Goal: Task Accomplishment & Management: Manage account settings

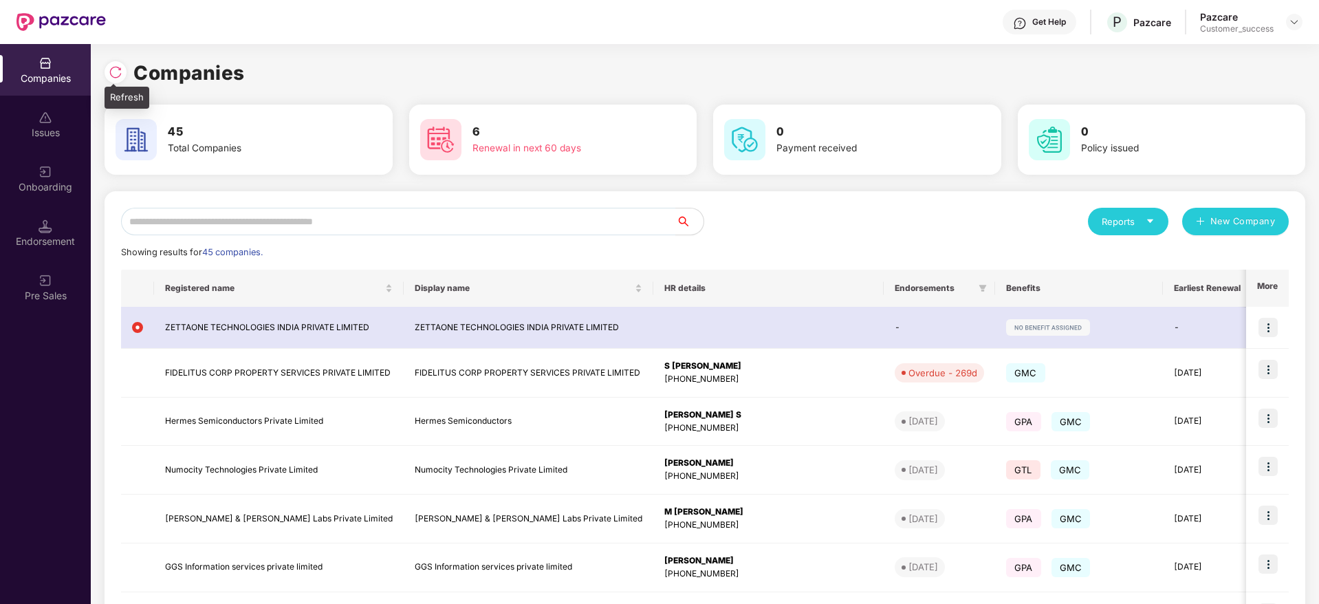
click at [113, 69] on img at bounding box center [116, 72] width 14 height 14
click at [109, 75] on img at bounding box center [116, 72] width 14 height 14
click at [443, 218] on input "text" at bounding box center [398, 222] width 555 height 28
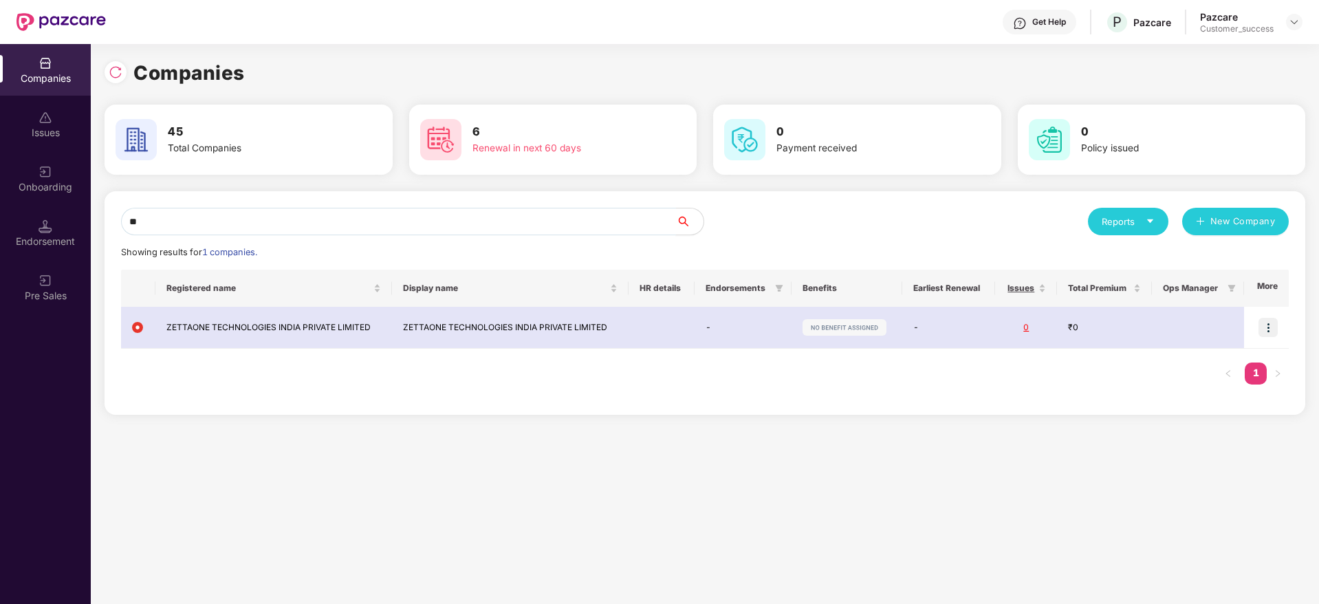
type input "*"
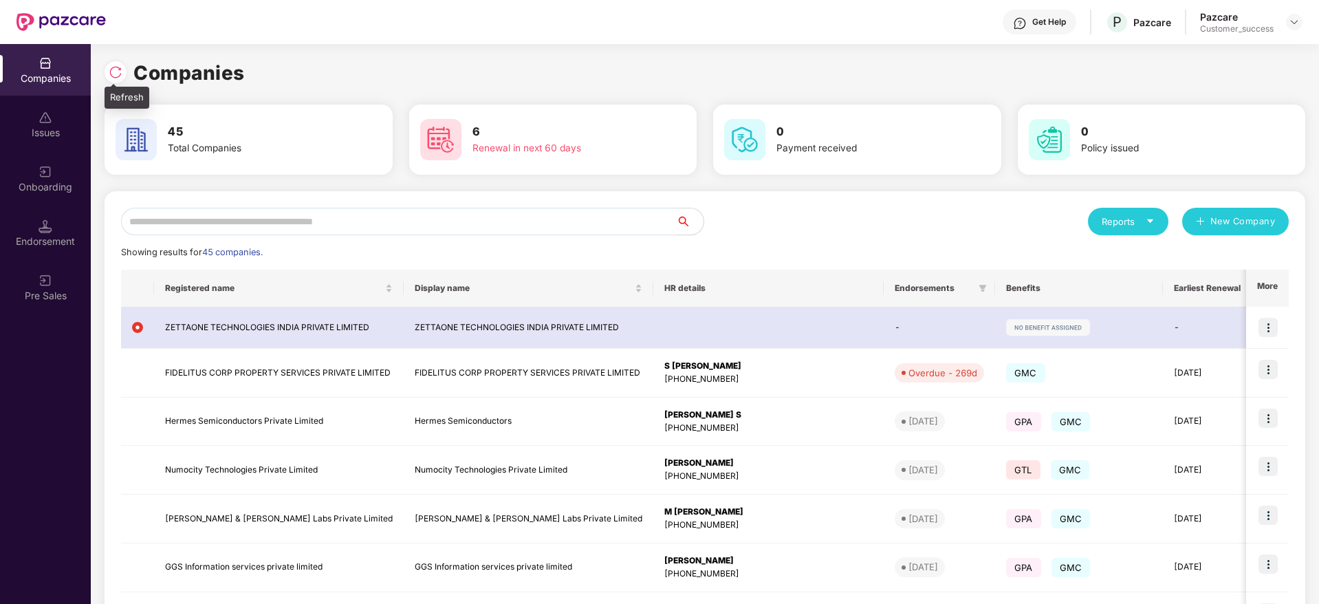
click at [114, 74] on img at bounding box center [116, 72] width 14 height 14
click at [427, 211] on input "text" at bounding box center [398, 222] width 555 height 28
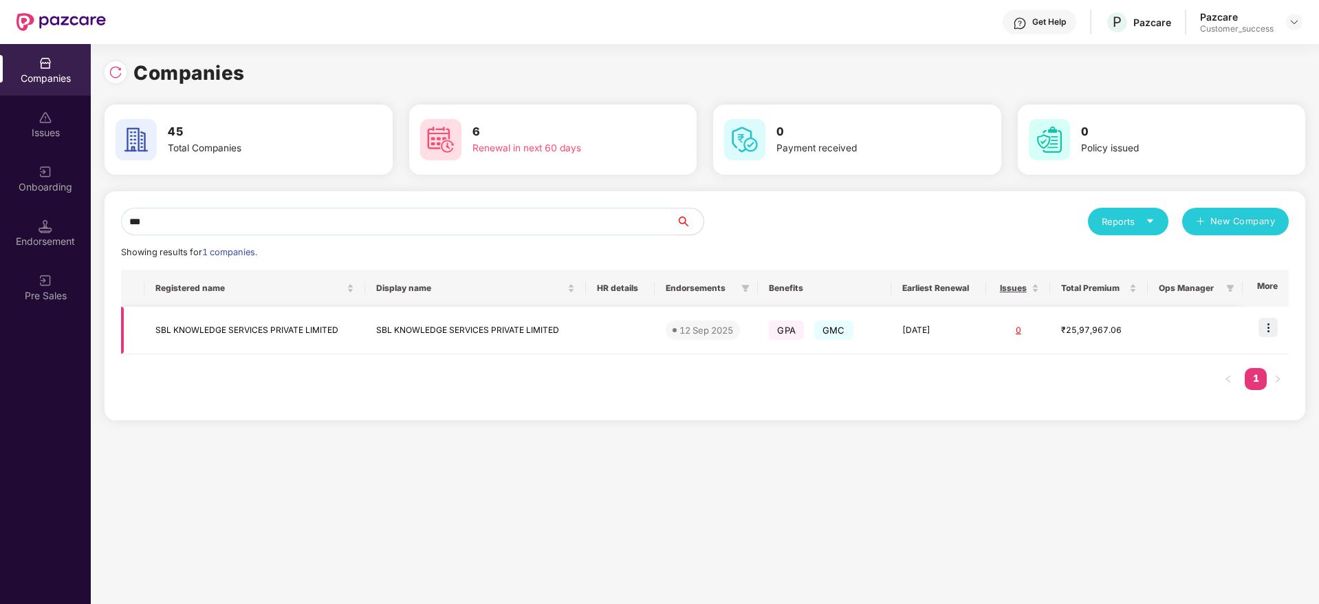
type input "***"
click at [1269, 325] on img at bounding box center [1268, 327] width 19 height 19
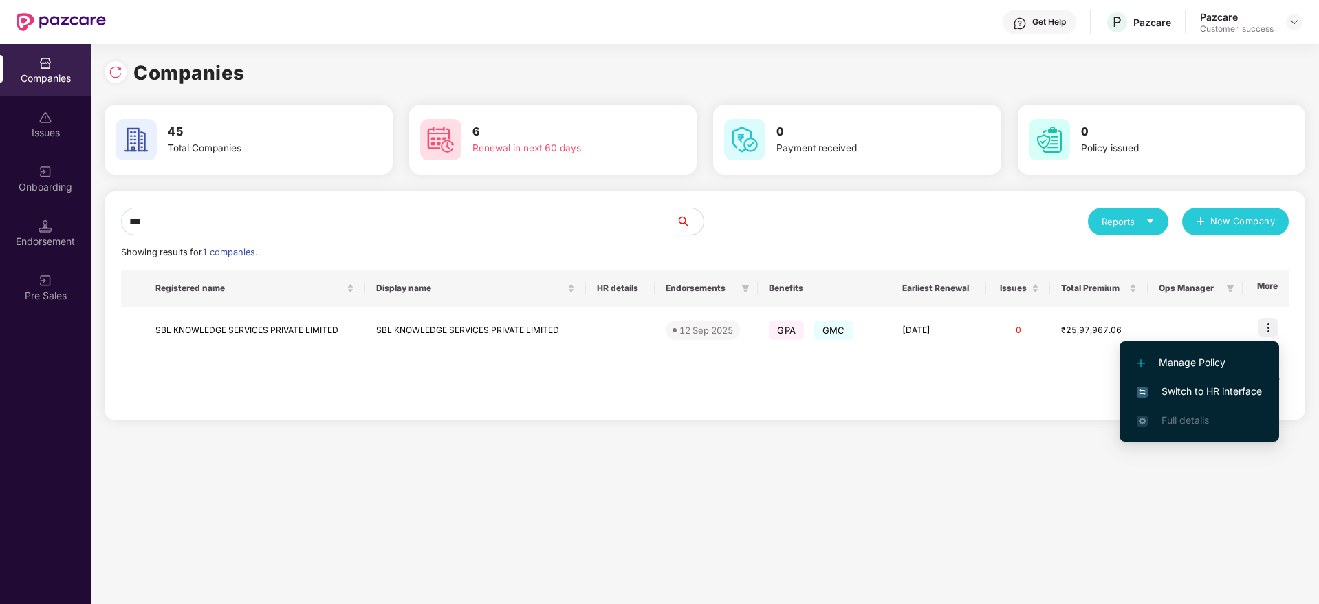
click at [1212, 399] on li "Switch to HR interface" at bounding box center [1200, 391] width 160 height 29
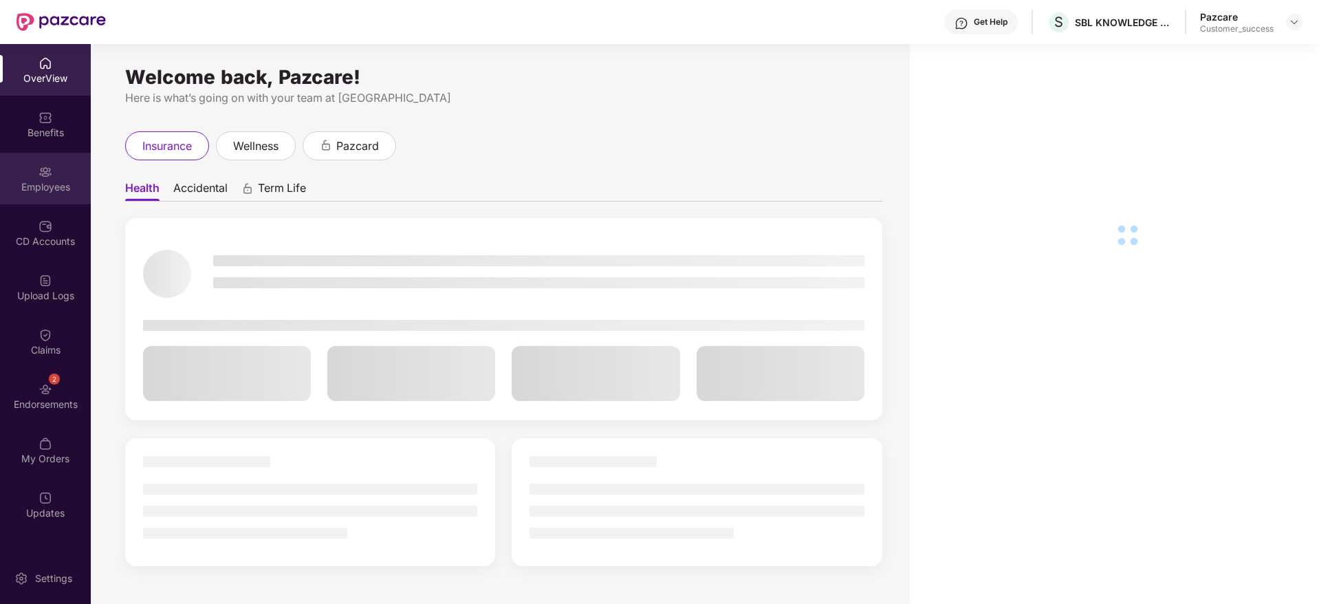
click at [48, 174] on img at bounding box center [46, 172] width 14 height 14
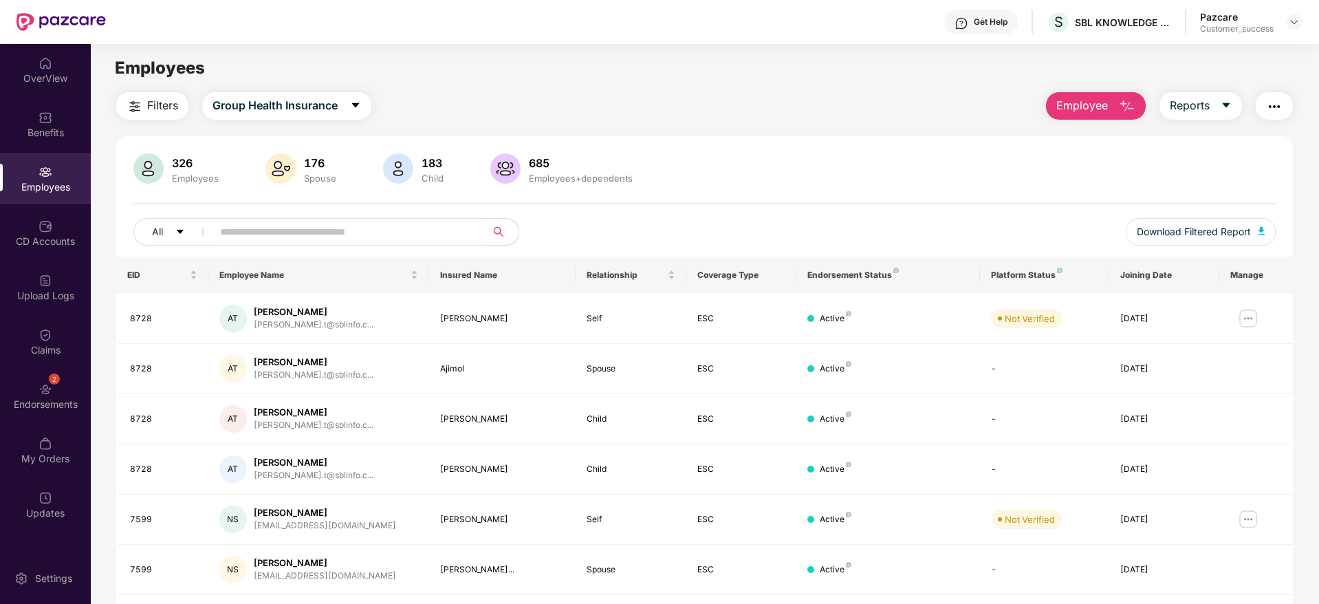
click at [371, 239] on input "text" at bounding box center [343, 231] width 247 height 21
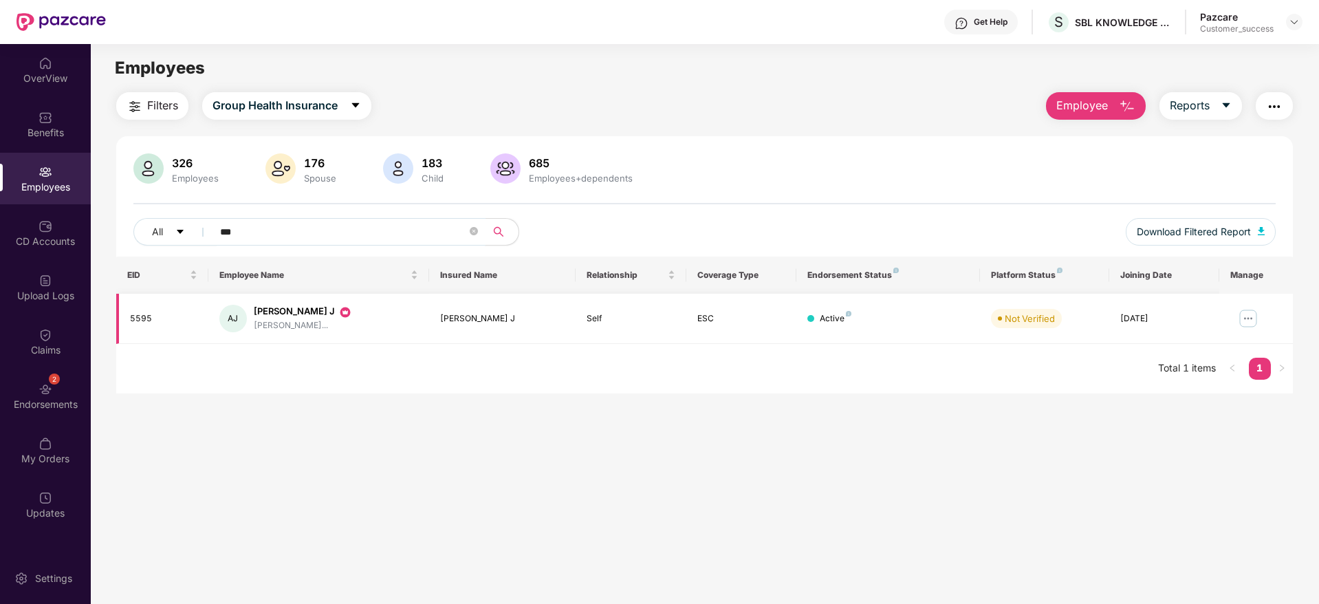
type input "***"
click at [1257, 316] on img at bounding box center [1248, 318] width 22 height 22
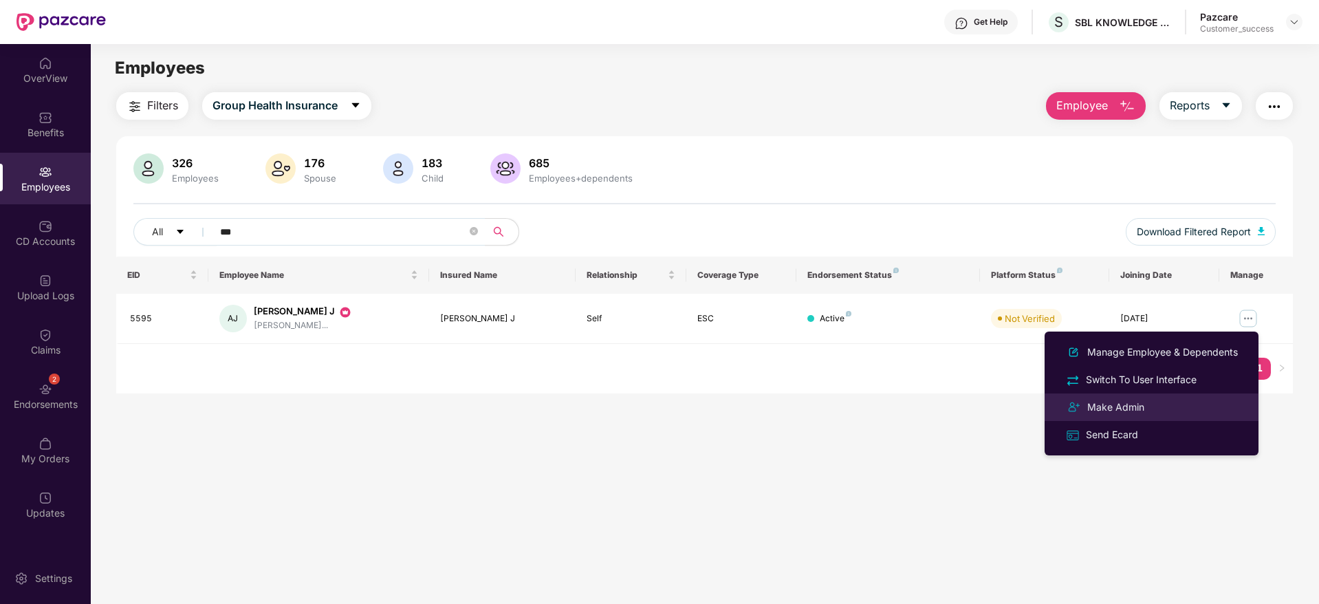
click at [1176, 403] on div "Make Admin" at bounding box center [1152, 407] width 178 height 17
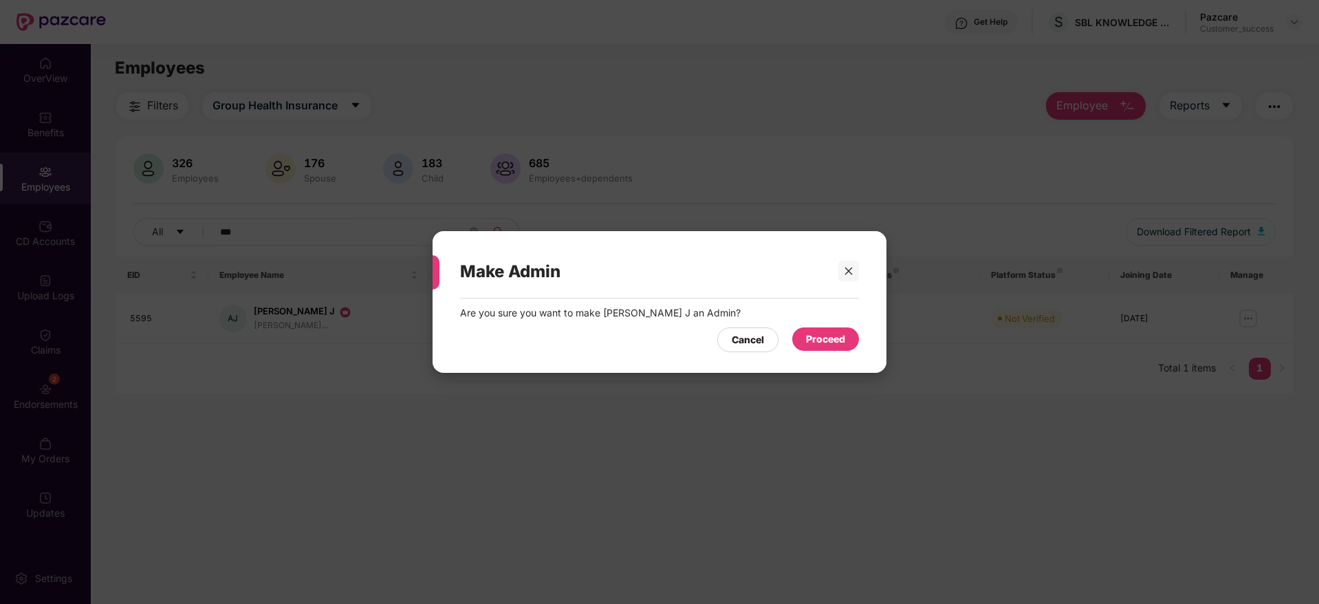
click at [822, 334] on div "Proceed" at bounding box center [825, 338] width 39 height 15
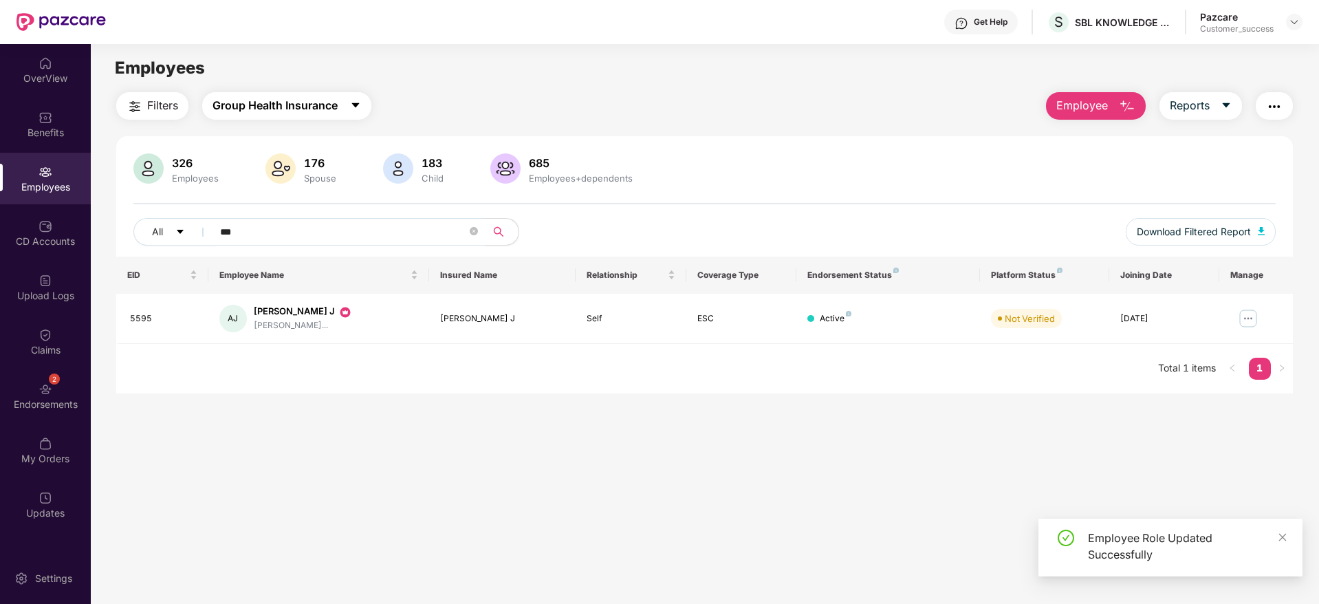
click at [343, 116] on button "Group Health Insurance" at bounding box center [286, 106] width 169 height 28
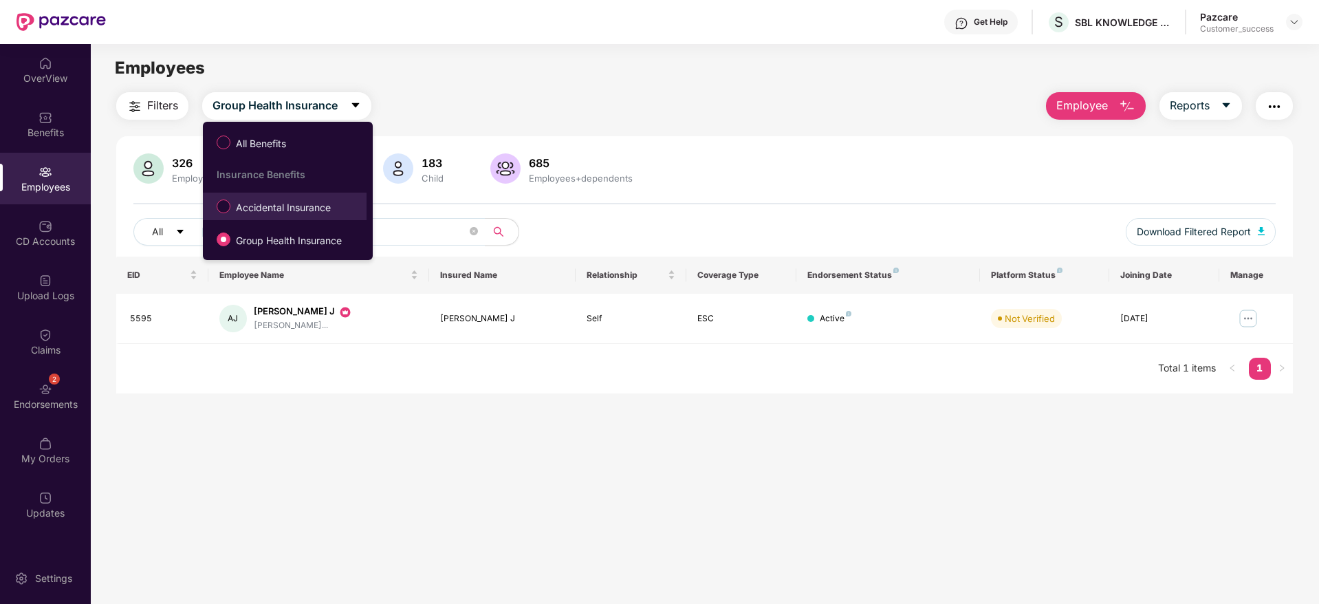
click at [309, 217] on label "Accidental Insurance" at bounding box center [276, 206] width 133 height 23
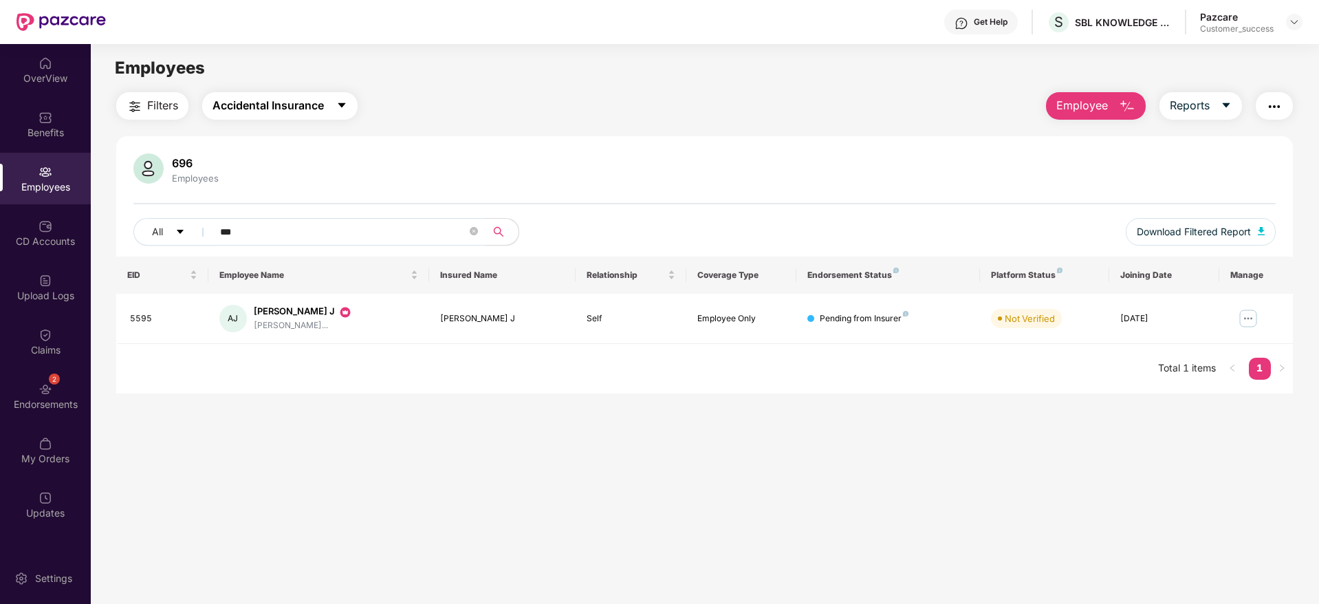
click at [324, 97] on span "Accidental Insurance" at bounding box center [268, 105] width 111 height 17
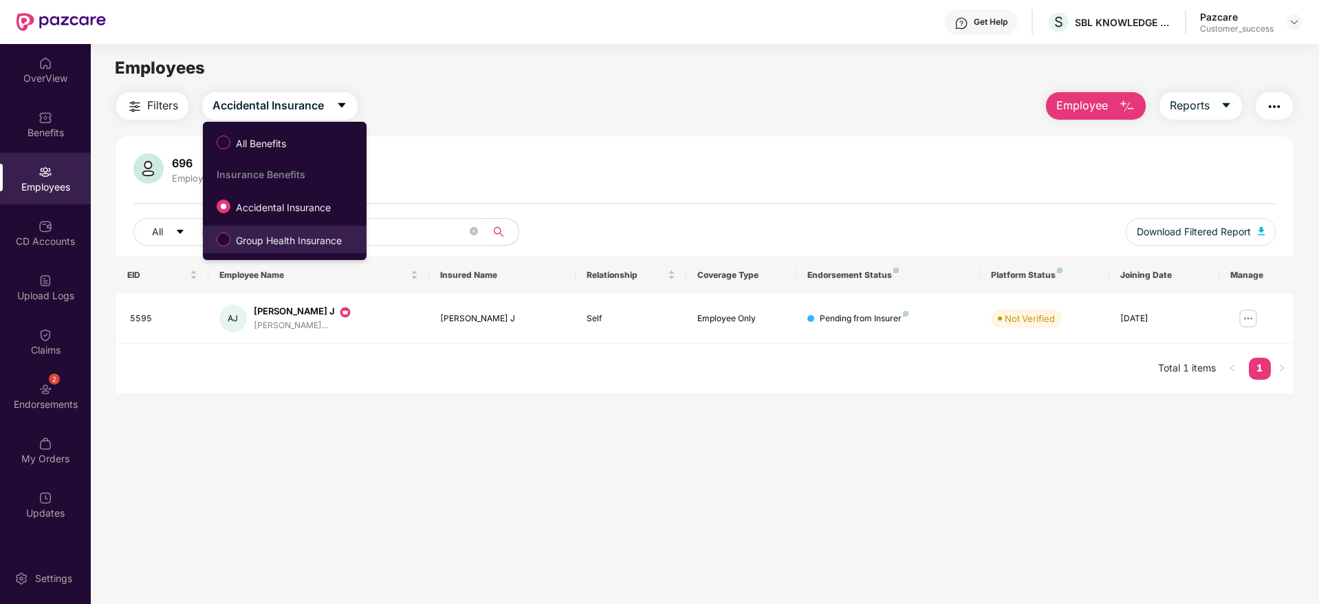
click at [305, 235] on span "Group Health Insurance" at bounding box center [288, 240] width 117 height 15
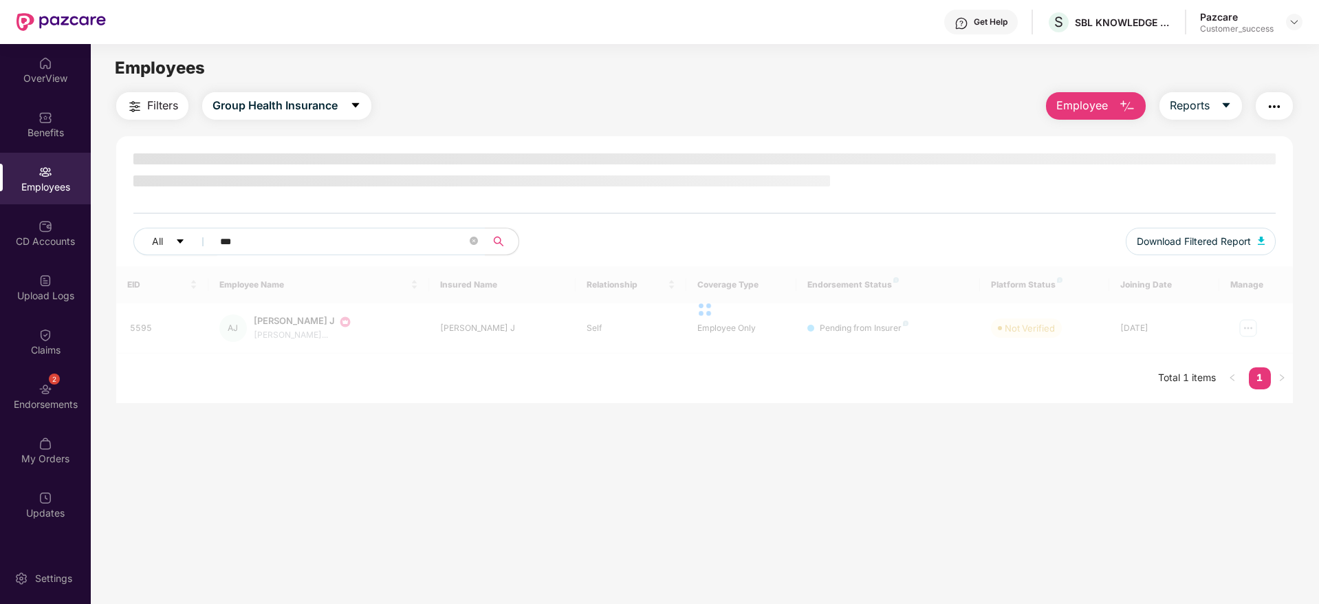
click at [556, 92] on div "Filters Group Health Insurance Employee Reports" at bounding box center [704, 106] width 1177 height 28
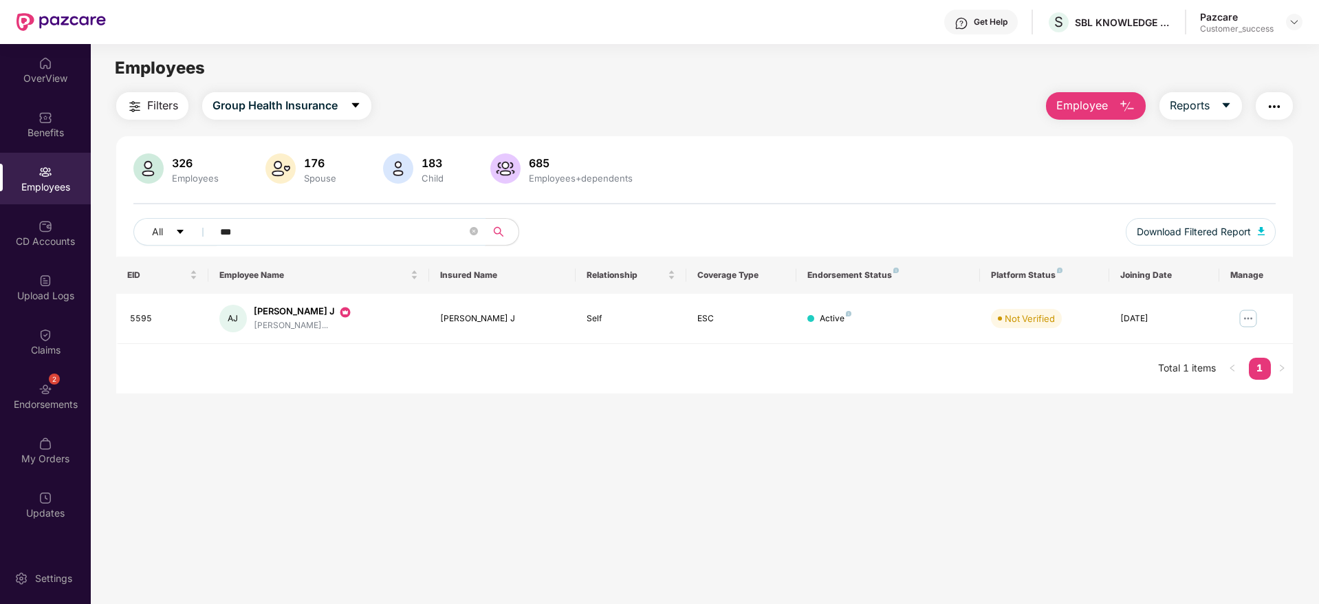
drag, startPoint x: 343, startPoint y: 228, endPoint x: 96, endPoint y: 242, distance: 247.3
click at [96, 242] on div "Filters Group Health Insurance Employee Reports 326 Employees 176 Spouse 183 Ch…" at bounding box center [705, 242] width 1228 height 301
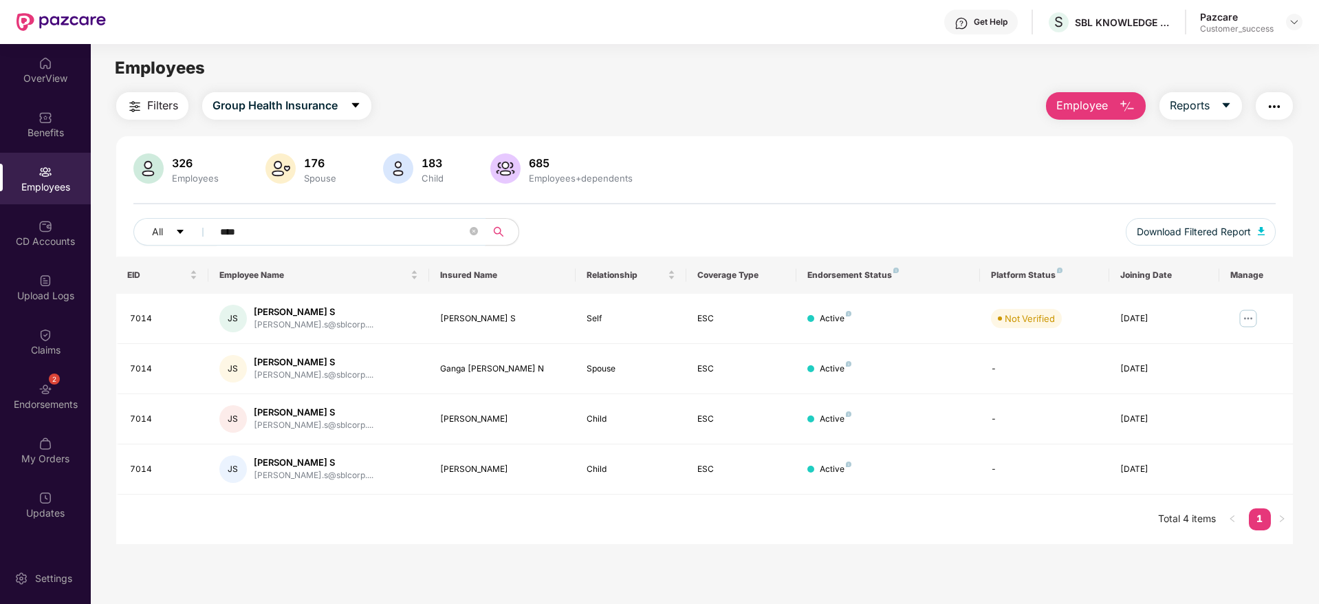
type input "****"
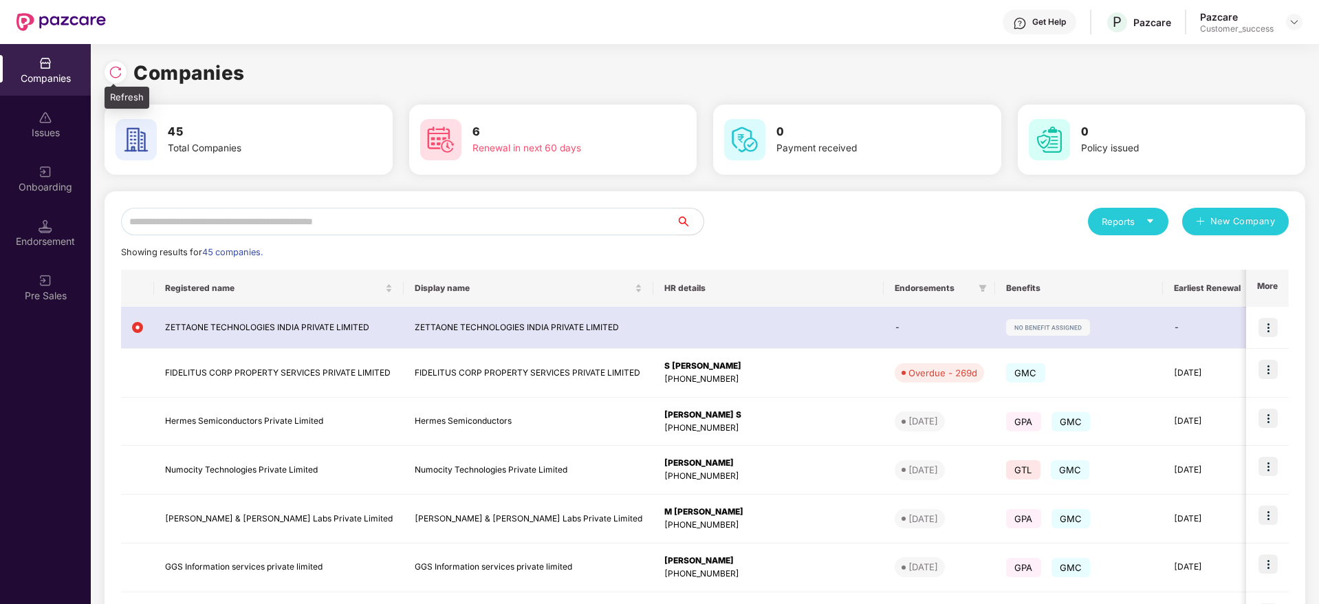
click at [120, 69] on img at bounding box center [116, 72] width 14 height 14
click at [113, 70] on img at bounding box center [116, 72] width 14 height 14
drag, startPoint x: 250, startPoint y: 71, endPoint x: 119, endPoint y: 69, distance: 131.4
click at [119, 69] on div "Companies" at bounding box center [705, 73] width 1201 height 30
click at [119, 69] on img at bounding box center [116, 72] width 14 height 14
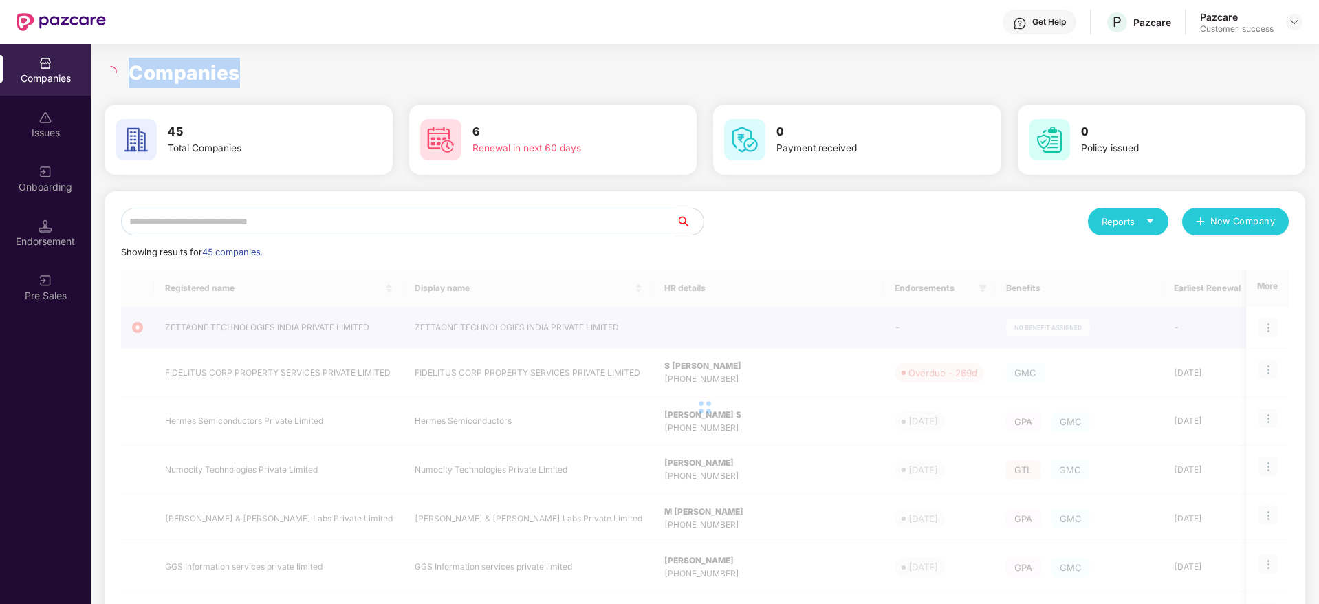
click at [184, 62] on h1 "Companies" at bounding box center [184, 73] width 111 height 30
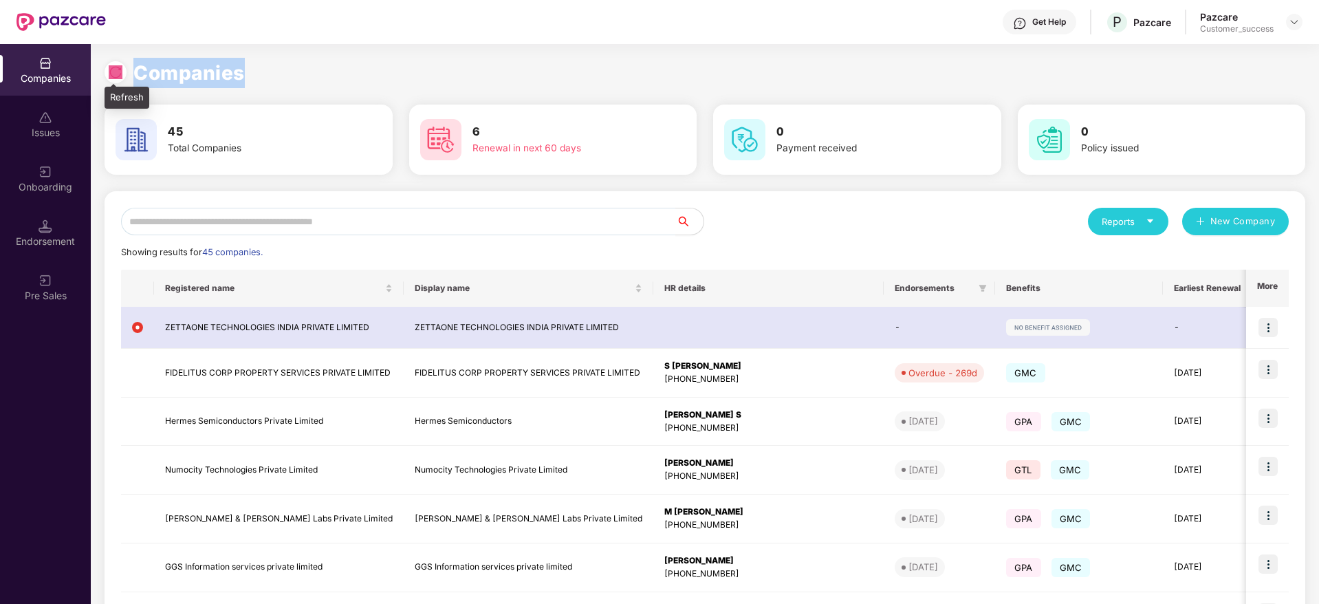
drag, startPoint x: 252, startPoint y: 80, endPoint x: 109, endPoint y: 77, distance: 143.1
click at [109, 77] on div "Companies" at bounding box center [705, 73] width 1201 height 30
click at [109, 77] on img at bounding box center [116, 72] width 14 height 14
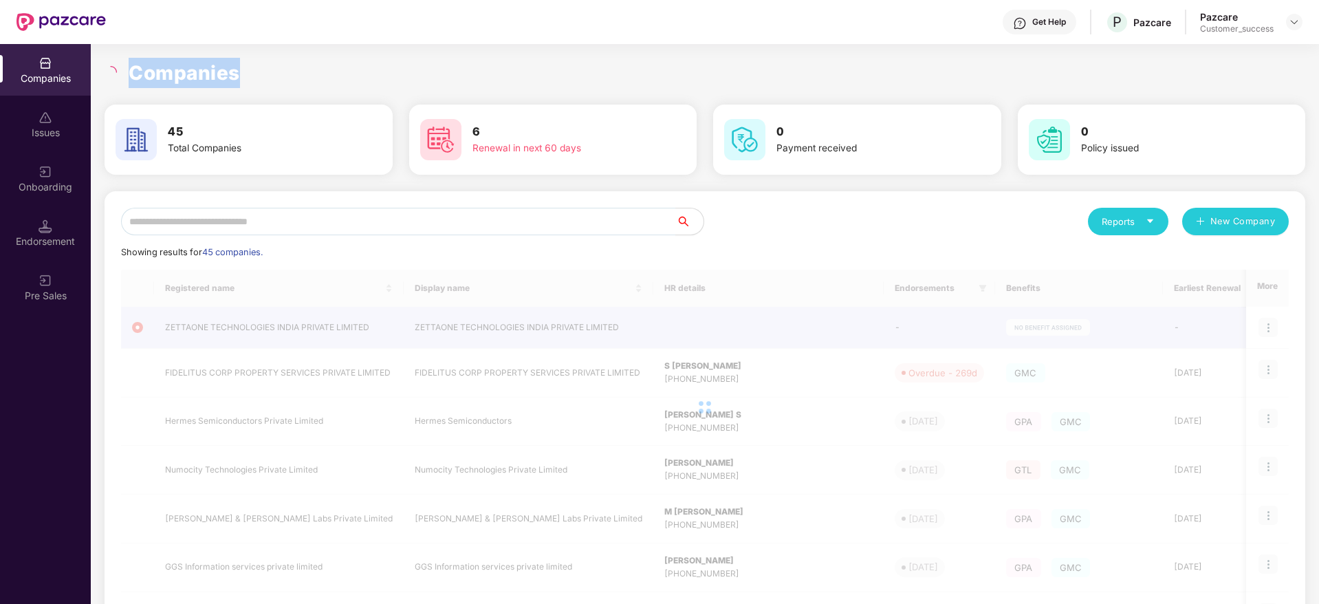
click at [183, 76] on h1 "Companies" at bounding box center [184, 73] width 111 height 30
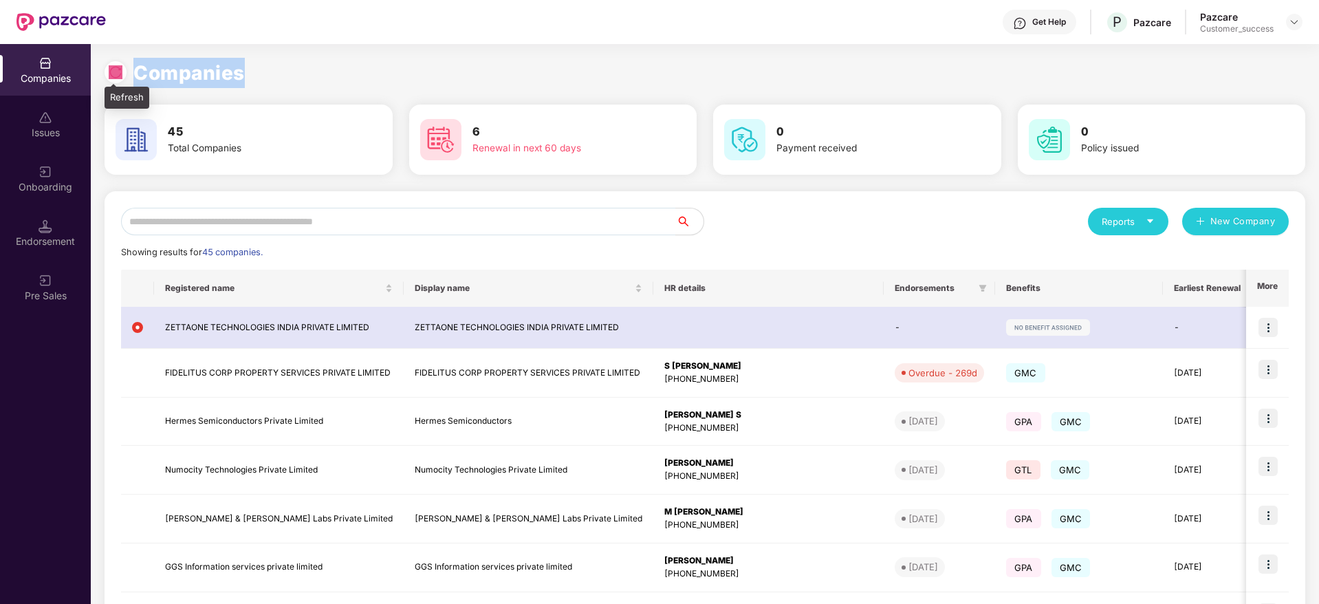
drag, startPoint x: 241, startPoint y: 76, endPoint x: 105, endPoint y: 80, distance: 136.2
click at [105, 80] on div "Companies" at bounding box center [705, 73] width 1201 height 30
click at [105, 80] on div at bounding box center [119, 70] width 29 height 25
click at [111, 77] on img at bounding box center [116, 72] width 14 height 14
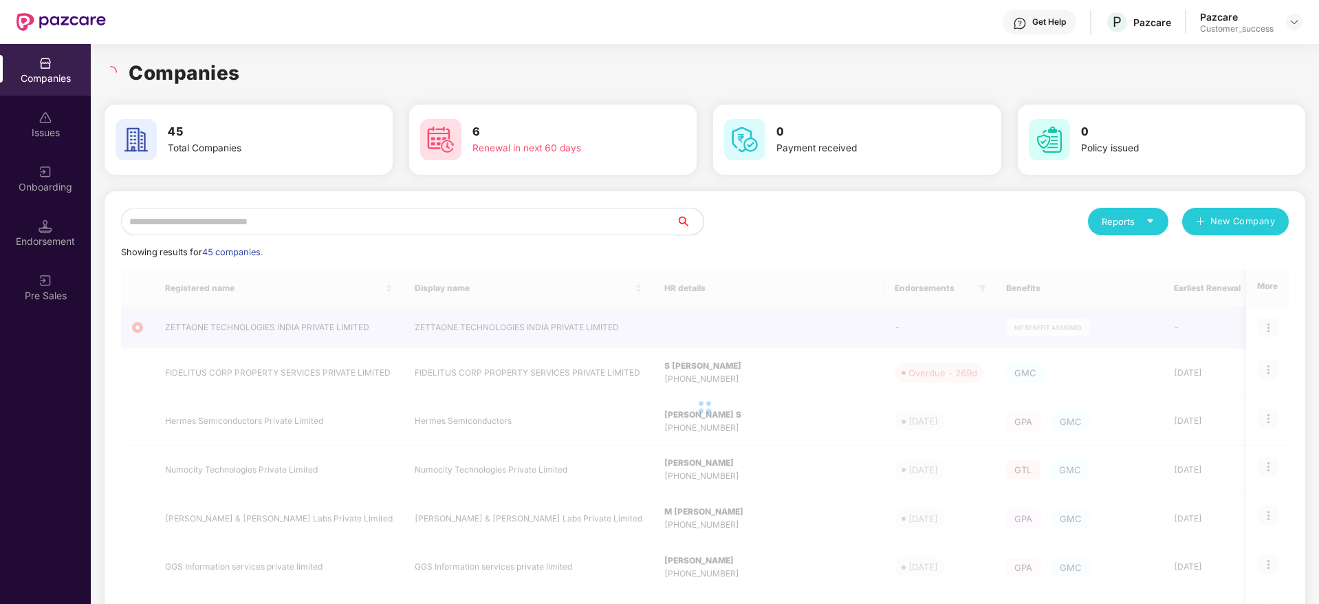
click at [239, 78] on div "Companies" at bounding box center [705, 73] width 1201 height 30
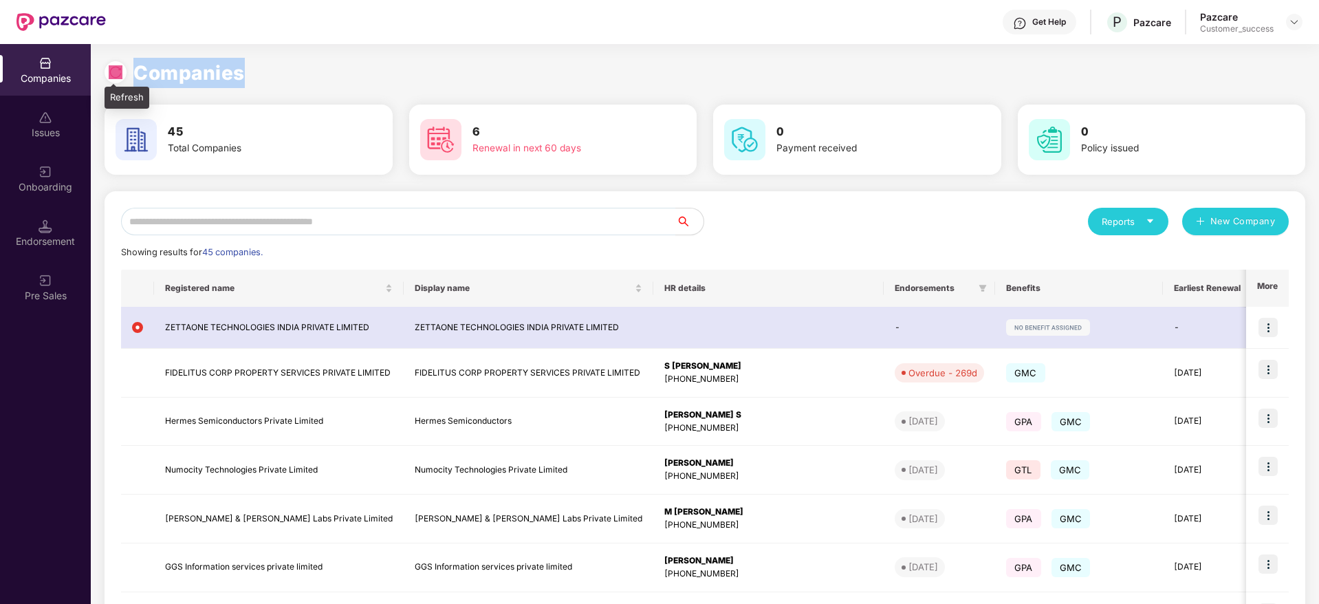
drag, startPoint x: 260, startPoint y: 72, endPoint x: 110, endPoint y: 78, distance: 150.1
click at [110, 78] on div "Companies" at bounding box center [705, 73] width 1201 height 30
click at [110, 78] on img at bounding box center [116, 72] width 14 height 14
click at [168, 78] on h1 "Companies" at bounding box center [188, 73] width 111 height 30
click at [111, 75] on img at bounding box center [116, 72] width 14 height 14
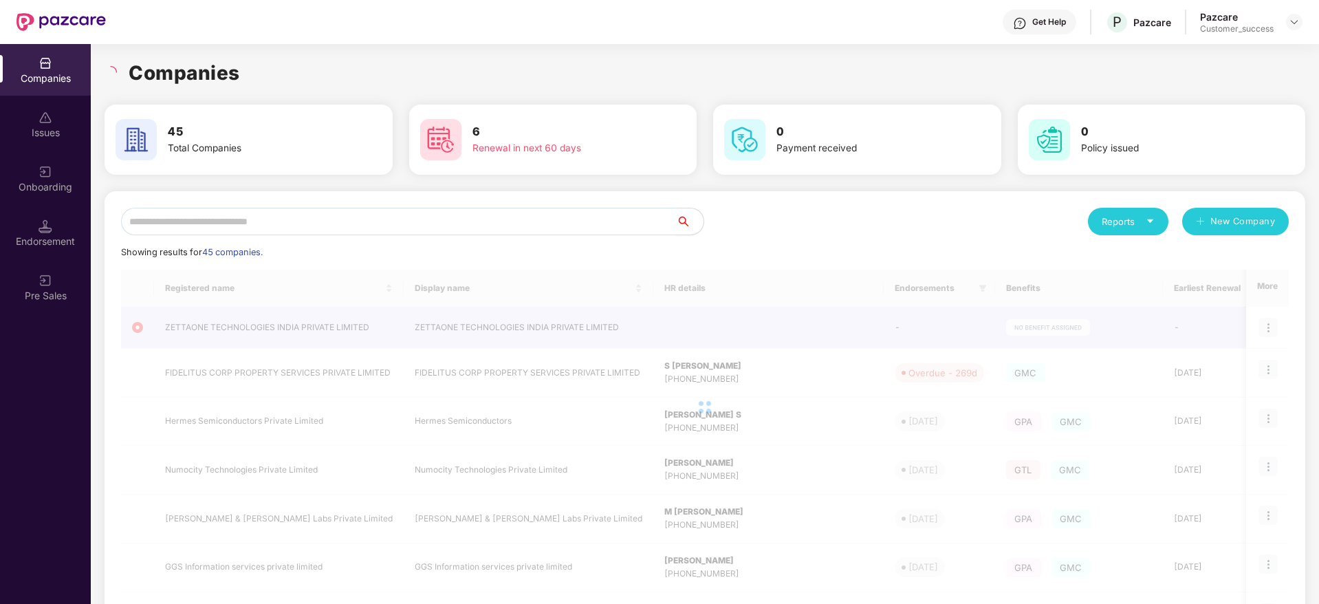
click at [249, 74] on div "Companies" at bounding box center [705, 73] width 1201 height 30
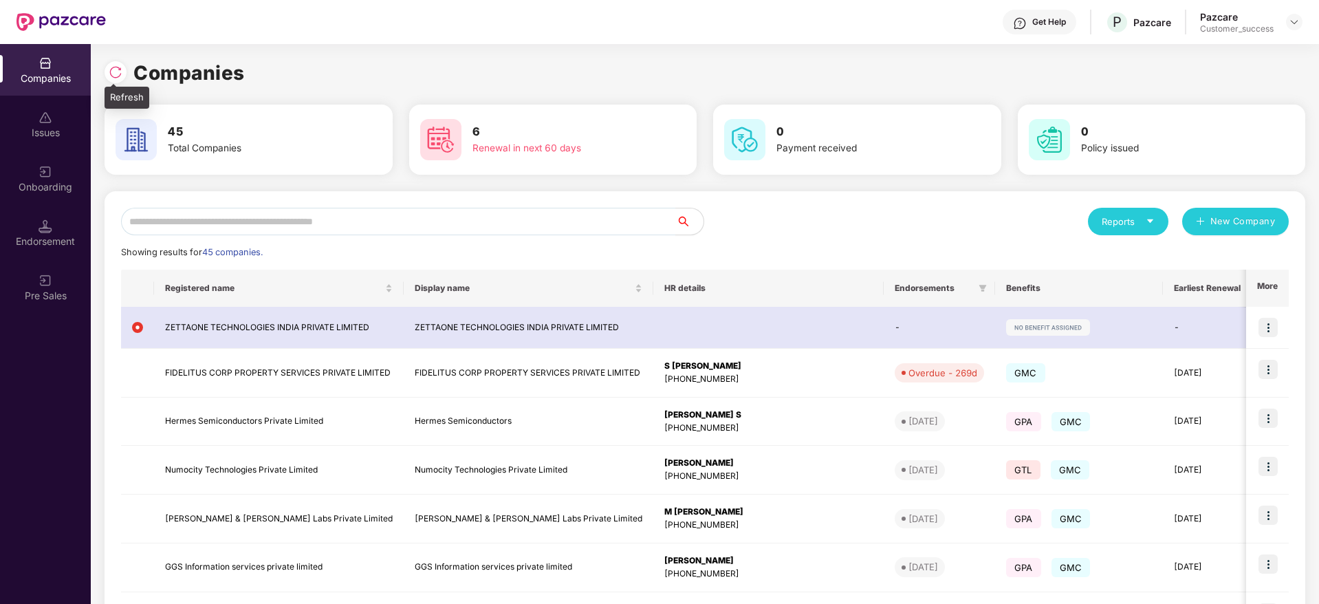
click at [118, 70] on img at bounding box center [116, 72] width 14 height 14
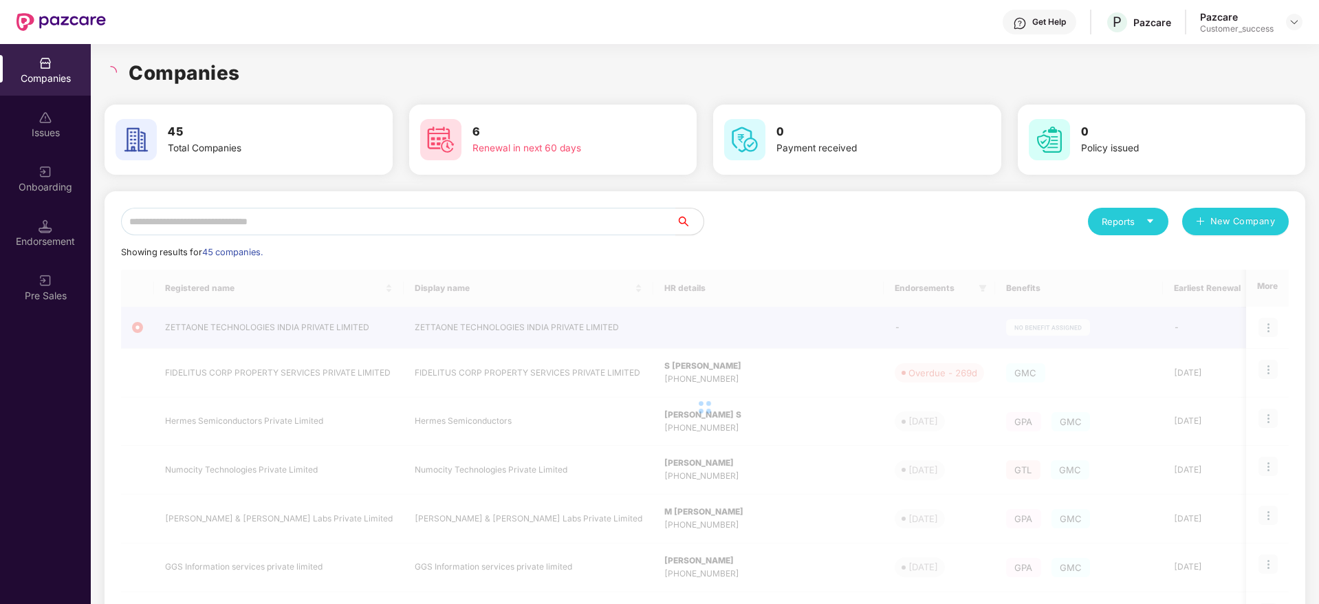
click at [294, 58] on div "Companies" at bounding box center [705, 73] width 1201 height 30
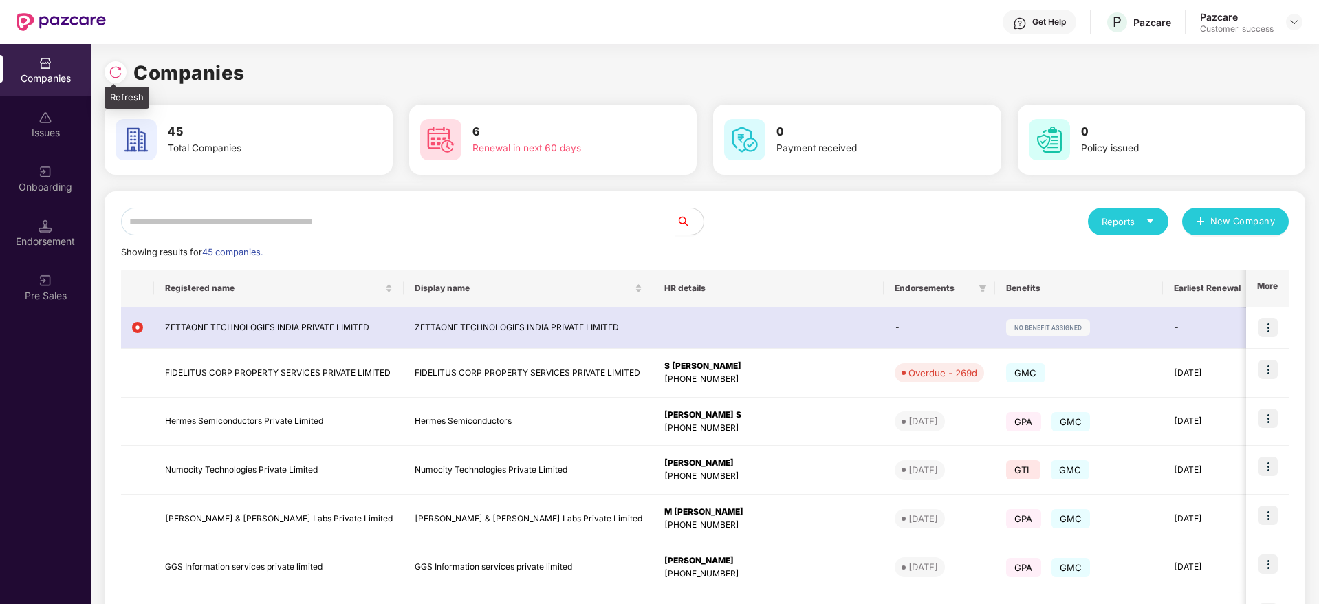
click at [115, 71] on img at bounding box center [116, 72] width 14 height 14
click at [116, 76] on img at bounding box center [116, 72] width 14 height 14
click at [430, 230] on input "text" at bounding box center [398, 222] width 555 height 28
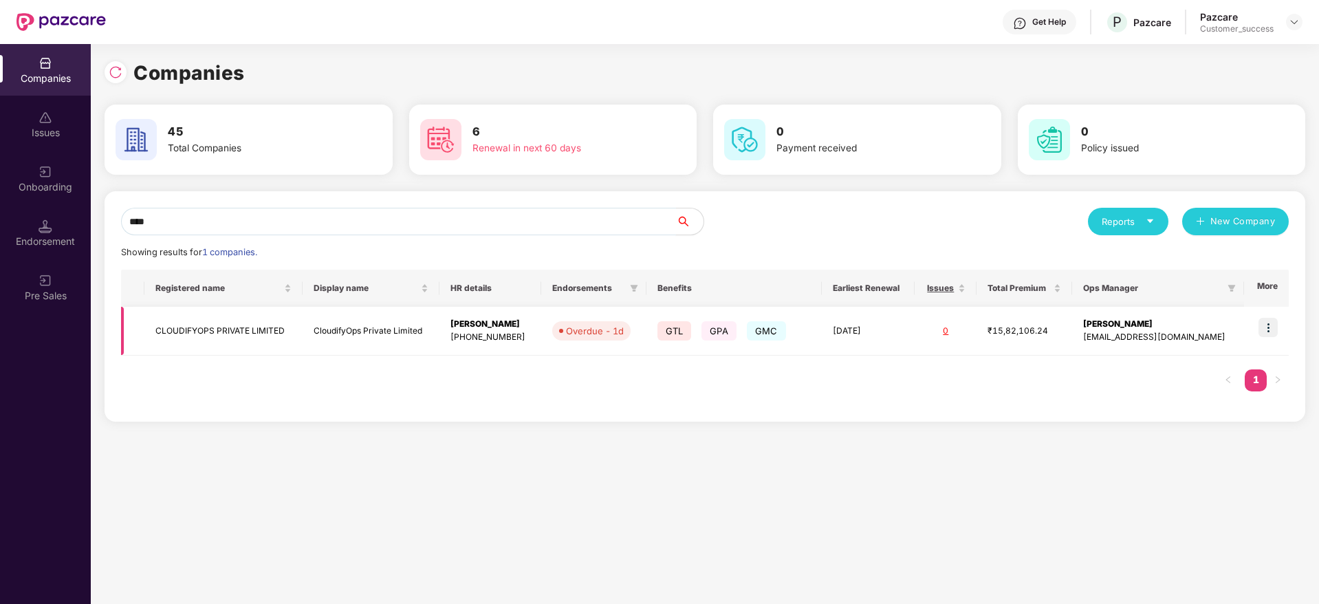
type input "****"
click at [1276, 327] on img at bounding box center [1268, 327] width 19 height 19
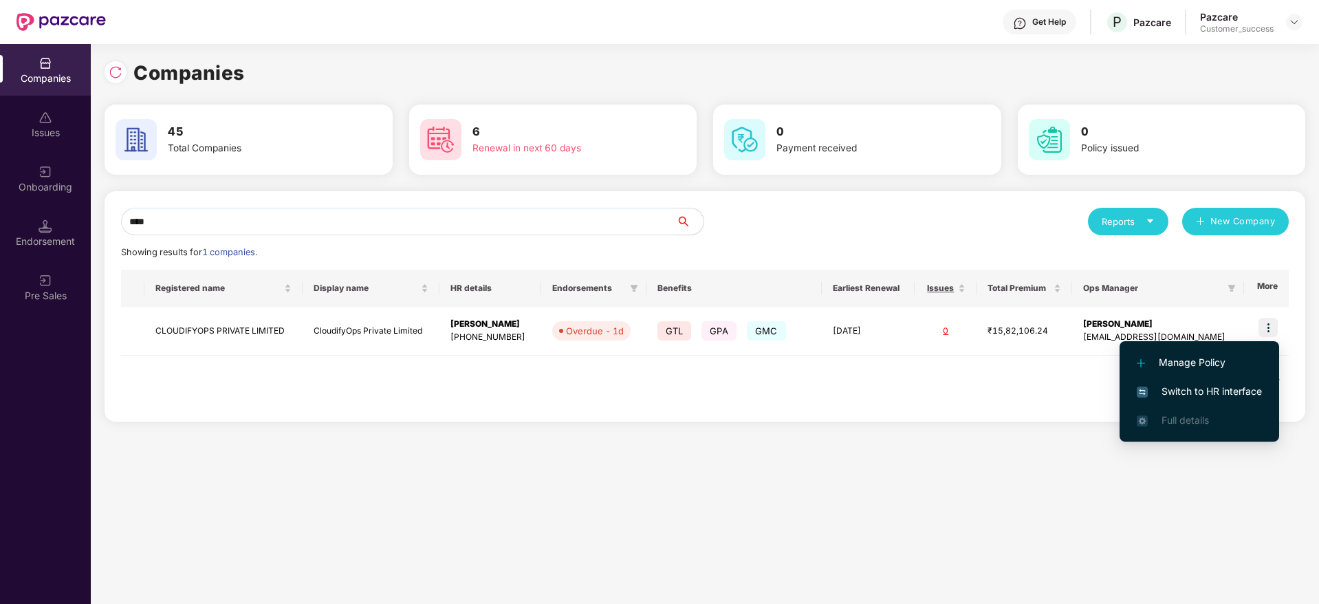
click at [1232, 390] on span "Switch to HR interface" at bounding box center [1199, 391] width 125 height 15
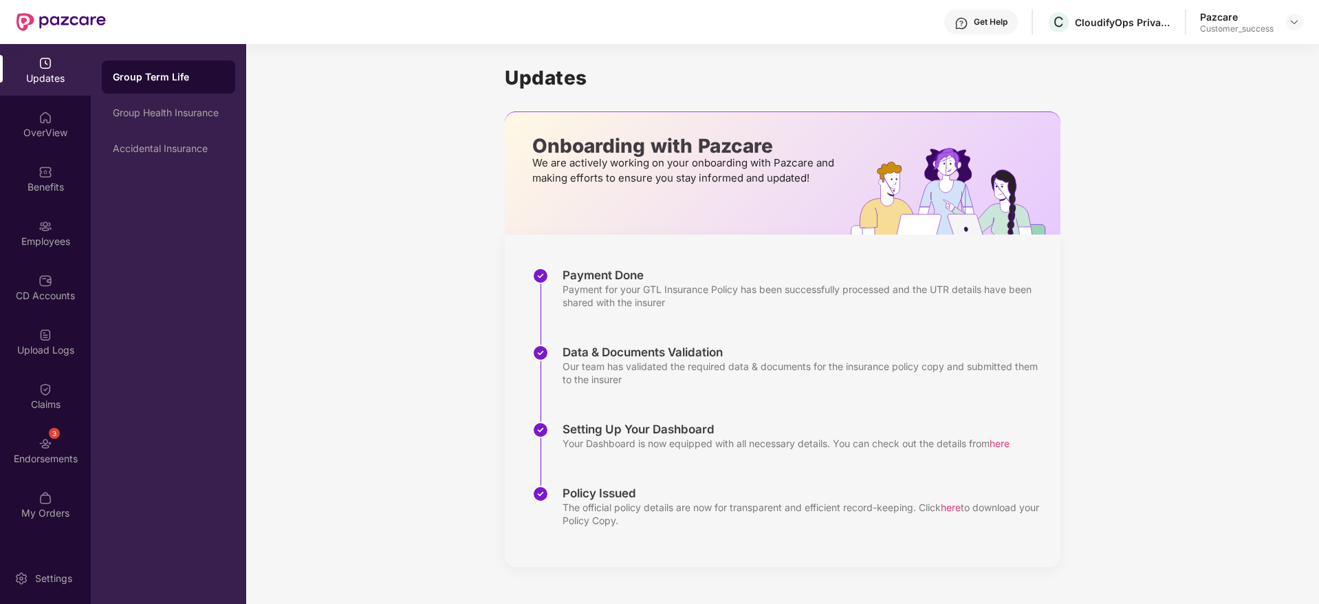
click at [36, 175] on div "Benefits" at bounding box center [45, 179] width 91 height 52
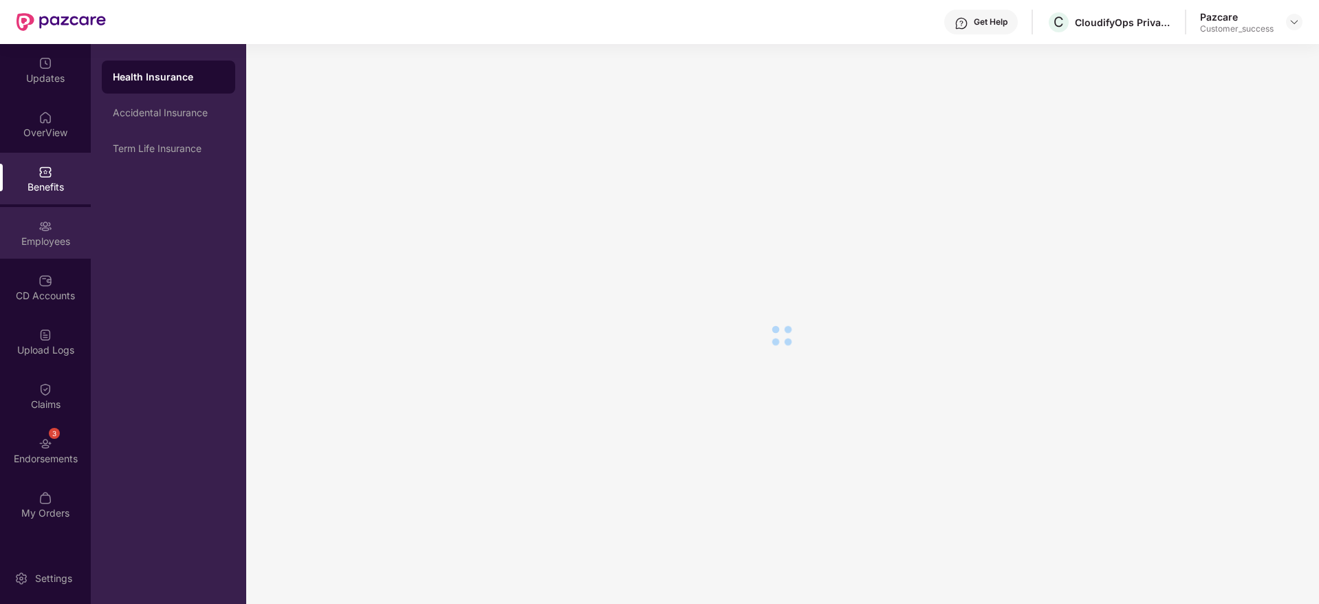
click at [48, 232] on img at bounding box center [46, 226] width 14 height 14
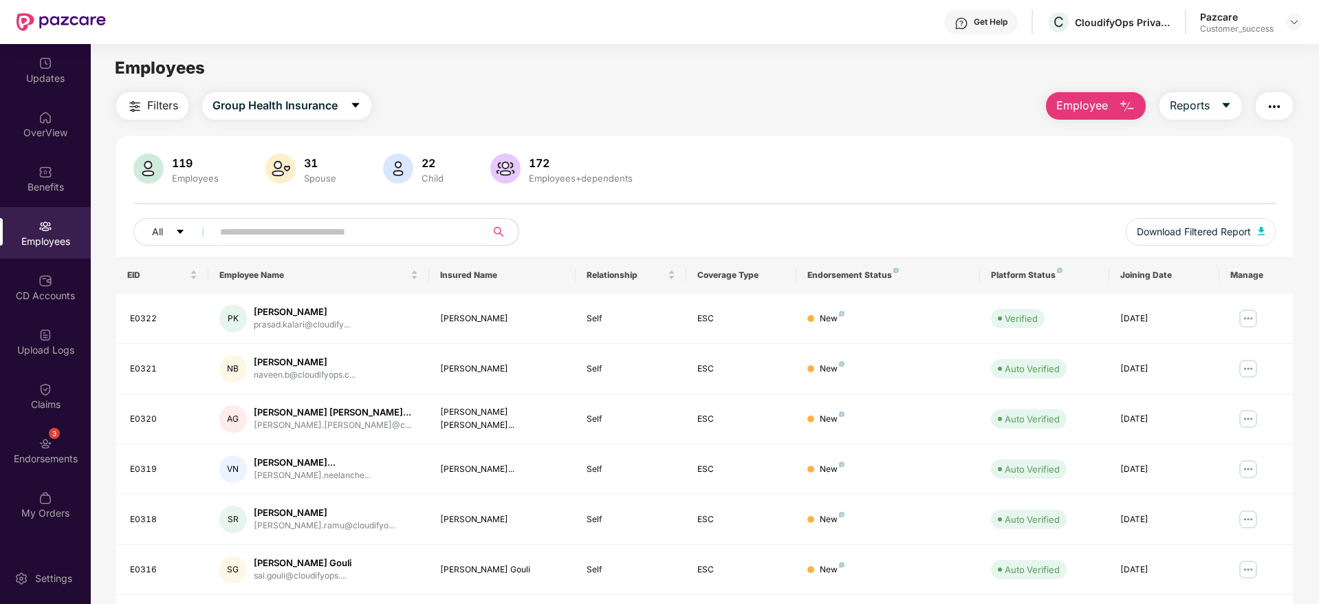
click at [343, 236] on input "text" at bounding box center [343, 231] width 247 height 21
paste input "*****"
type input "*****"
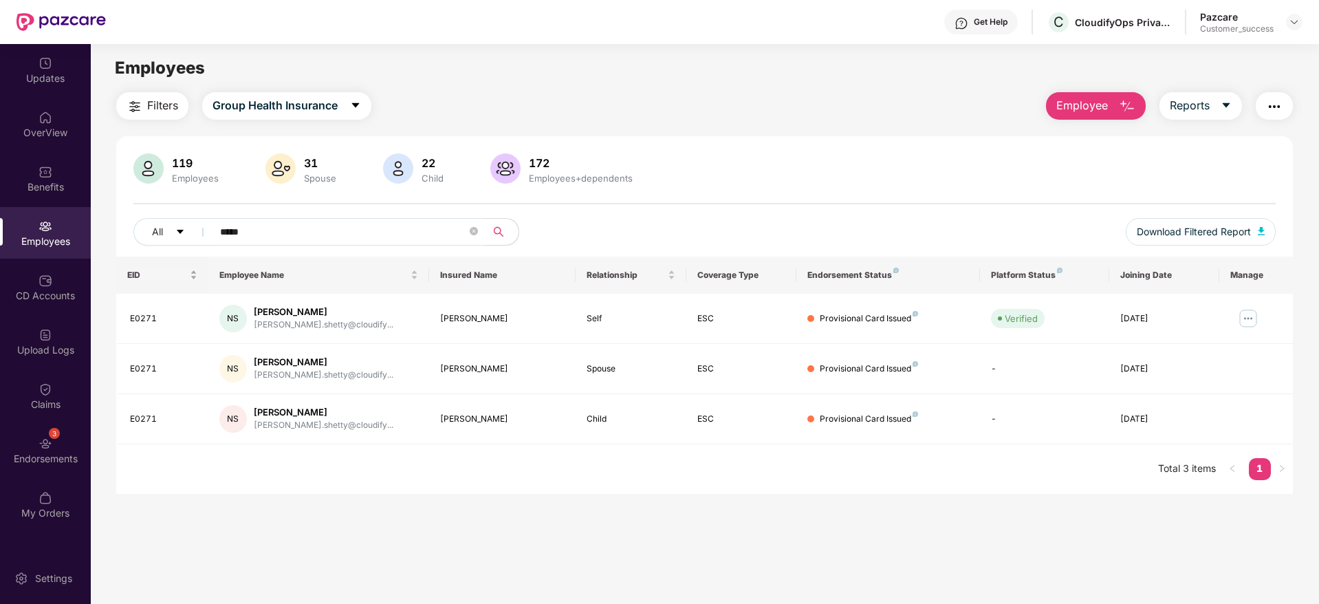
drag, startPoint x: 274, startPoint y: 224, endPoint x: 129, endPoint y: 258, distance: 149.1
click at [129, 258] on div "119 Employees 31 Spouse 22 Child 172 Employees+dependents All ***** Download Fi…" at bounding box center [704, 315] width 1177 height 358
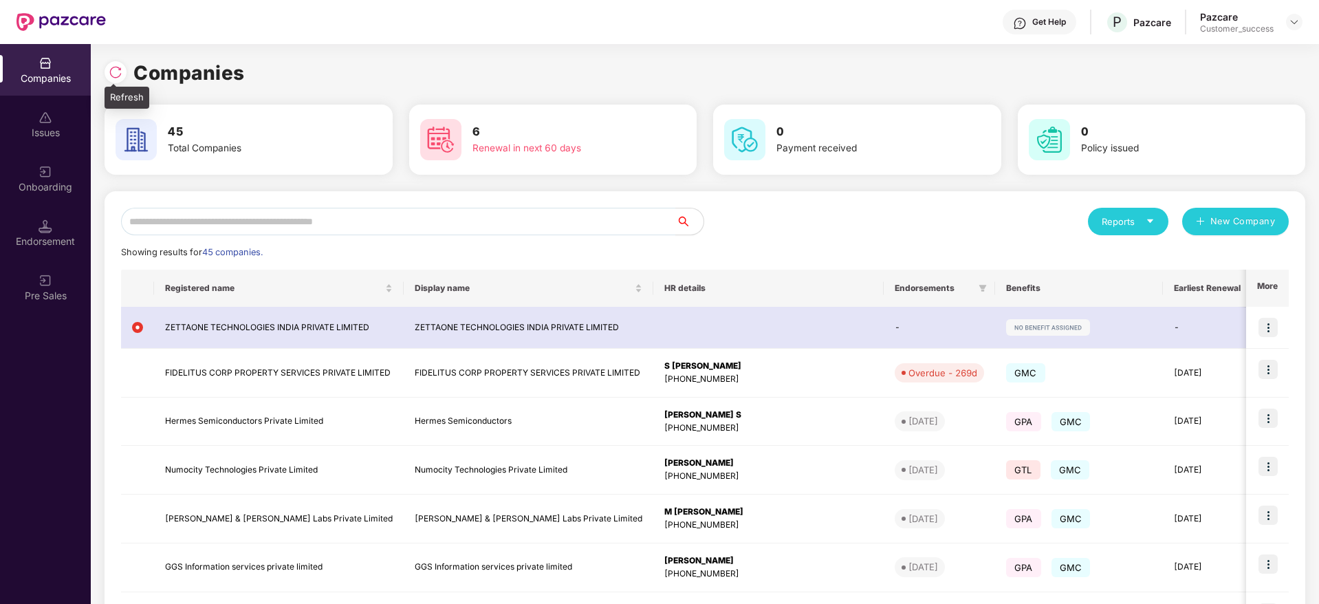
click at [118, 65] on img at bounding box center [116, 72] width 14 height 14
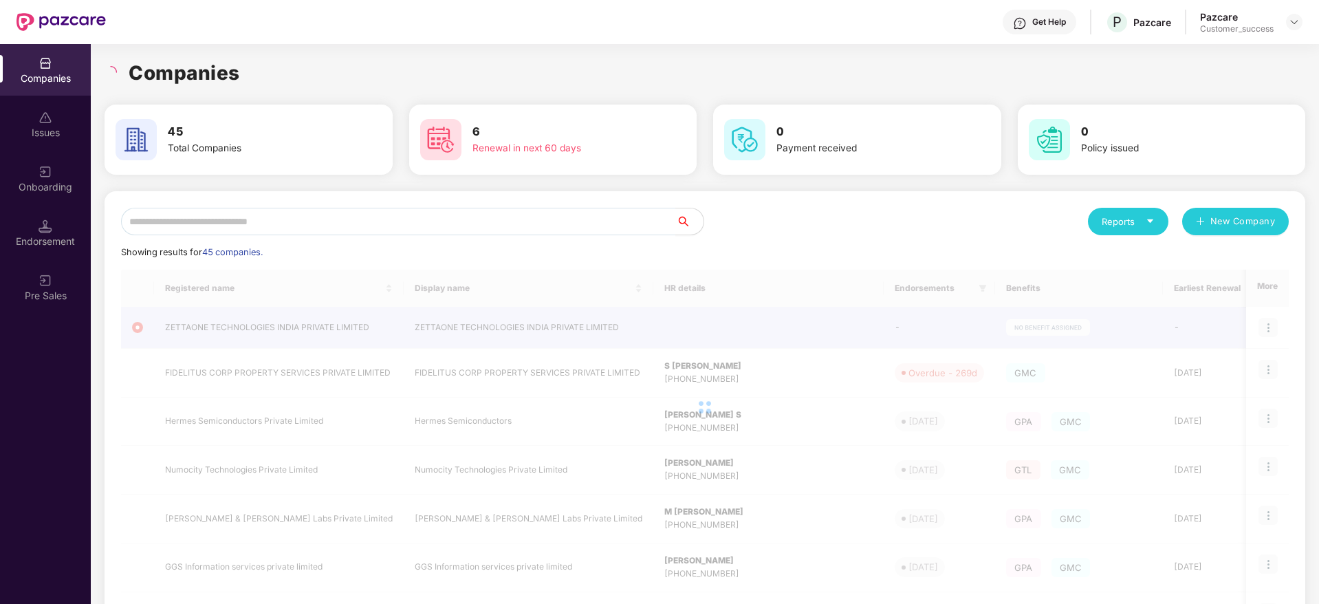
click at [278, 74] on div "Companies" at bounding box center [705, 73] width 1201 height 30
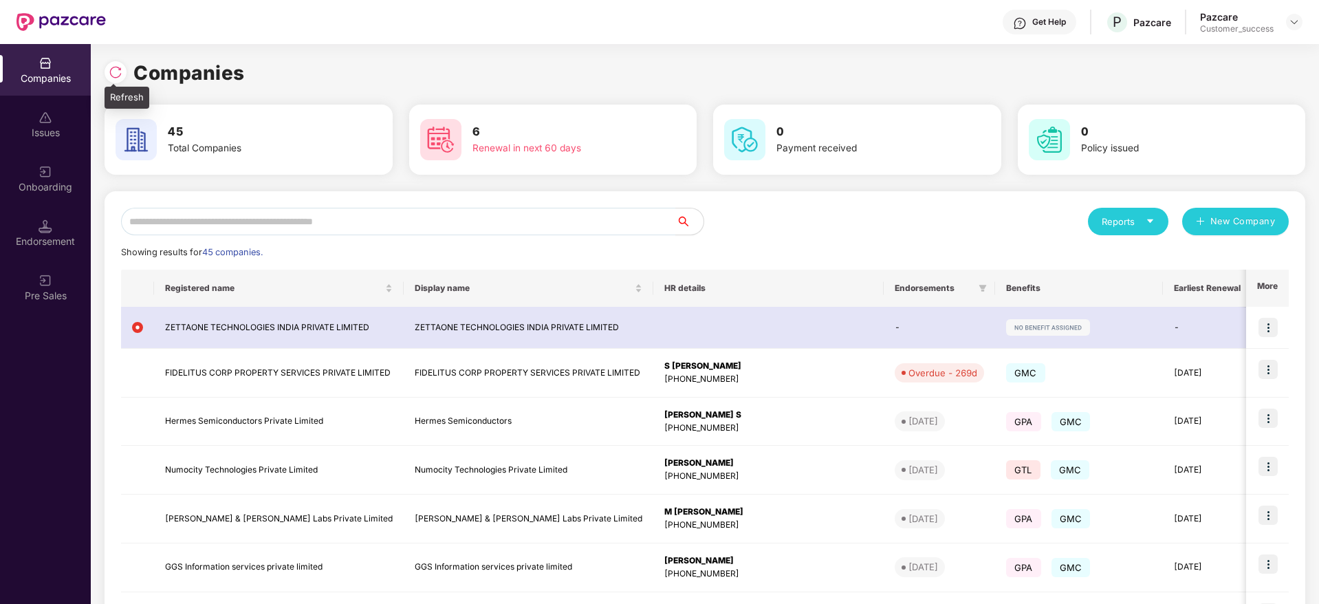
click at [111, 67] on img at bounding box center [116, 72] width 14 height 14
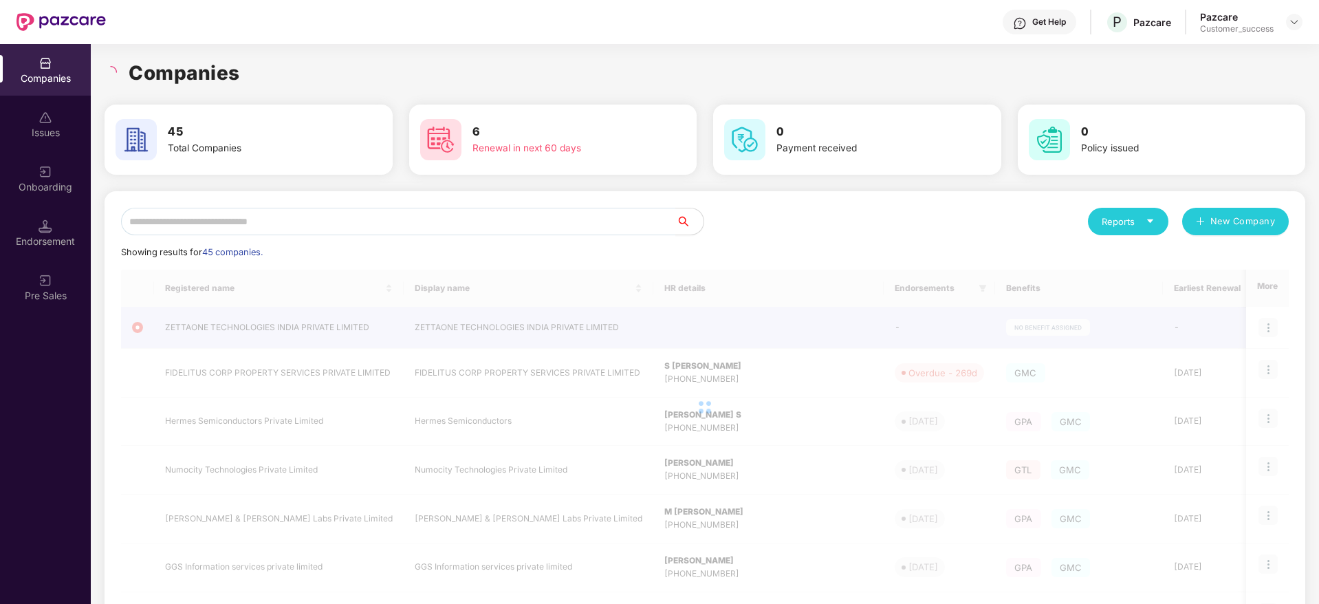
click at [230, 69] on h1 "Companies" at bounding box center [184, 73] width 111 height 30
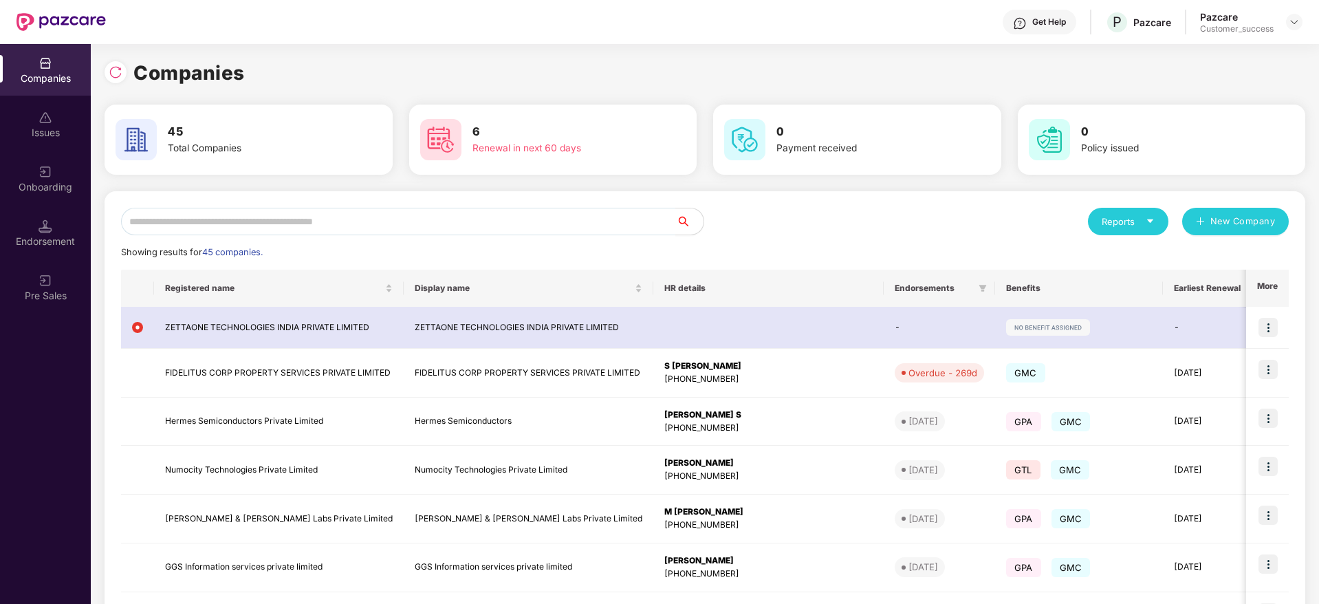
click at [103, 76] on div "Companies 45 Total Companies 6 Renewal in next 60 days 0 Payment received 0 Pol…" at bounding box center [705, 324] width 1228 height 560
click at [107, 76] on div at bounding box center [116, 72] width 22 height 22
click at [545, 221] on input "text" at bounding box center [398, 222] width 555 height 28
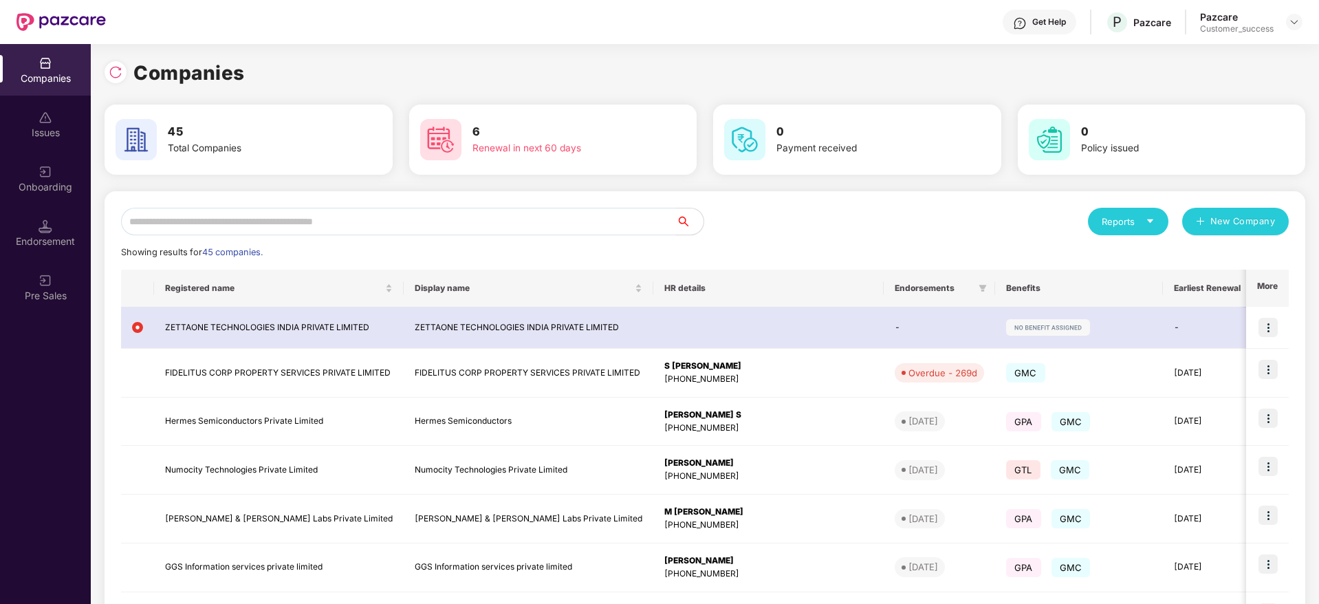
click at [483, 220] on input "text" at bounding box center [398, 222] width 555 height 28
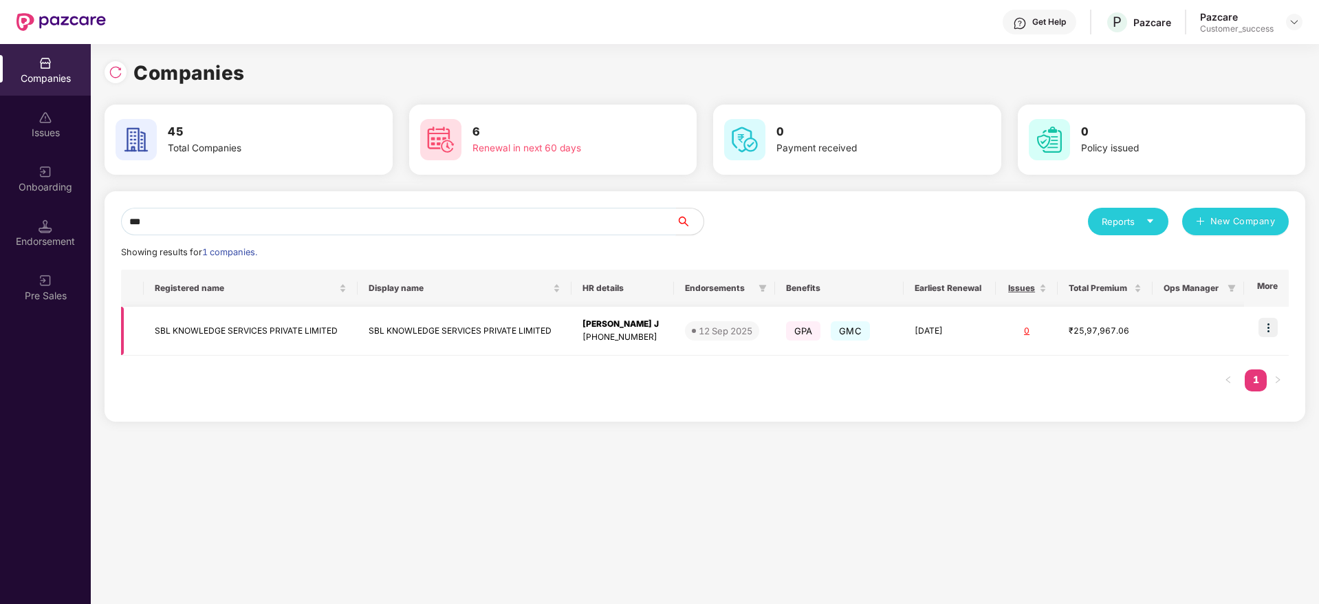
type input "***"
click at [1273, 327] on img at bounding box center [1268, 327] width 19 height 19
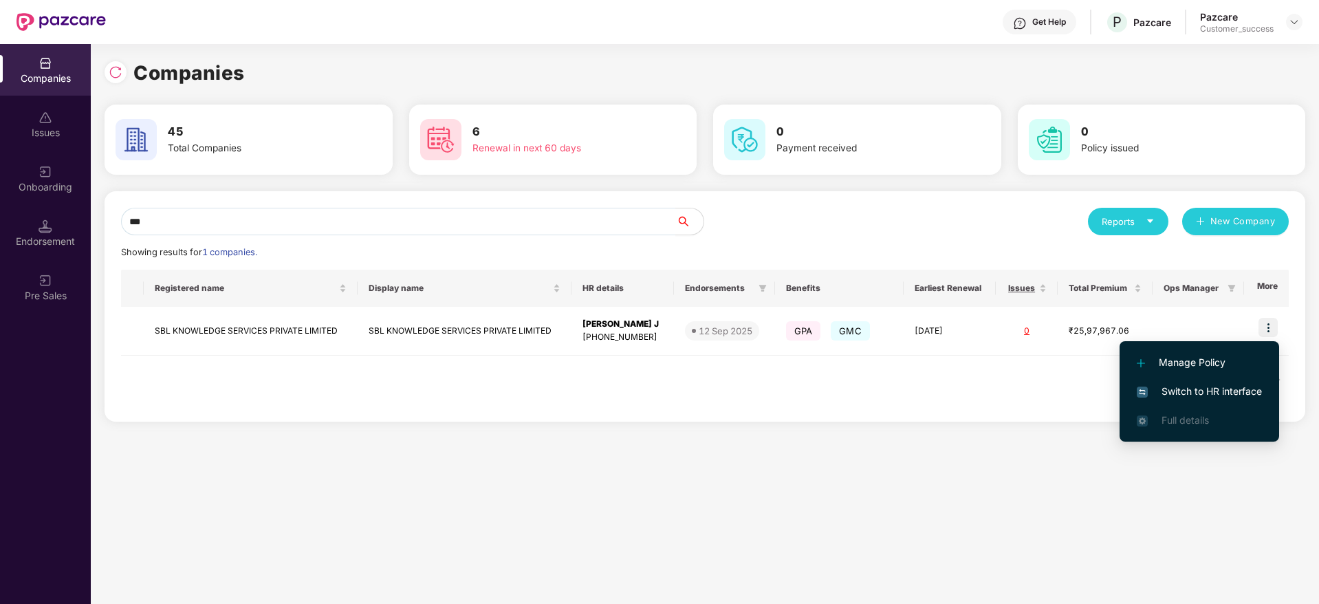
click at [1226, 399] on li "Switch to HR interface" at bounding box center [1200, 391] width 160 height 29
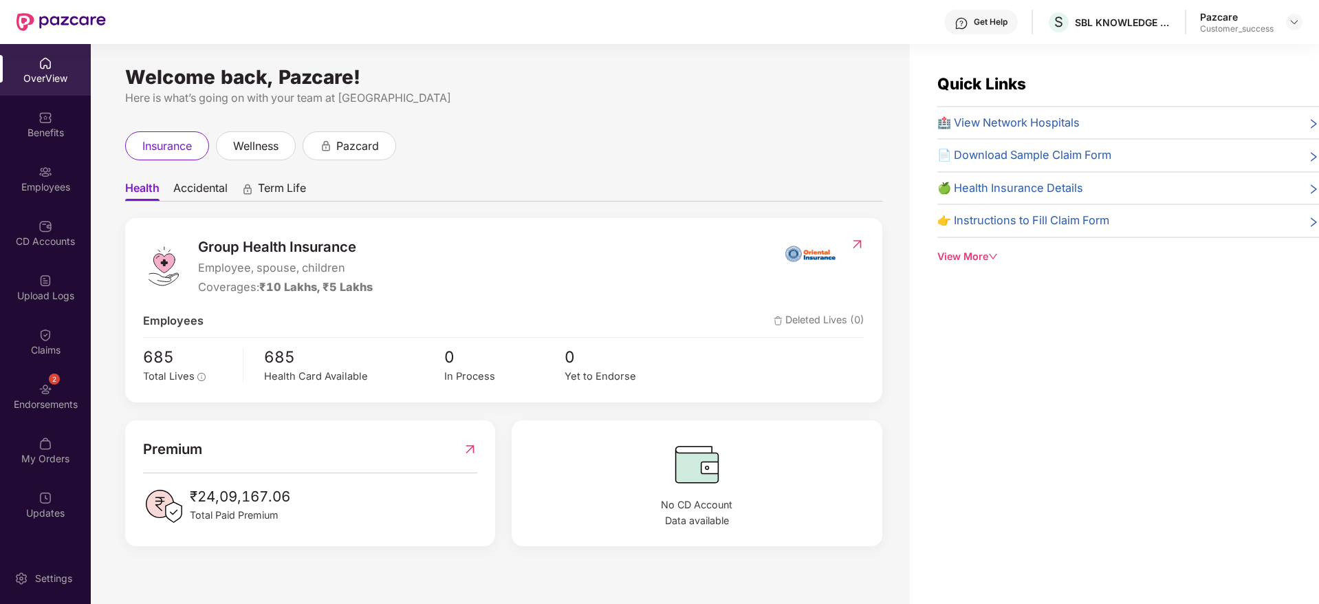
click at [969, 23] on div "Get Help" at bounding box center [981, 22] width 74 height 25
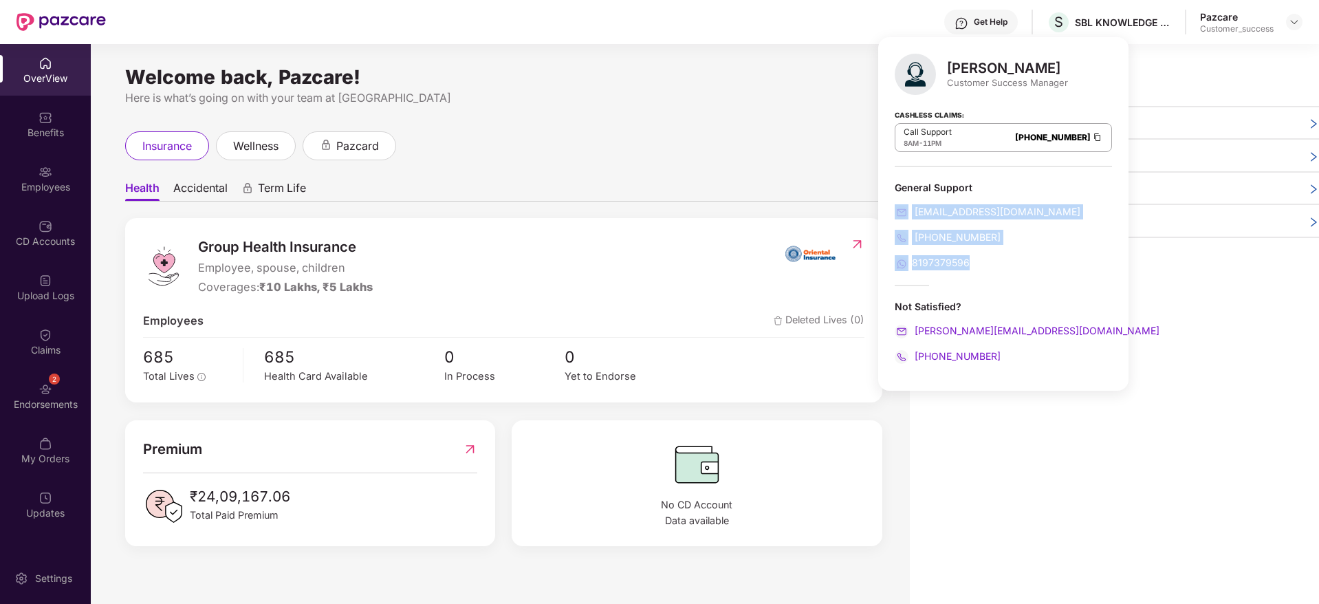
drag, startPoint x: 983, startPoint y: 272, endPoint x: 893, endPoint y: 214, distance: 107.0
click at [893, 214] on div "Jayaram M Customer Success Manager Cashless Claims: Call Support 8AM - 11PM 080…" at bounding box center [1003, 214] width 250 height 354
click at [1044, 164] on div "Cashless Claims: Call Support 8AM - 11PM 080-3783-5420" at bounding box center [1003, 132] width 217 height 69
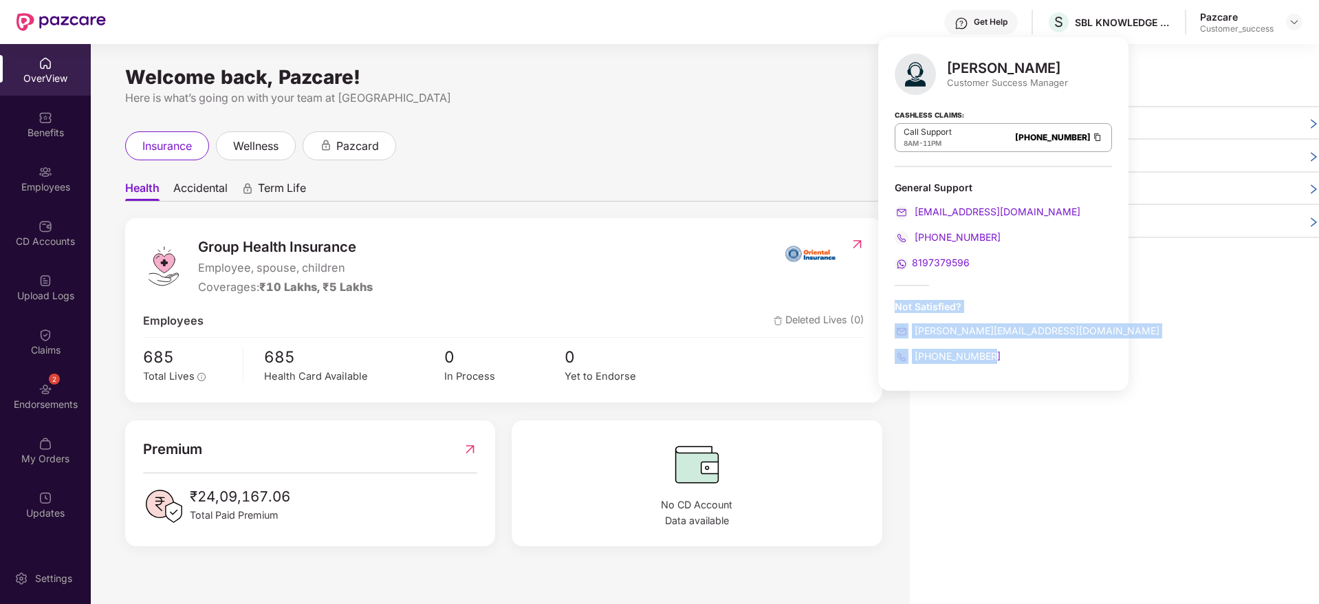
drag, startPoint x: 999, startPoint y: 357, endPoint x: 889, endPoint y: 309, distance: 119.8
click at [889, 309] on div "Jayaram M Customer Success Manager Cashless Claims: Call Support 8AM - 11PM 080…" at bounding box center [1003, 214] width 250 height 354
click at [1016, 295] on div "Jayaram M Customer Success Manager Cashless Claims: Call Support 8AM - 11PM 080…" at bounding box center [1003, 214] width 250 height 354
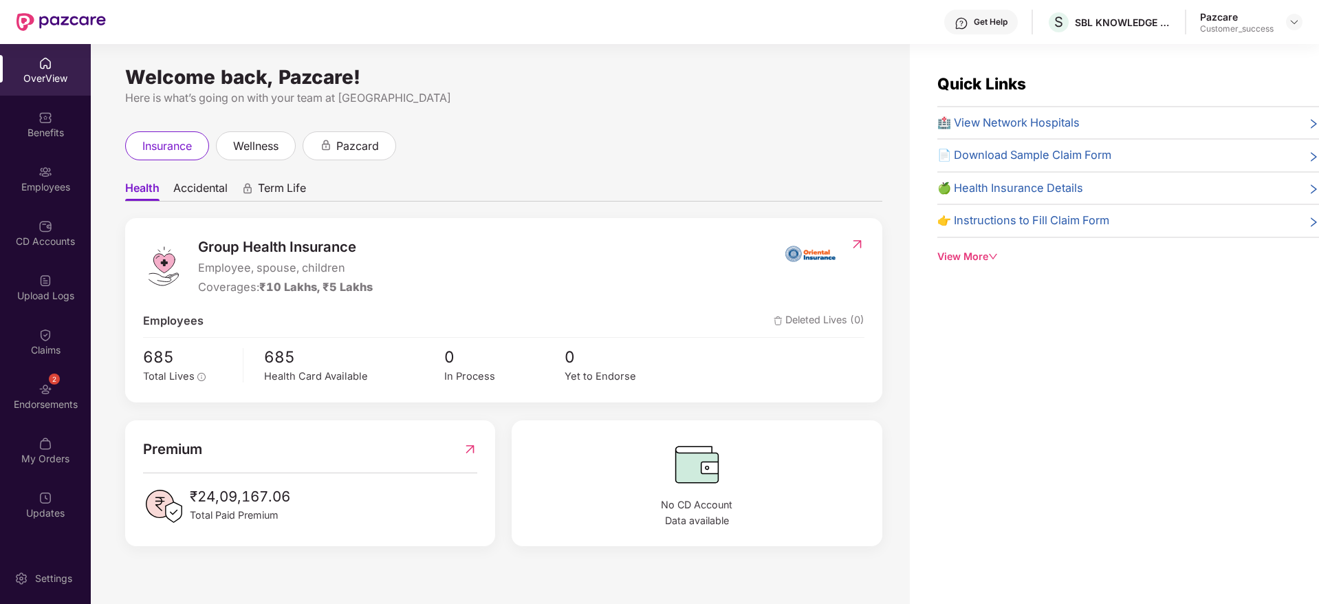
click at [599, 123] on div "Welcome back, Pazcare! Here is what’s going on with your team at Pazcare insura…" at bounding box center [500, 332] width 819 height 576
click at [974, 257] on div "View More" at bounding box center [1128, 256] width 382 height 15
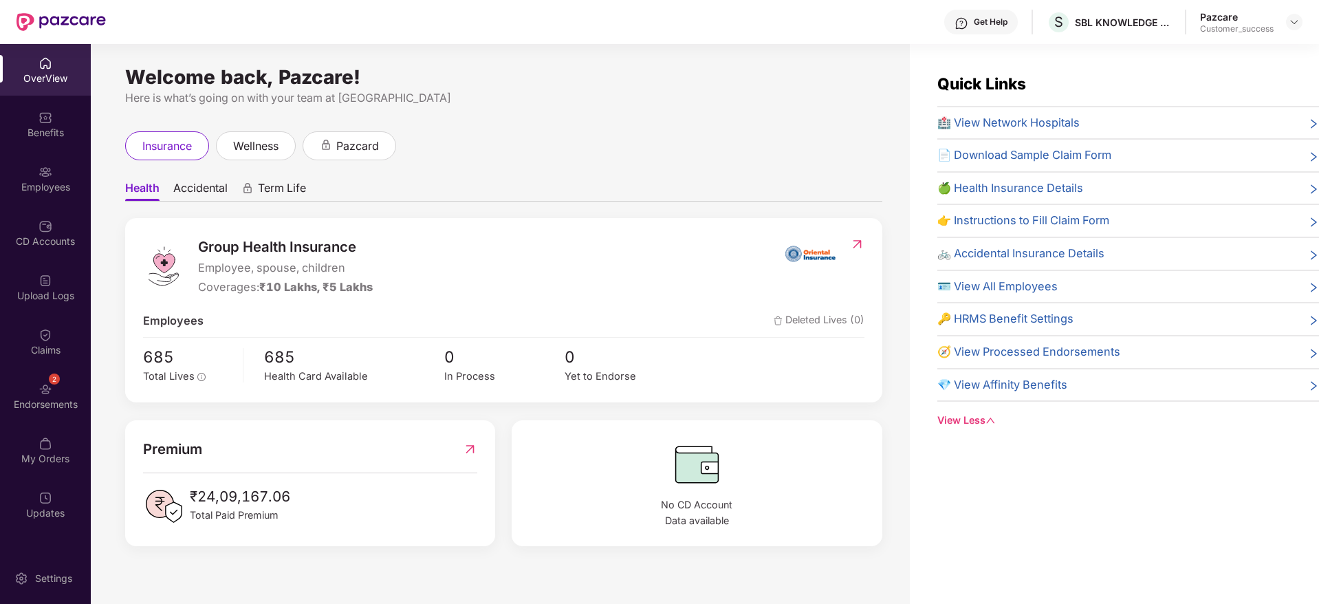
click at [975, 420] on div "View Less" at bounding box center [1128, 420] width 382 height 15
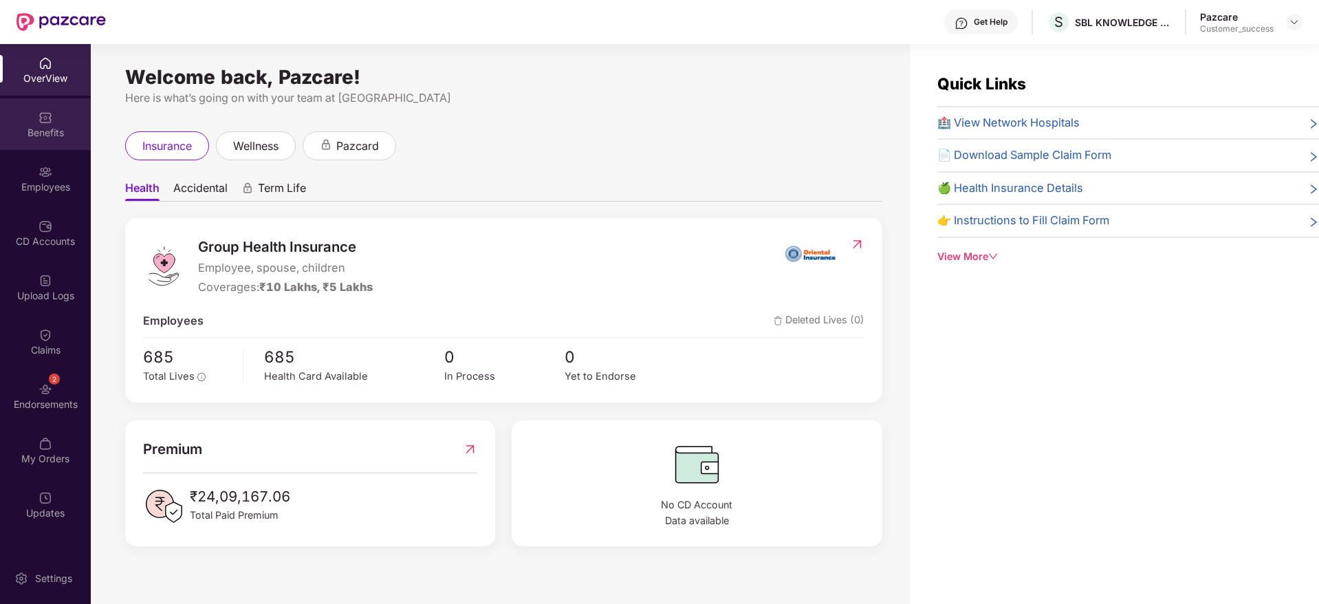
click at [40, 127] on div "Benefits" at bounding box center [45, 133] width 91 height 14
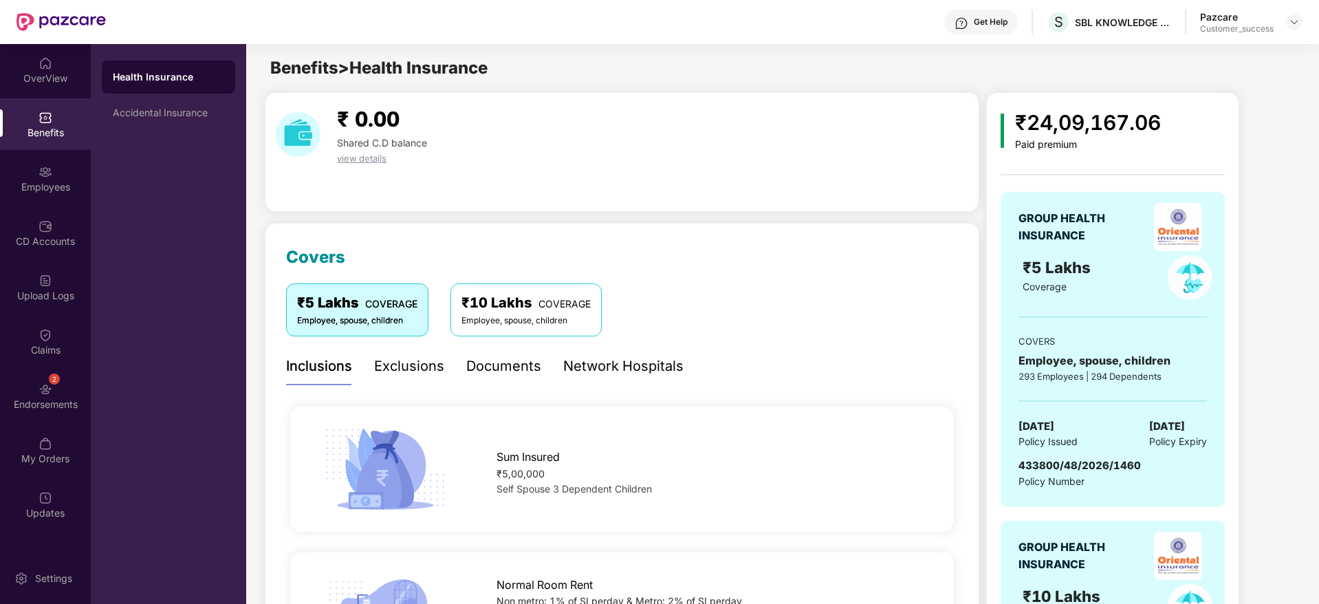
click at [157, 70] on div "Health Insurance" at bounding box center [168, 77] width 111 height 14
click at [164, 111] on div "Accidental Insurance" at bounding box center [168, 112] width 111 height 11
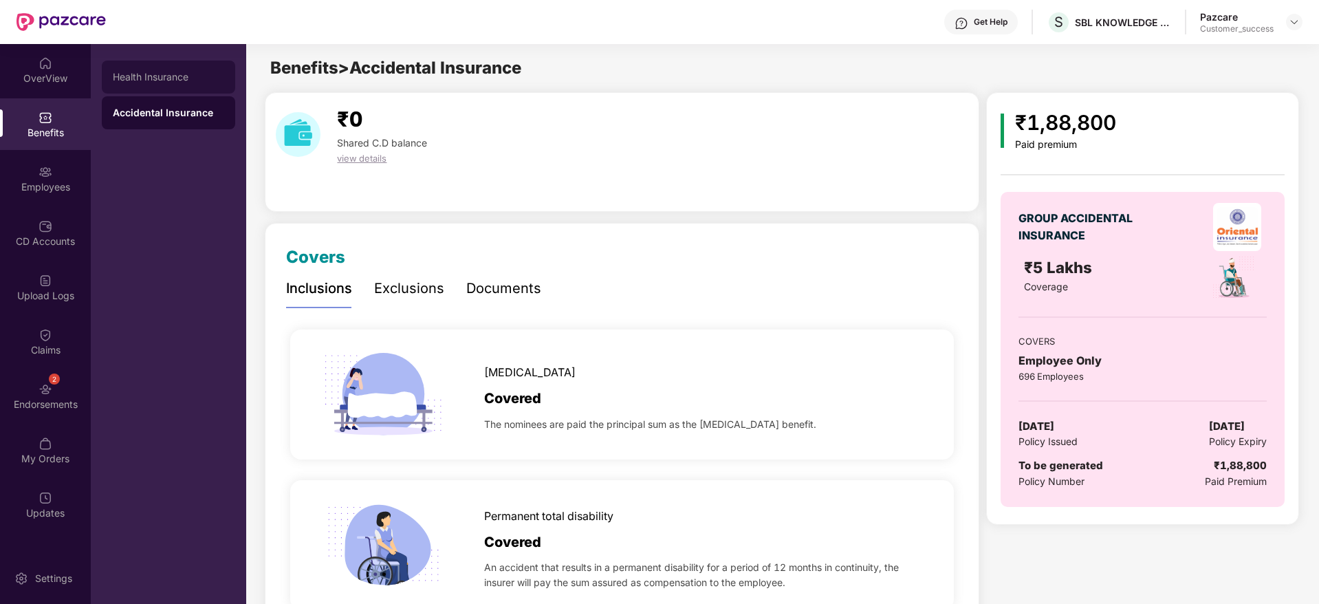
click at [166, 80] on div "Health Insurance" at bounding box center [168, 77] width 111 height 11
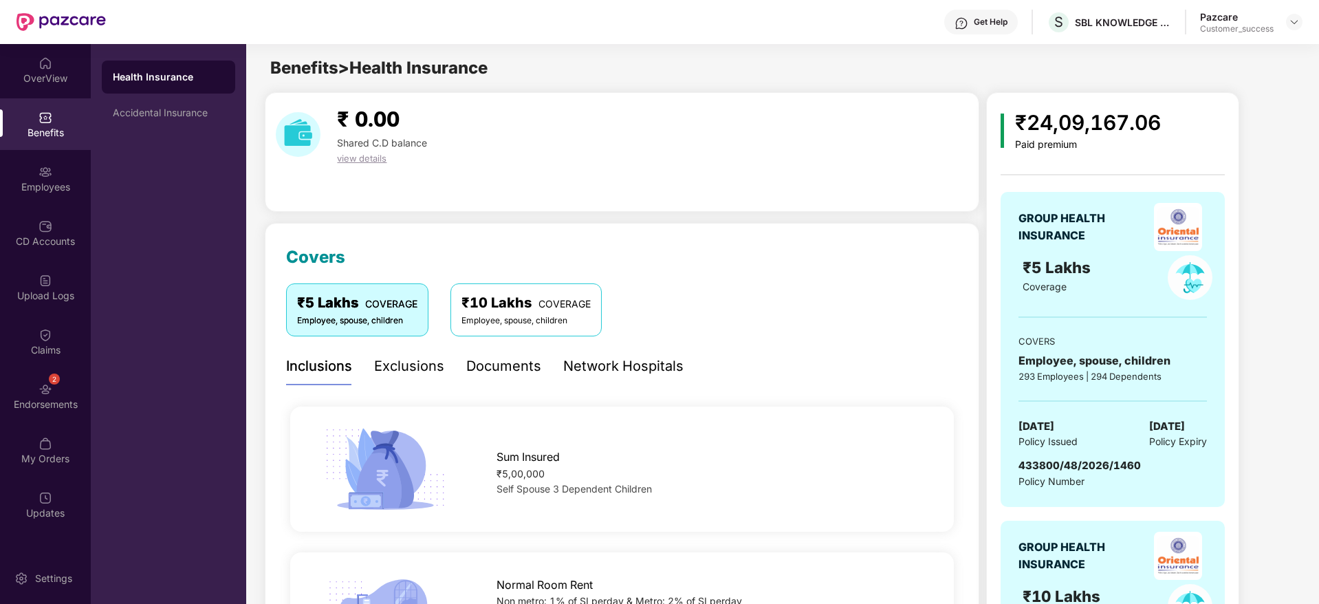
click at [410, 369] on div "Exclusions" at bounding box center [409, 366] width 70 height 21
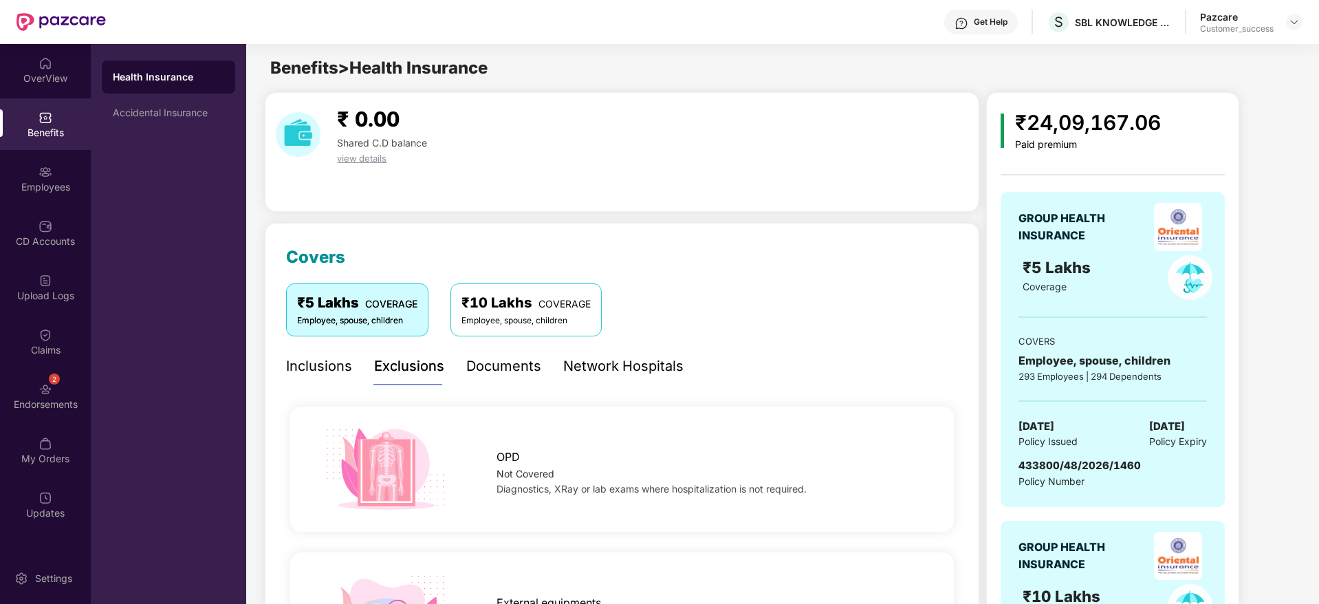
click at [504, 368] on div "Documents" at bounding box center [503, 366] width 75 height 21
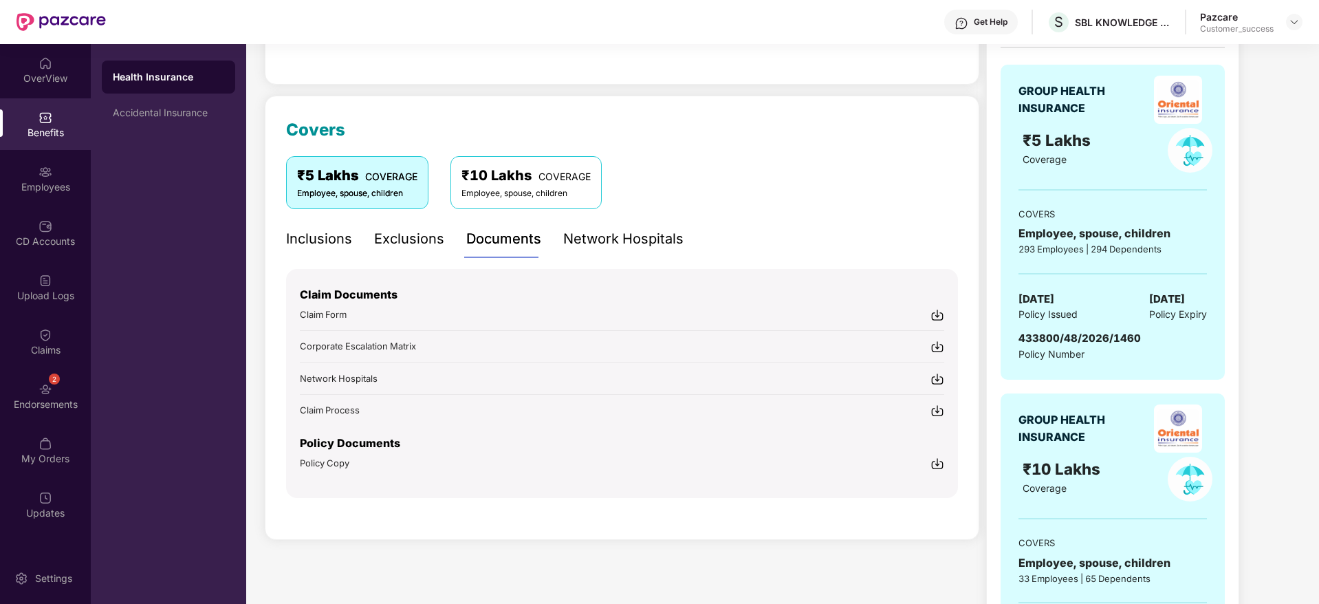
scroll to position [136, 0]
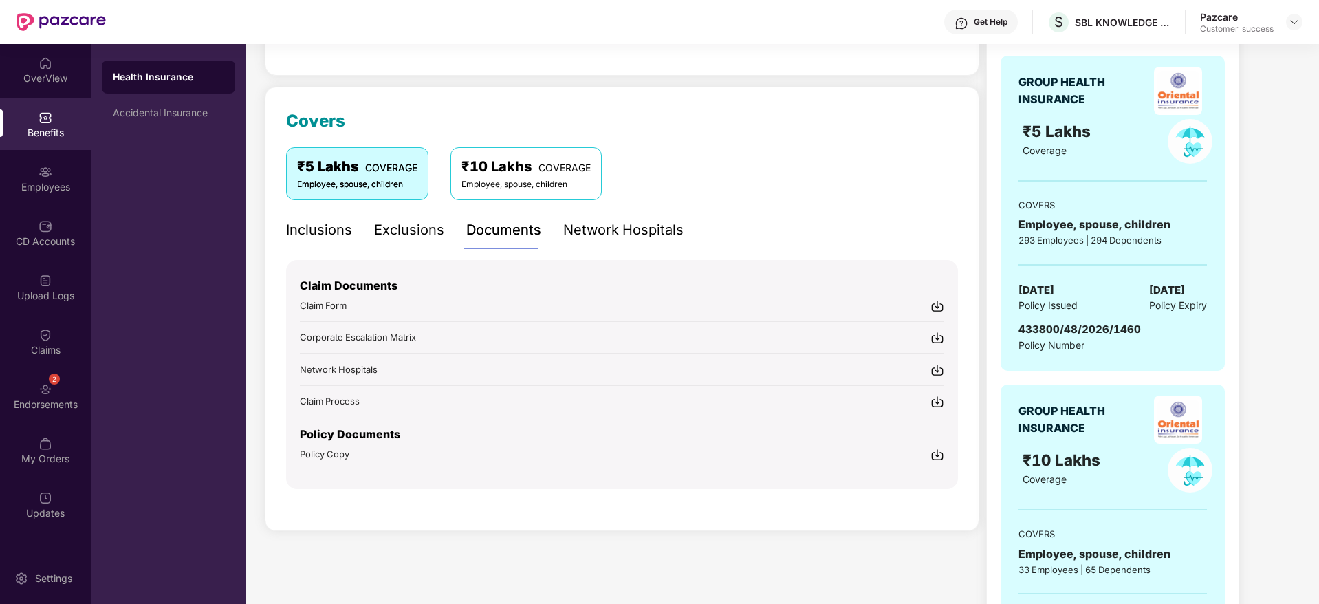
click at [626, 228] on div "Network Hospitals" at bounding box center [623, 229] width 120 height 21
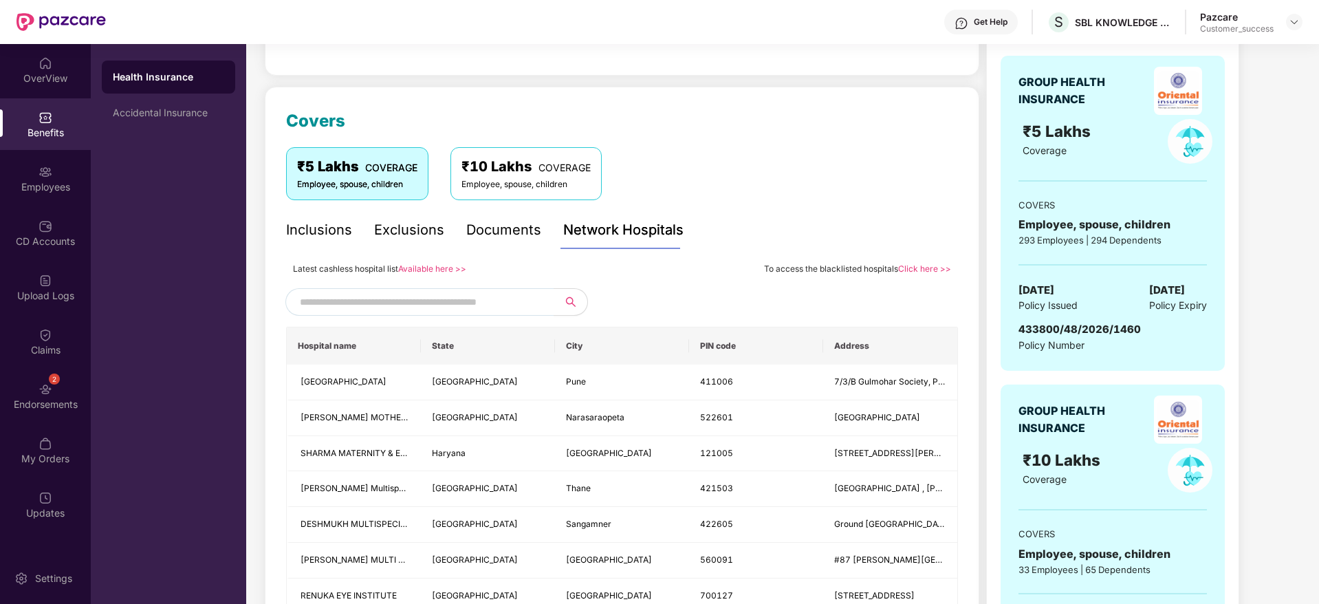
click at [489, 296] on input "text" at bounding box center [417, 302] width 235 height 21
click at [435, 268] on link "Available here >>" at bounding box center [432, 268] width 68 height 10
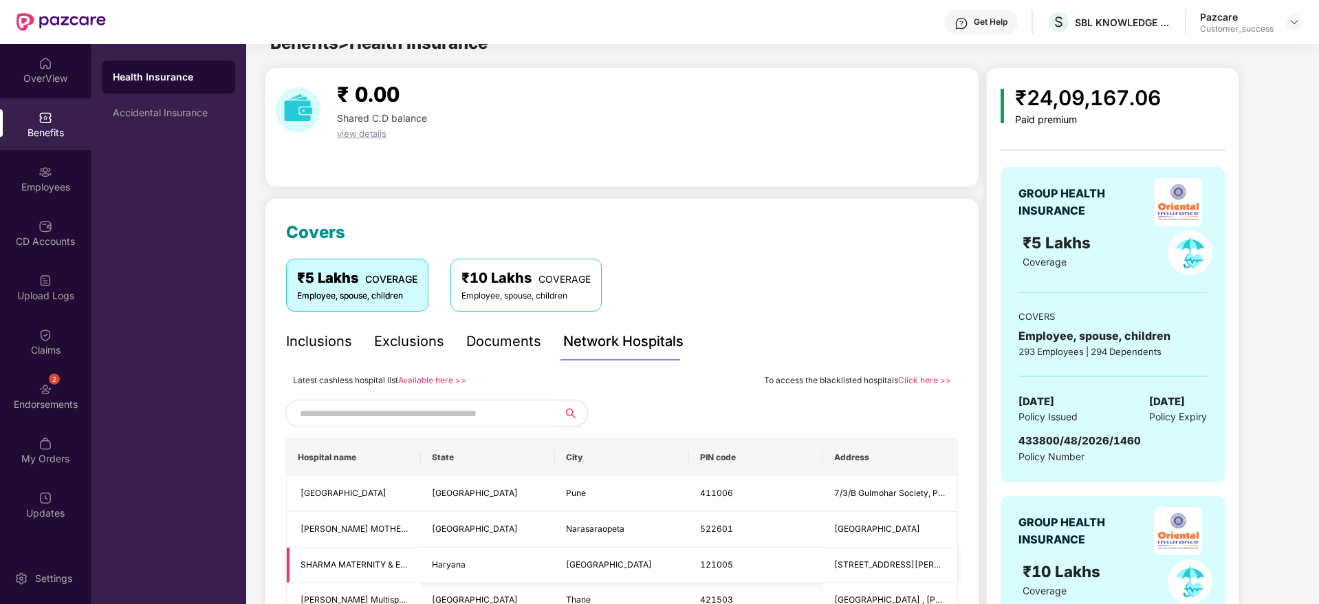
scroll to position [0, 0]
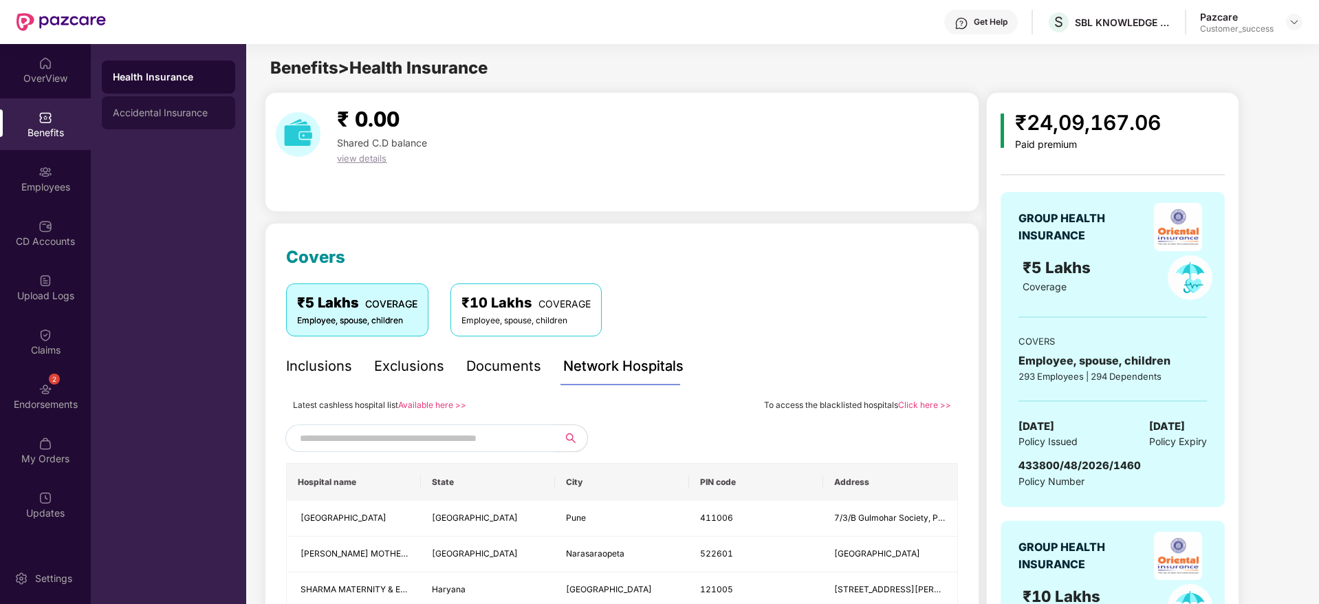
click at [173, 105] on div "Accidental Insurance" at bounding box center [168, 112] width 133 height 33
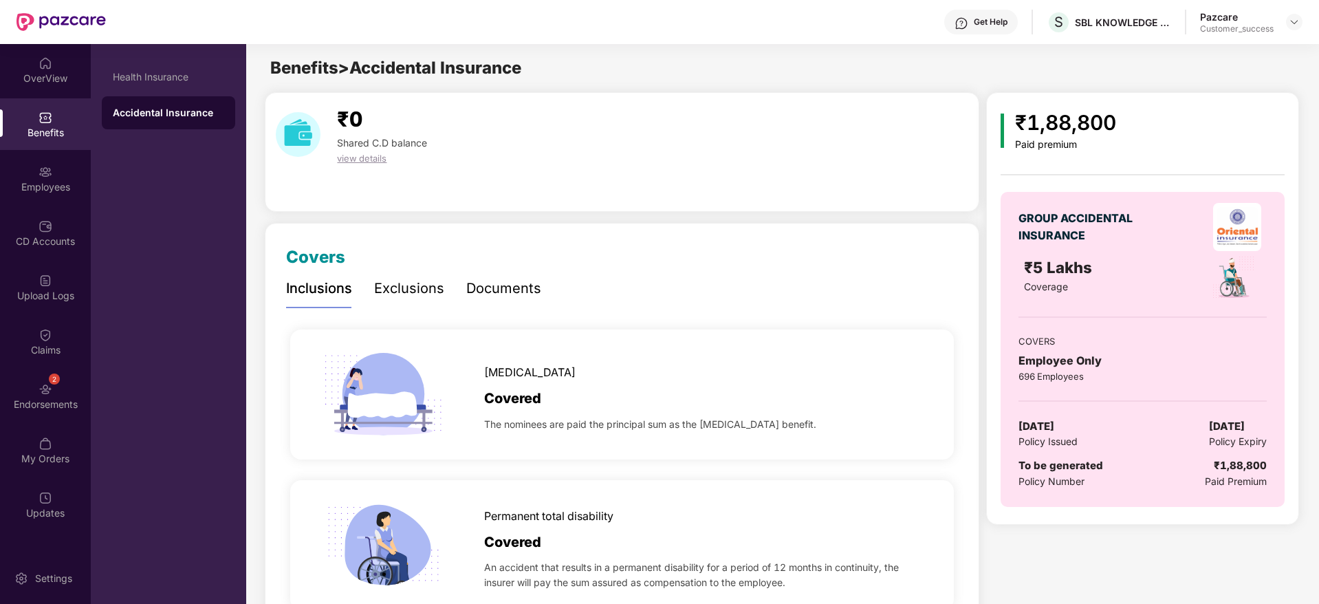
click at [412, 286] on div "Exclusions" at bounding box center [409, 288] width 70 height 21
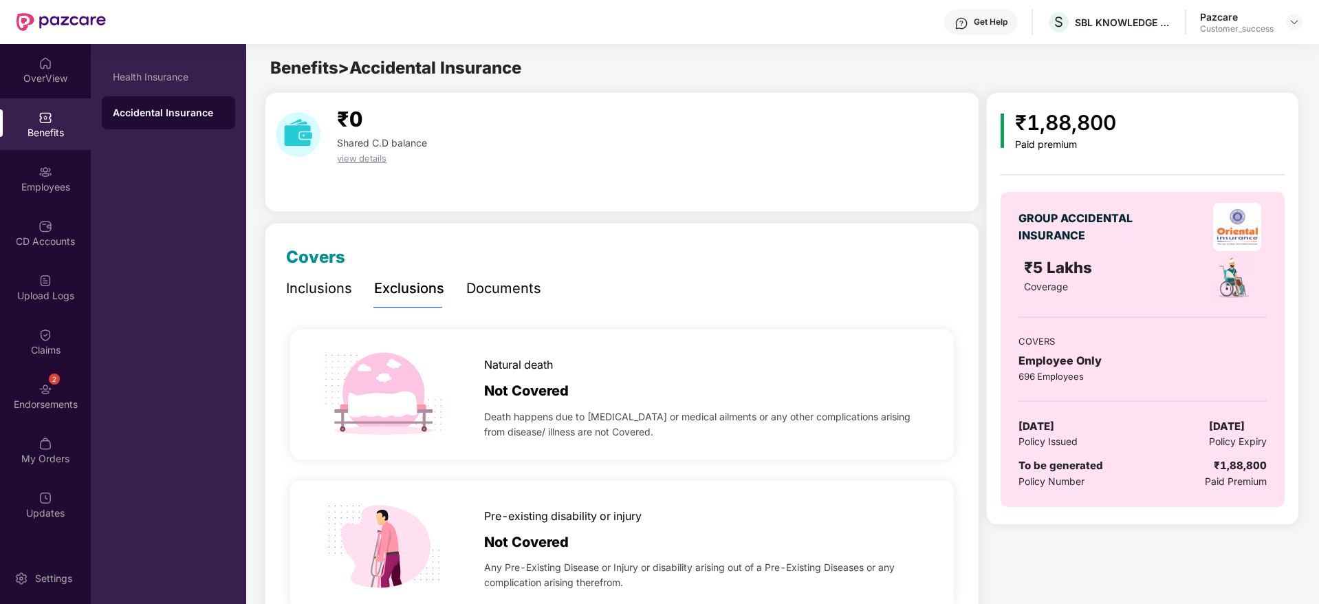
click at [514, 289] on div "Documents" at bounding box center [503, 288] width 75 height 21
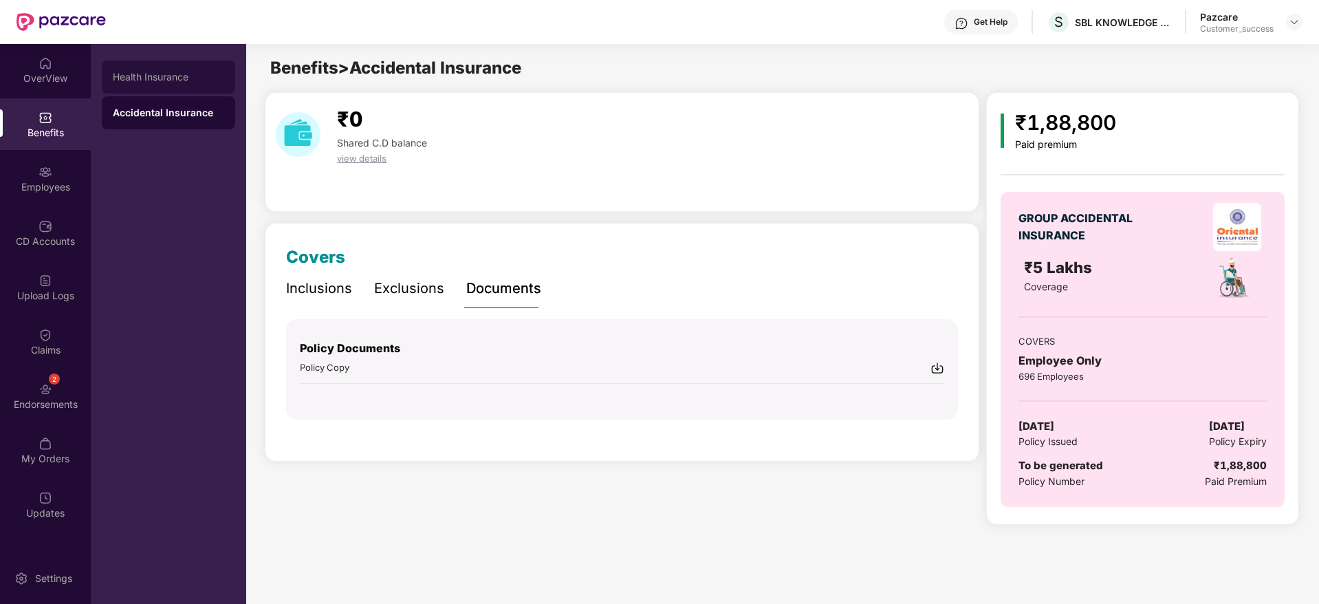
click at [160, 73] on div "Health Insurance" at bounding box center [168, 77] width 111 height 11
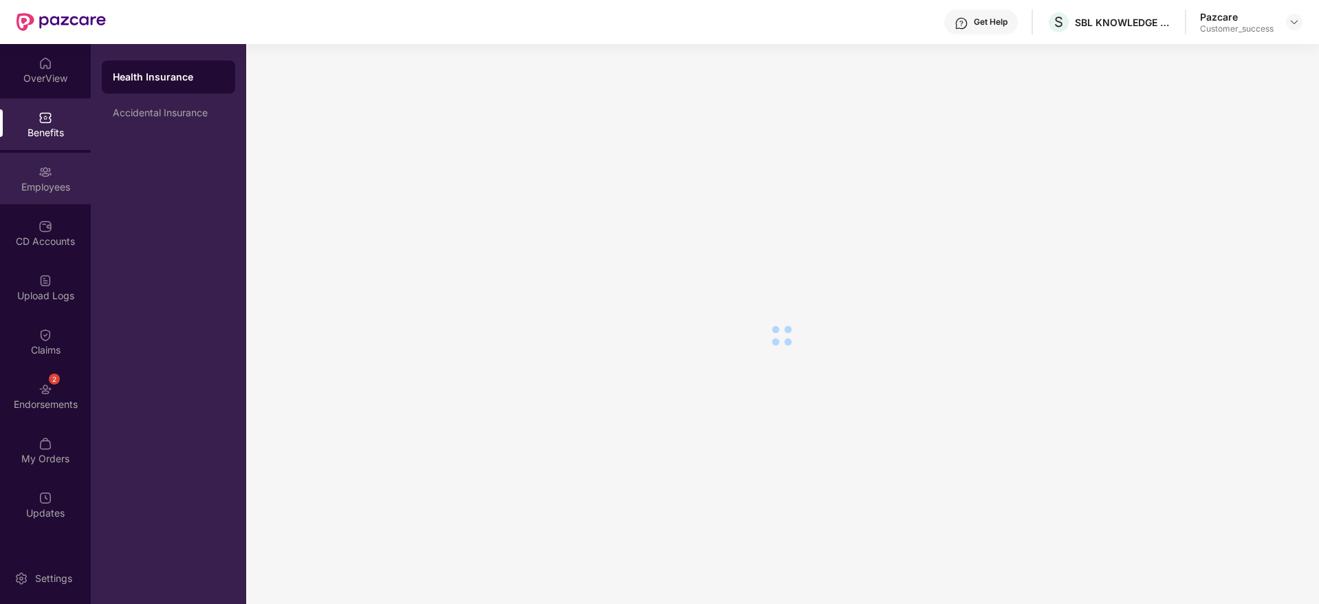
click at [46, 182] on div "Employees" at bounding box center [45, 187] width 91 height 14
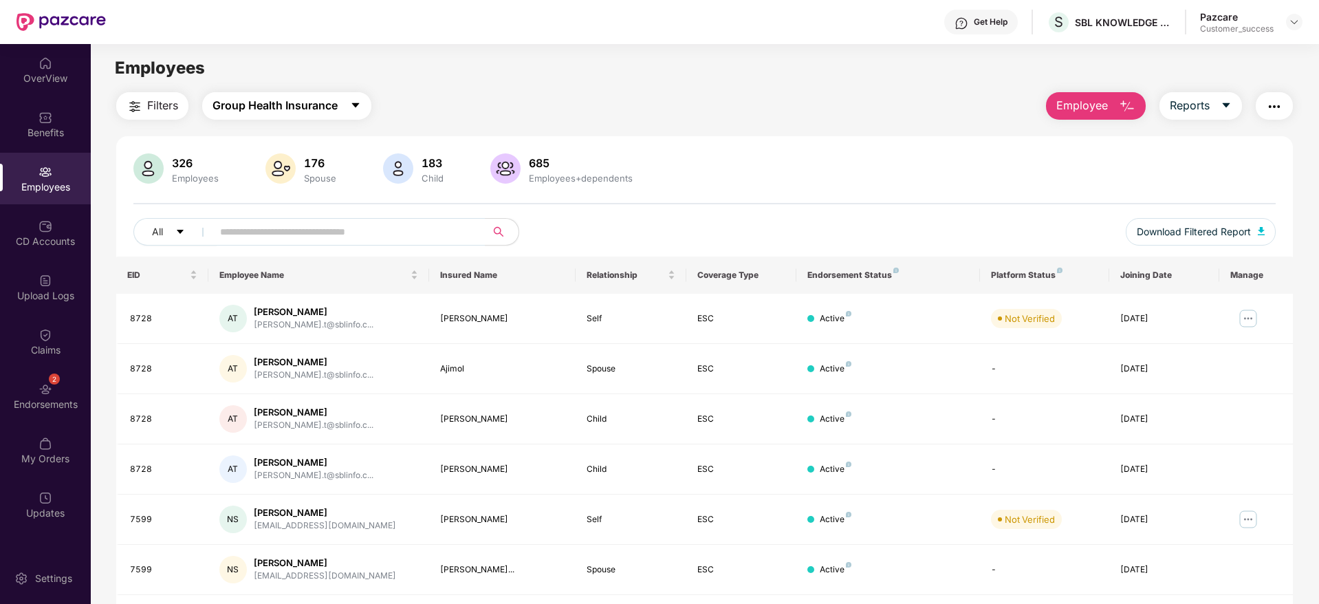
click at [255, 105] on span "Group Health Insurance" at bounding box center [275, 105] width 125 height 17
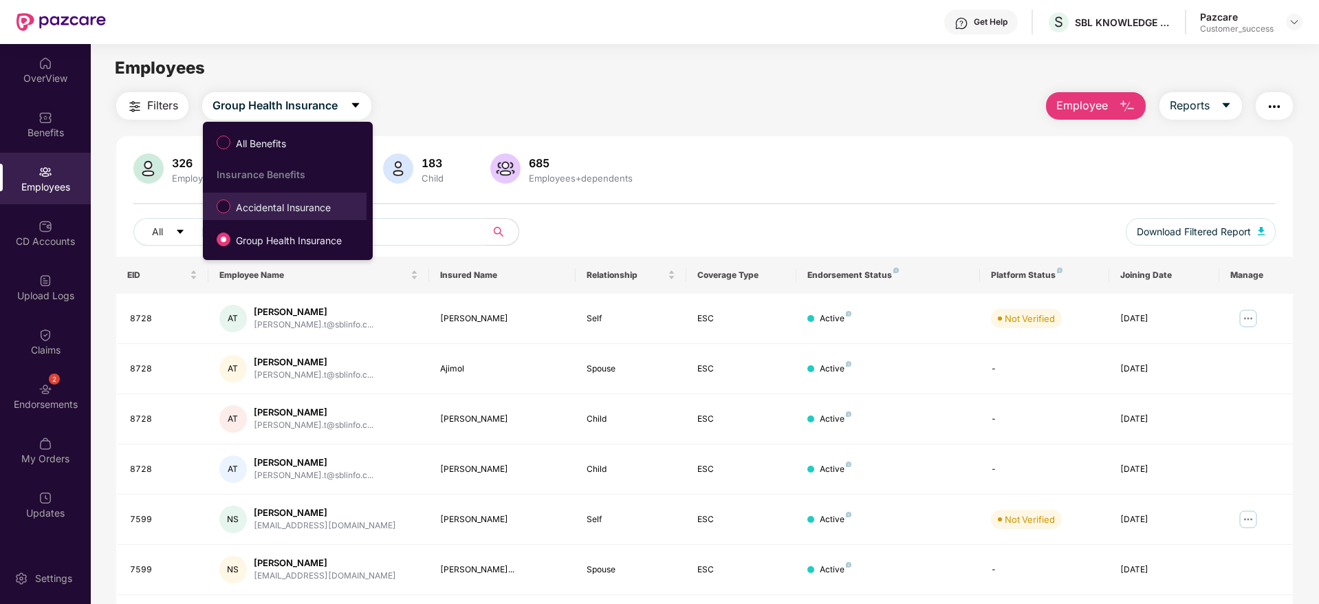
click at [301, 207] on span "Accidental Insurance" at bounding box center [283, 207] width 106 height 15
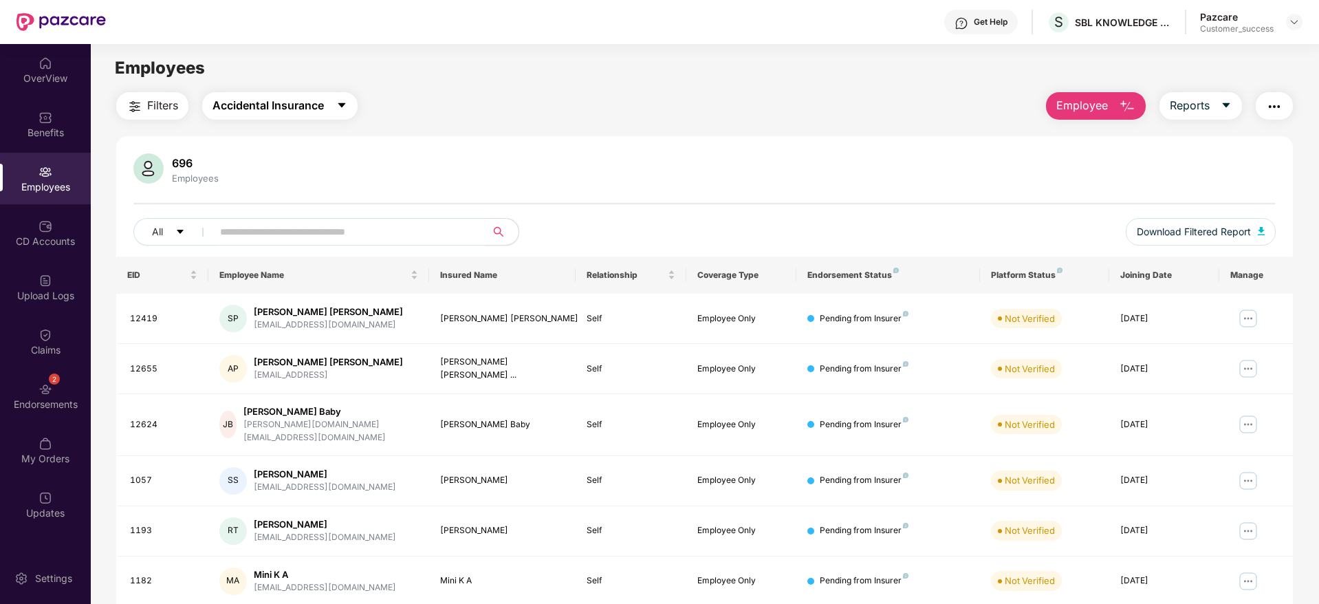
click at [315, 105] on span "Accidental Insurance" at bounding box center [268, 105] width 111 height 17
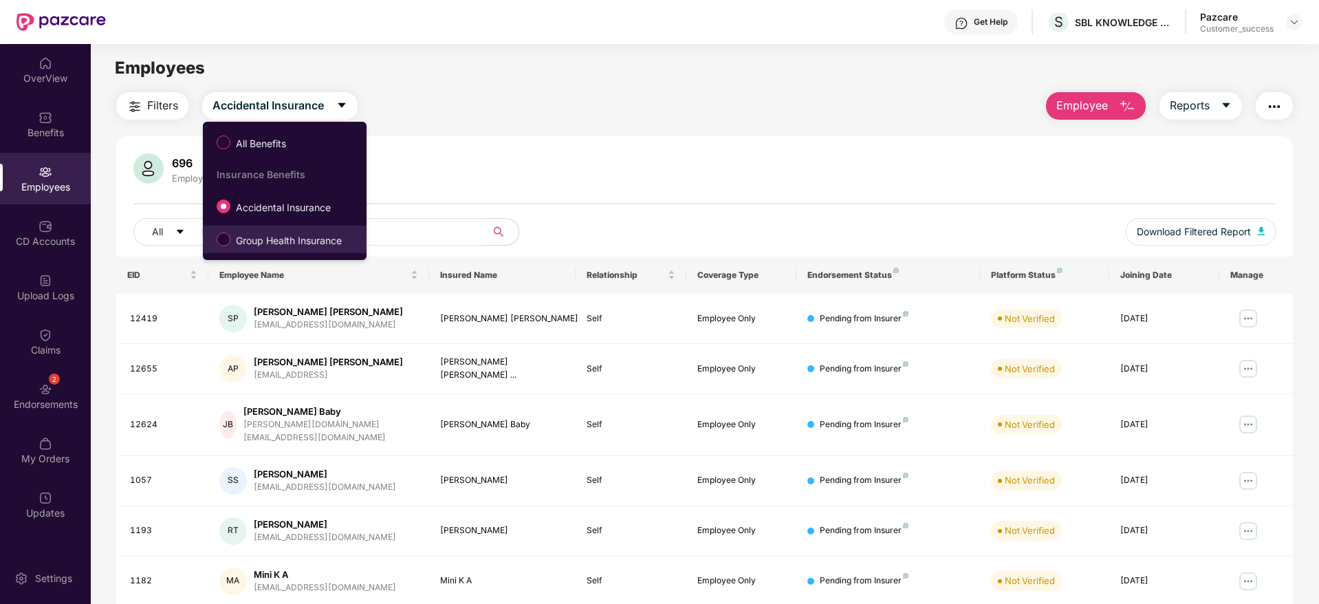
click at [308, 238] on span "Group Health Insurance" at bounding box center [288, 240] width 117 height 15
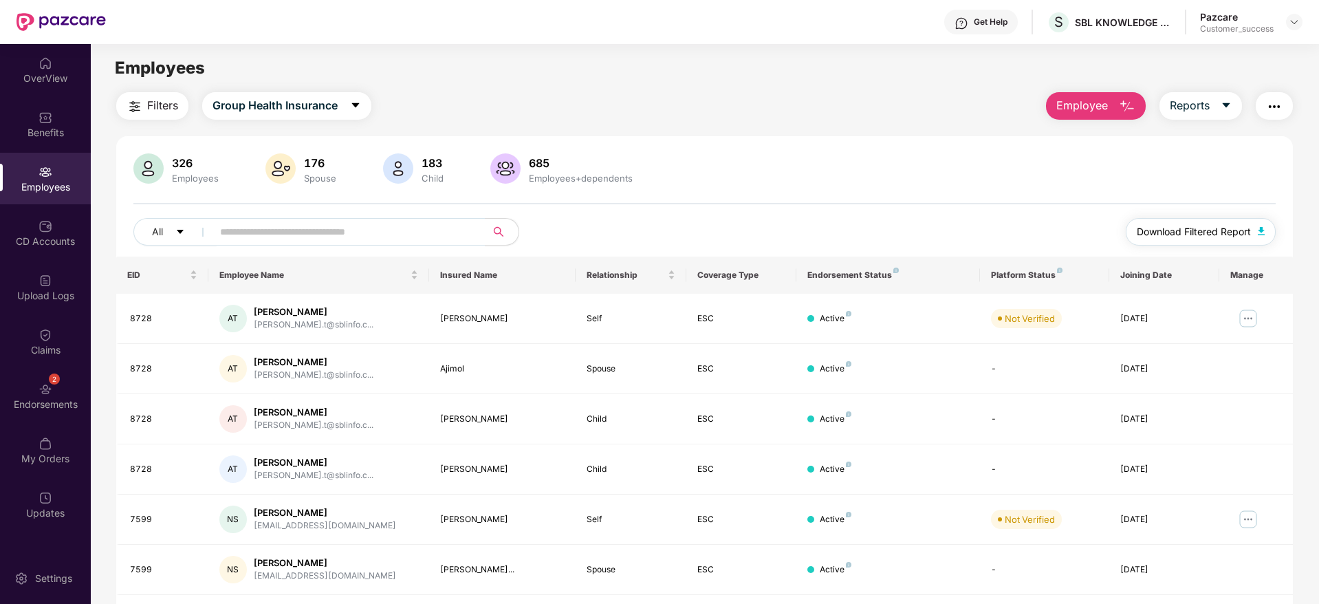
click at [1206, 230] on span "Download Filtered Report" at bounding box center [1194, 231] width 114 height 15
click at [895, 193] on div "326 Employees 176 Spouse 183 Child 685 Employees+dependents All Download Filter…" at bounding box center [704, 204] width 1177 height 103
click at [1124, 105] on img "button" at bounding box center [1127, 106] width 17 height 17
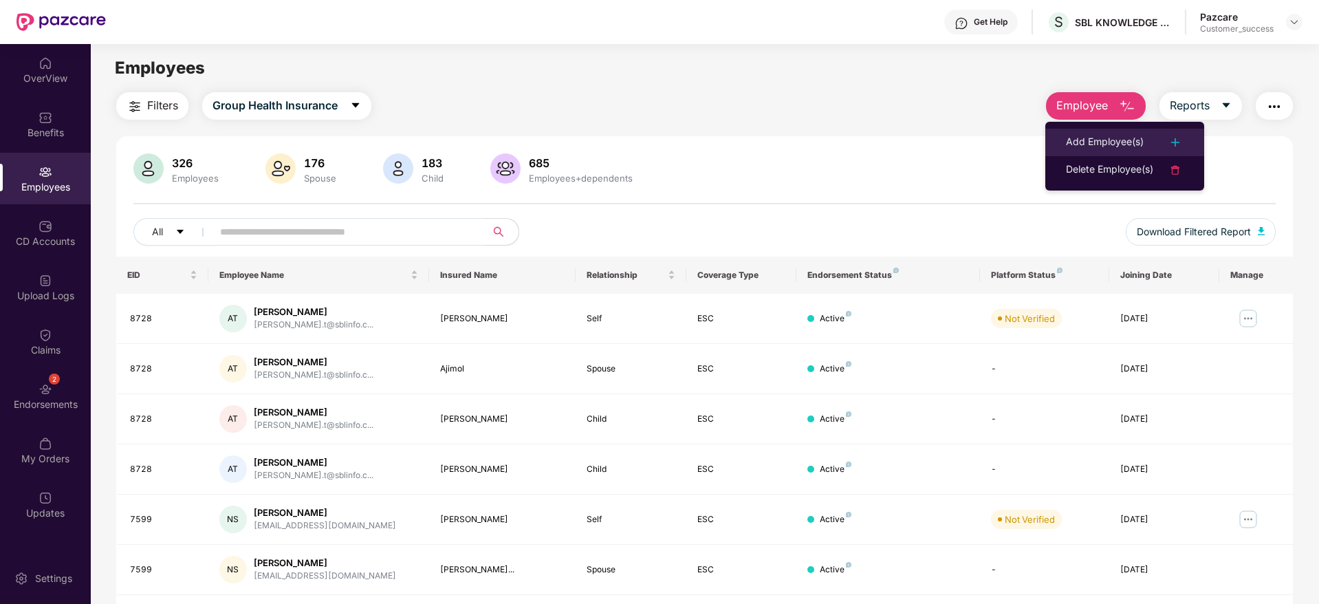
click at [1119, 138] on div "Add Employee(s)" at bounding box center [1105, 142] width 78 height 17
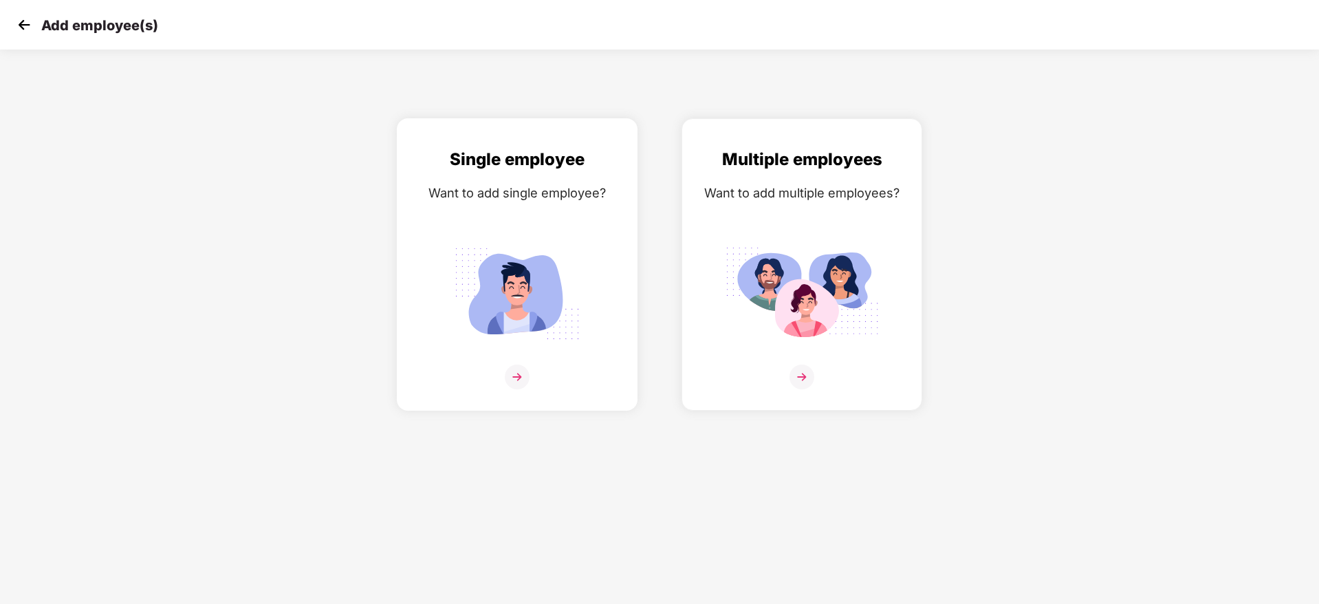
click at [523, 276] on img at bounding box center [517, 293] width 154 height 107
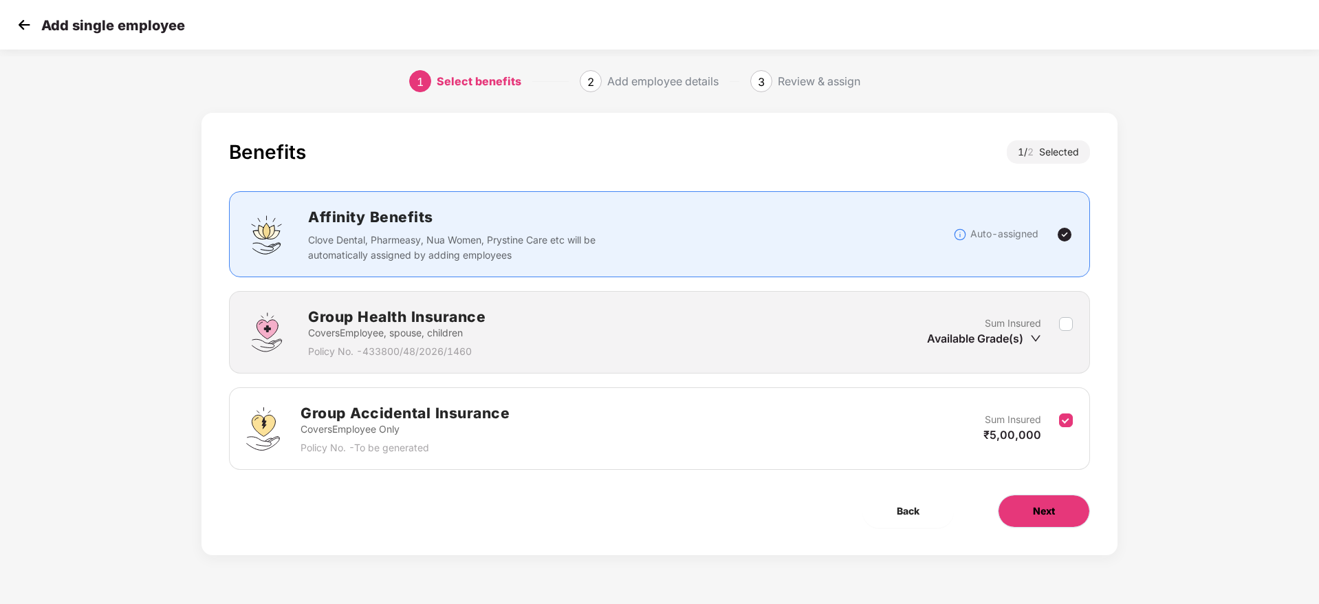
click at [1045, 511] on span "Next" at bounding box center [1044, 510] width 22 height 15
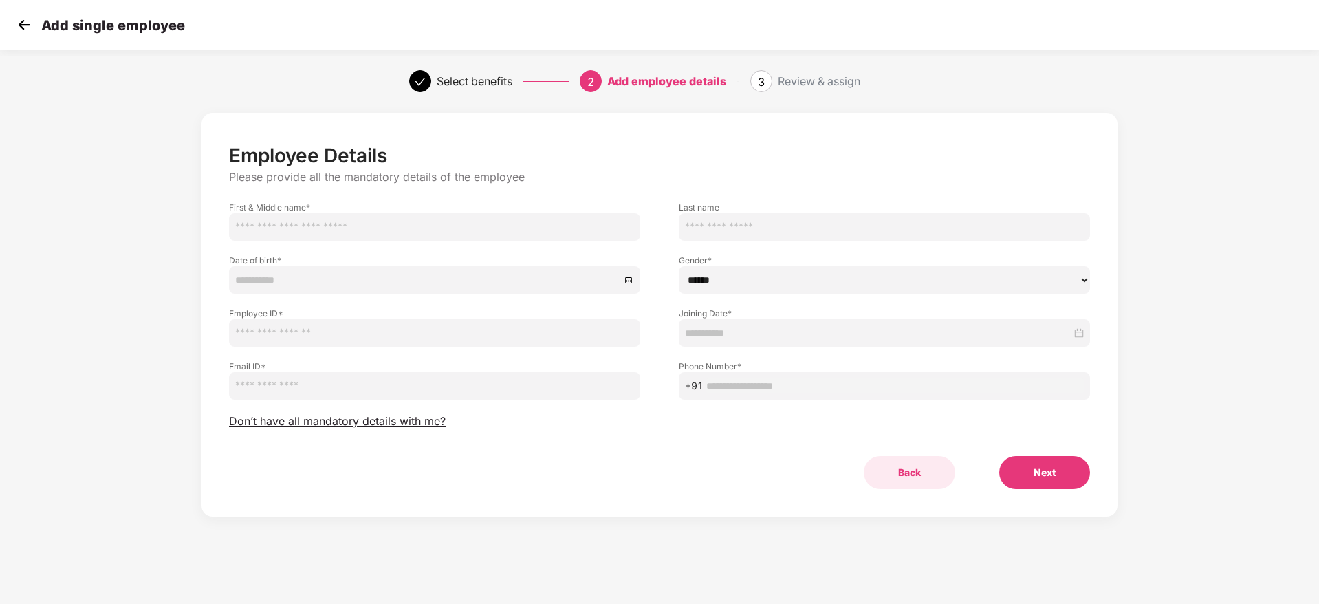
click at [913, 471] on button "Back" at bounding box center [909, 472] width 91 height 33
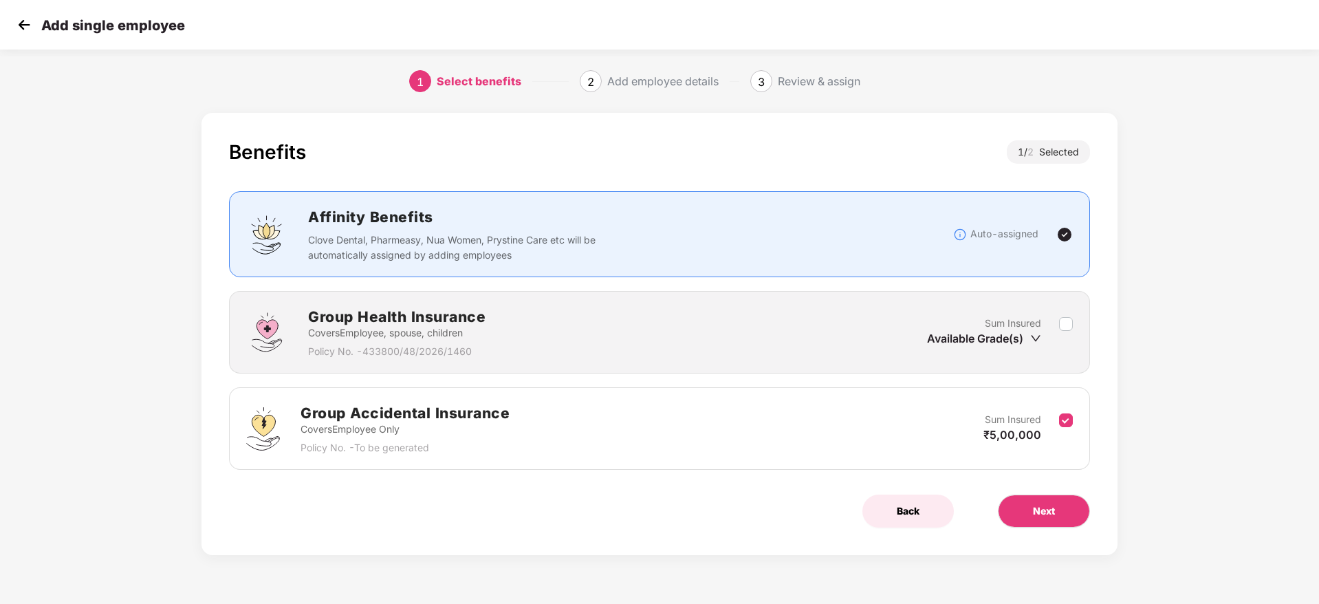
click at [908, 511] on span "Back" at bounding box center [908, 510] width 23 height 15
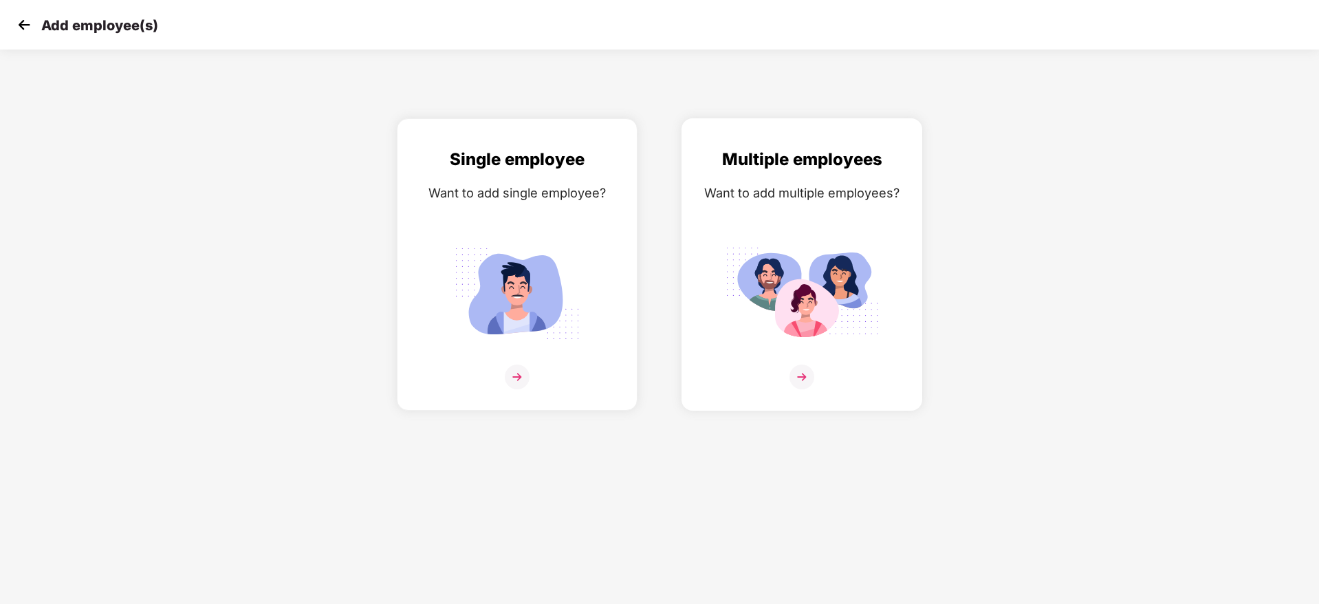
click at [804, 298] on img at bounding box center [802, 293] width 154 height 107
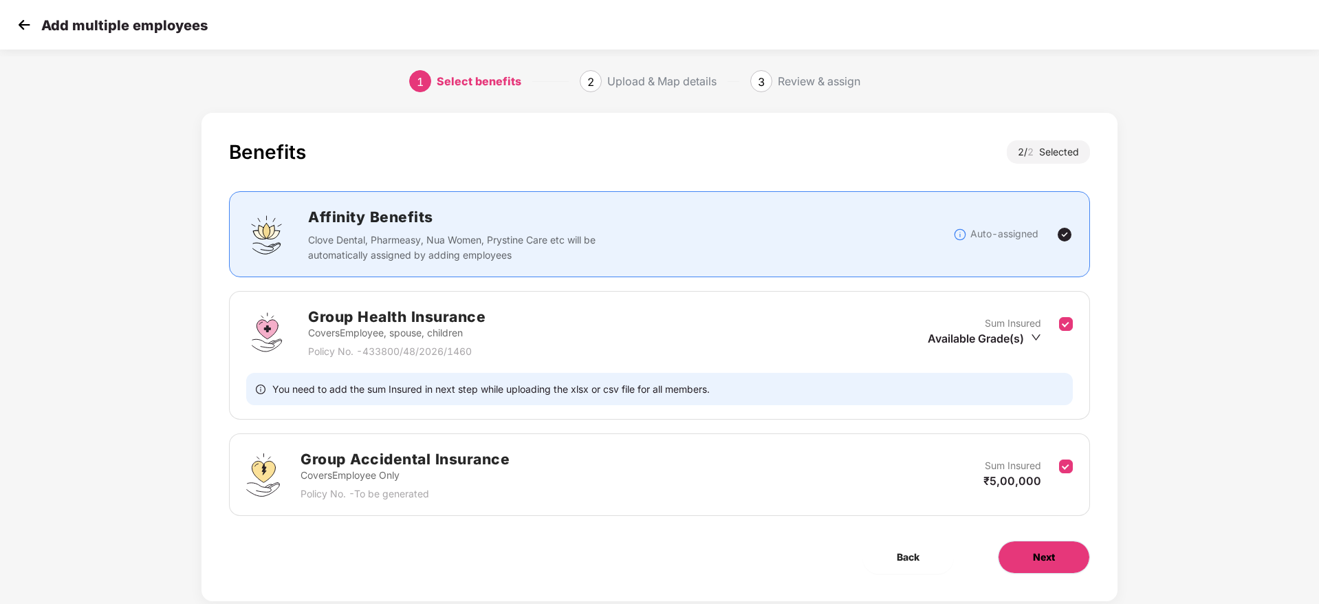
click at [1044, 556] on span "Next" at bounding box center [1044, 557] width 22 height 15
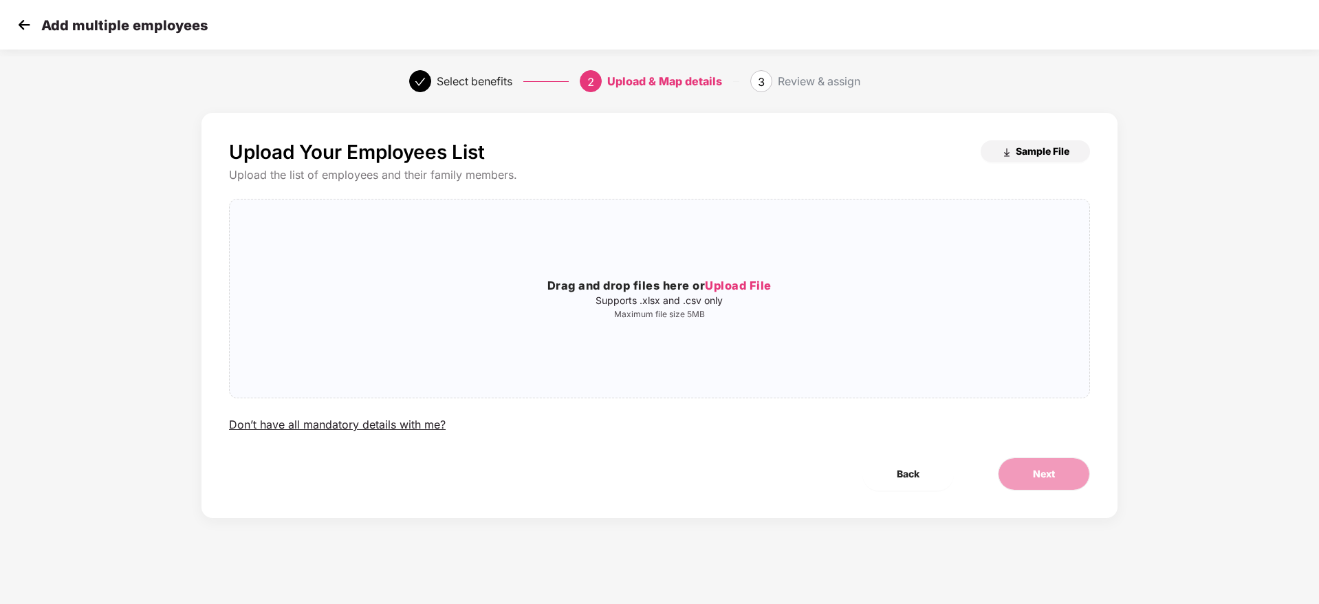
click at [1050, 149] on span "Sample File" at bounding box center [1043, 150] width 54 height 13
click at [900, 483] on button "Back" at bounding box center [907, 473] width 91 height 33
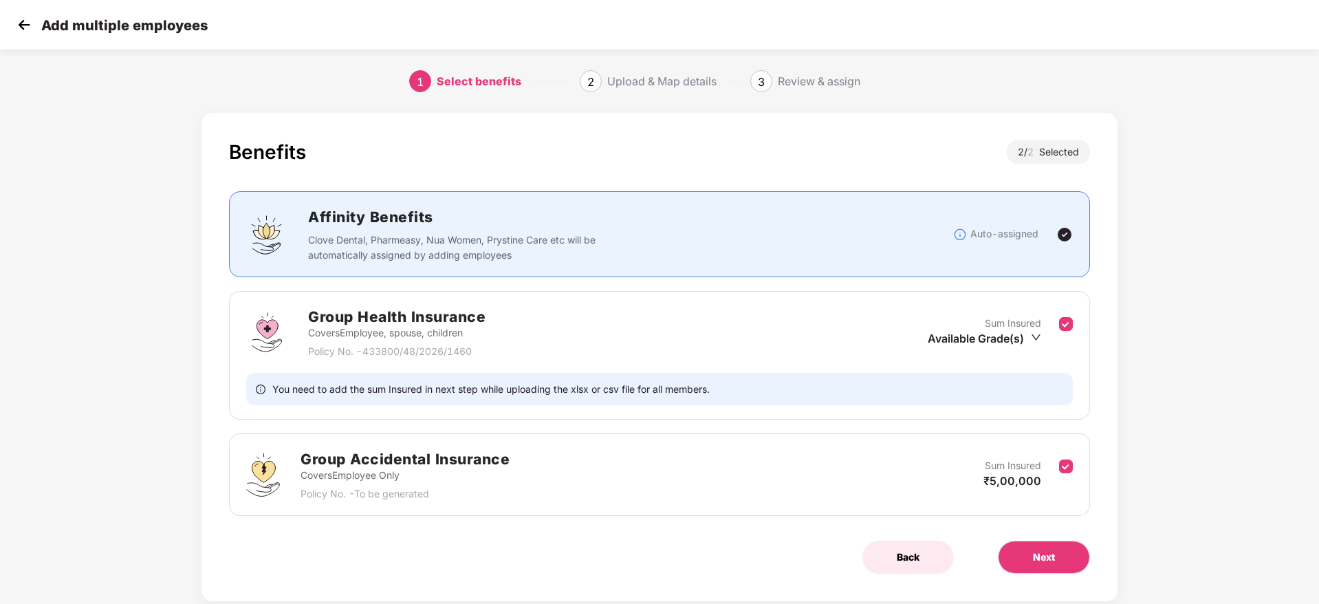
click at [913, 560] on span "Back" at bounding box center [908, 557] width 23 height 15
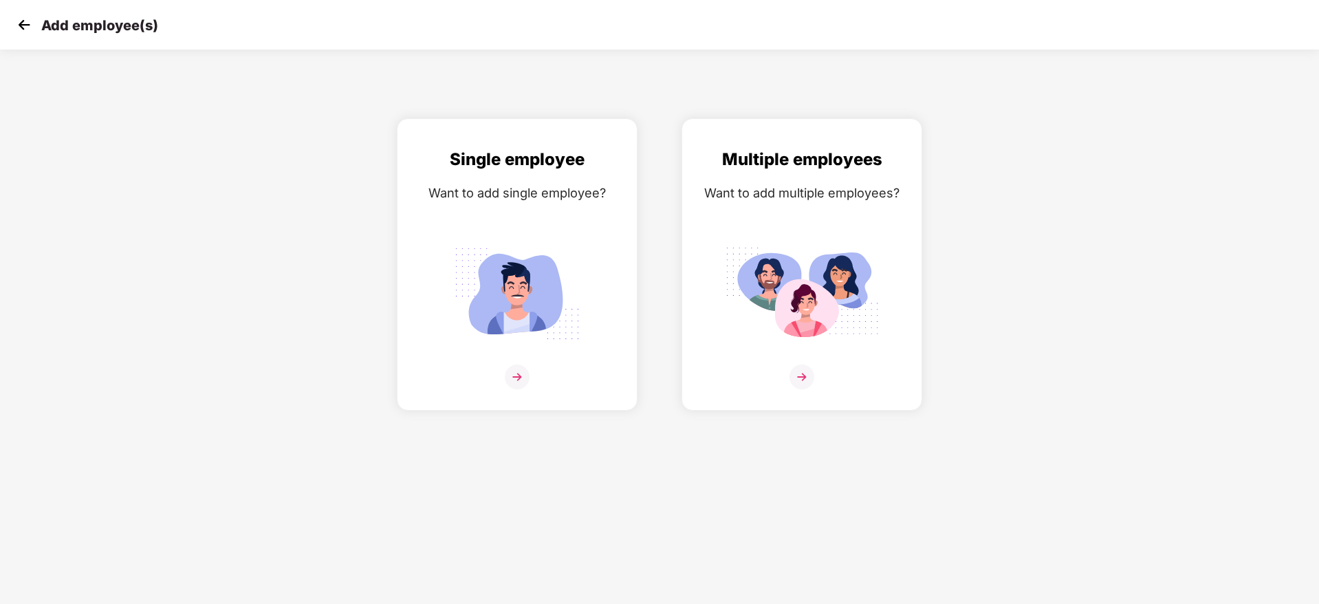
click at [24, 25] on img at bounding box center [24, 24] width 21 height 21
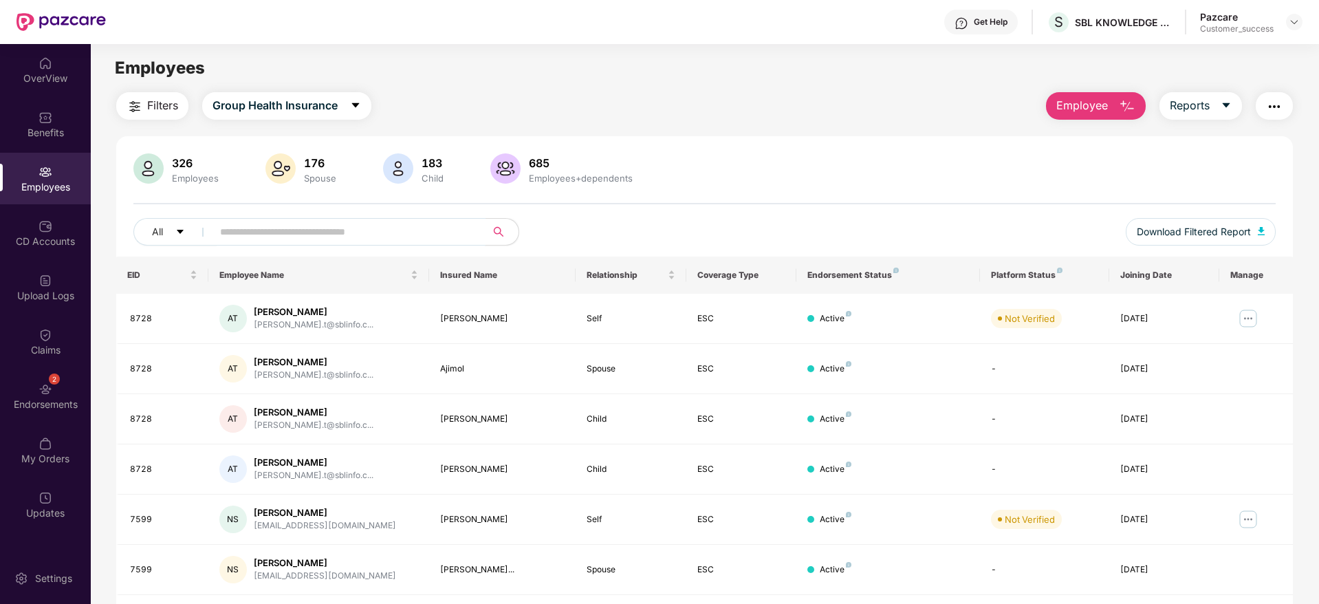
click at [420, 239] on input "text" at bounding box center [343, 231] width 247 height 21
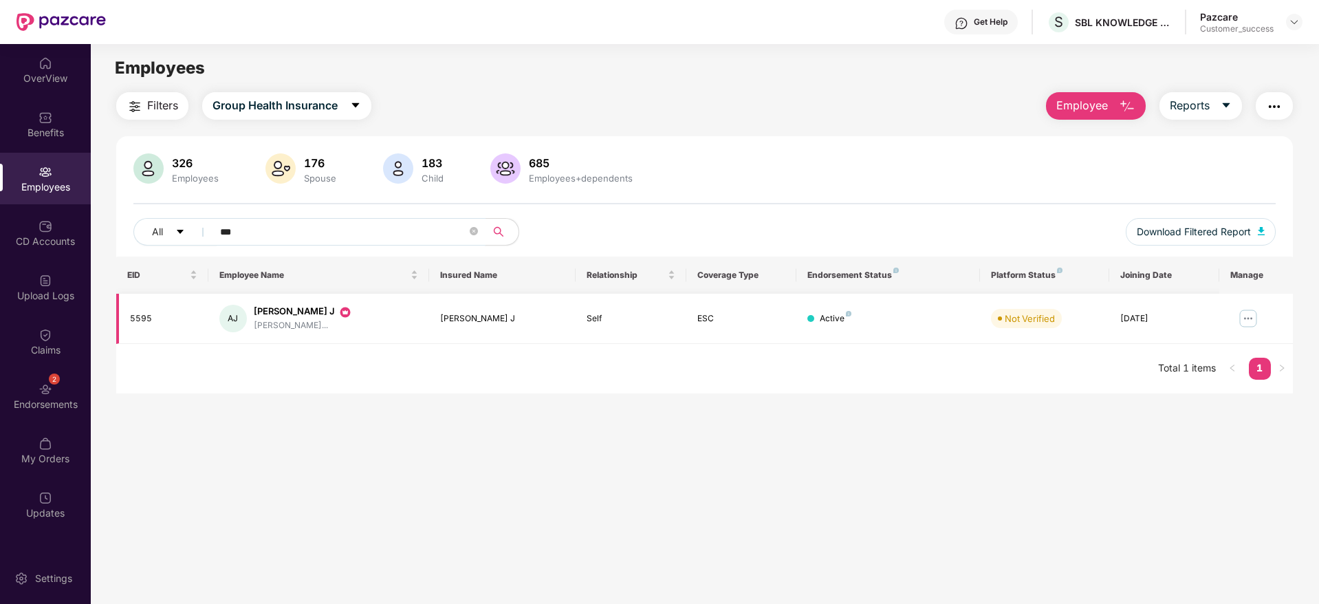
type input "***"
click at [1246, 319] on img at bounding box center [1248, 318] width 22 height 22
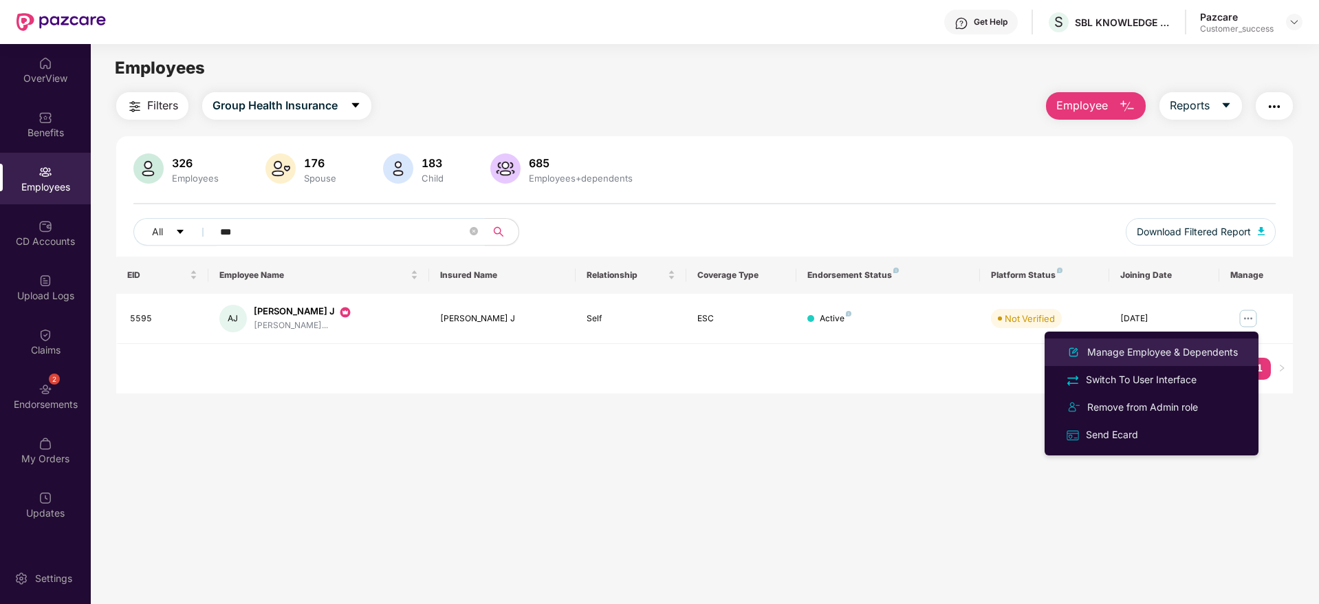
click at [1177, 353] on div "Manage Employee & Dependents" at bounding box center [1163, 352] width 156 height 15
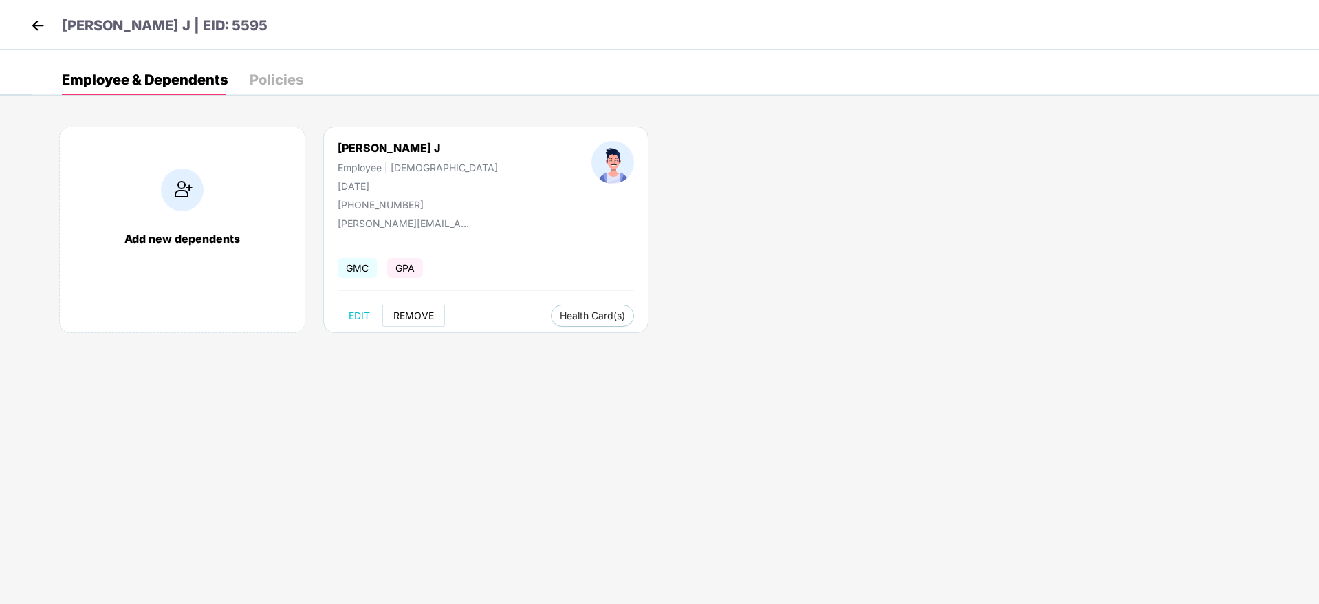
click at [413, 312] on span "REMOVE" at bounding box center [413, 315] width 41 height 11
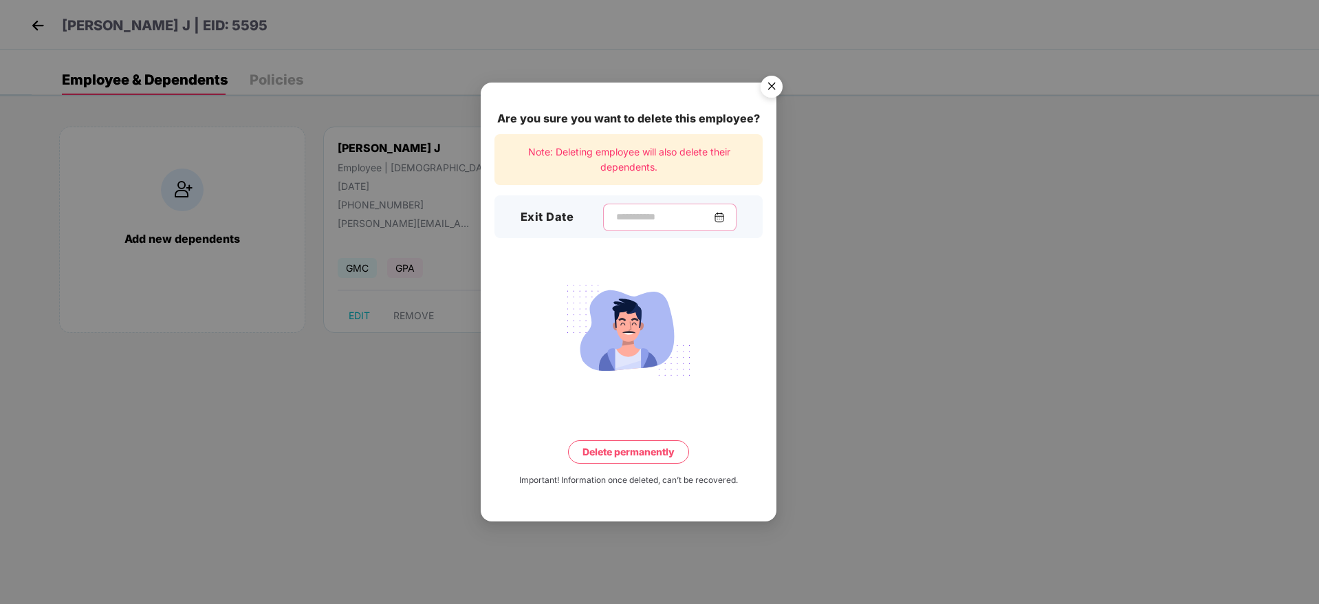
click at [631, 213] on input at bounding box center [664, 217] width 99 height 14
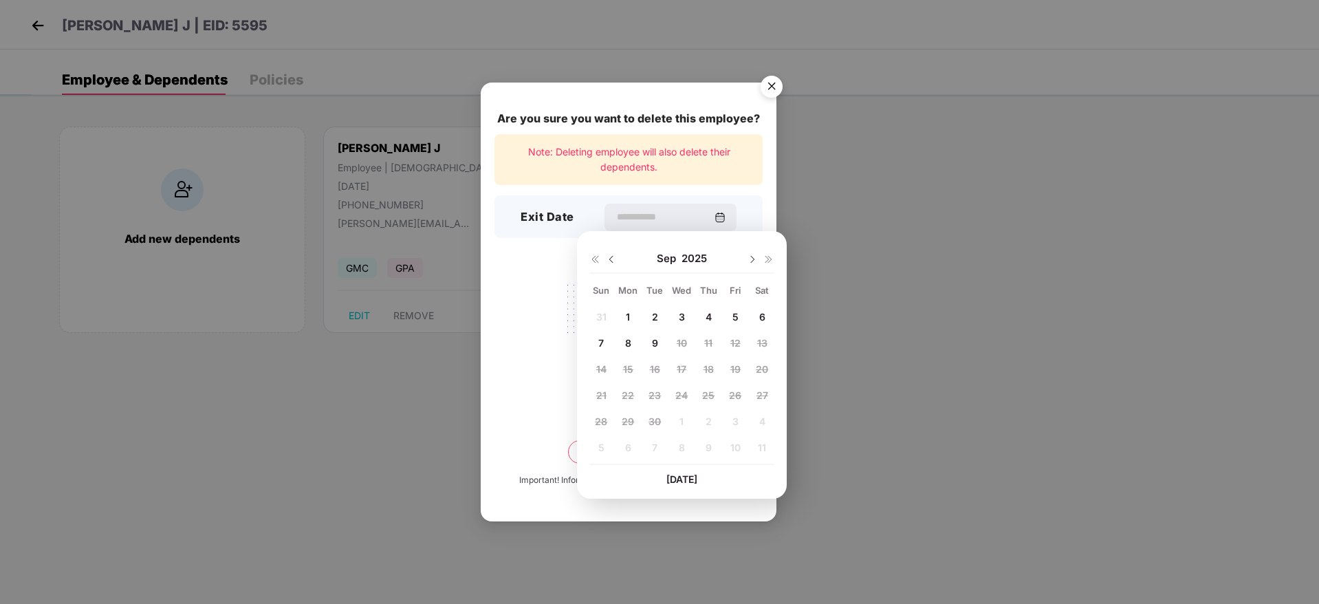
click at [511, 377] on div at bounding box center [628, 329] width 268 height 107
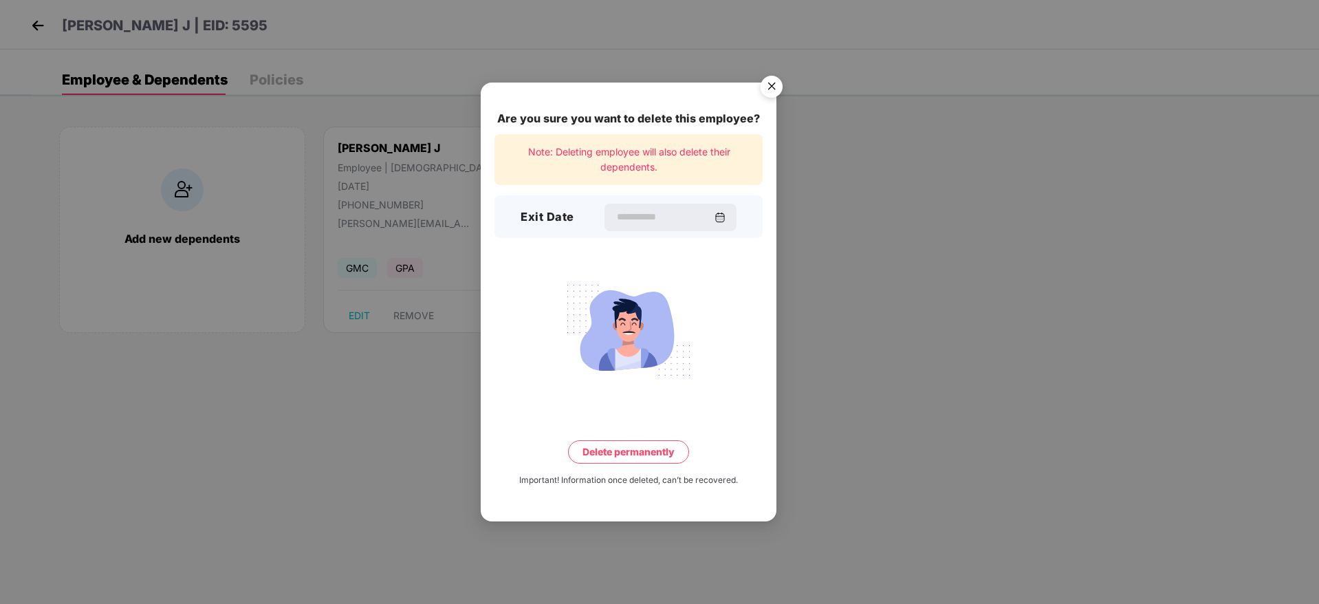
click at [768, 83] on img "Close" at bounding box center [771, 88] width 39 height 39
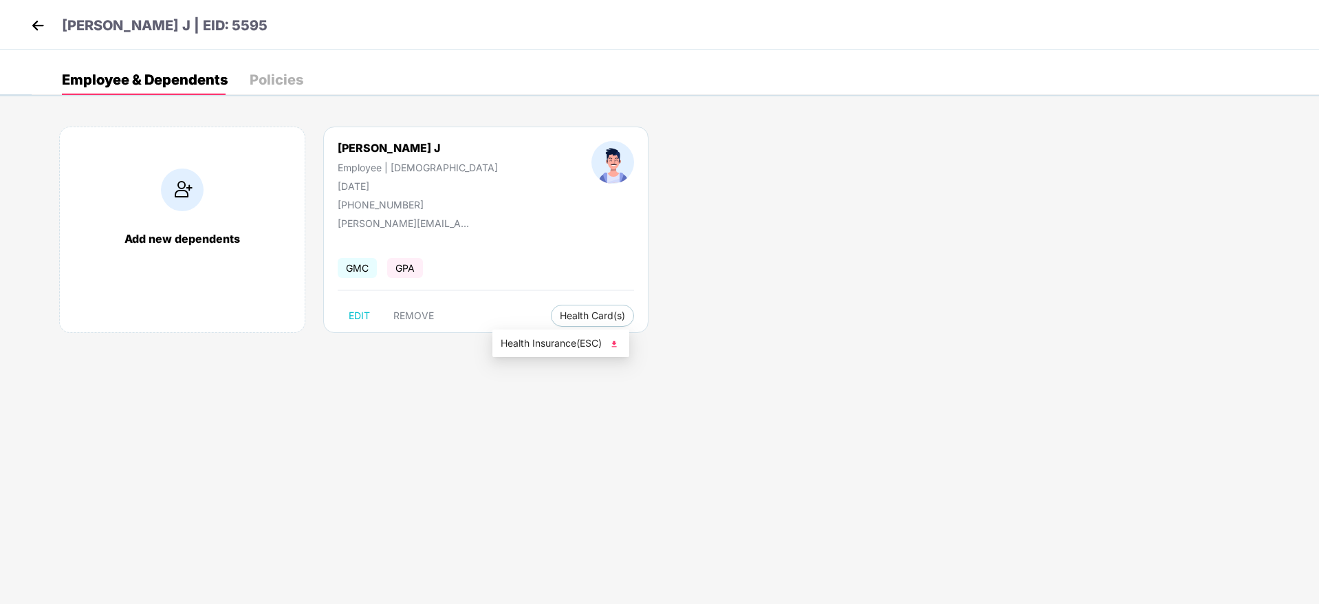
click at [568, 342] on span "Health Insurance(ESC)" at bounding box center [561, 343] width 120 height 15
click at [28, 21] on img at bounding box center [38, 25] width 21 height 21
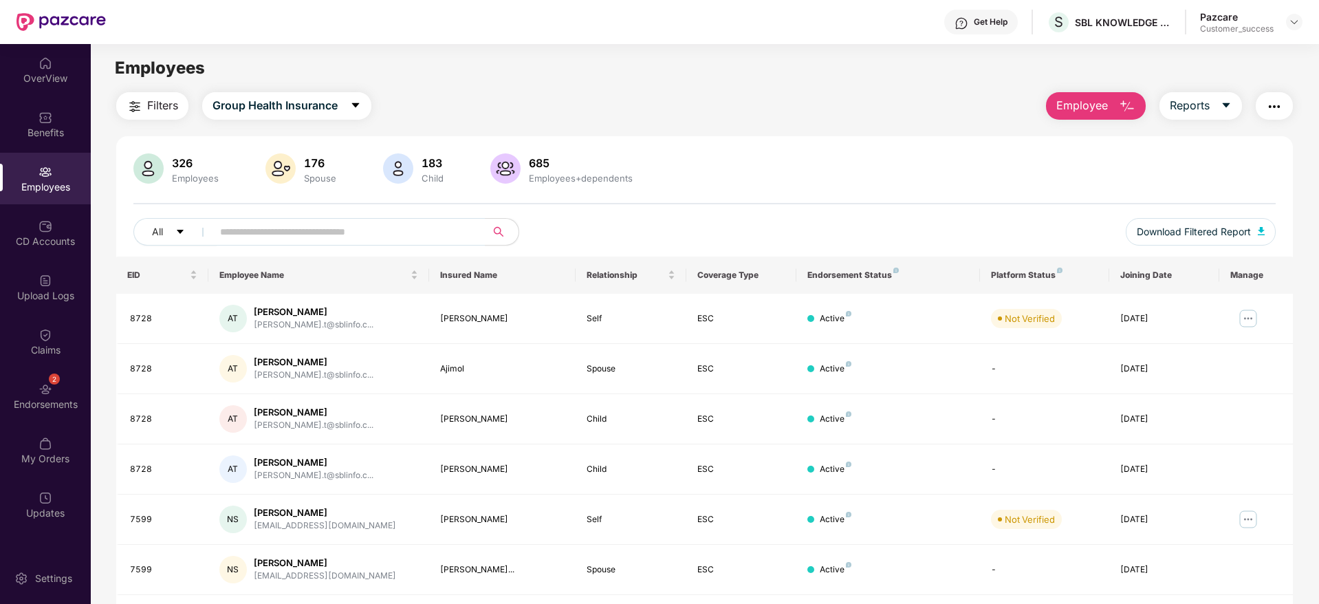
click at [1093, 105] on span "Employee" at bounding box center [1082, 105] width 52 height 17
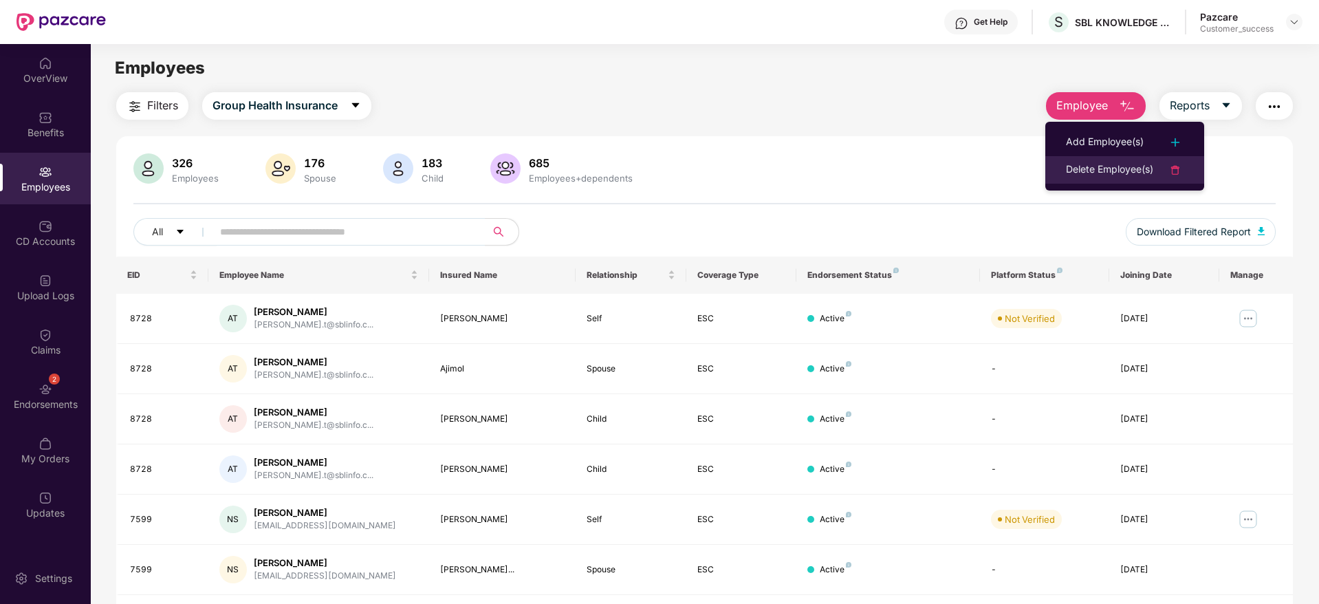
click at [1116, 168] on div "Delete Employee(s)" at bounding box center [1109, 170] width 87 height 17
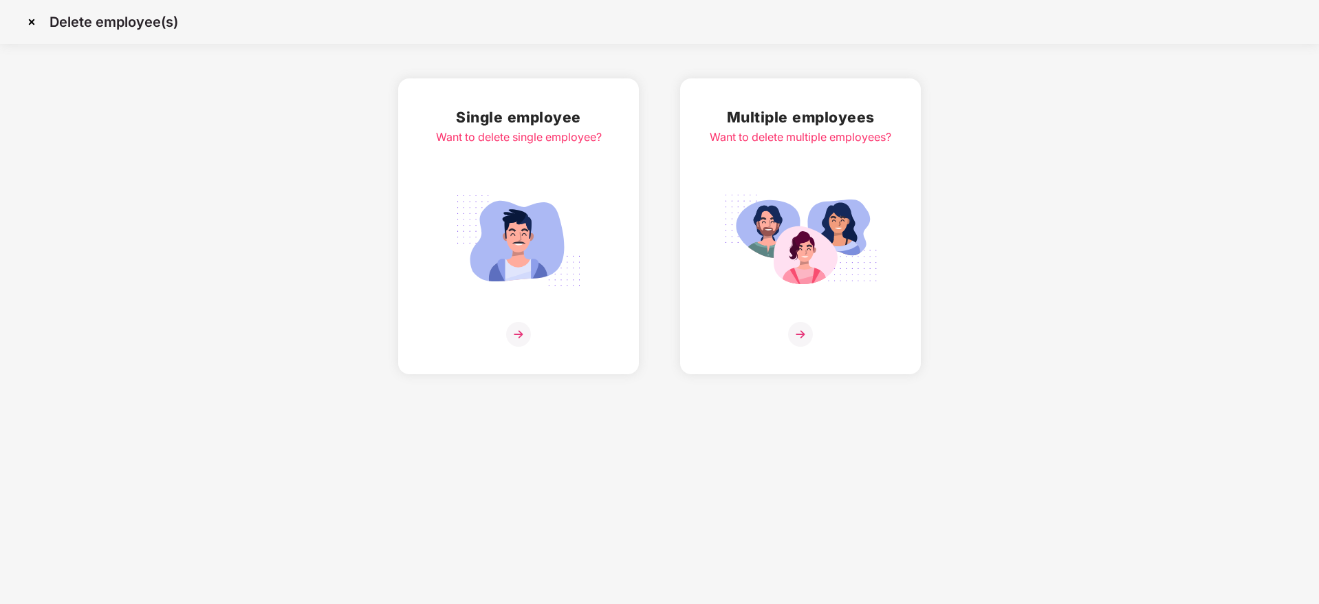
click at [807, 227] on img at bounding box center [801, 240] width 154 height 107
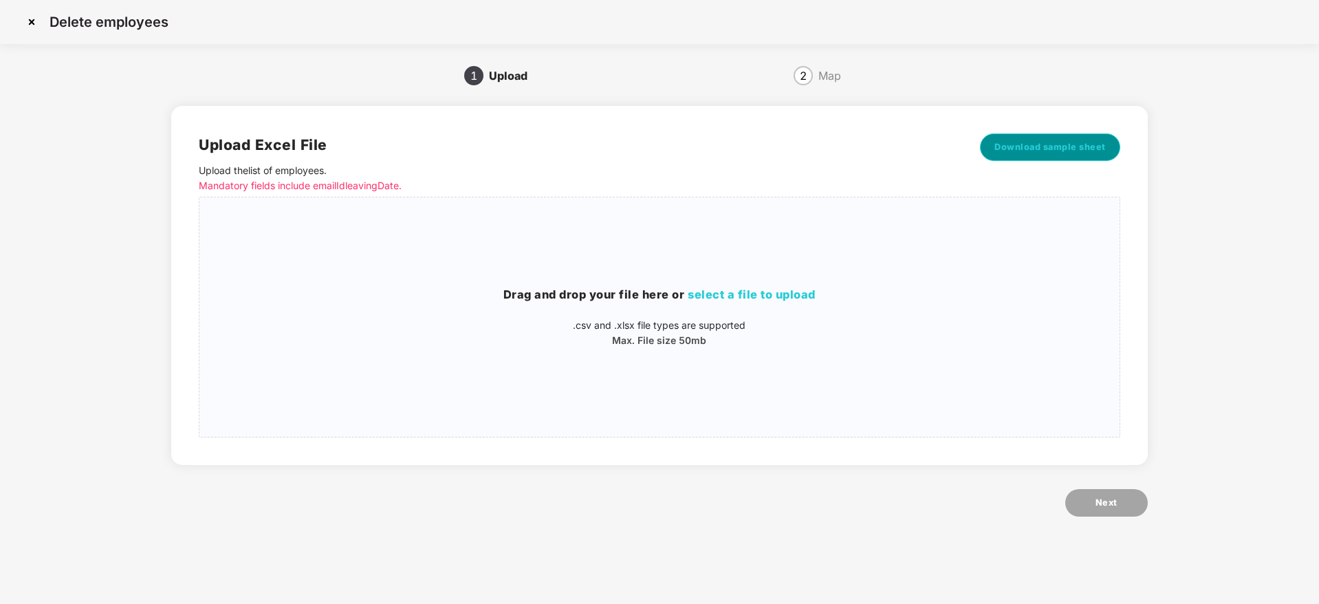
click at [1040, 145] on span "Download sample sheet" at bounding box center [1049, 147] width 111 height 14
click at [32, 21] on img at bounding box center [32, 22] width 22 height 22
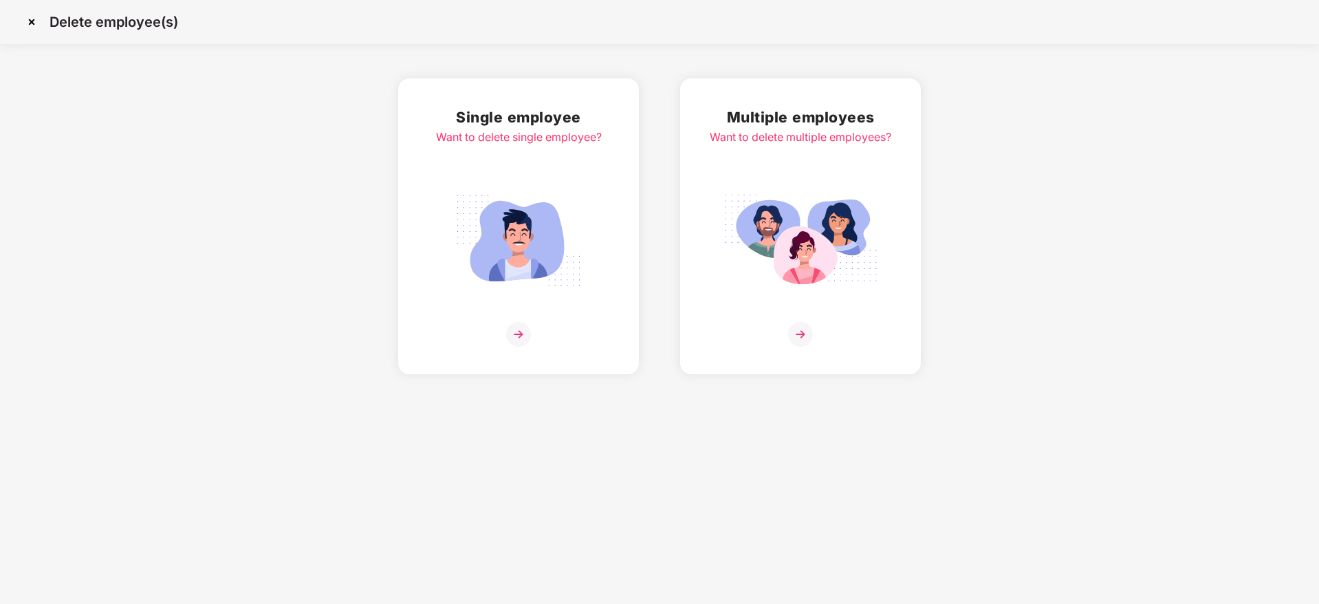
click at [32, 21] on img at bounding box center [32, 22] width 22 height 22
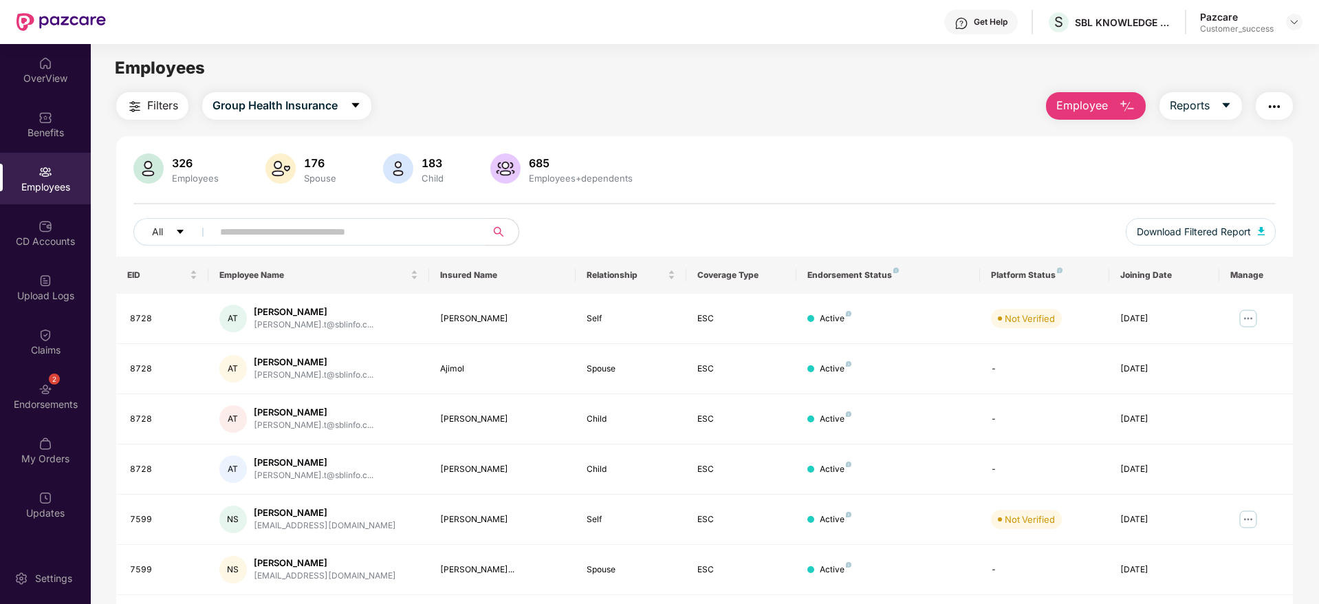
click at [367, 234] on input "text" at bounding box center [343, 231] width 247 height 21
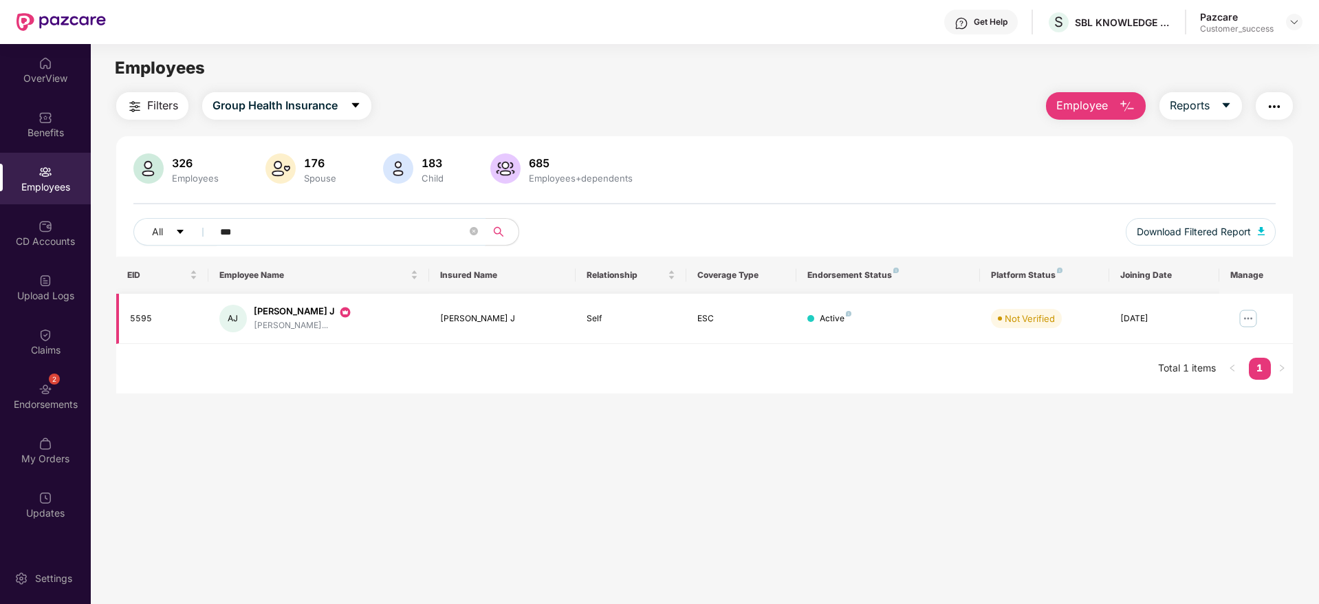
type input "***"
click at [1248, 319] on img at bounding box center [1248, 318] width 22 height 22
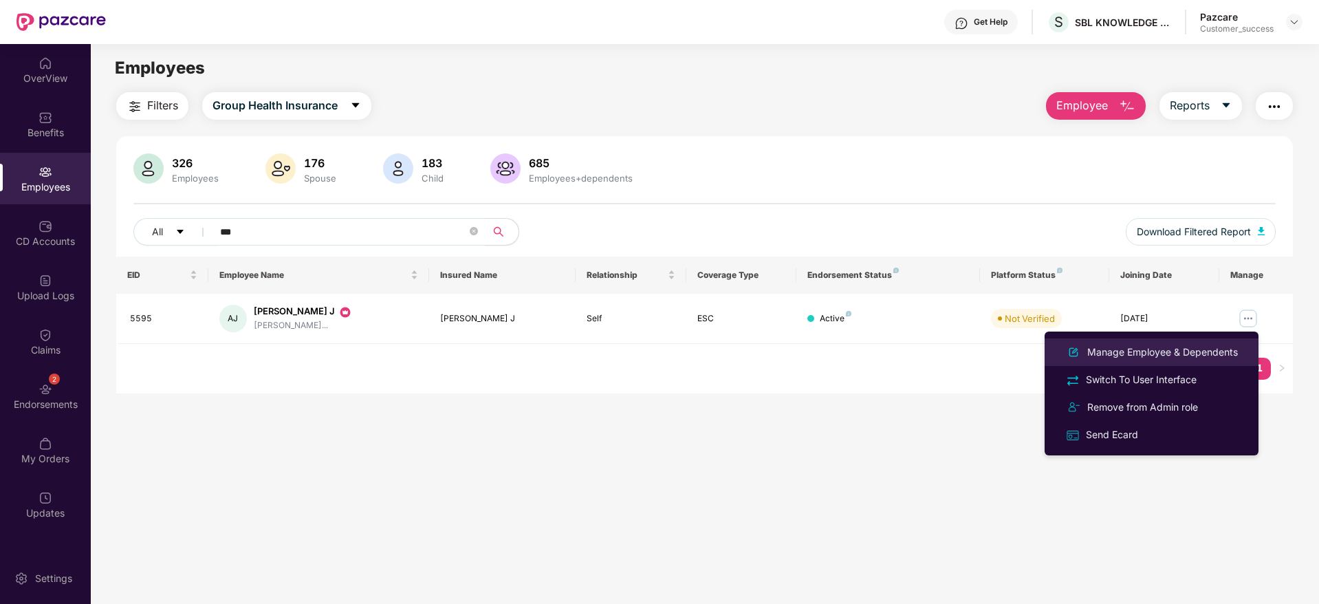
click at [1197, 353] on div "Manage Employee & Dependents" at bounding box center [1163, 352] width 156 height 15
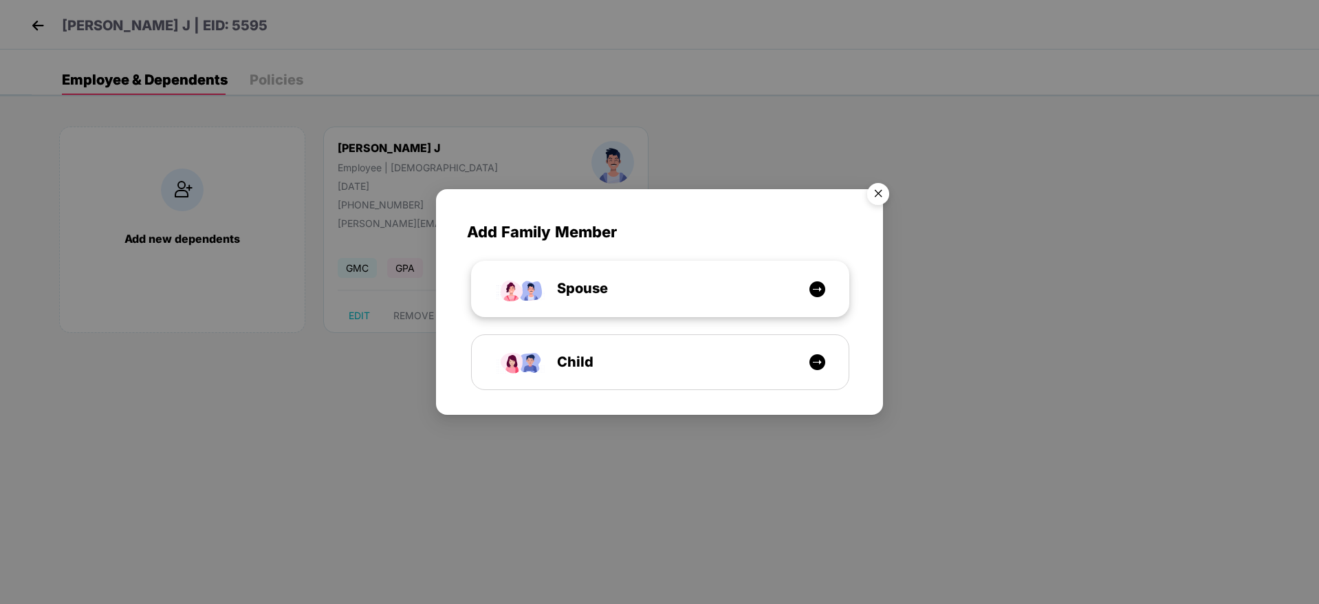
click at [665, 279] on div "Spouse" at bounding box center [667, 288] width 283 height 21
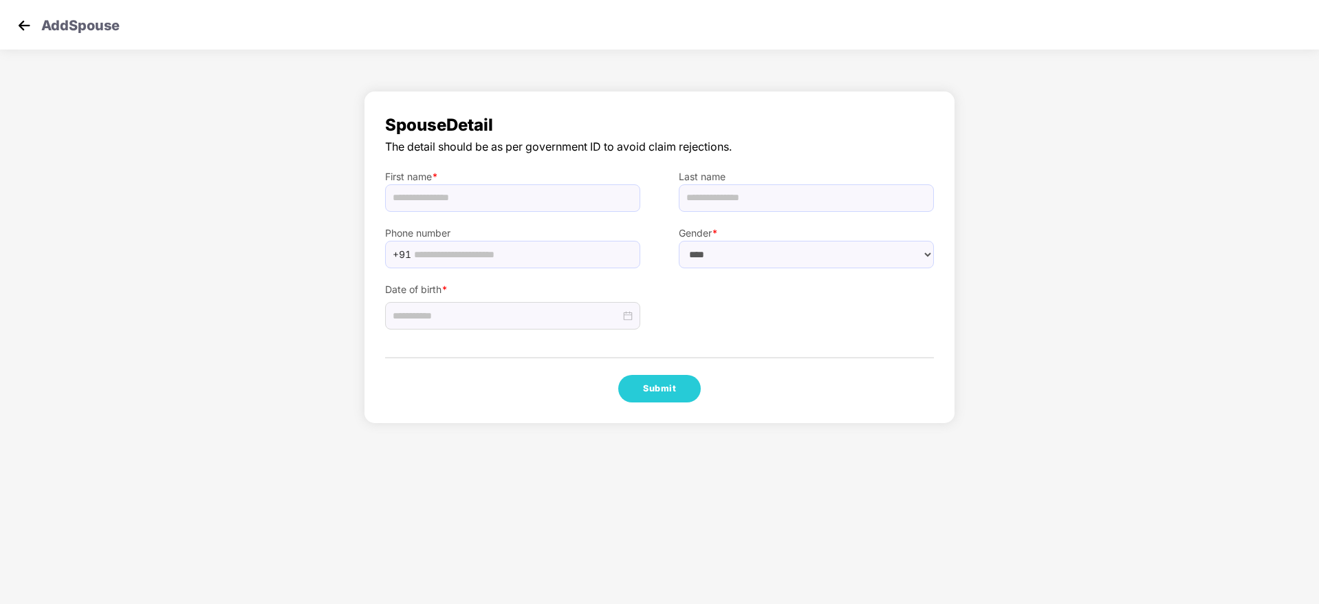
select select "******"
click at [21, 21] on img at bounding box center [24, 25] width 21 height 21
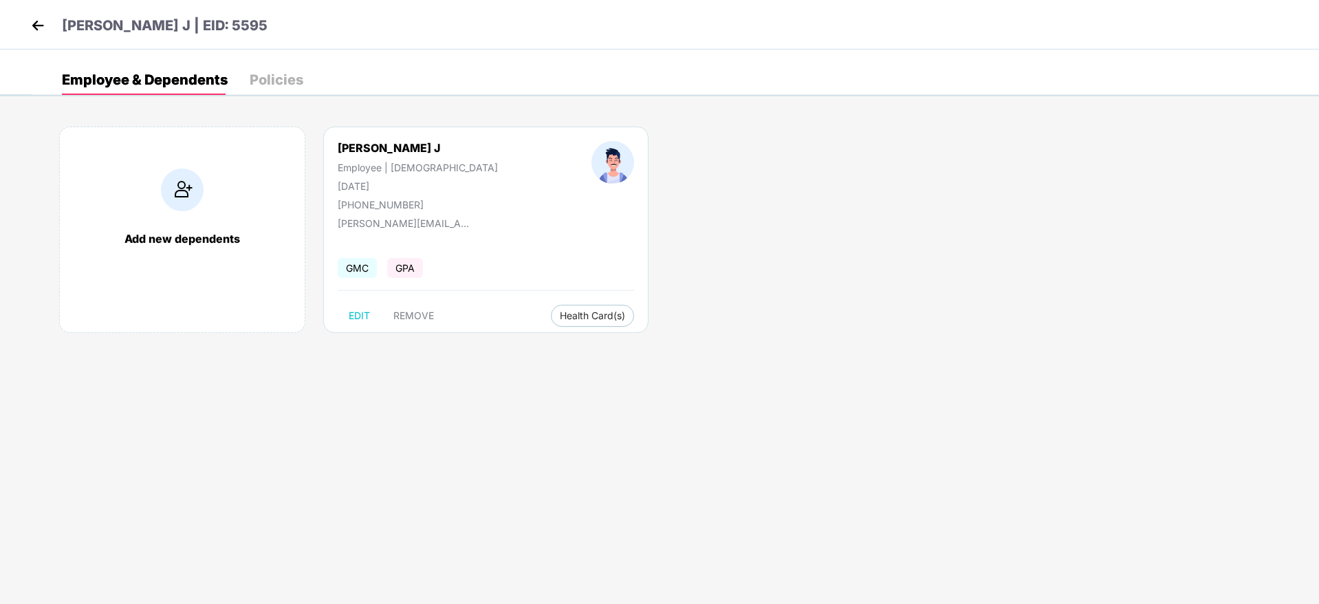
click at [36, 27] on img at bounding box center [38, 25] width 21 height 21
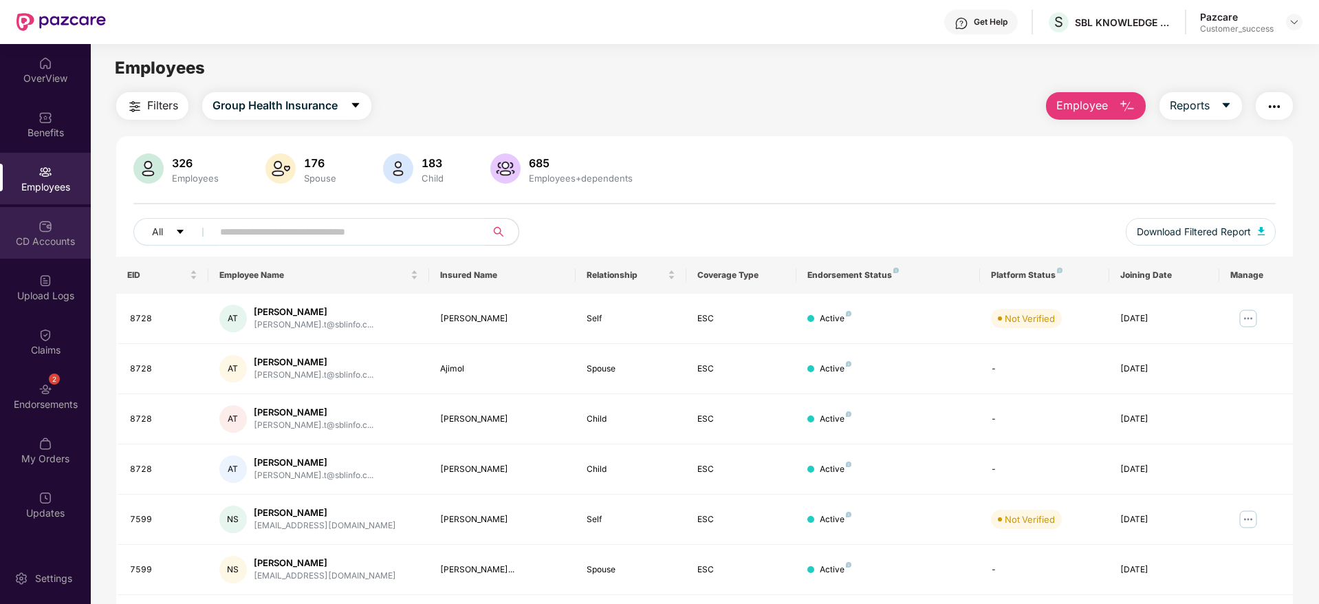
click at [61, 235] on div "CD Accounts" at bounding box center [45, 242] width 91 height 14
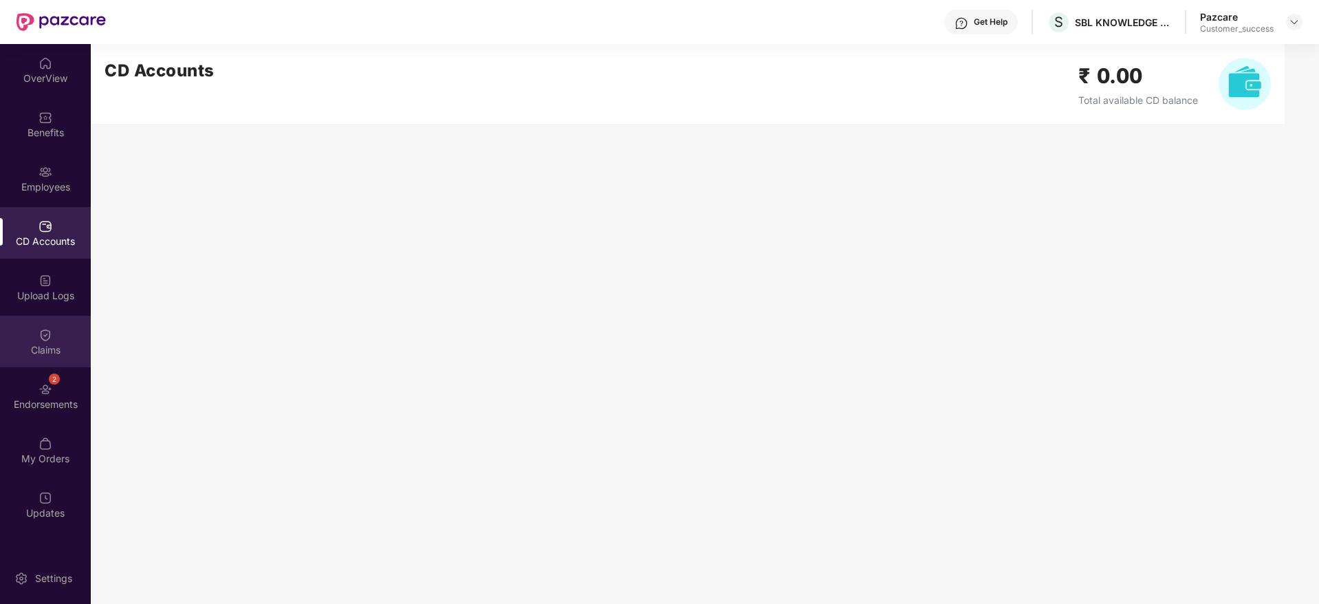
click at [60, 345] on div "Claims" at bounding box center [45, 350] width 91 height 14
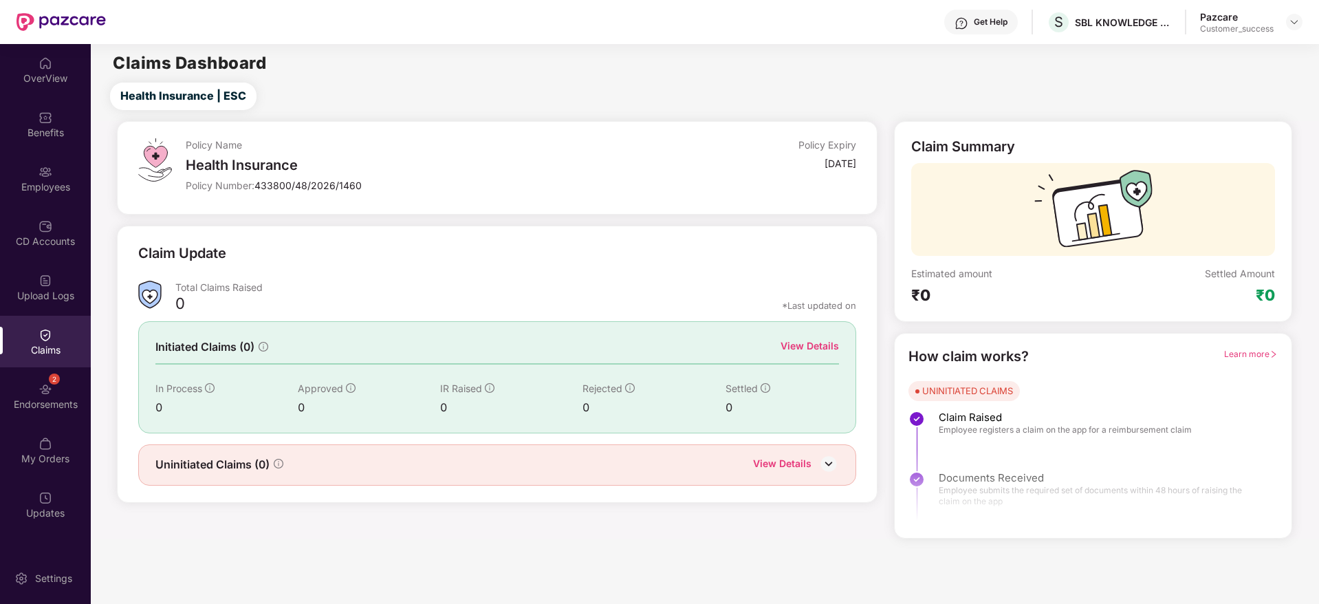
click at [800, 347] on div "View Details" at bounding box center [810, 345] width 58 height 15
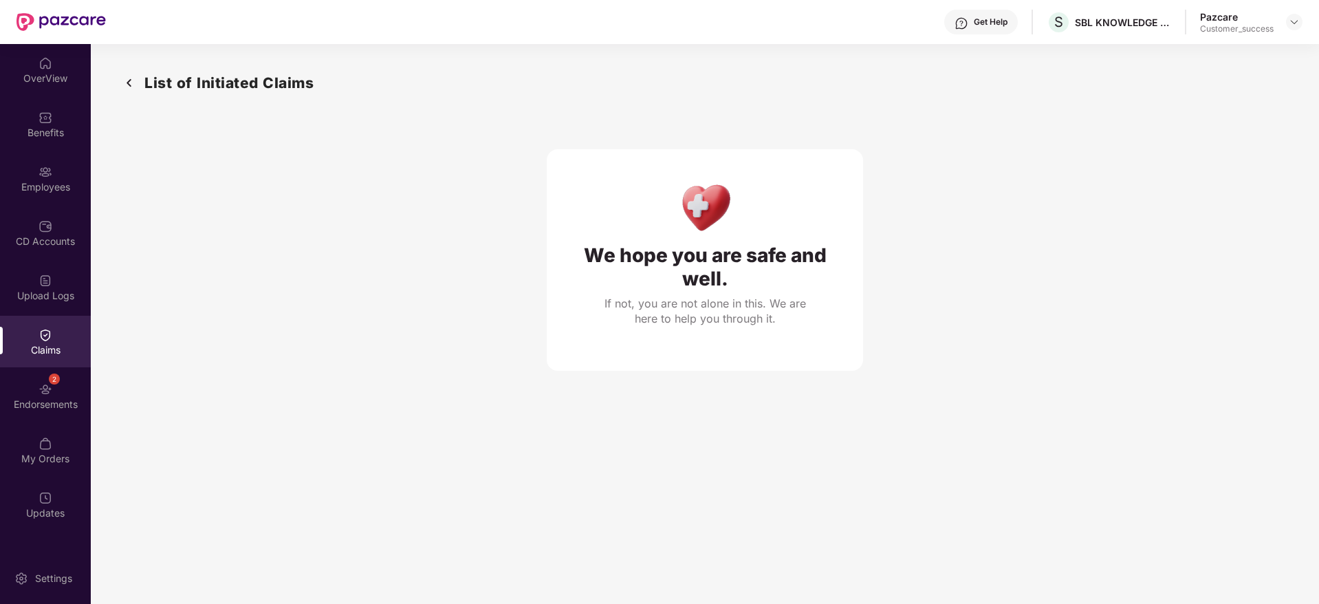
click at [128, 81] on img at bounding box center [129, 83] width 22 height 23
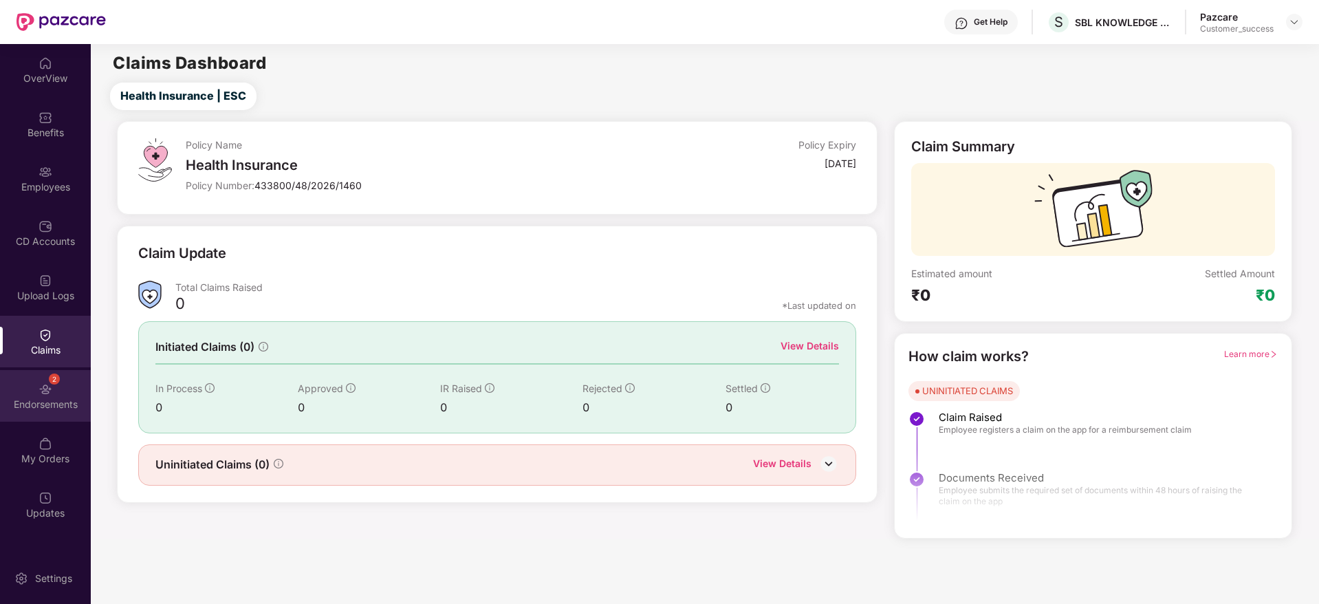
click at [53, 400] on div "Endorsements" at bounding box center [45, 405] width 91 height 14
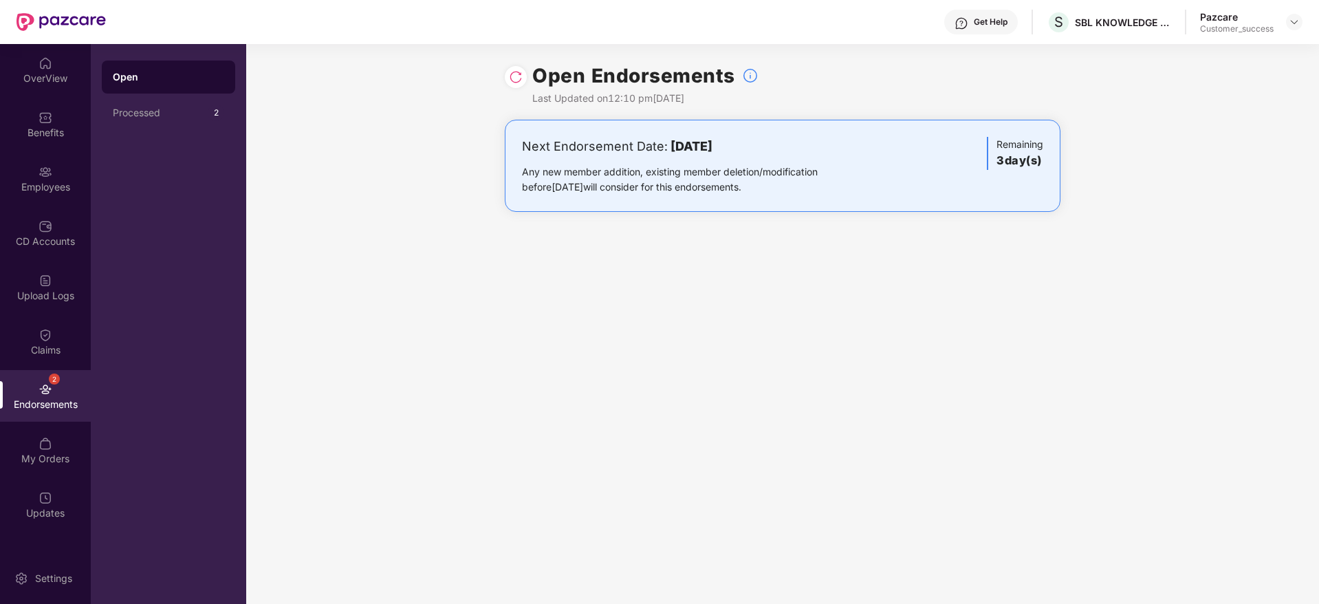
drag, startPoint x: 792, startPoint y: 144, endPoint x: 508, endPoint y: 149, distance: 283.4
click at [508, 149] on div "Next Endorsement Date: [DATE] Any new member addition, existing member deletion…" at bounding box center [783, 166] width 556 height 92
click at [675, 139] on b "[DATE]" at bounding box center [692, 146] width 42 height 14
click at [43, 72] on div "OverView" at bounding box center [45, 79] width 91 height 14
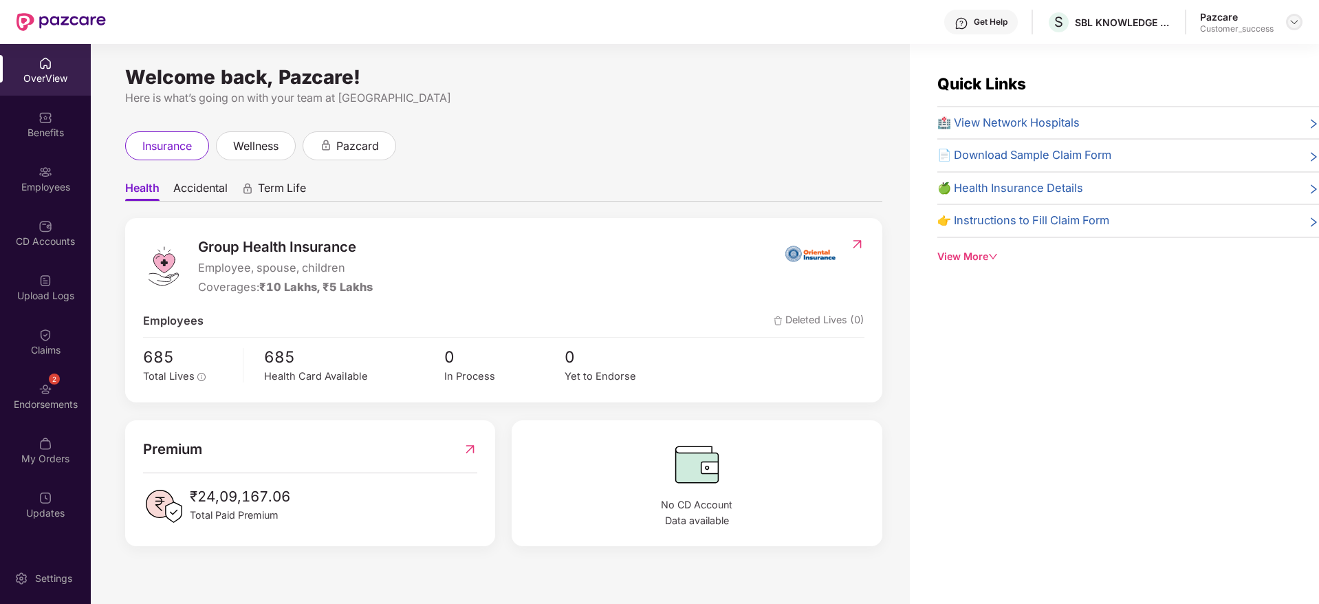
click at [1294, 23] on img at bounding box center [1294, 22] width 11 height 11
click at [1140, 349] on div "Quick Links 🏥 View Network Hospitals 📄 Download Sample Claim Form 🍏 Health Insu…" at bounding box center [1114, 346] width 409 height 604
click at [1292, 23] on img at bounding box center [1294, 22] width 11 height 11
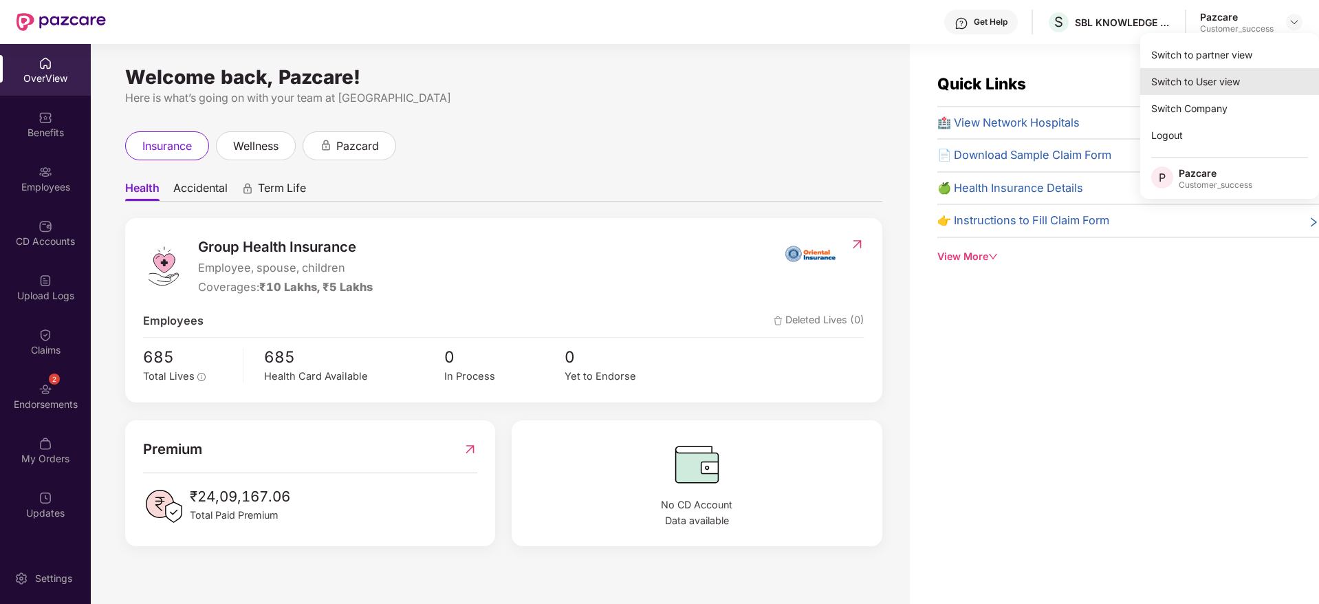
click at [1226, 78] on div "Switch to User view" at bounding box center [1229, 81] width 179 height 27
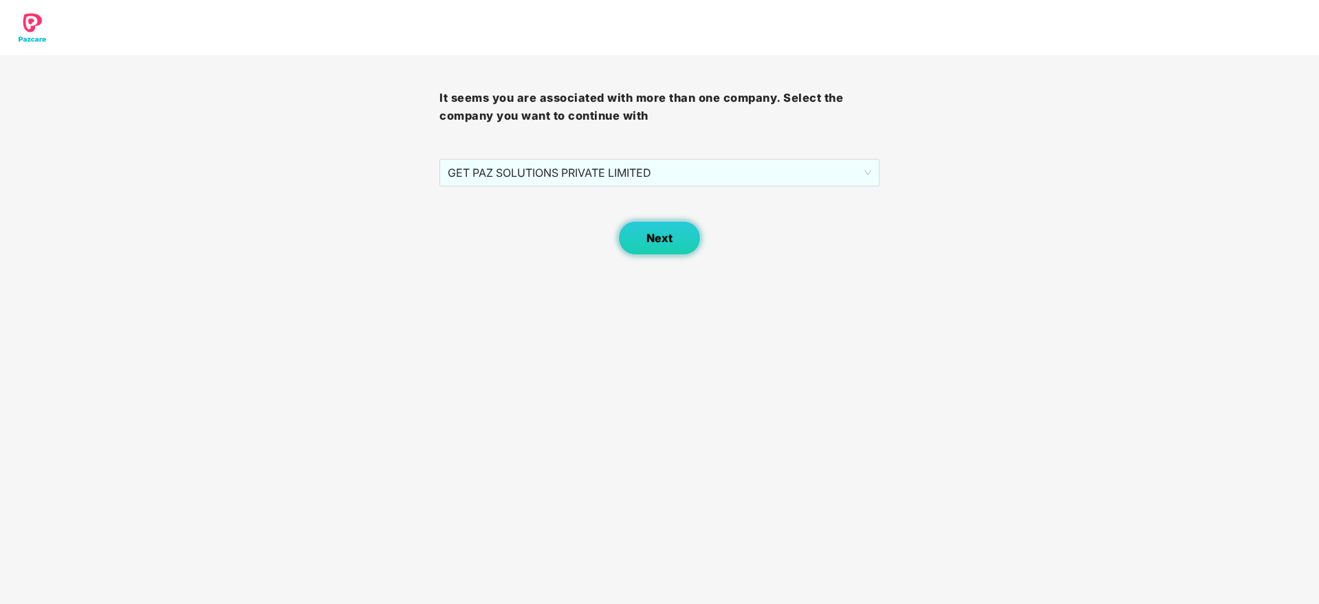
click at [666, 240] on span "Next" at bounding box center [659, 238] width 26 height 13
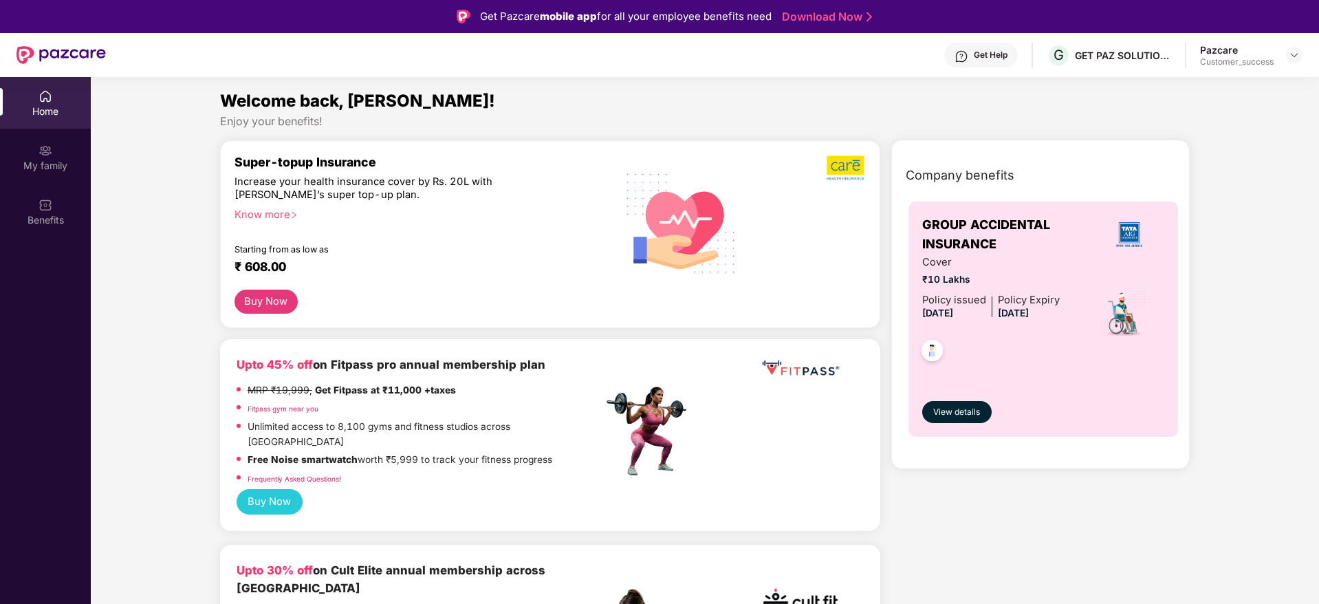
click at [976, 58] on div "Get Help" at bounding box center [991, 55] width 34 height 11
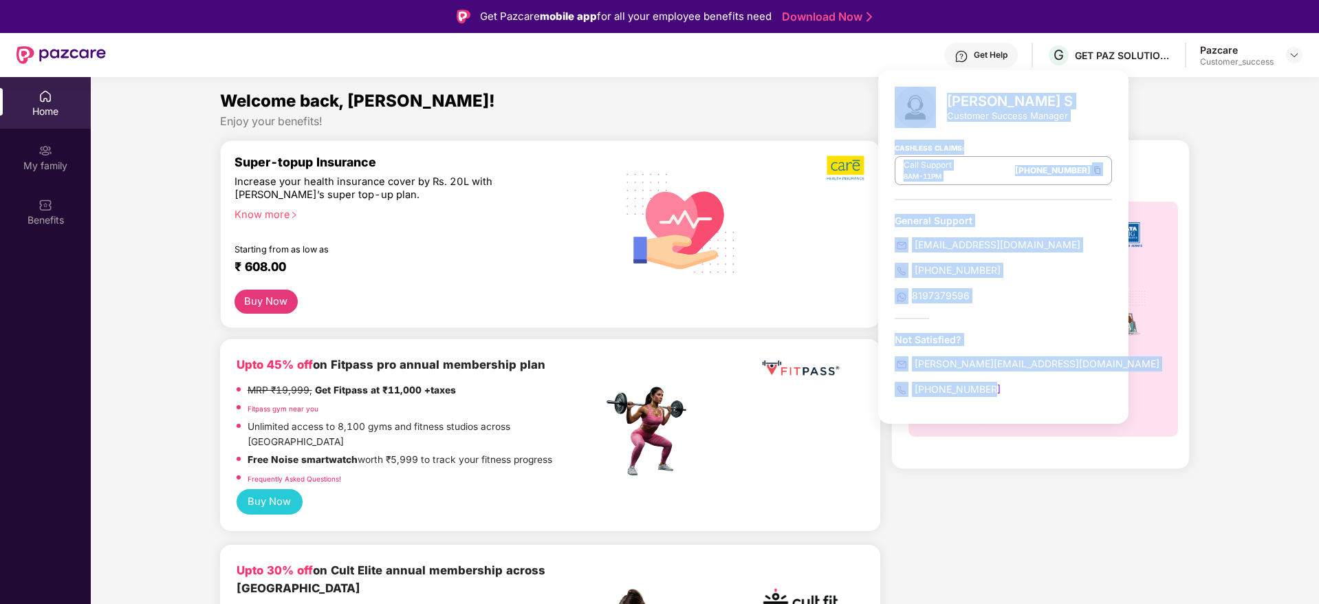
drag, startPoint x: 1006, startPoint y: 395, endPoint x: 895, endPoint y: 96, distance: 319.7
click at [895, 96] on div "[PERSON_NAME] S Customer Success Manager Cashless Claims: Call Support 8AM - 11…" at bounding box center [1003, 247] width 250 height 354
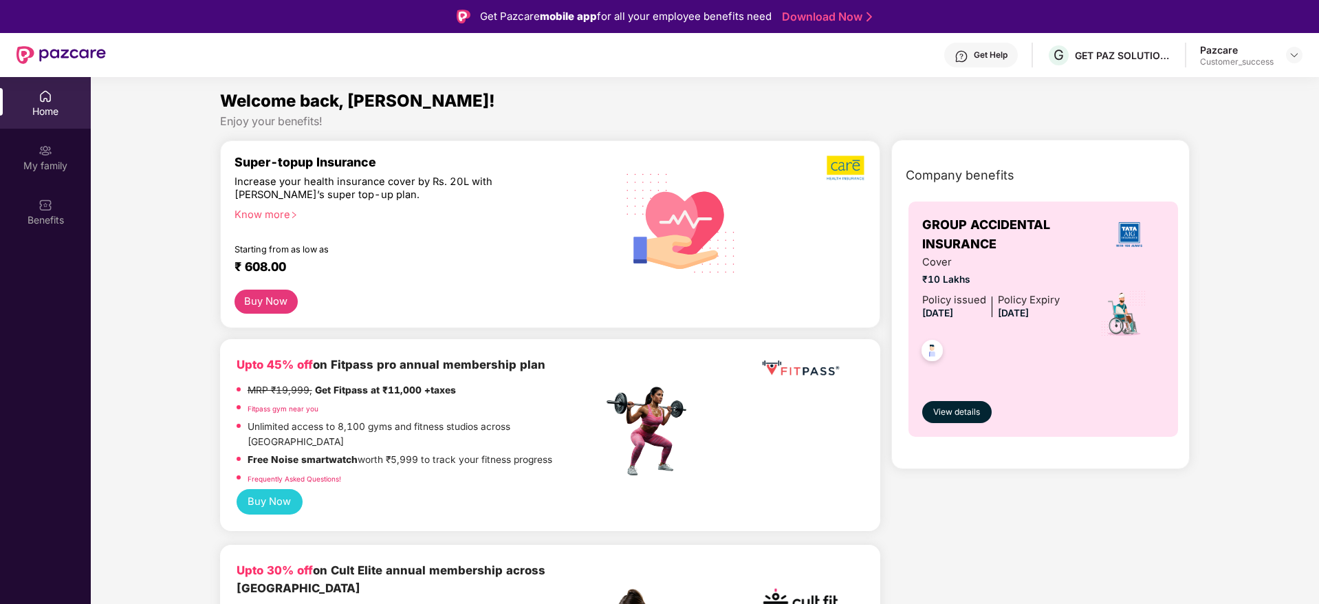
click at [822, 98] on div "Welcome back, [PERSON_NAME]!" at bounding box center [705, 101] width 970 height 26
click at [64, 163] on div "My family" at bounding box center [45, 166] width 91 height 14
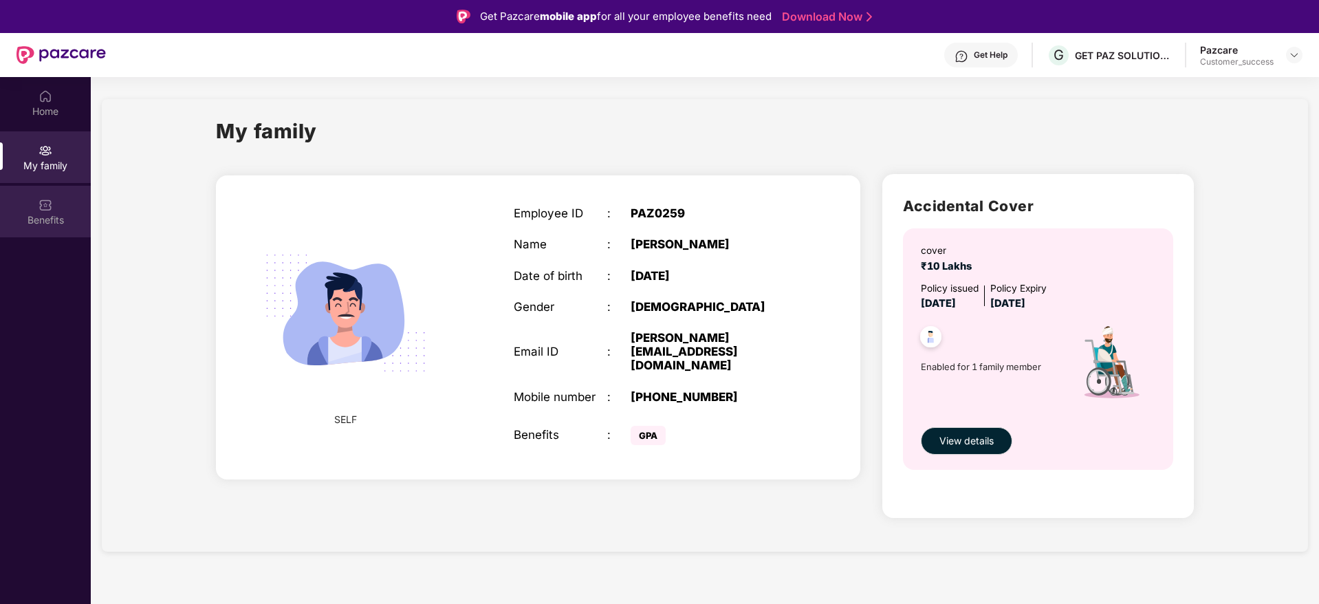
click at [28, 212] on div "Benefits" at bounding box center [45, 212] width 91 height 52
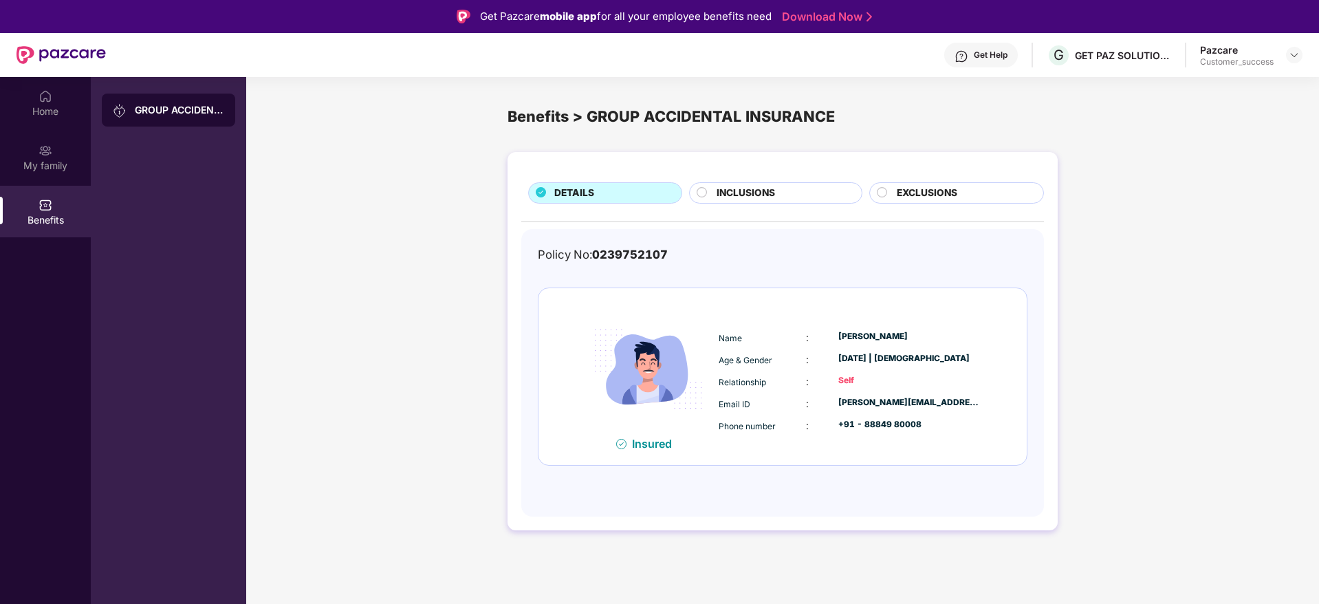
click at [748, 196] on span "INCLUSIONS" at bounding box center [746, 193] width 58 height 15
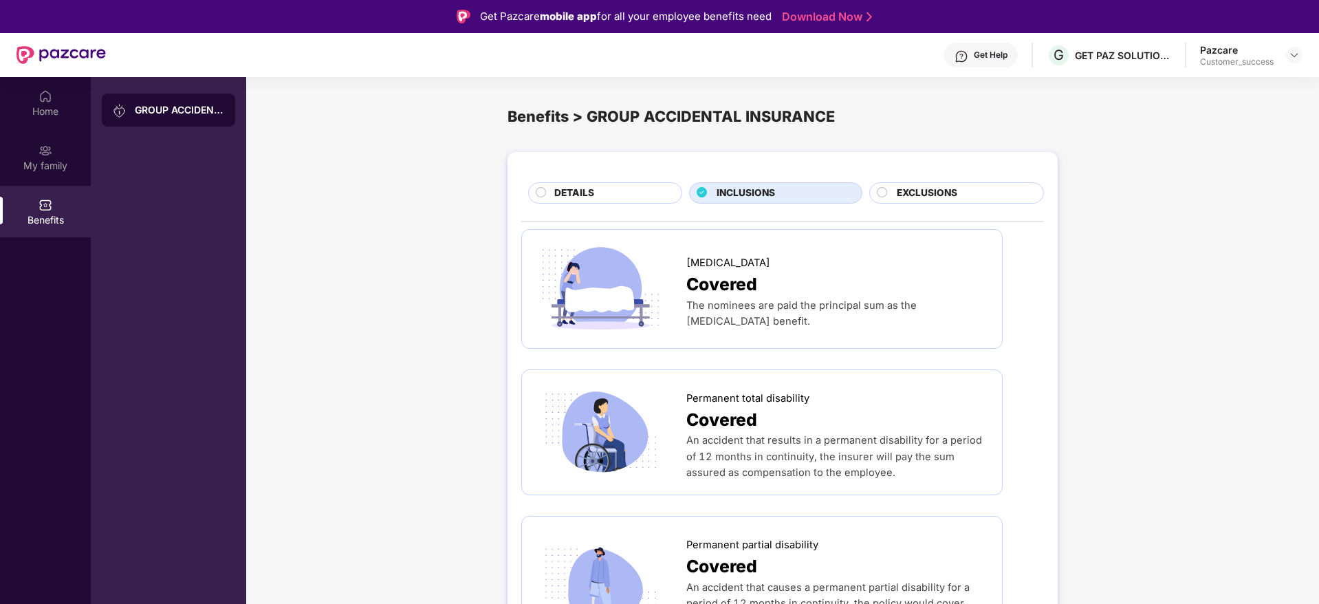
click at [902, 186] on span "EXCLUSIONS" at bounding box center [927, 193] width 61 height 15
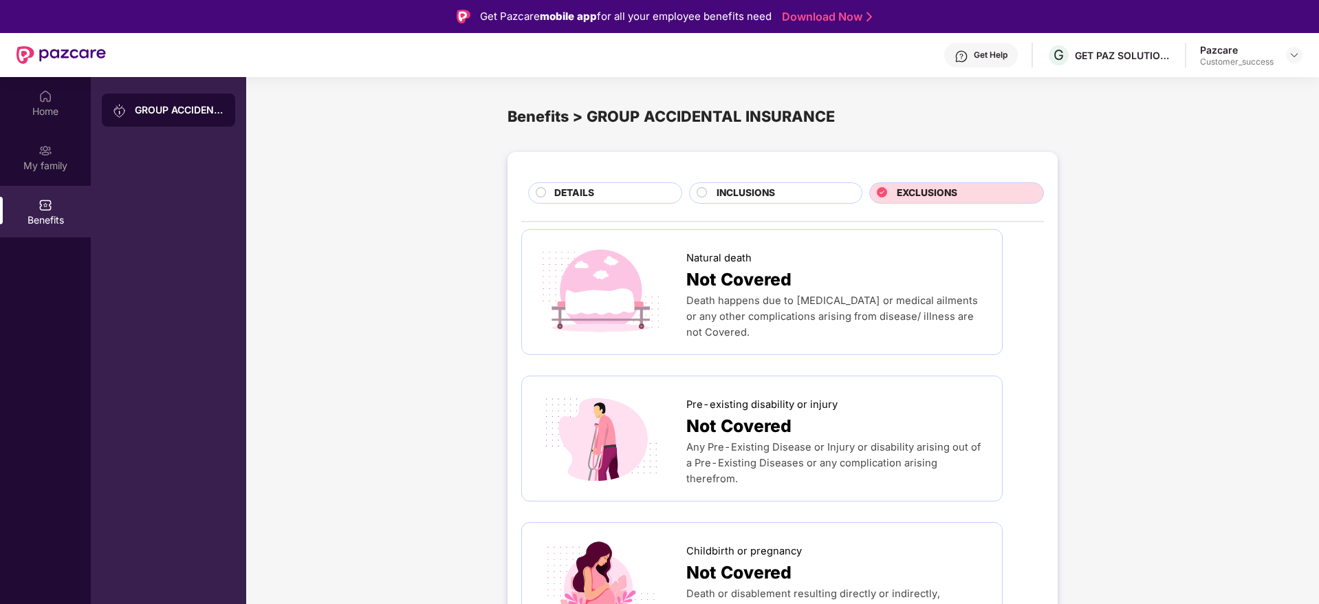
click at [642, 195] on div "DETAILS" at bounding box center [610, 194] width 127 height 17
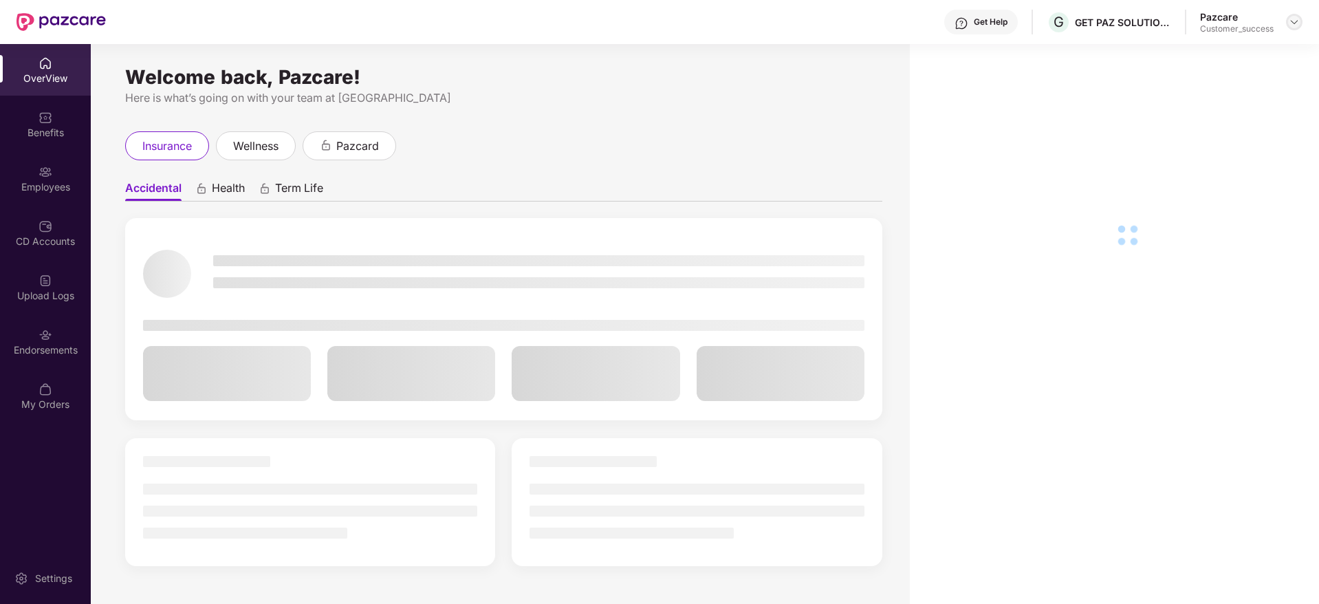
click at [1297, 23] on img at bounding box center [1294, 22] width 11 height 11
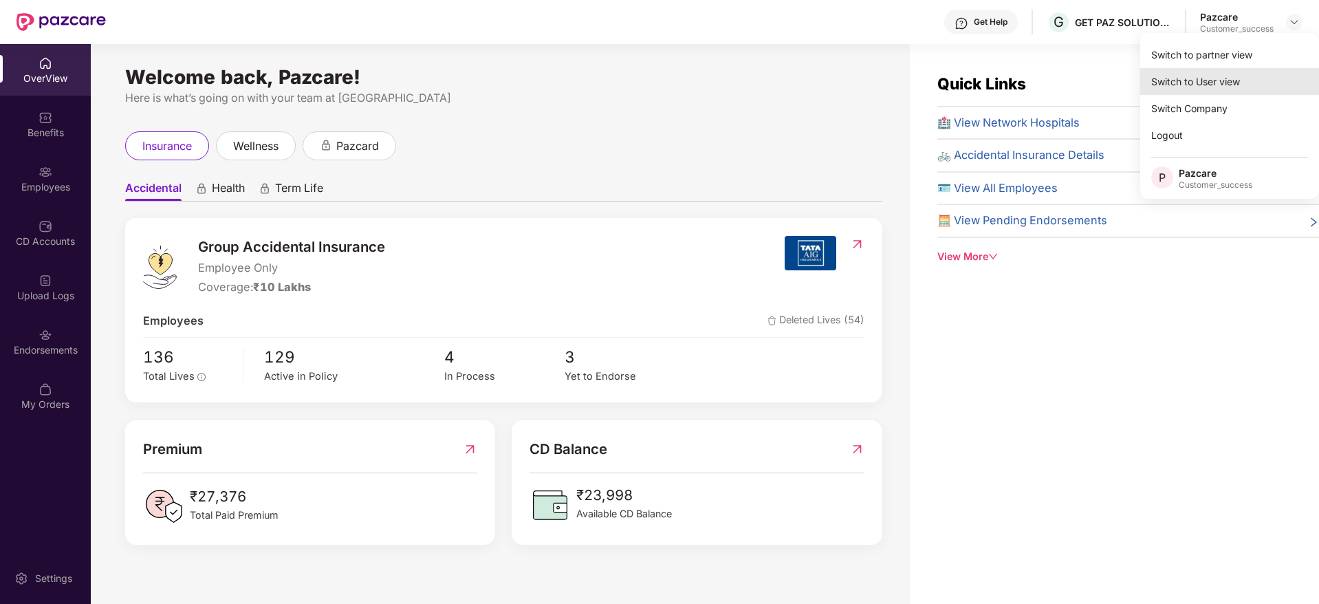
click at [1242, 76] on div "Switch to User view" at bounding box center [1229, 81] width 179 height 27
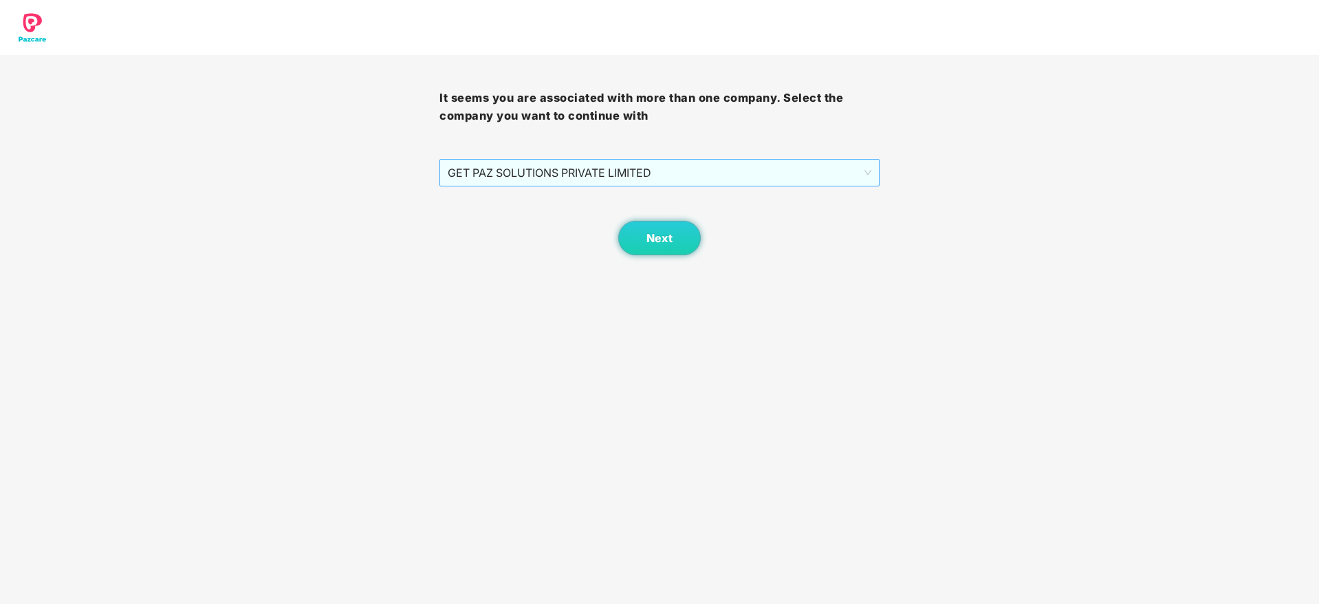
click at [650, 173] on span "GET PAZ SOLUTIONS PRIVATE LIMITED" at bounding box center [659, 173] width 423 height 26
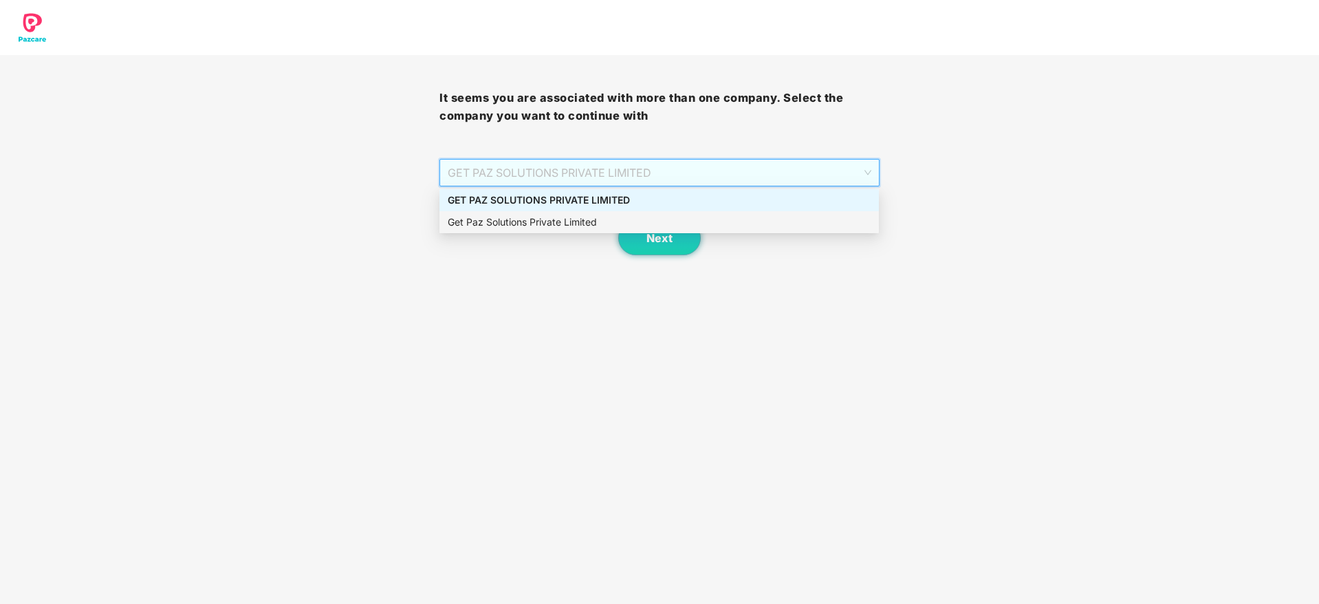
click at [625, 219] on div "Get Paz Solutions Private Limited" at bounding box center [659, 222] width 423 height 15
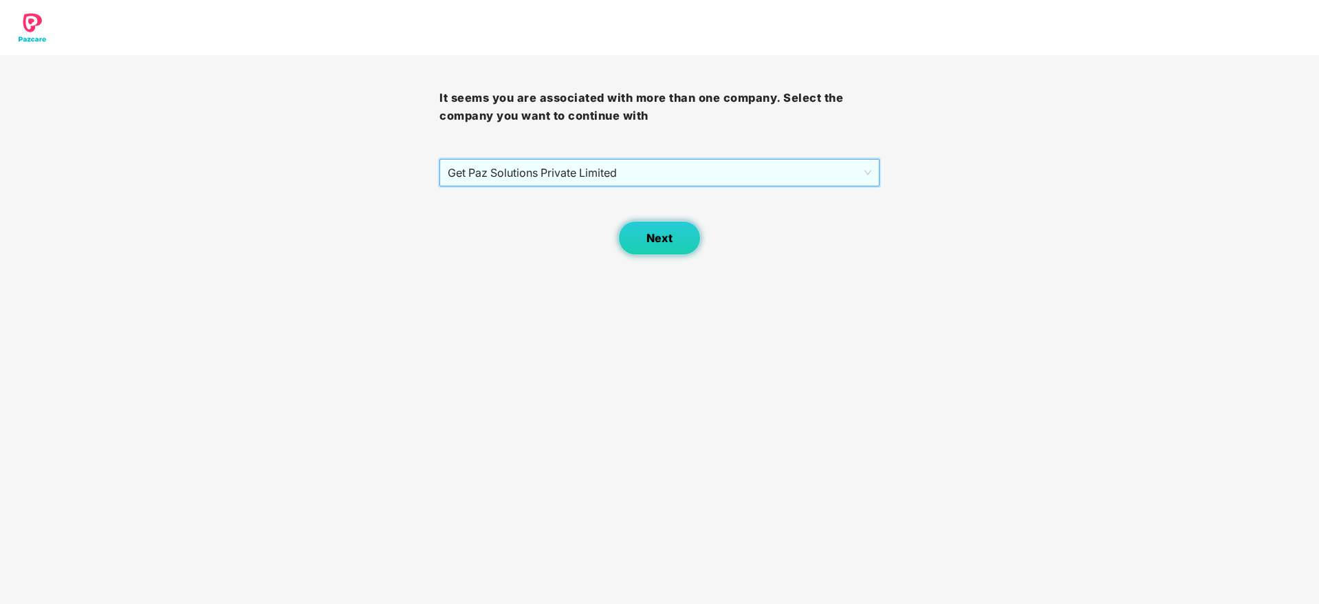
click at [660, 236] on span "Next" at bounding box center [659, 238] width 26 height 13
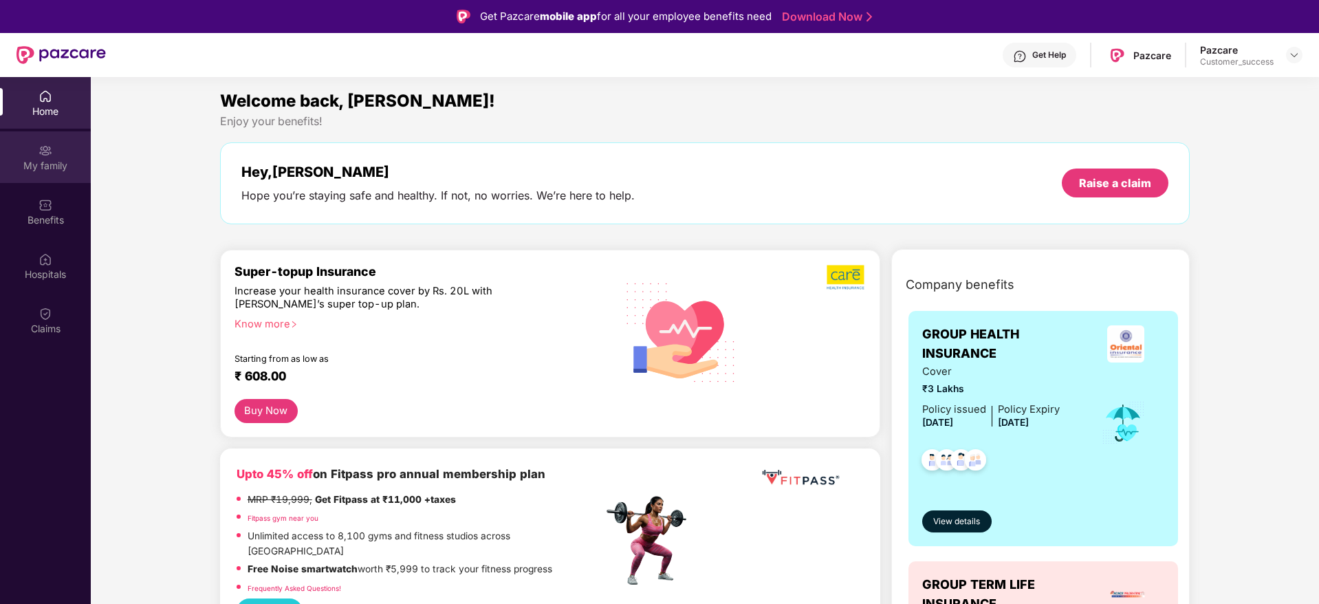
click at [44, 170] on div "My family" at bounding box center [45, 166] width 91 height 14
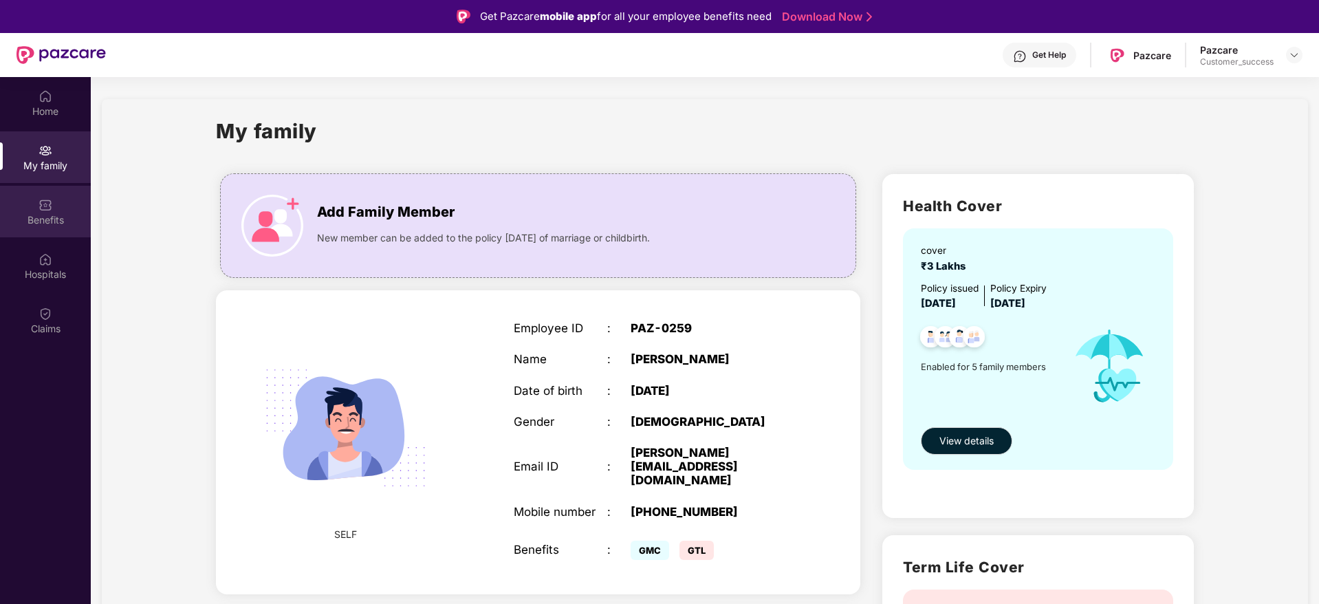
click at [47, 201] on img at bounding box center [46, 205] width 14 height 14
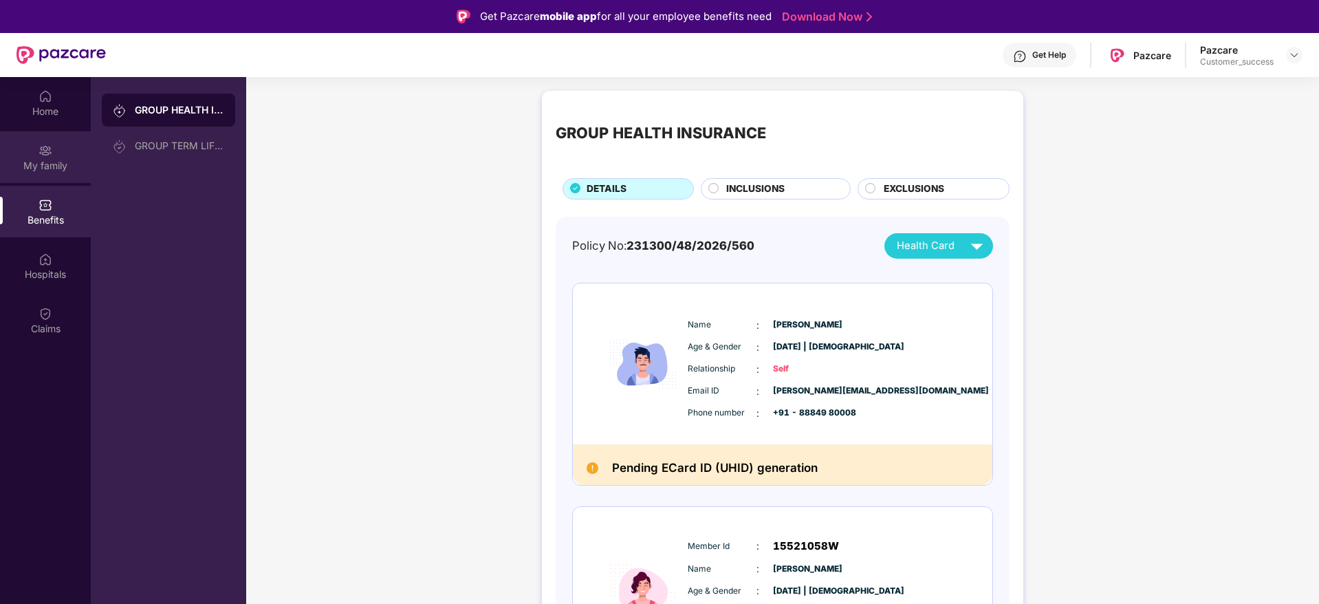
click at [41, 167] on div "My family" at bounding box center [45, 166] width 91 height 14
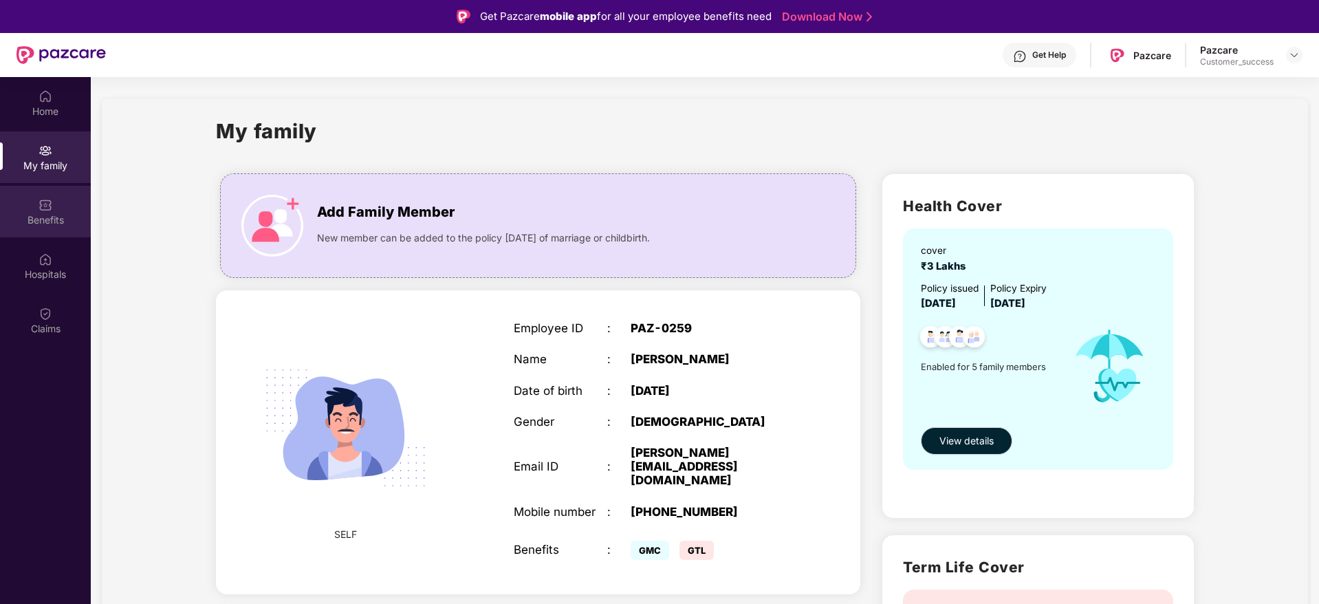
click at [26, 198] on div "Benefits" at bounding box center [45, 212] width 91 height 52
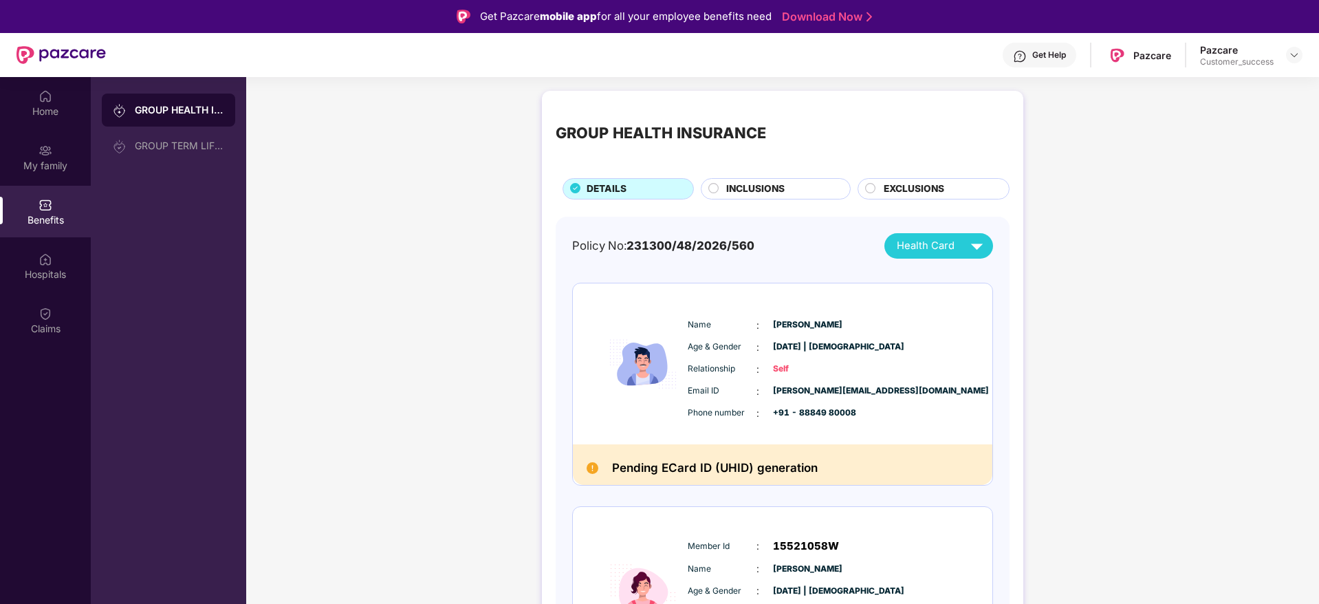
click at [743, 194] on span "INCLUSIONS" at bounding box center [755, 189] width 58 height 15
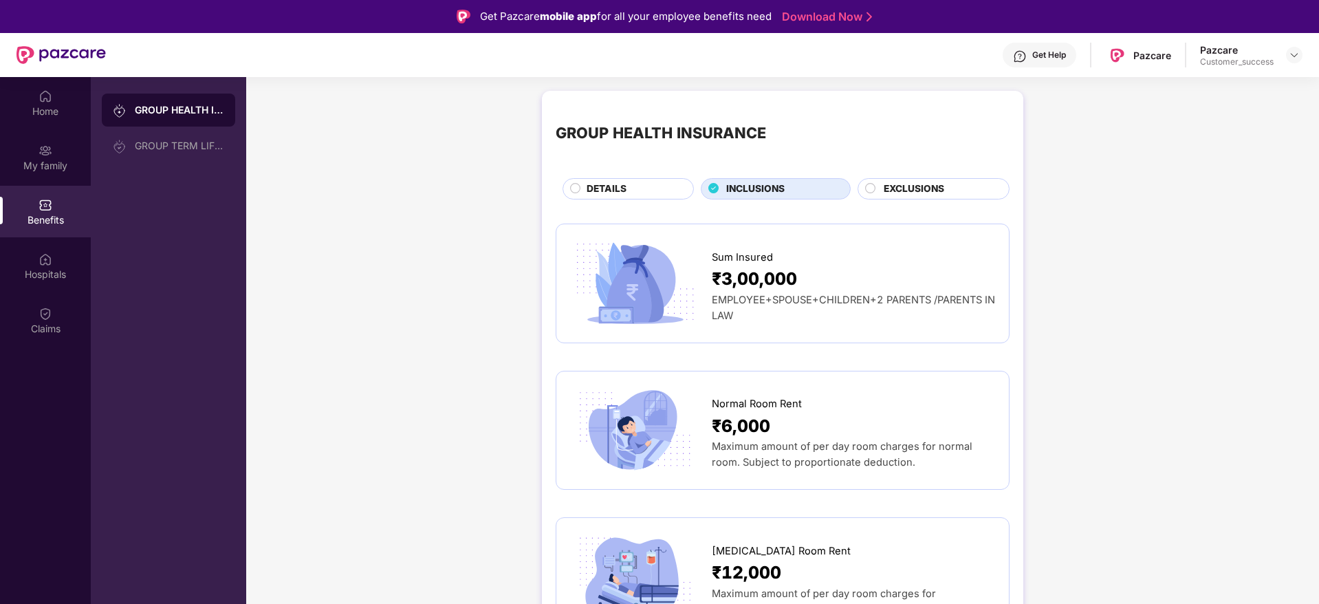
click at [885, 186] on span "EXCLUSIONS" at bounding box center [914, 189] width 61 height 15
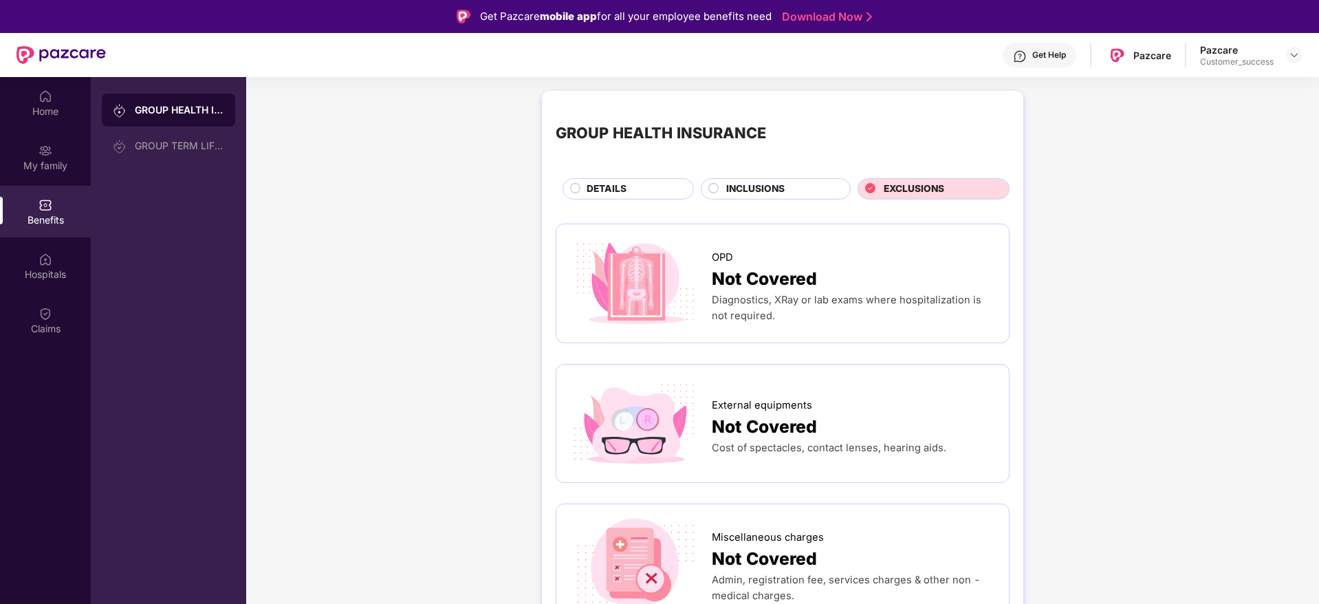
click at [633, 188] on div "DETAILS" at bounding box center [633, 190] width 107 height 17
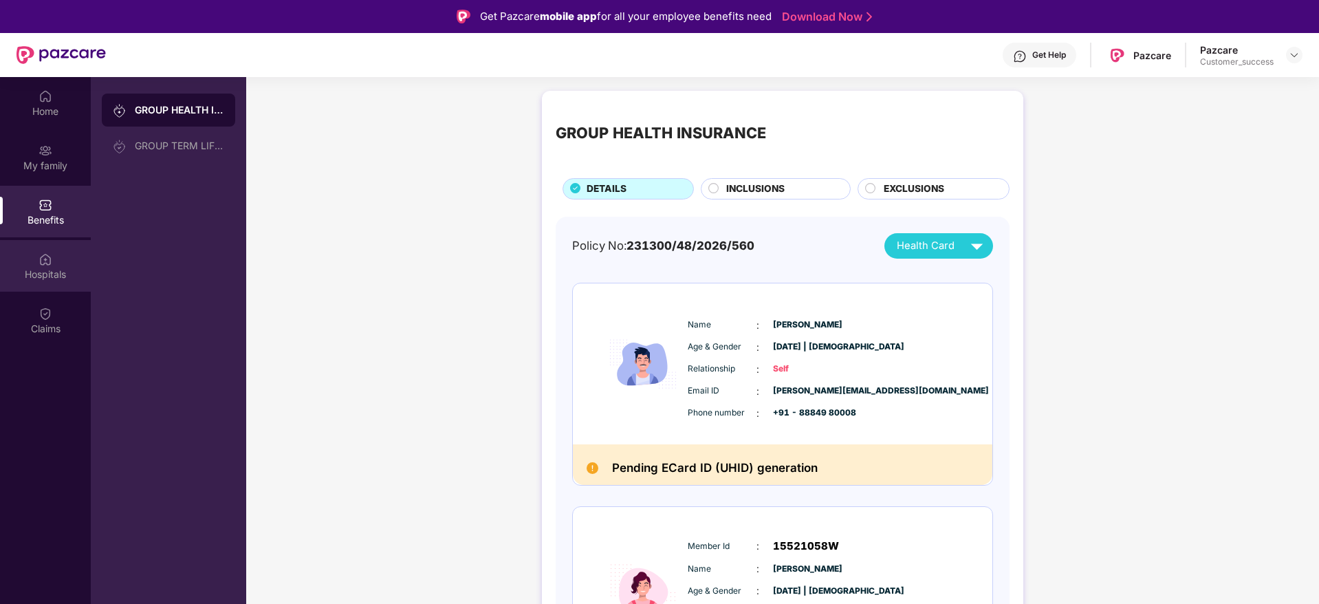
click at [45, 274] on div "Hospitals" at bounding box center [45, 275] width 91 height 14
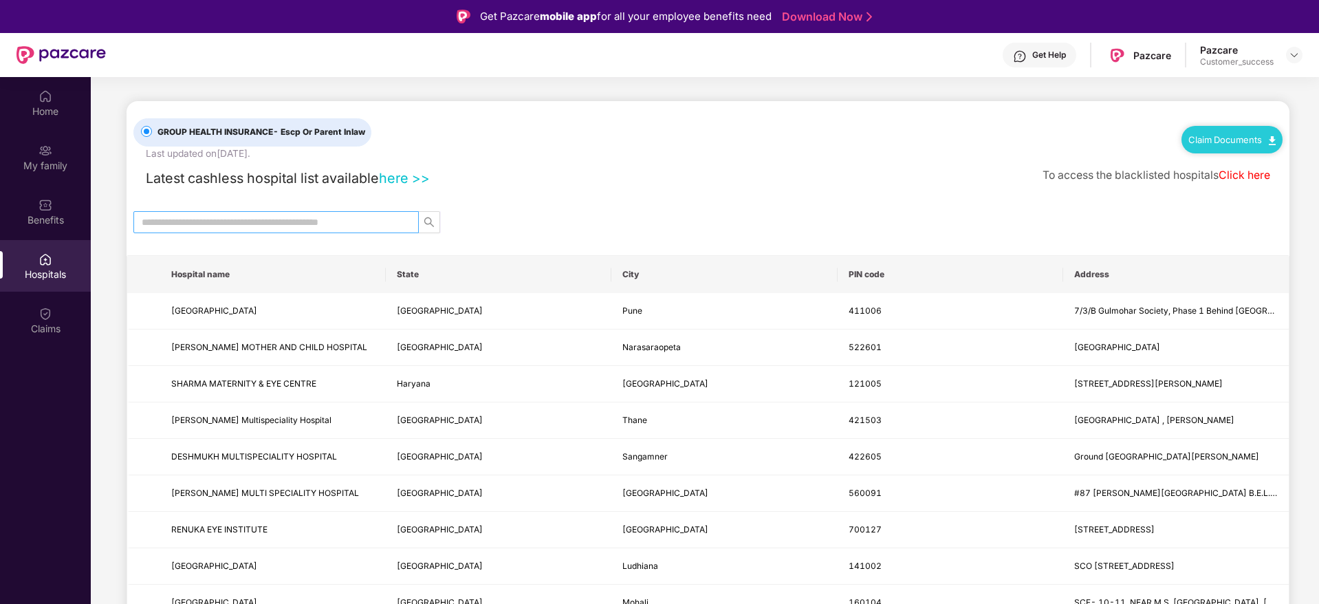
click at [384, 222] on input "text" at bounding box center [271, 222] width 258 height 15
type input "******"
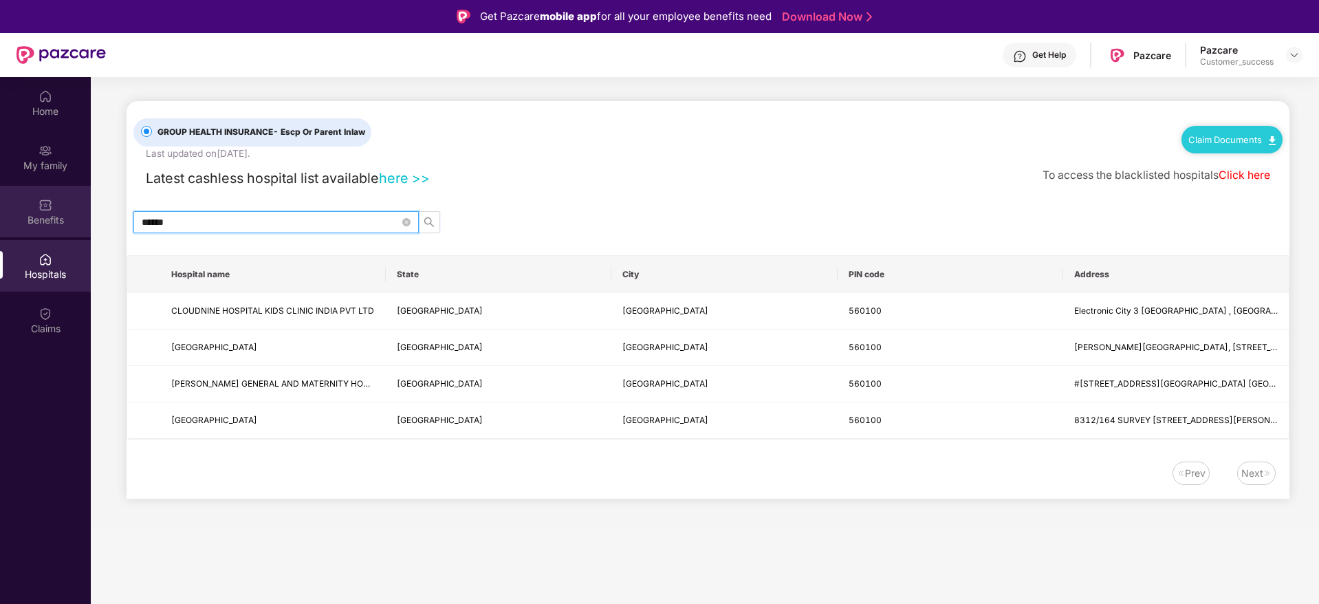
drag, startPoint x: 298, startPoint y: 220, endPoint x: 78, endPoint y: 221, distance: 220.1
click at [78, 221] on div "Home My family Benefits Hospitals Claims GROUP HEALTH INSURANCE - Escp Or Paren…" at bounding box center [659, 379] width 1319 height 604
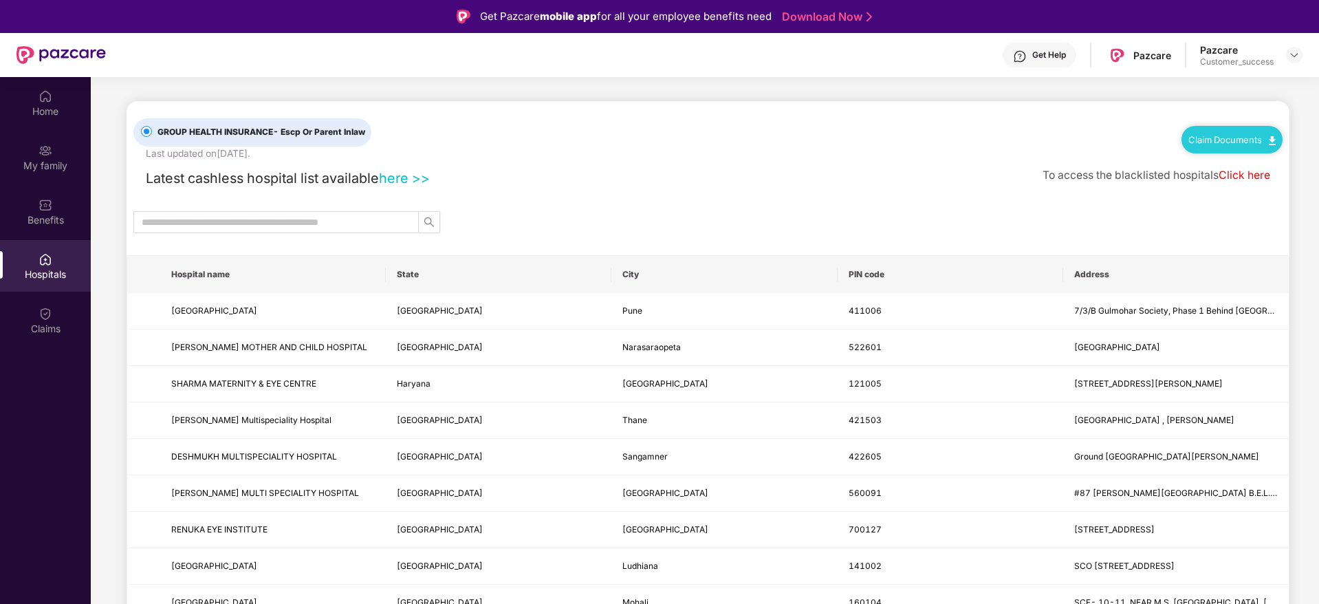
click at [415, 175] on link "here >>" at bounding box center [404, 178] width 51 height 17
click at [42, 327] on div "Claims" at bounding box center [45, 329] width 91 height 14
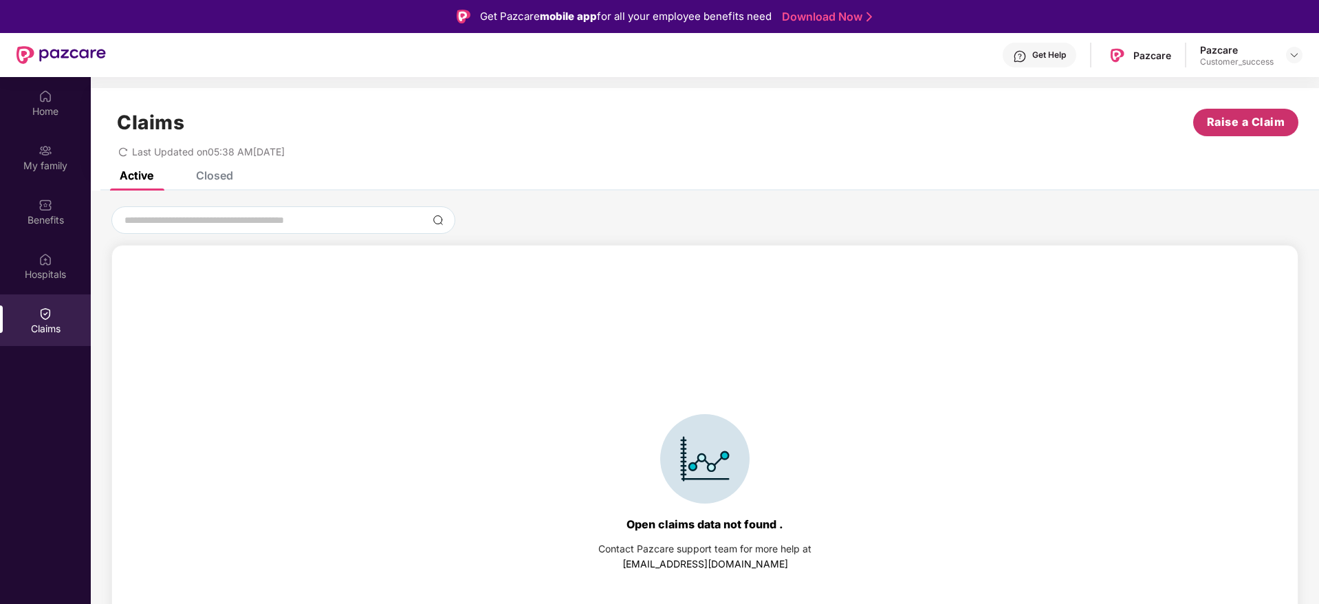
click at [1255, 120] on span "Raise a Claim" at bounding box center [1246, 121] width 78 height 17
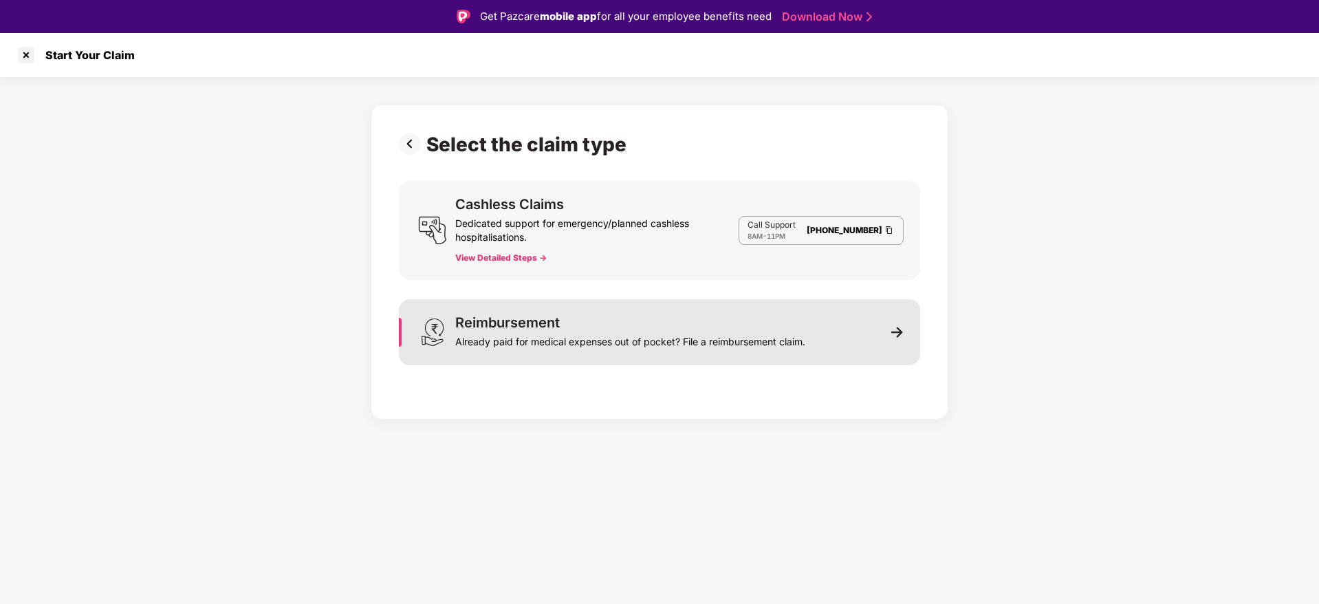
click at [666, 345] on div "Already paid for medical expenses out of pocket? File a reimbursement claim." at bounding box center [630, 338] width 350 height 19
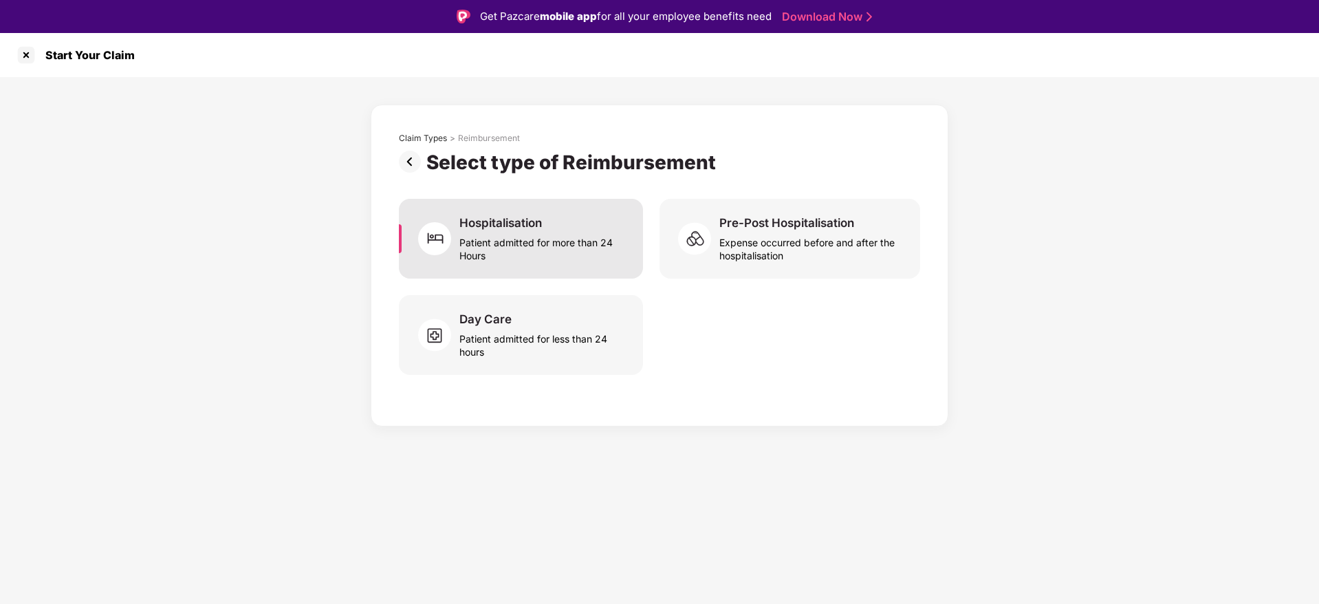
click at [545, 232] on div "Patient admitted for more than 24 Hours" at bounding box center [542, 246] width 167 height 32
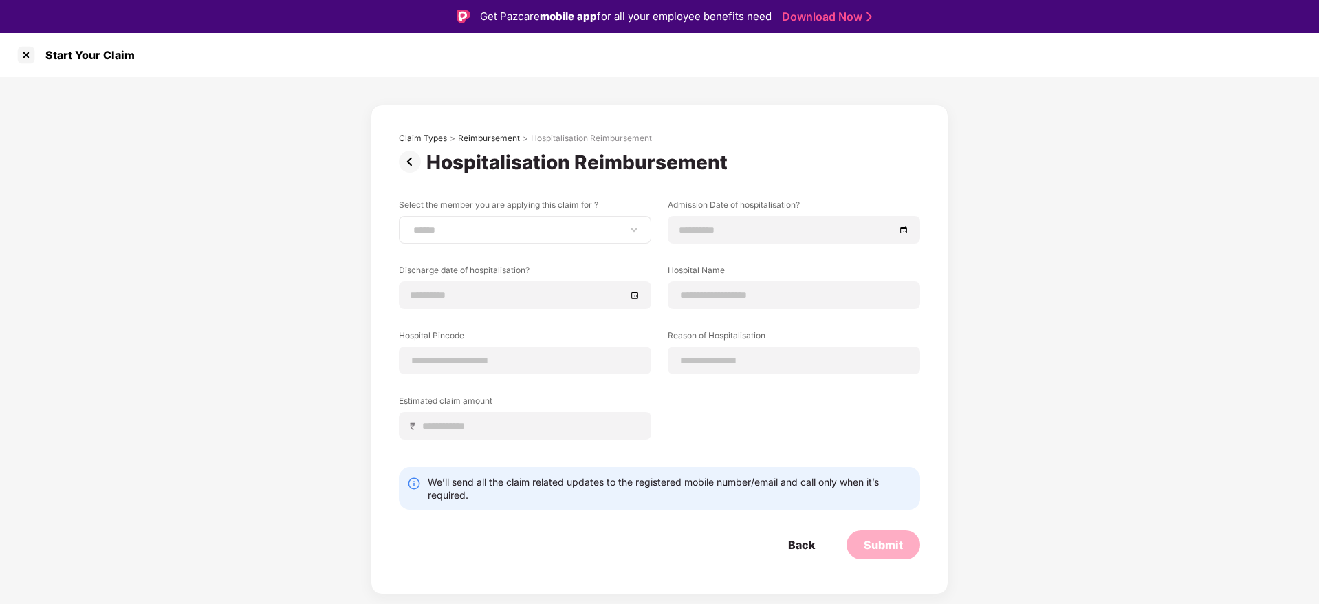
click at [587, 222] on div "**********" at bounding box center [525, 230] width 252 height 28
click at [581, 227] on select "**********" at bounding box center [525, 229] width 229 height 11
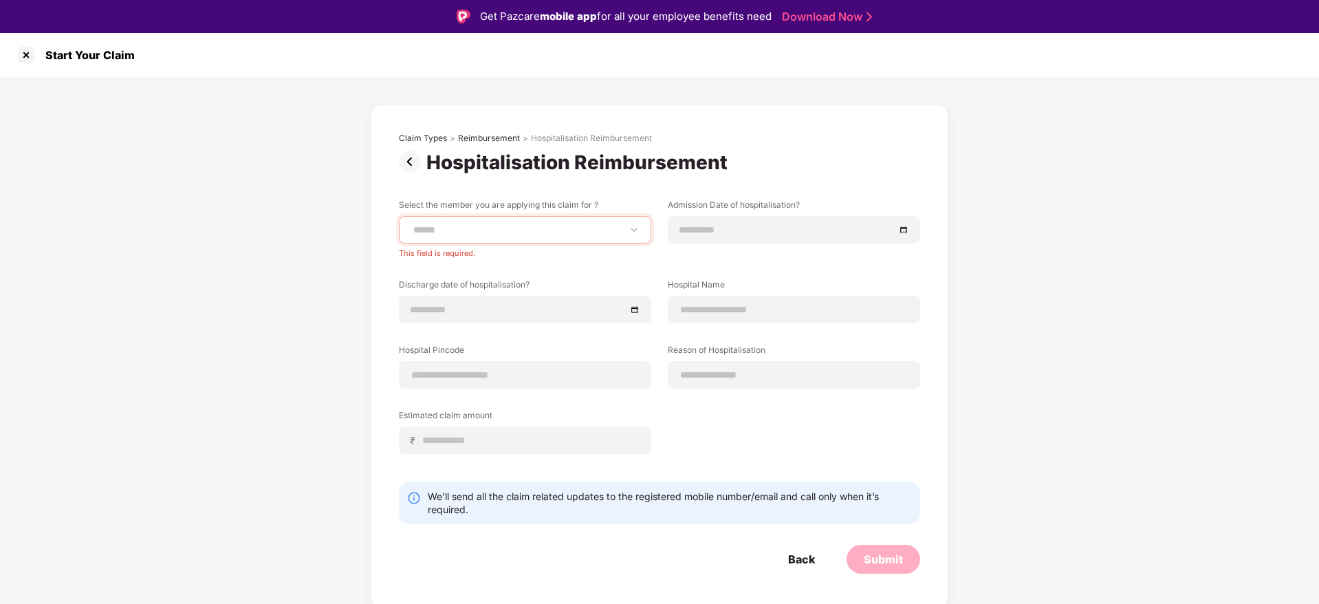
click at [851, 261] on div "**********" at bounding box center [659, 337] width 521 height 276
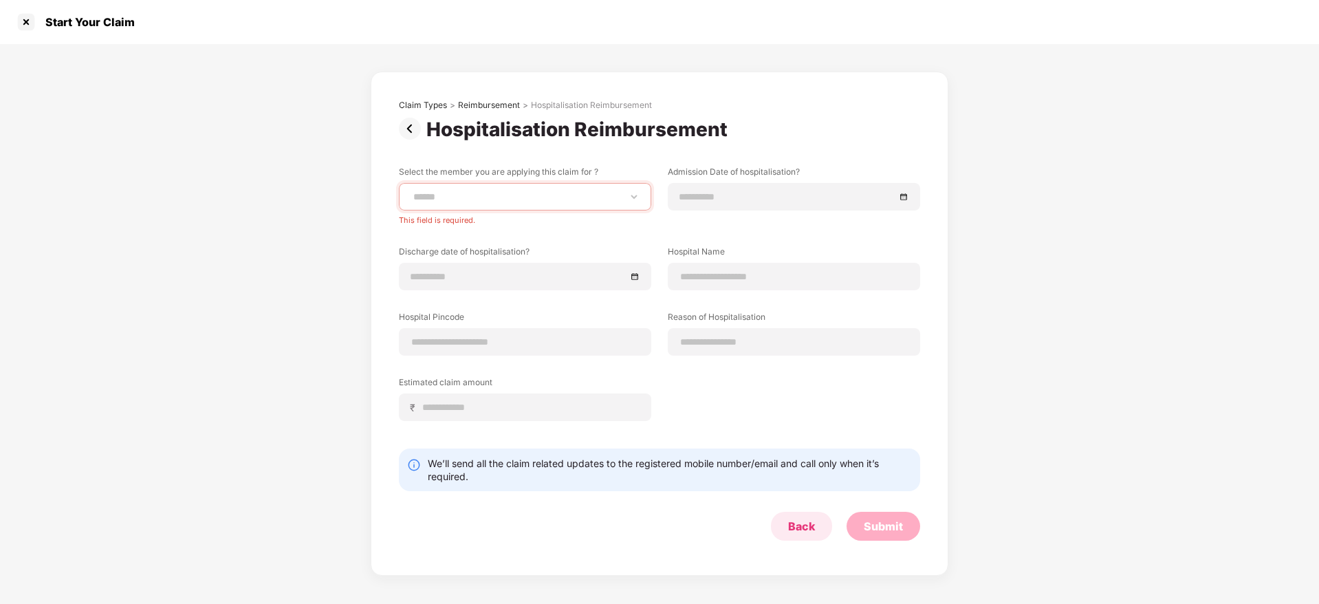
click at [801, 529] on div "Back" at bounding box center [801, 526] width 27 height 15
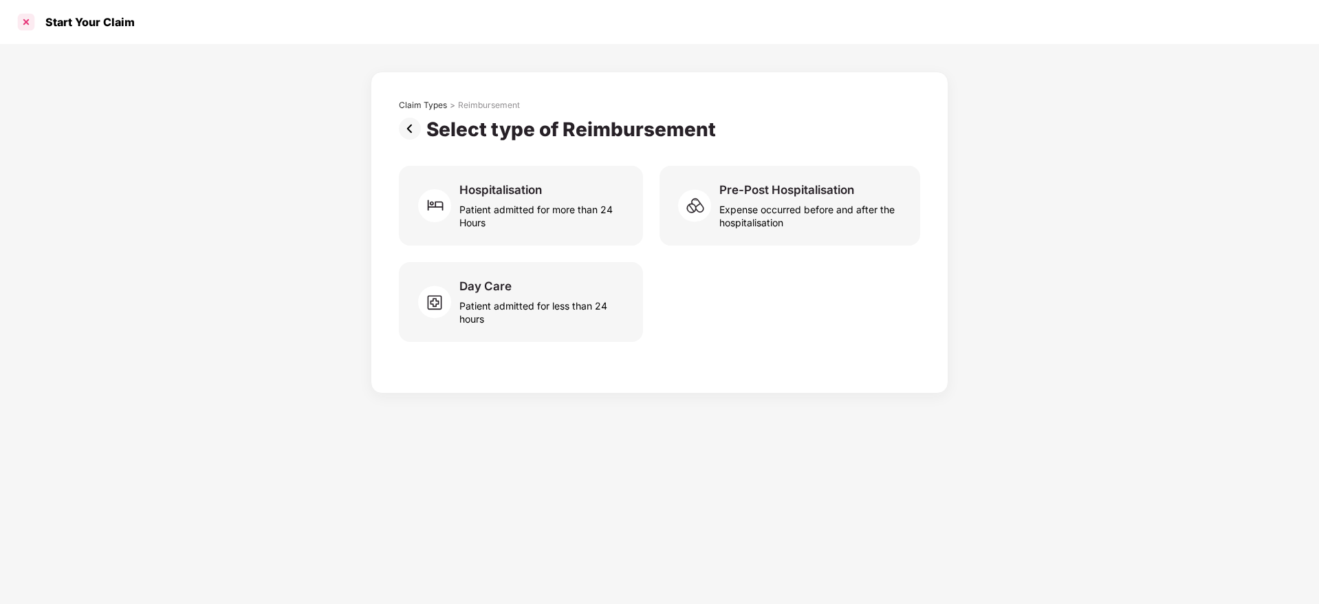
click at [26, 26] on div at bounding box center [26, 22] width 22 height 22
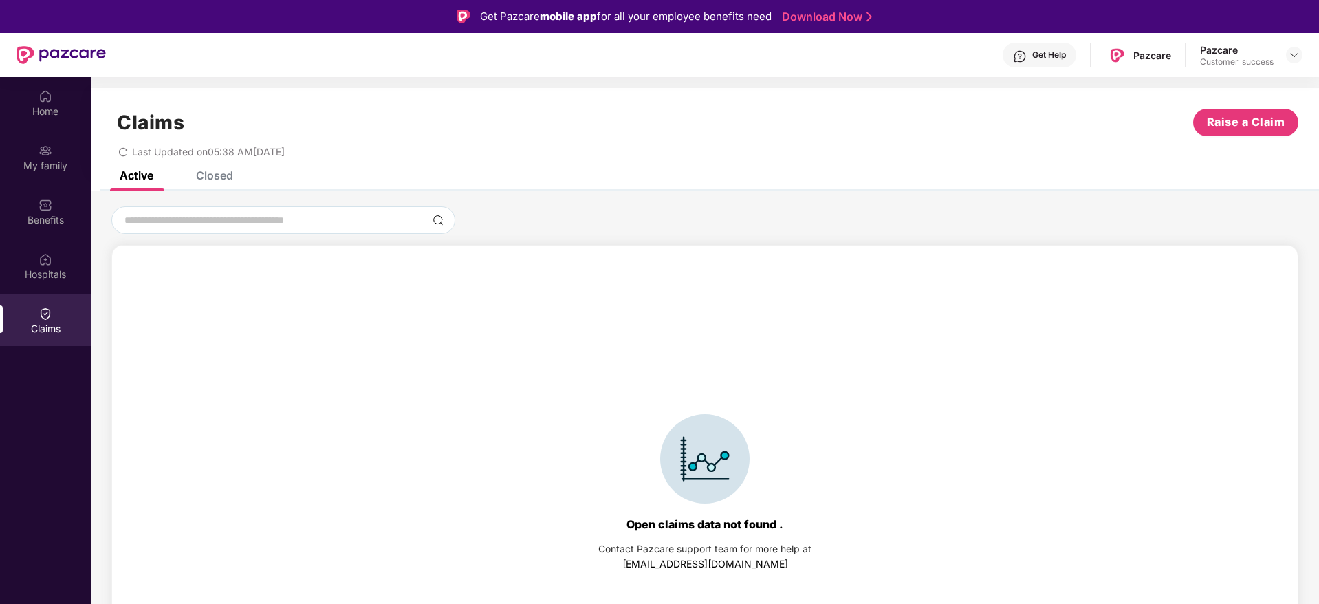
click at [1007, 160] on div "Claims Raise a Claim Last Updated on 05:38 AM[DATE]" at bounding box center [705, 129] width 1228 height 83
click at [1296, 59] on img at bounding box center [1294, 55] width 11 height 11
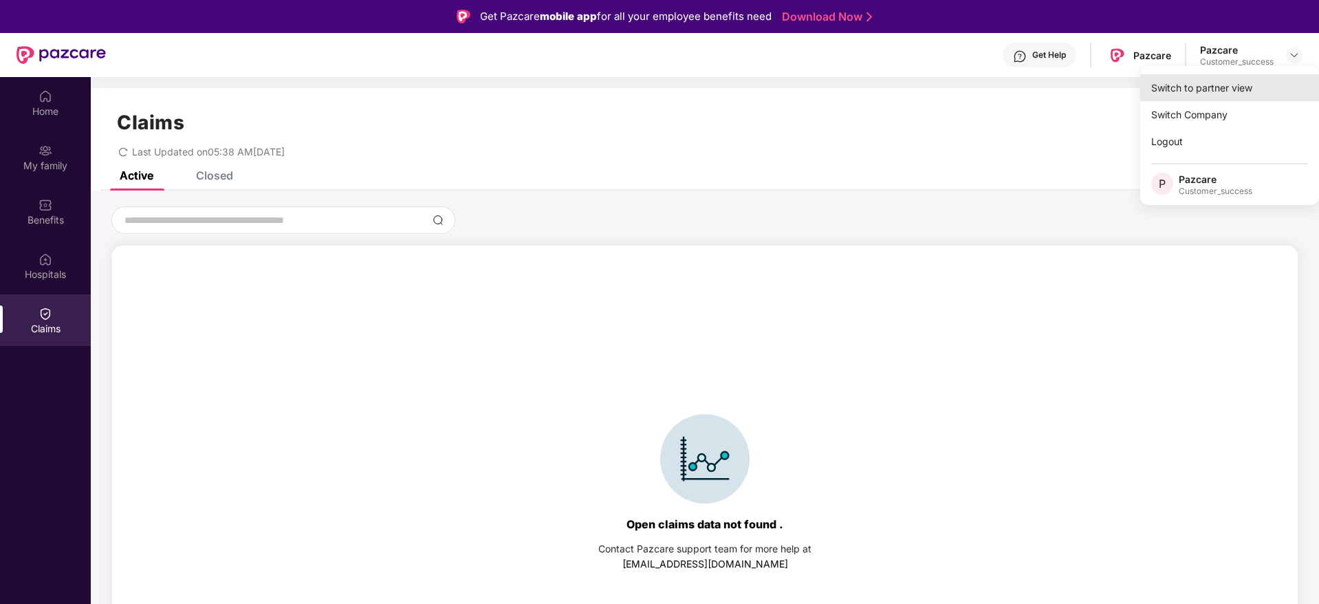
click at [1246, 90] on div "Switch to partner view" at bounding box center [1229, 87] width 179 height 27
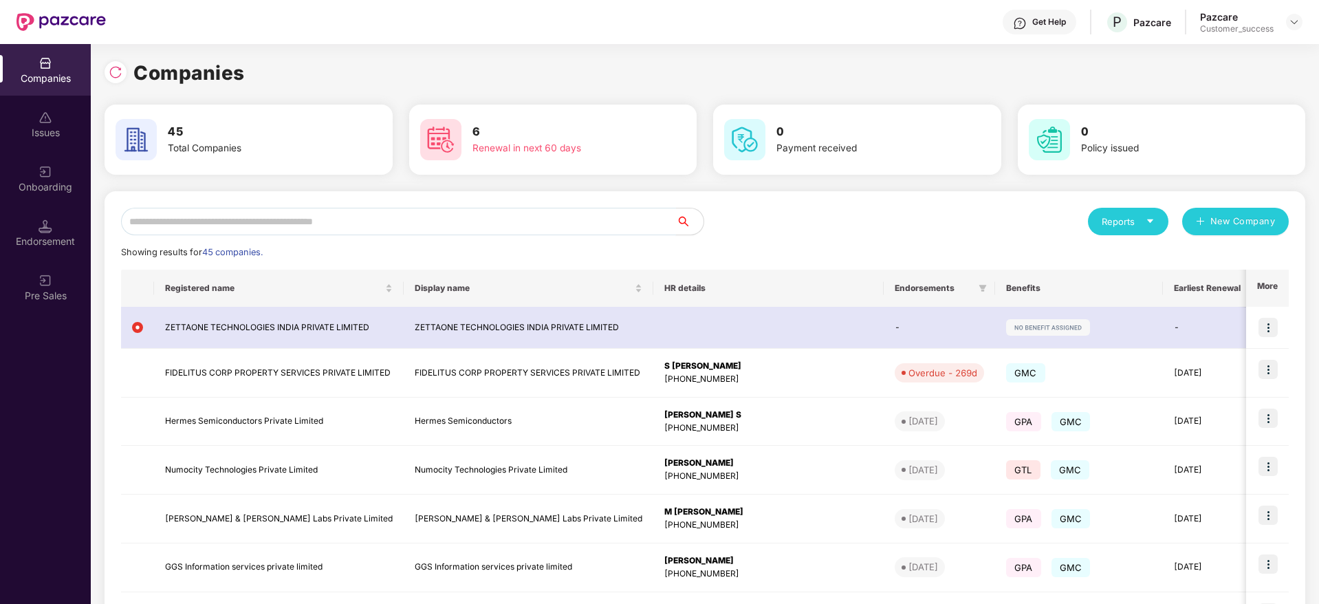
click at [537, 224] on input "text" at bounding box center [398, 222] width 555 height 28
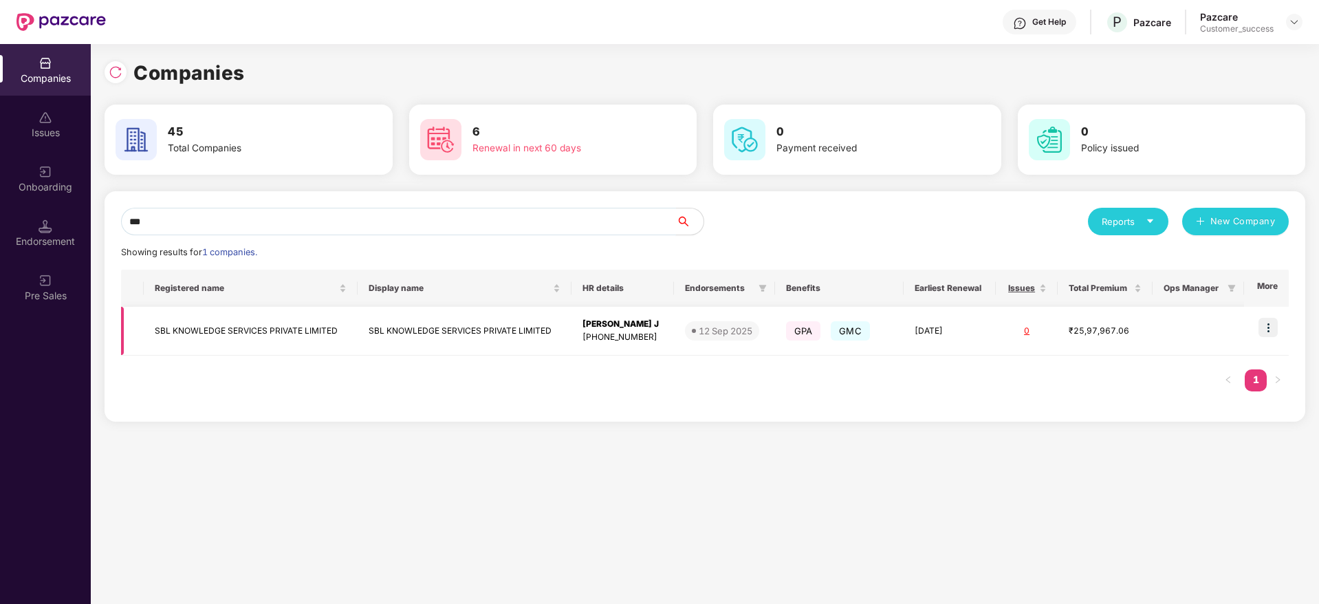
type input "***"
click at [1268, 323] on img at bounding box center [1268, 327] width 19 height 19
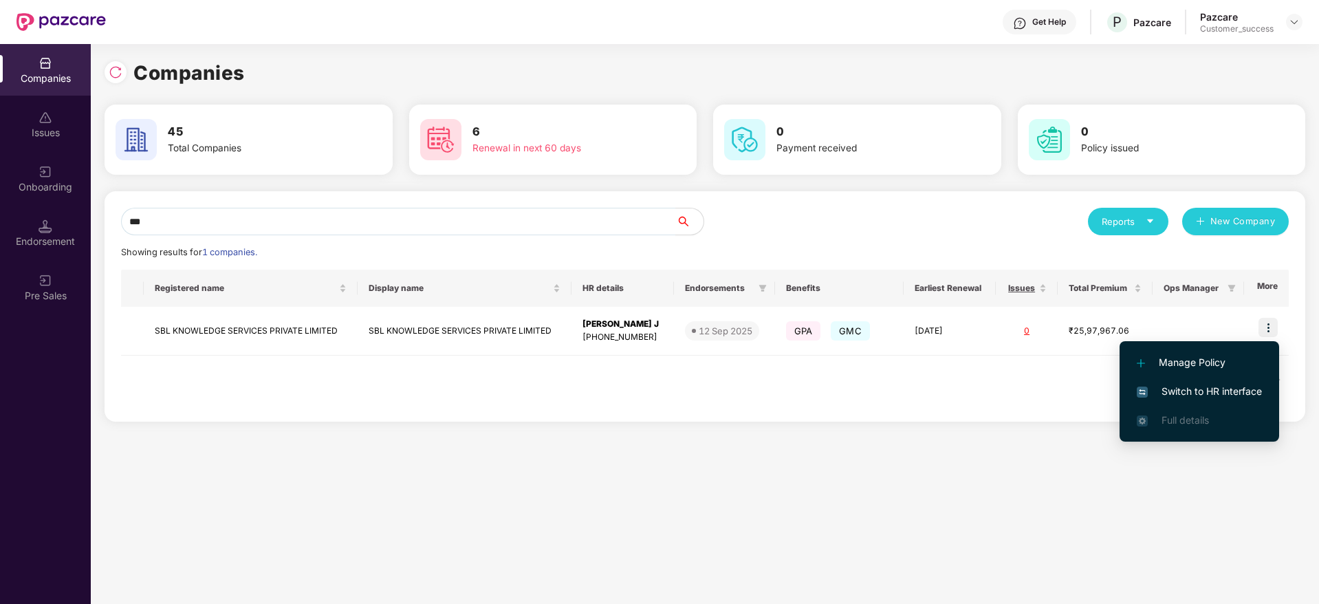
click at [1212, 395] on span "Switch to HR interface" at bounding box center [1199, 391] width 125 height 15
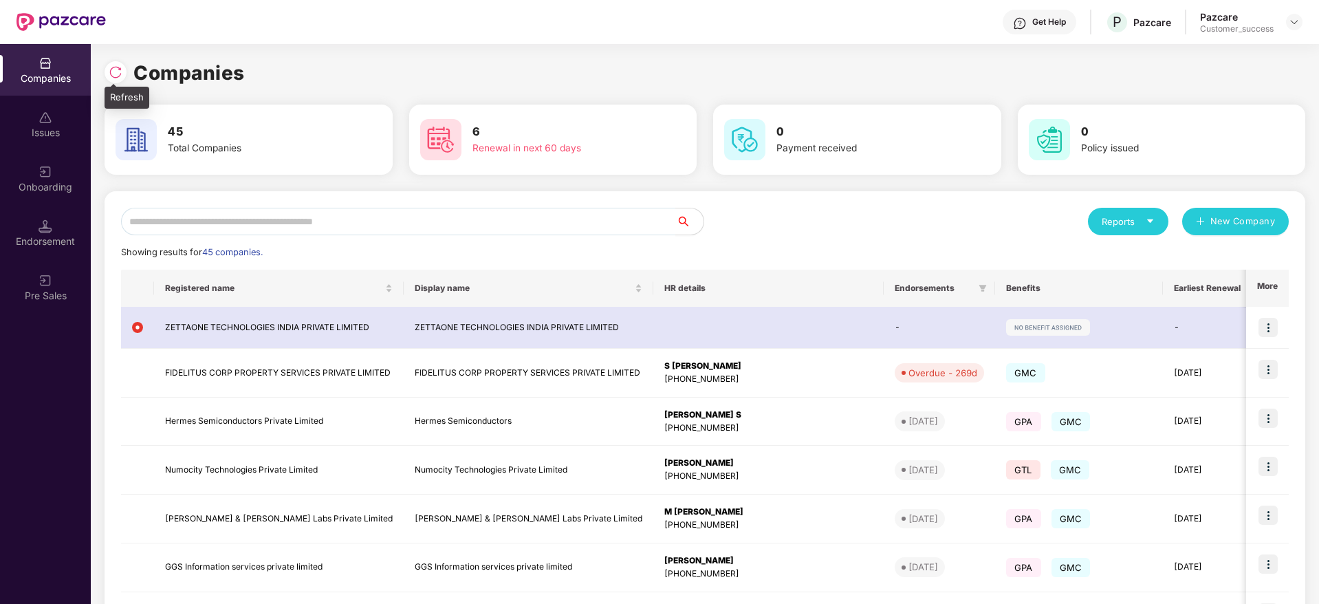
click at [113, 69] on img at bounding box center [116, 72] width 14 height 14
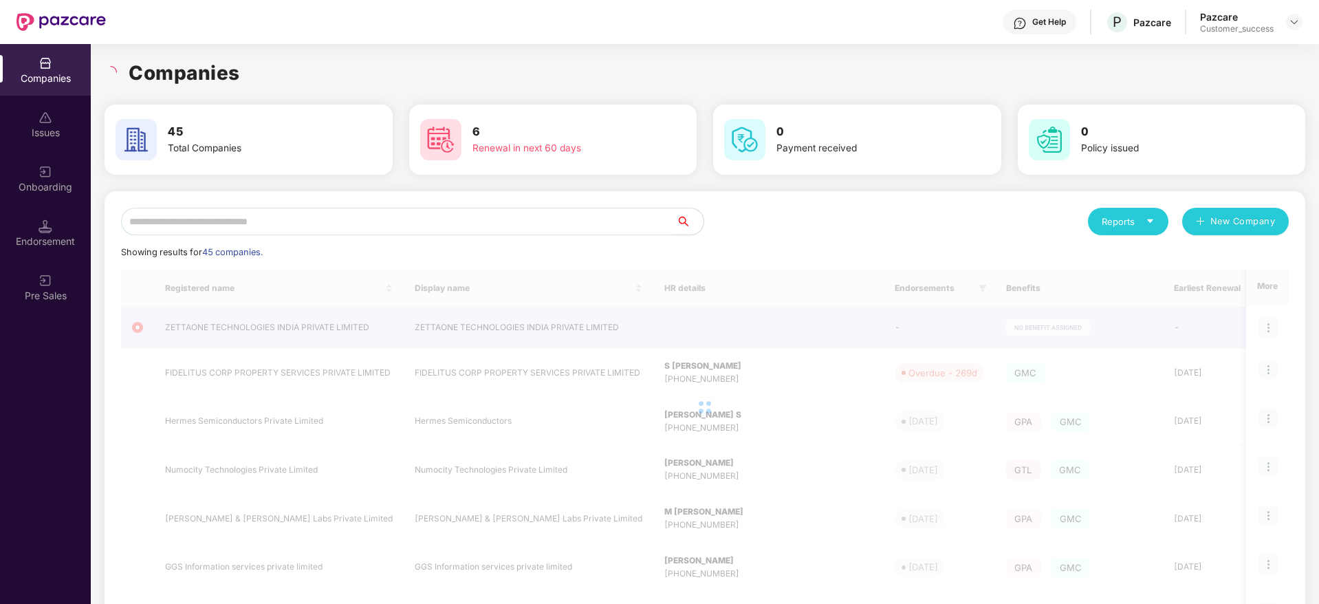
click at [249, 78] on div "Companies" at bounding box center [705, 73] width 1201 height 30
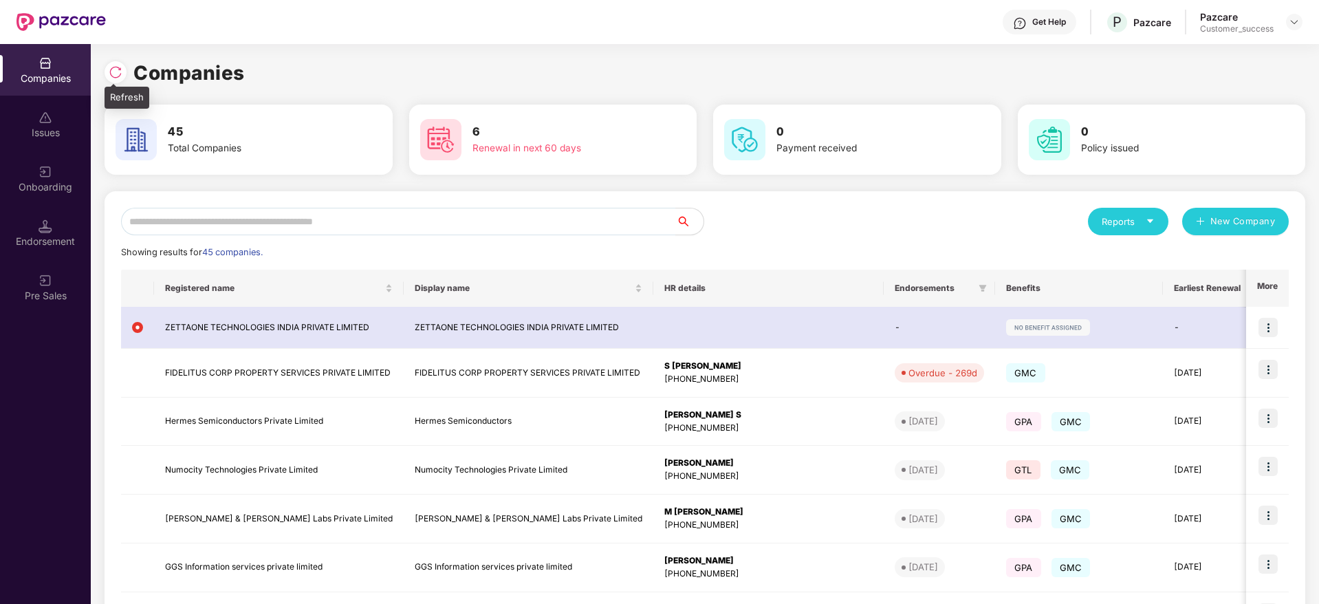
click at [120, 76] on img at bounding box center [116, 72] width 14 height 14
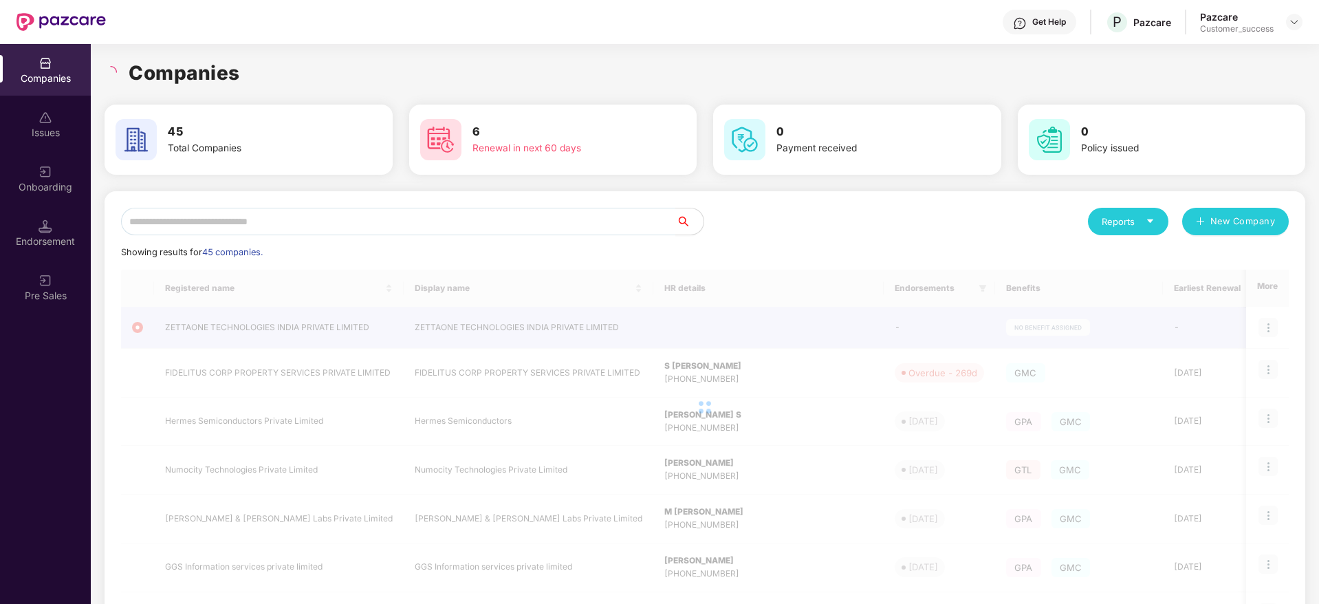
click at [257, 74] on div "Companies" at bounding box center [705, 73] width 1201 height 30
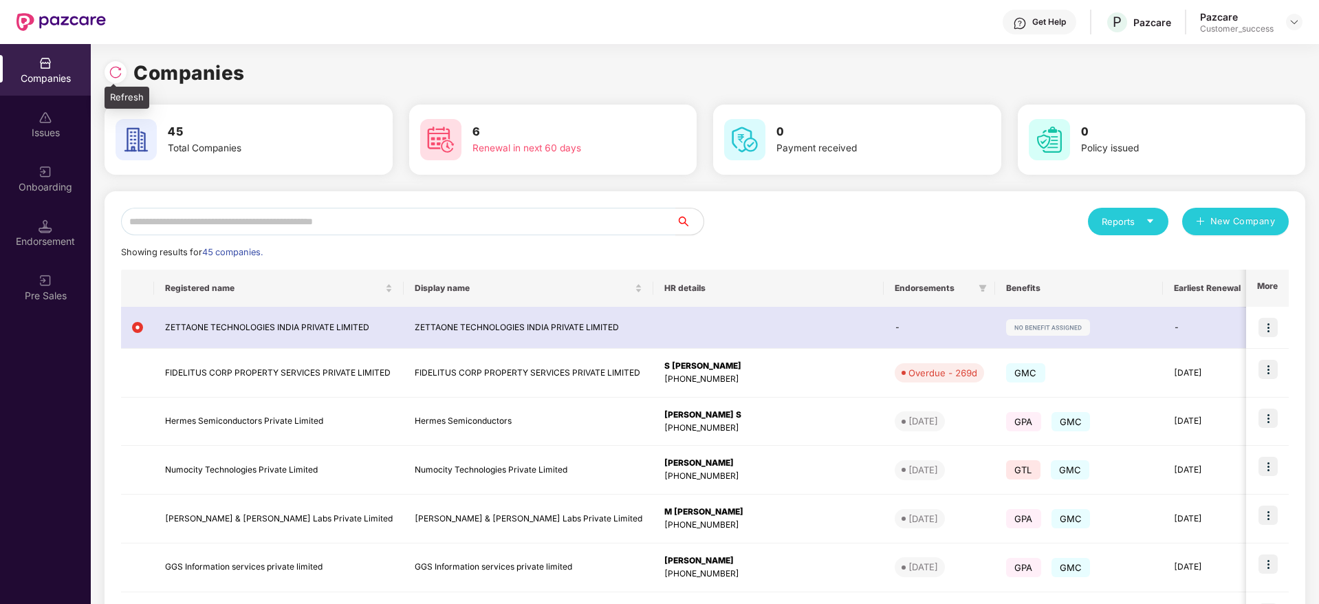
click at [123, 68] on div at bounding box center [116, 72] width 22 height 22
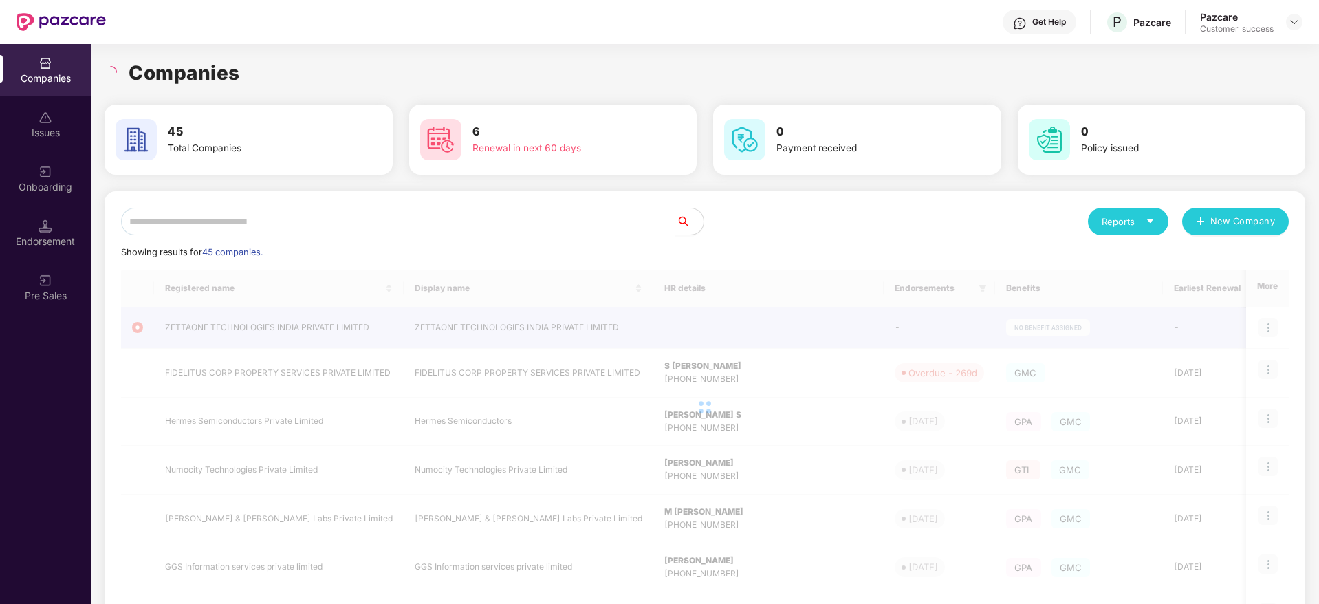
click at [224, 71] on h1 "Companies" at bounding box center [184, 73] width 111 height 30
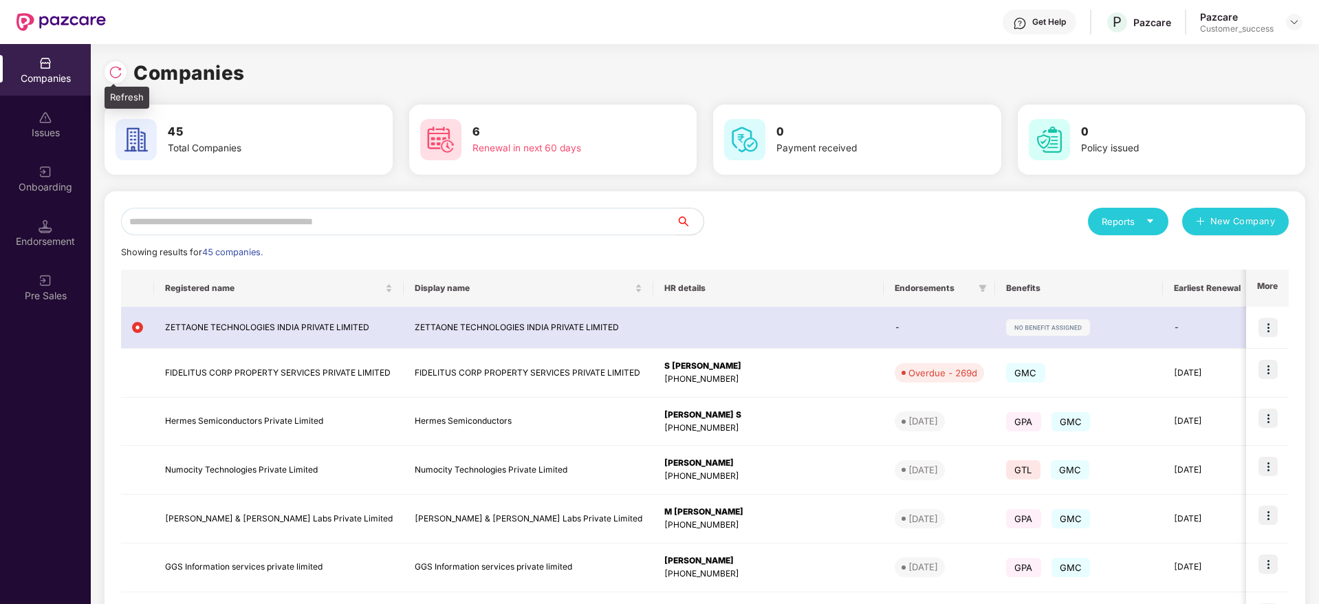
click at [118, 77] on img at bounding box center [116, 72] width 14 height 14
drag, startPoint x: 263, startPoint y: 78, endPoint x: 109, endPoint y: 75, distance: 153.4
click at [109, 75] on div "Companies" at bounding box center [705, 73] width 1201 height 30
click at [109, 75] on img at bounding box center [116, 72] width 14 height 14
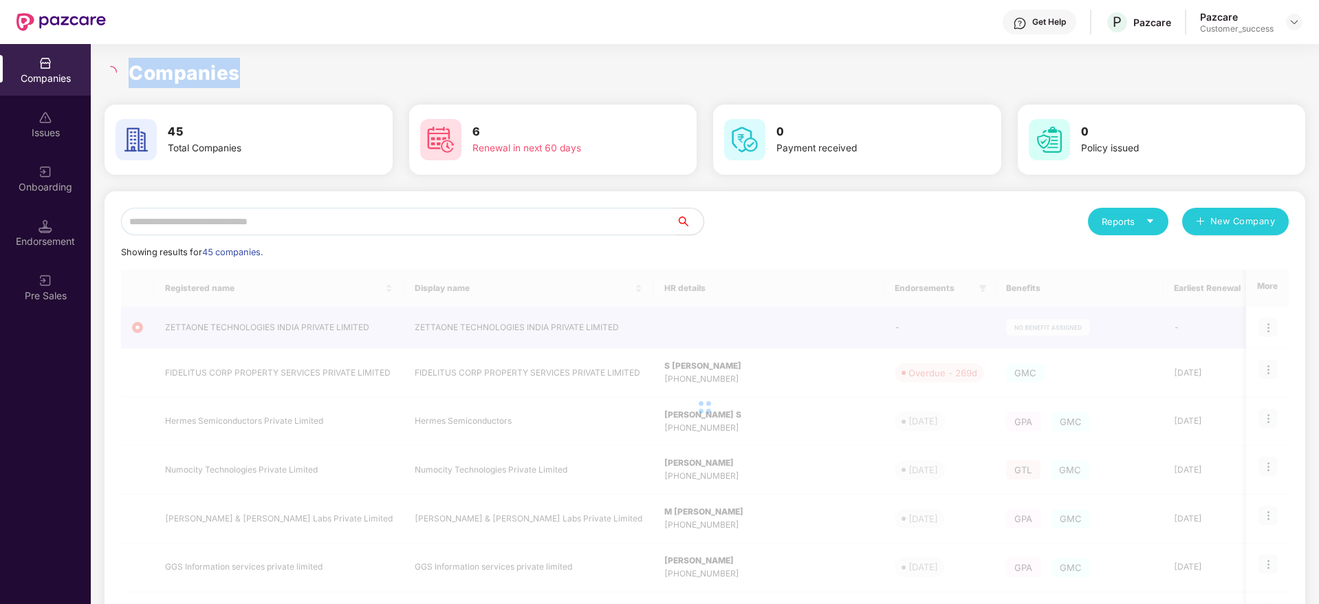
click at [192, 71] on h1 "Companies" at bounding box center [184, 73] width 111 height 30
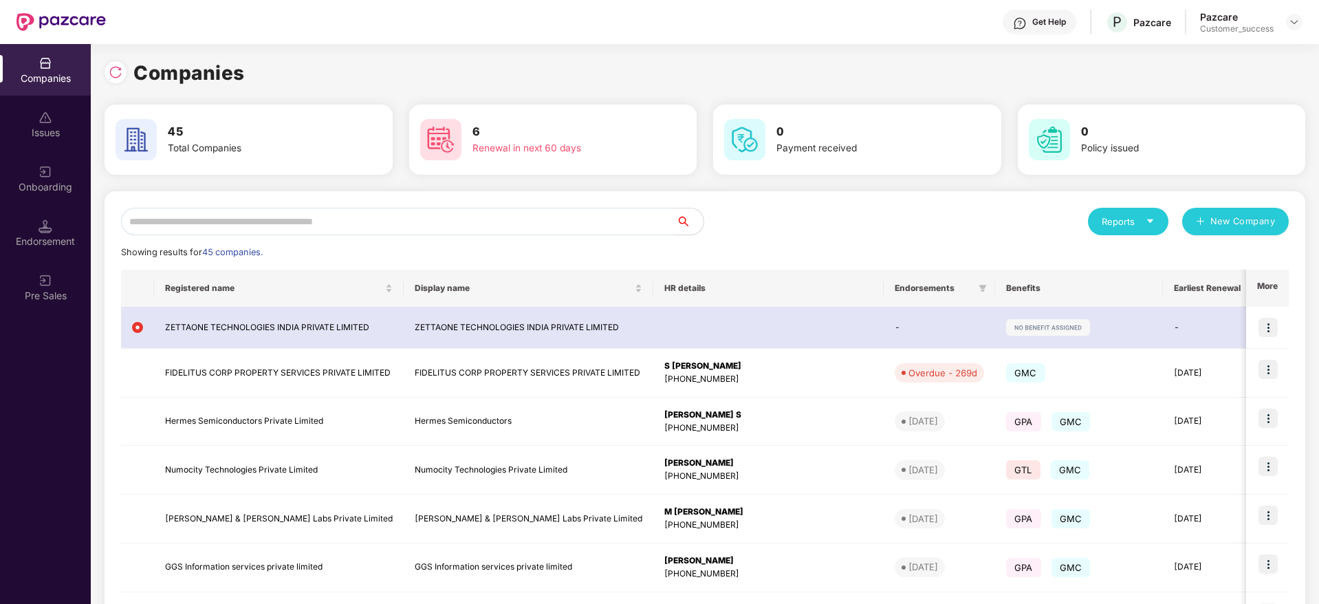
click at [455, 218] on input "text" at bounding box center [398, 222] width 555 height 28
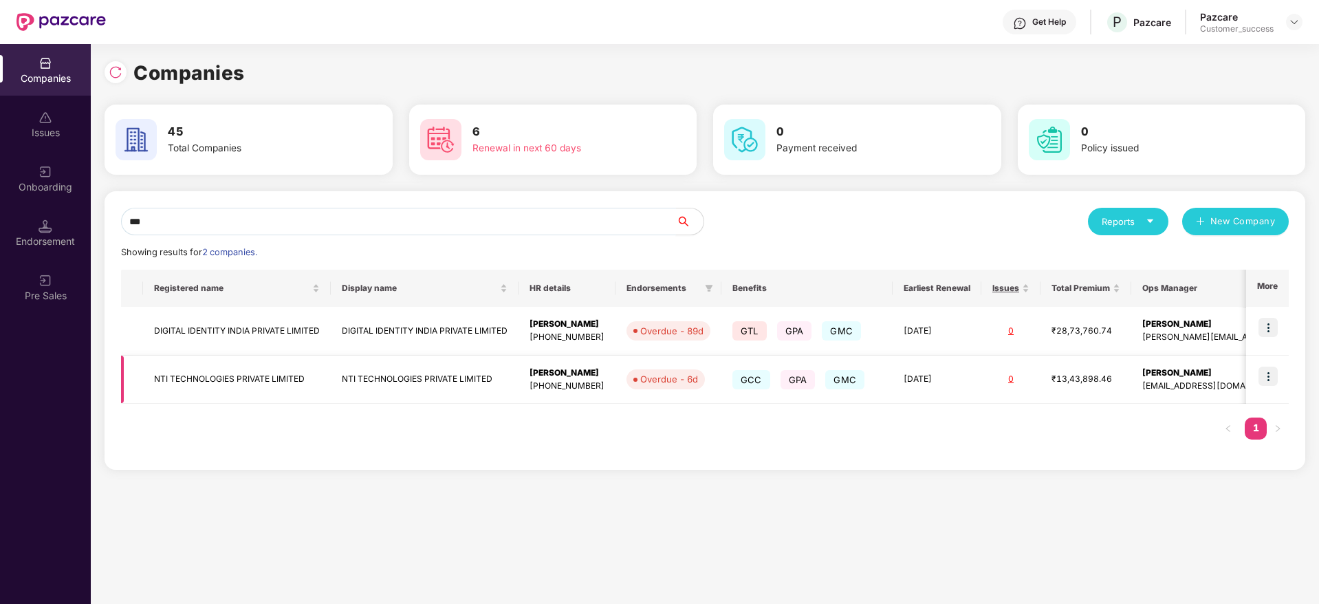
type input "***"
click at [1270, 368] on img at bounding box center [1268, 376] width 19 height 19
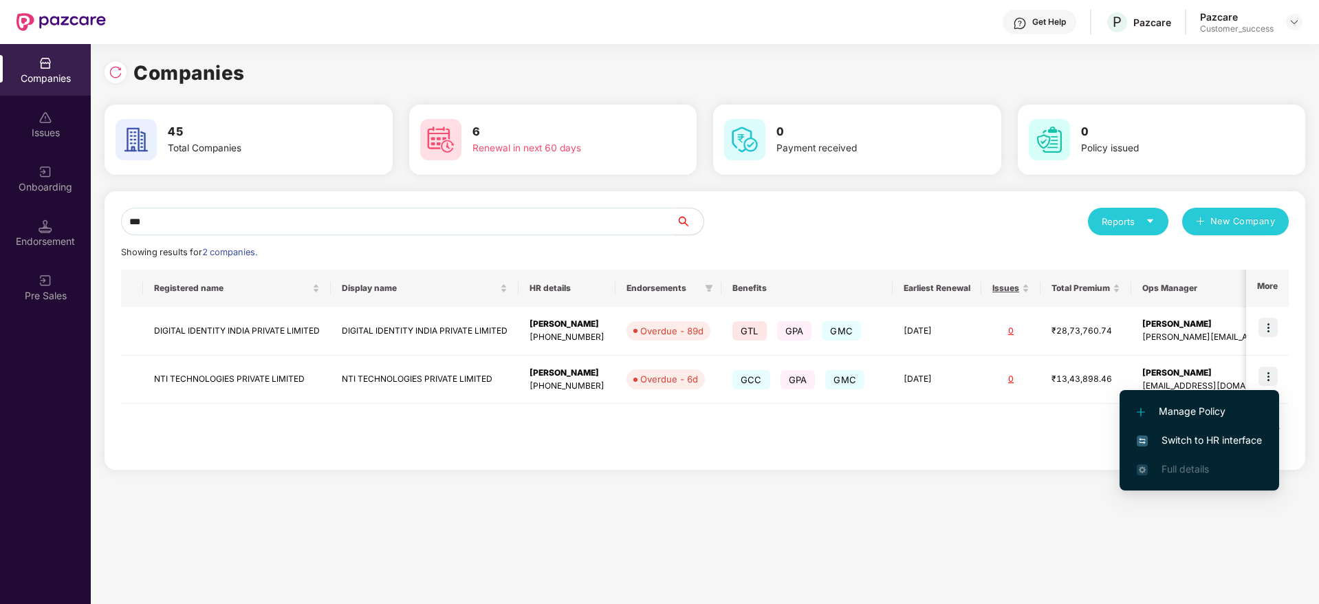
click at [1219, 440] on span "Switch to HR interface" at bounding box center [1199, 440] width 125 height 15
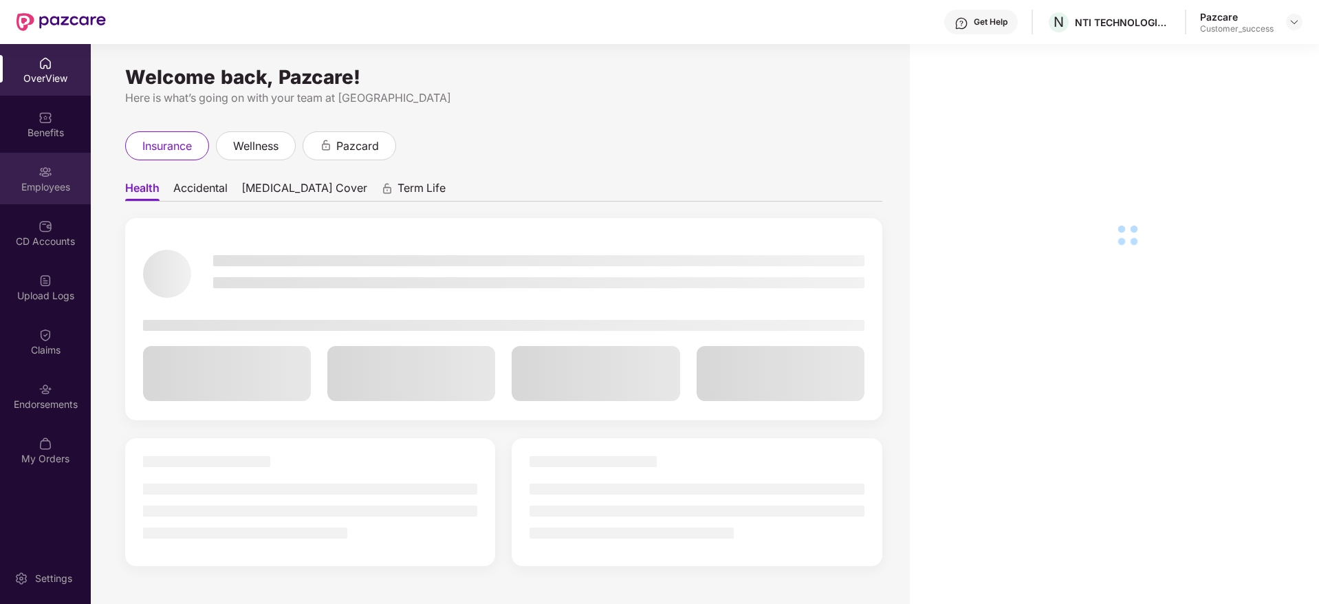
click at [42, 177] on img at bounding box center [46, 172] width 14 height 14
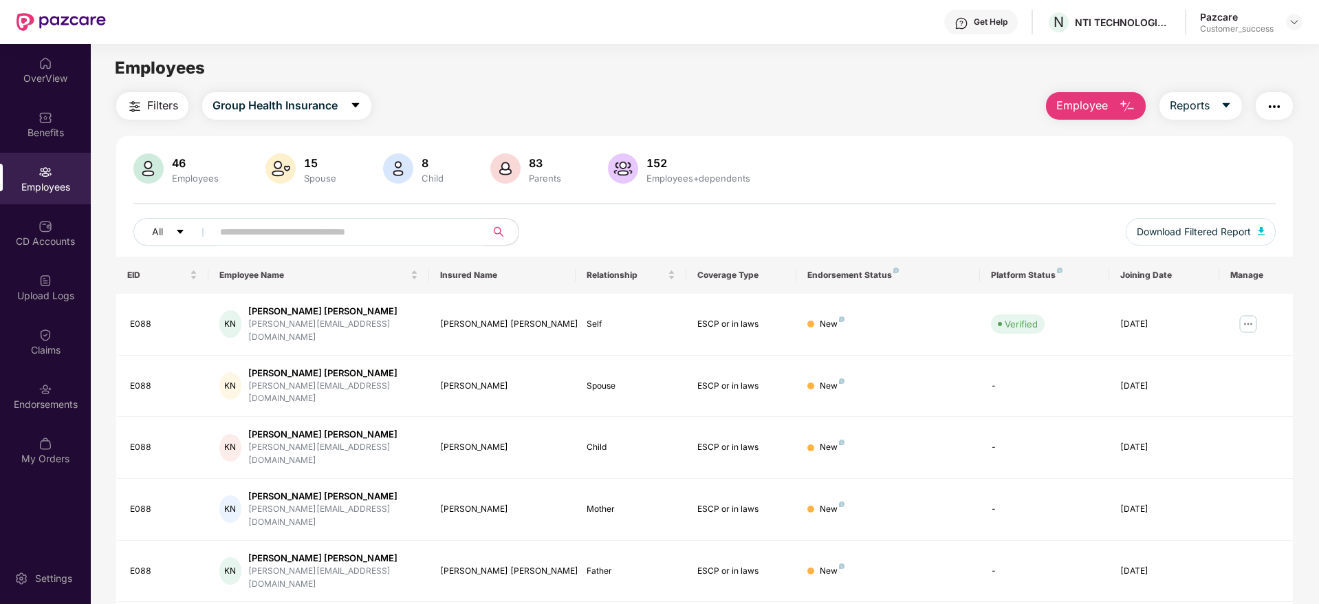
click at [296, 224] on input "text" at bounding box center [343, 231] width 247 height 21
paste input "******"
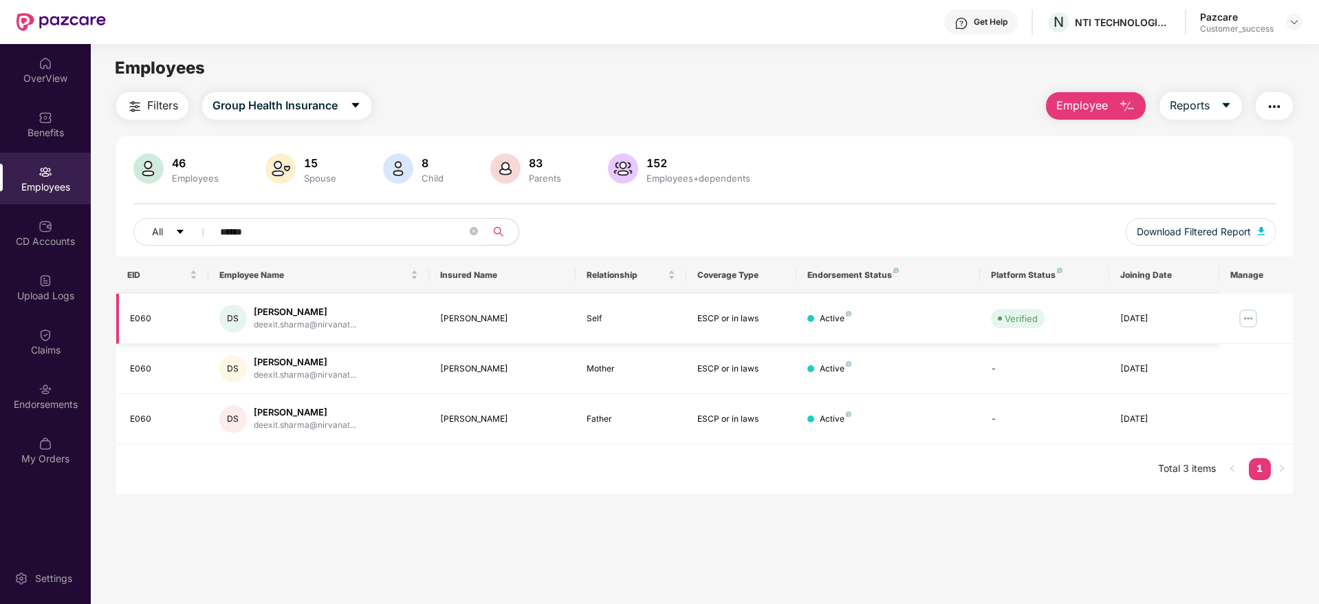
type input "******"
click at [1244, 327] on img at bounding box center [1248, 318] width 22 height 22
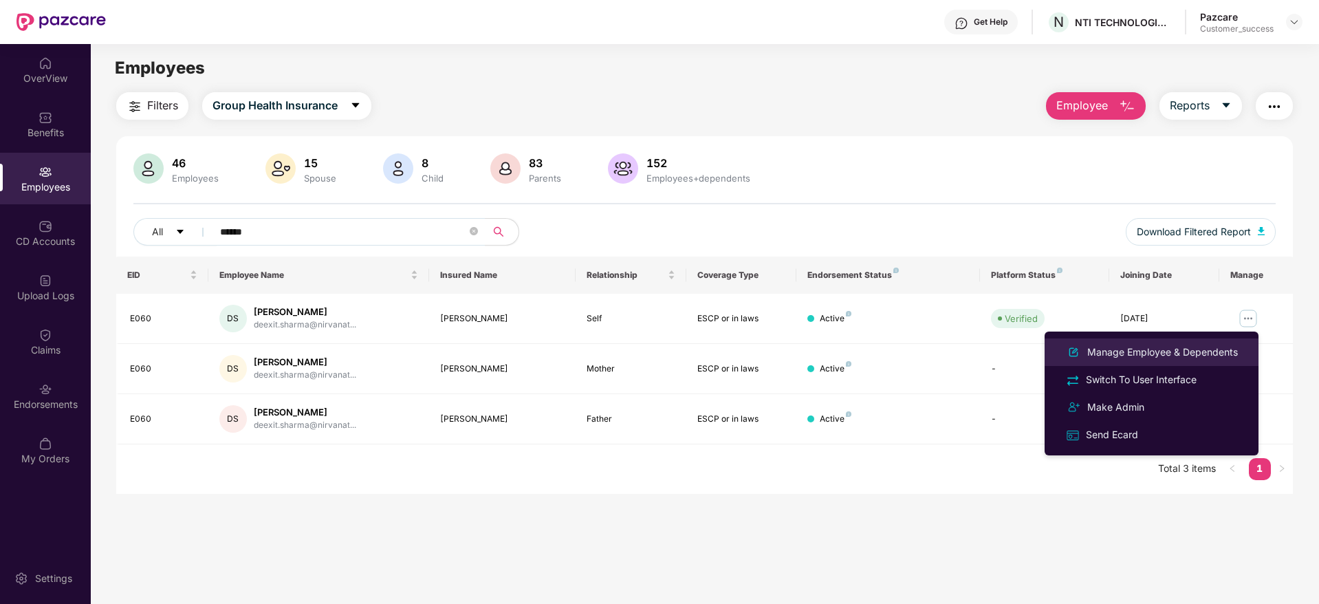
click at [1210, 356] on div "Manage Employee & Dependents" at bounding box center [1163, 352] width 156 height 15
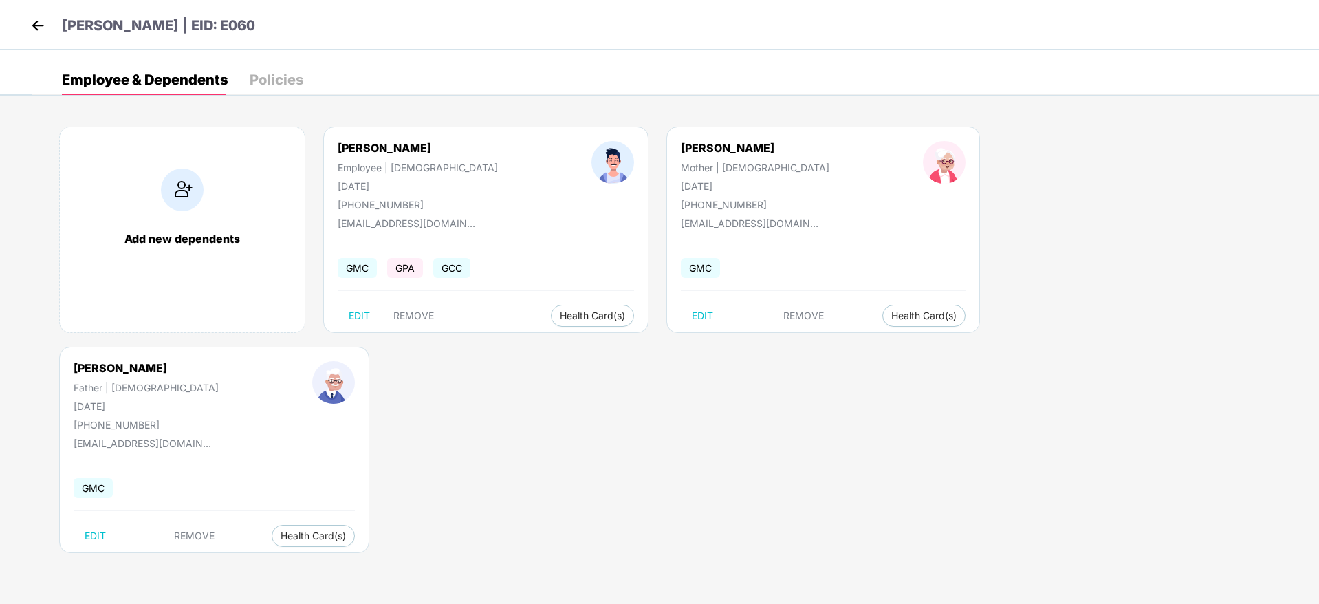
click at [400, 208] on div "[PHONE_NUMBER]" at bounding box center [418, 205] width 160 height 12
copy div "919057775887"
drag, startPoint x: 413, startPoint y: 198, endPoint x: 554, endPoint y: 195, distance: 140.3
click at [554, 195] on div "[EMAIL_ADDRESS][DOMAIN_NAME]" at bounding box center [488, 197] width 164 height 22
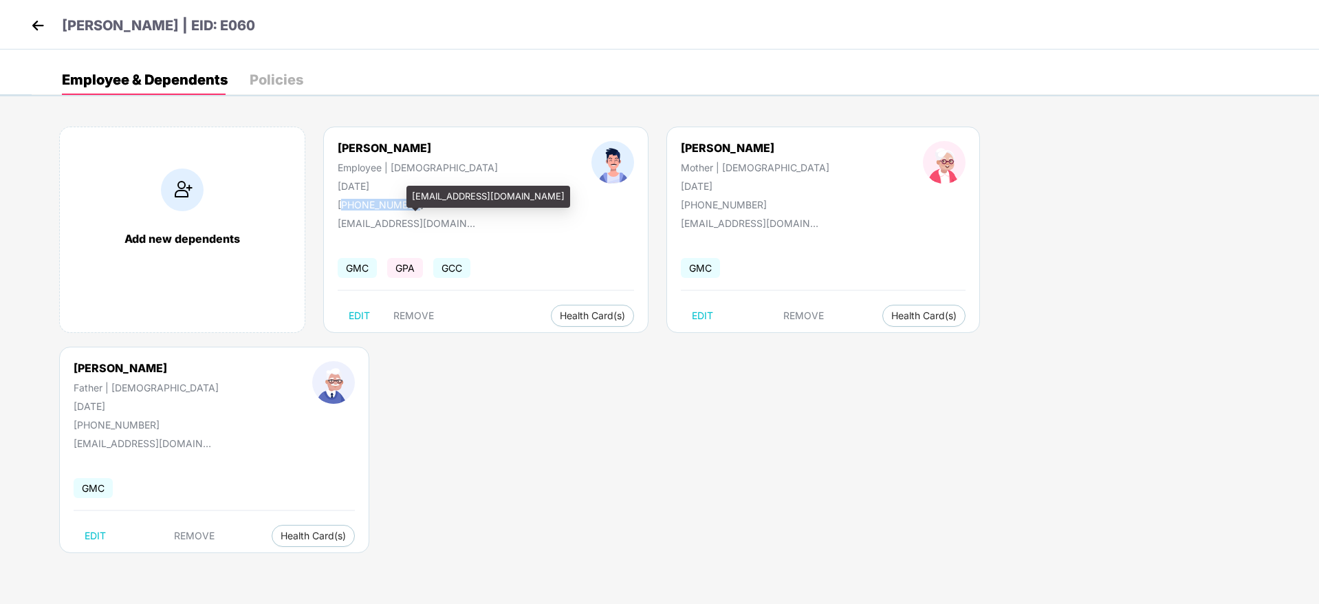
copy div "[EMAIL_ADDRESS][DOMAIN_NAME]"
click at [31, 15] on img at bounding box center [38, 25] width 21 height 21
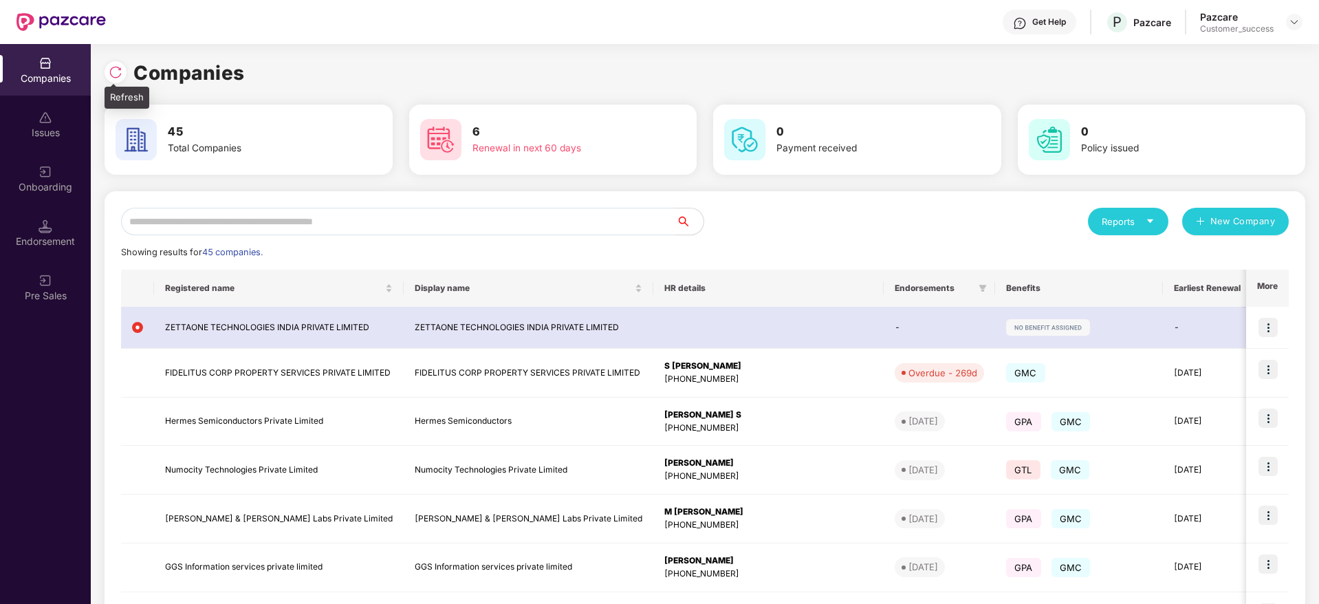
click at [114, 66] on img at bounding box center [116, 72] width 14 height 14
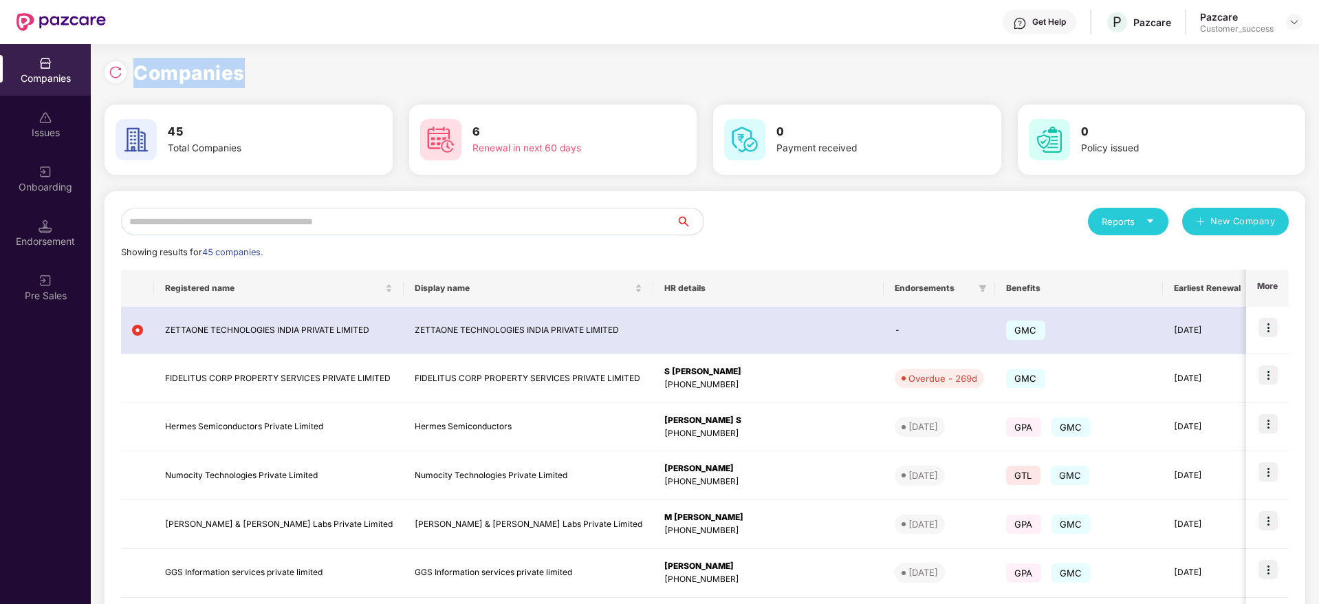
drag, startPoint x: 253, startPoint y: 74, endPoint x: 115, endPoint y: 72, distance: 138.2
click at [115, 72] on div "Companies" at bounding box center [705, 73] width 1201 height 30
click at [115, 72] on img at bounding box center [116, 72] width 14 height 14
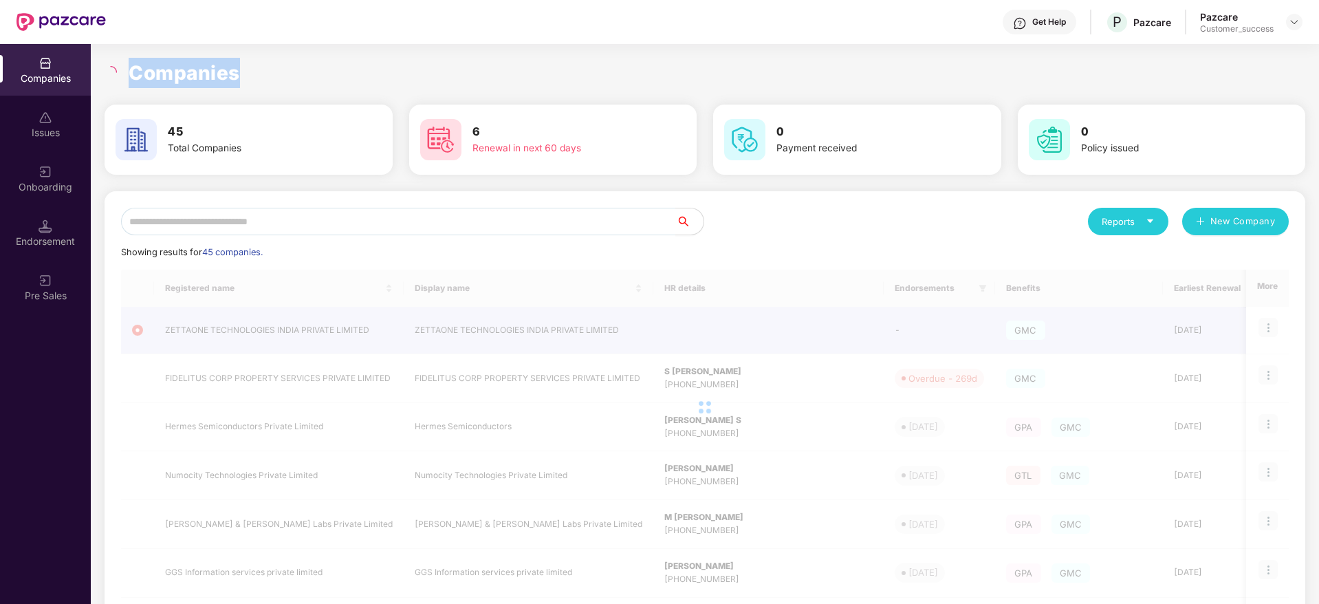
click at [197, 68] on h1 "Companies" at bounding box center [184, 73] width 111 height 30
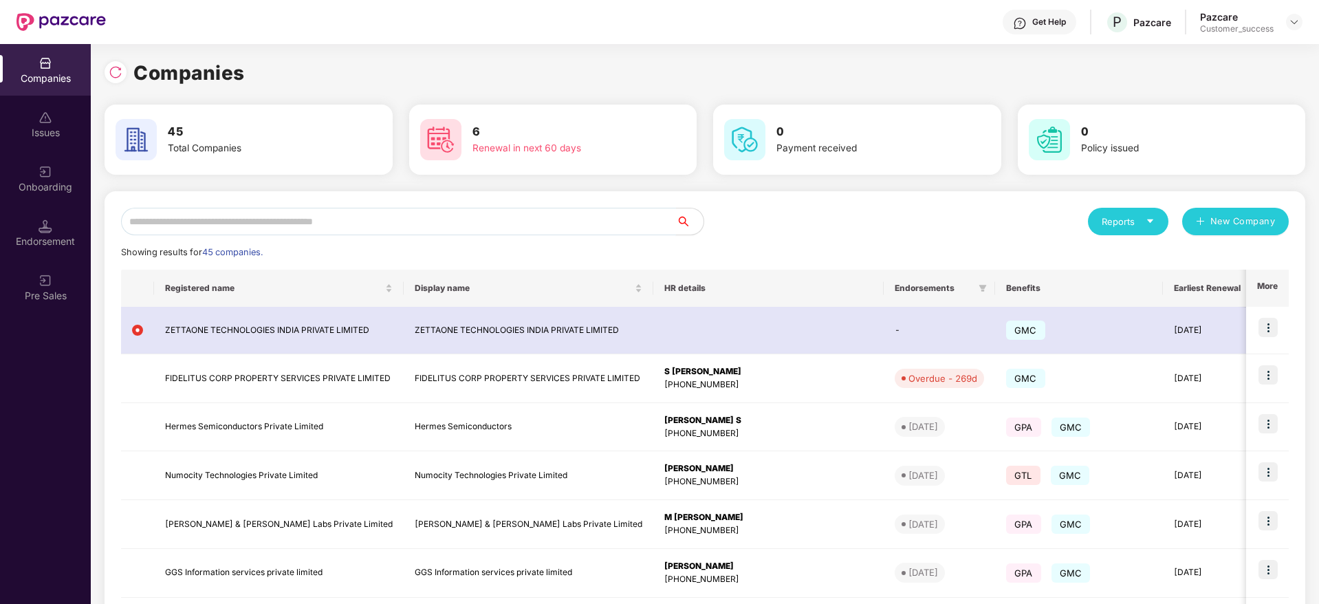
click at [387, 217] on input "text" at bounding box center [398, 222] width 555 height 28
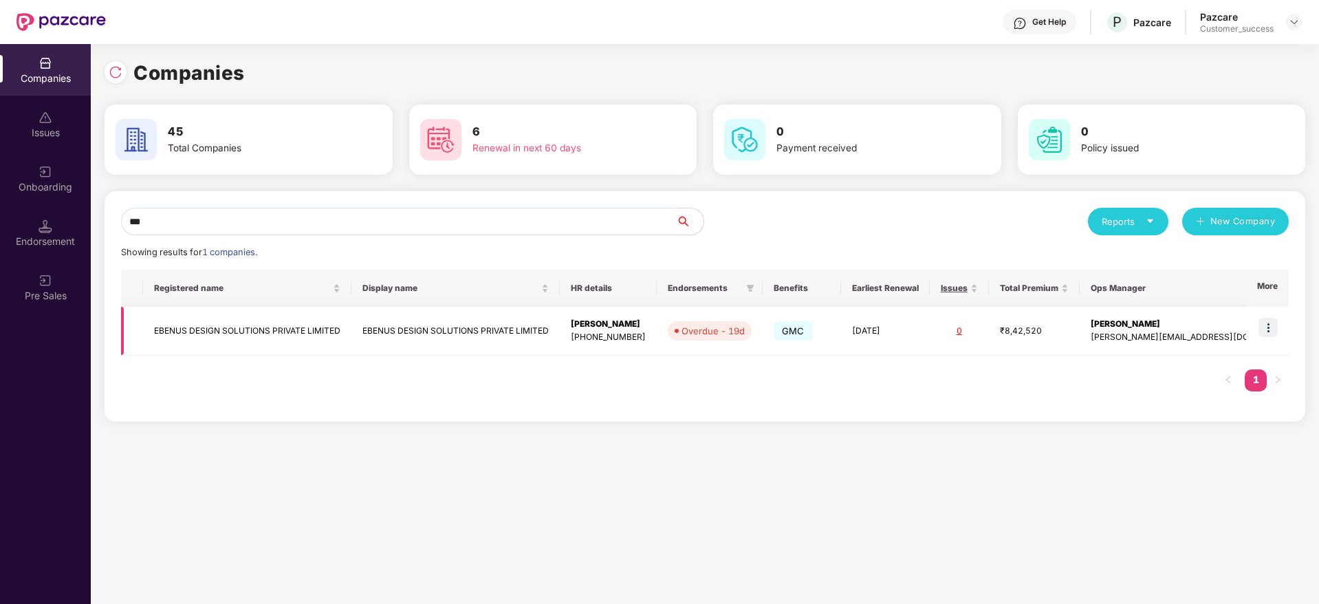
type input "***"
click at [1264, 323] on img at bounding box center [1268, 327] width 19 height 19
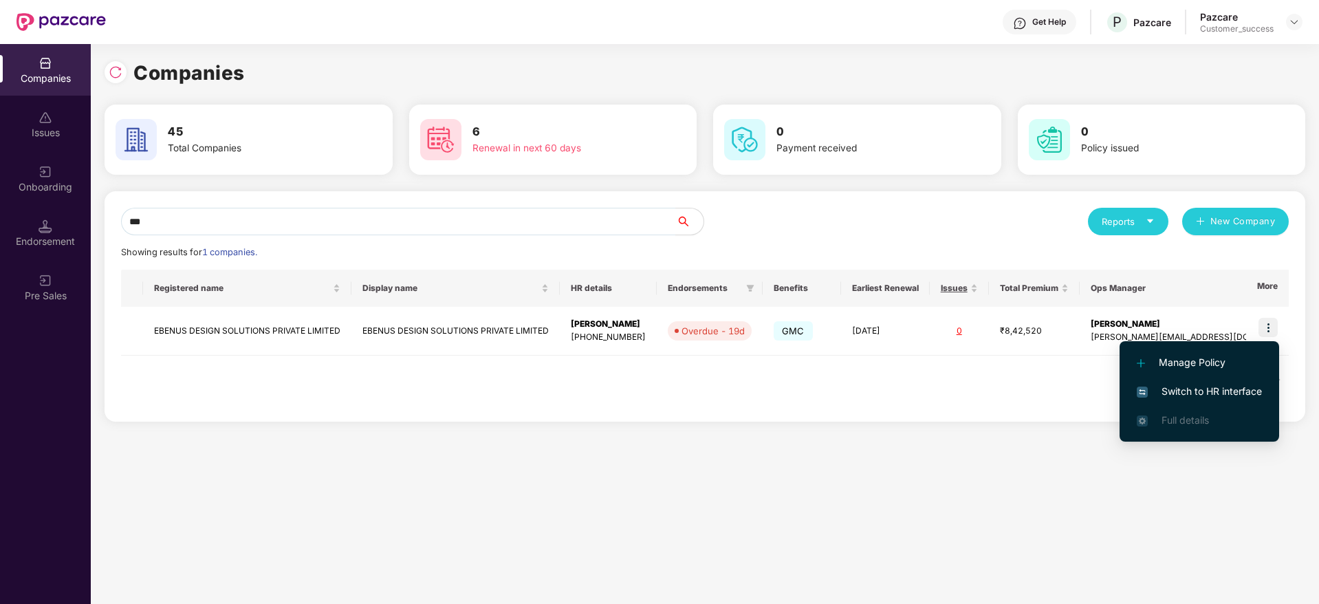
click at [1223, 395] on span "Switch to HR interface" at bounding box center [1199, 391] width 125 height 15
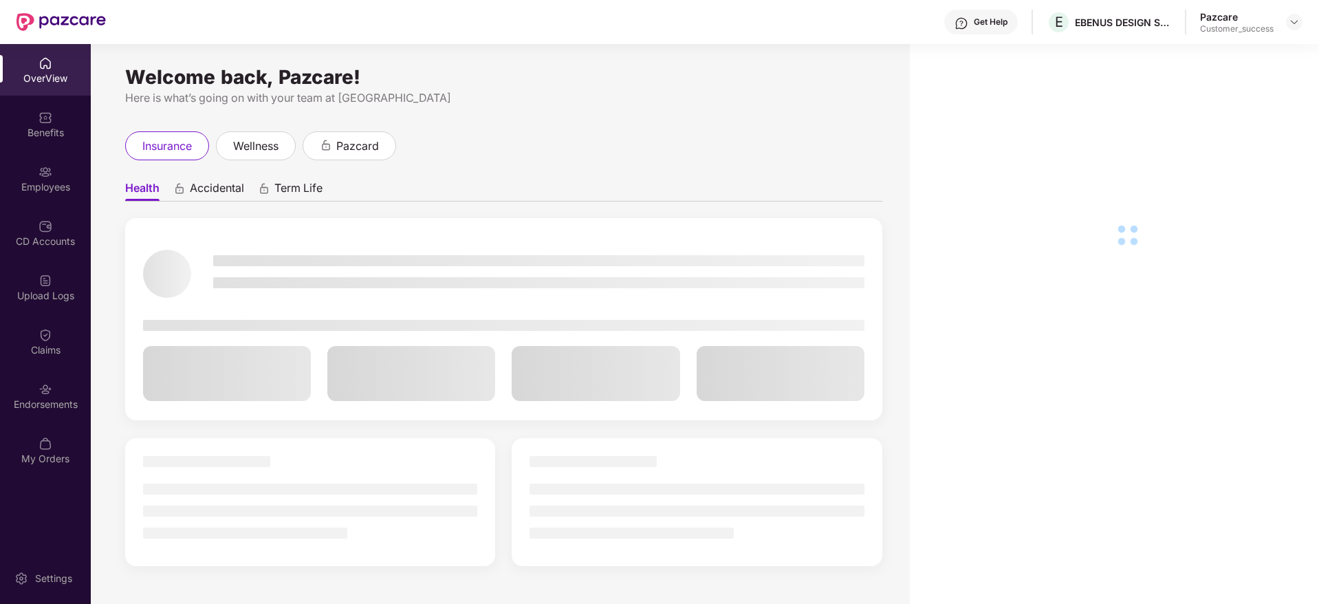
click at [36, 127] on div "Benefits" at bounding box center [45, 133] width 91 height 14
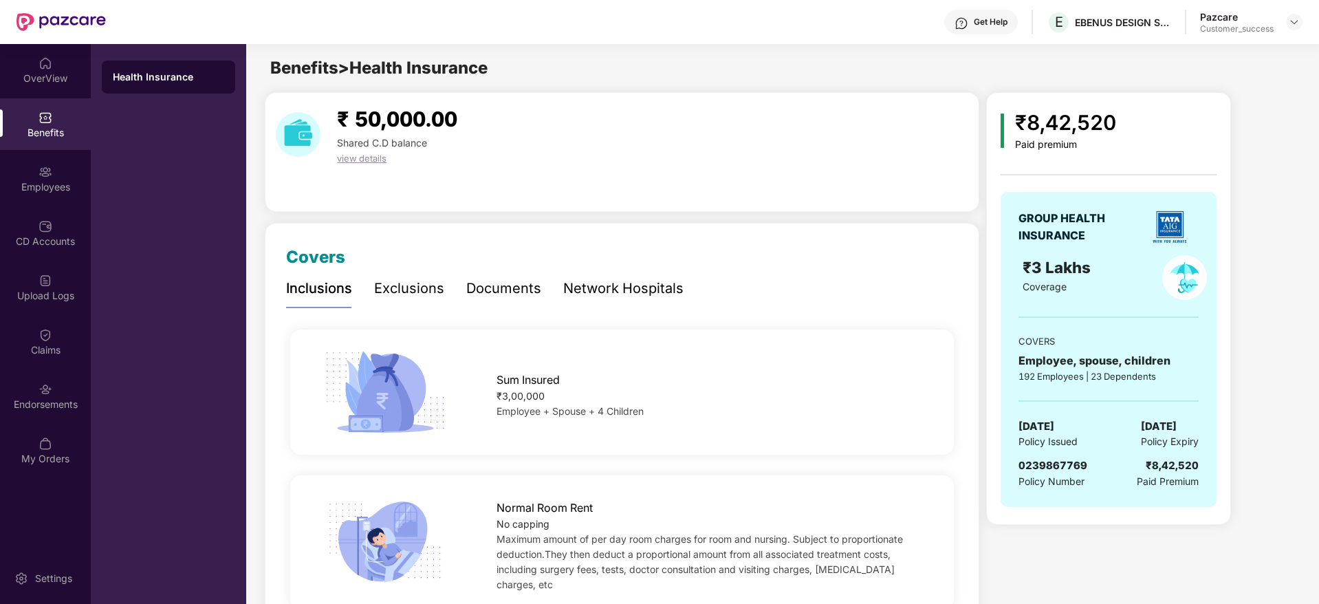
click at [611, 286] on div "Network Hospitals" at bounding box center [623, 288] width 120 height 21
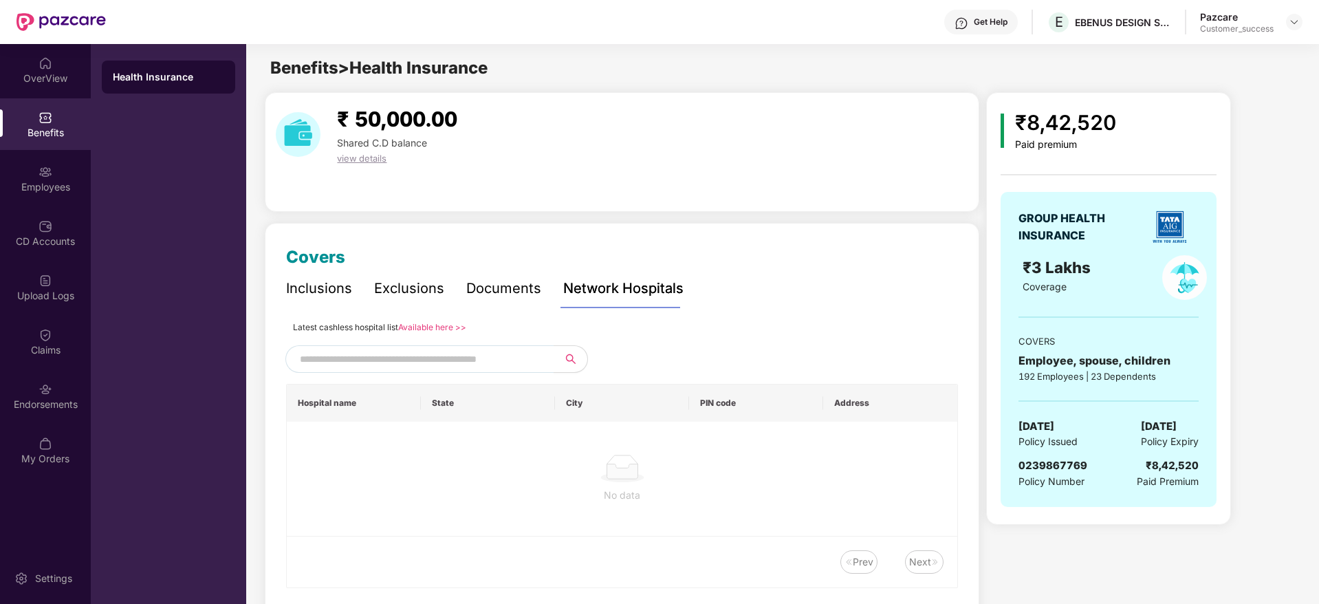
click at [537, 290] on div "Documents" at bounding box center [503, 288] width 75 height 21
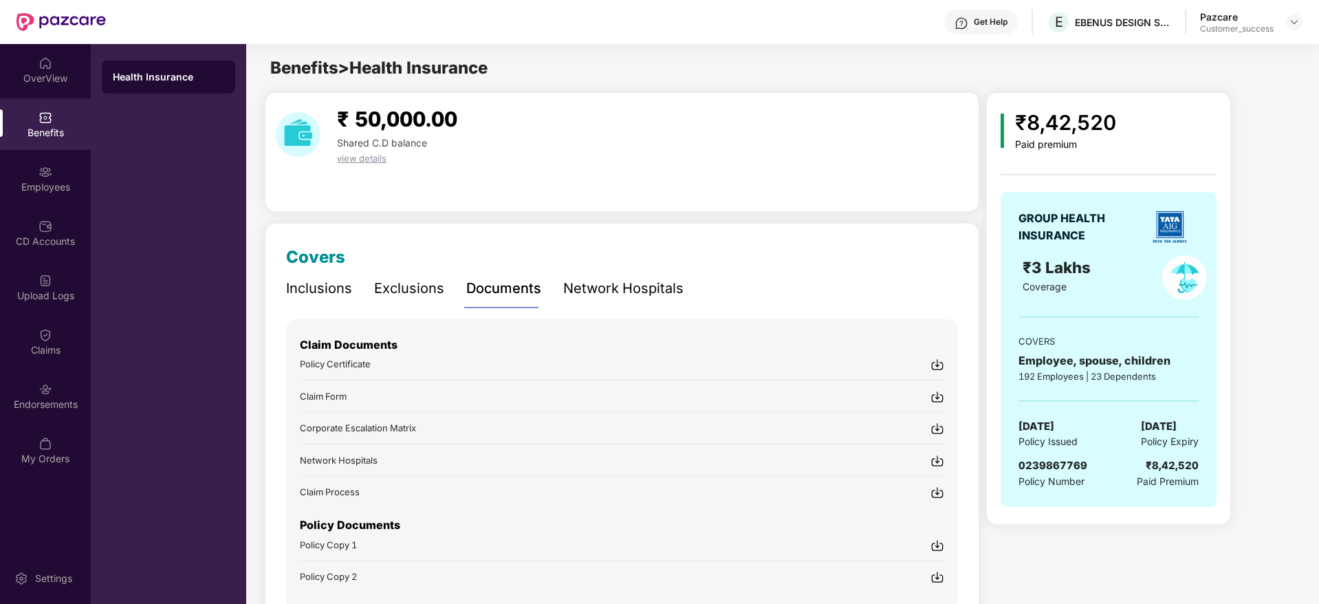
click at [417, 285] on div "Exclusions" at bounding box center [409, 288] width 70 height 21
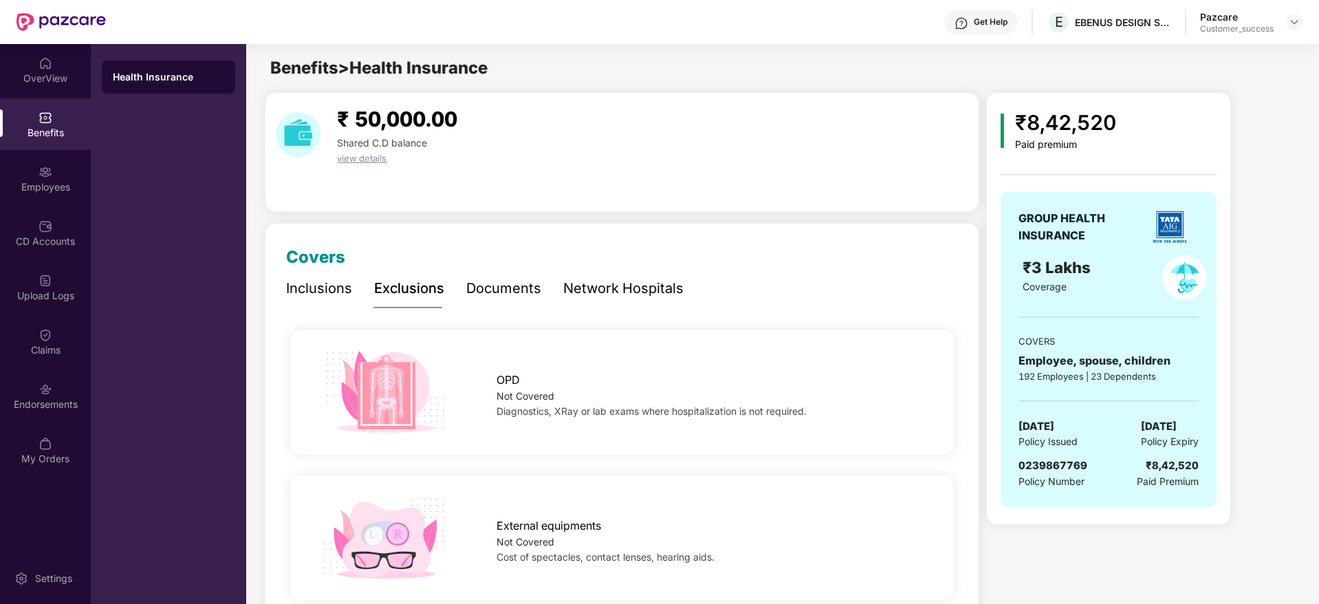
click at [322, 279] on div "Inclusions" at bounding box center [319, 288] width 66 height 21
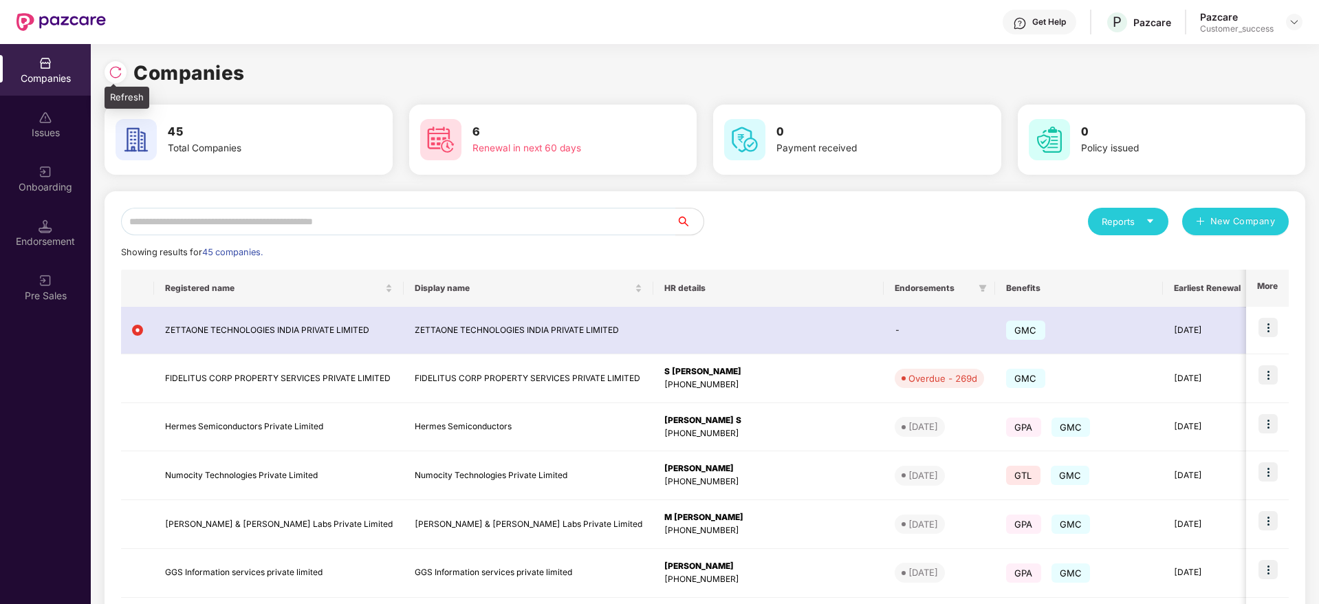
click at [109, 69] on img at bounding box center [116, 72] width 14 height 14
drag, startPoint x: 265, startPoint y: 74, endPoint x: 114, endPoint y: 66, distance: 150.8
click at [114, 66] on div "Companies" at bounding box center [705, 73] width 1201 height 30
click at [114, 66] on img at bounding box center [116, 72] width 14 height 14
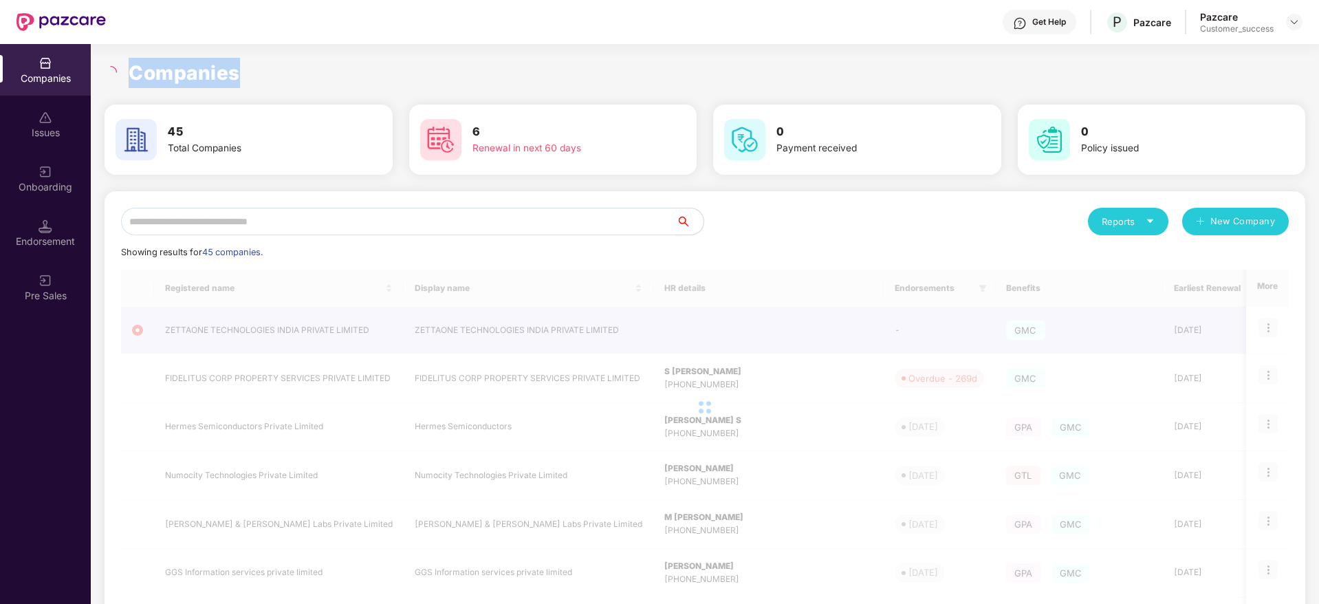
click at [195, 79] on h1 "Companies" at bounding box center [184, 73] width 111 height 30
